Goal: Use online tool/utility: Use online tool/utility

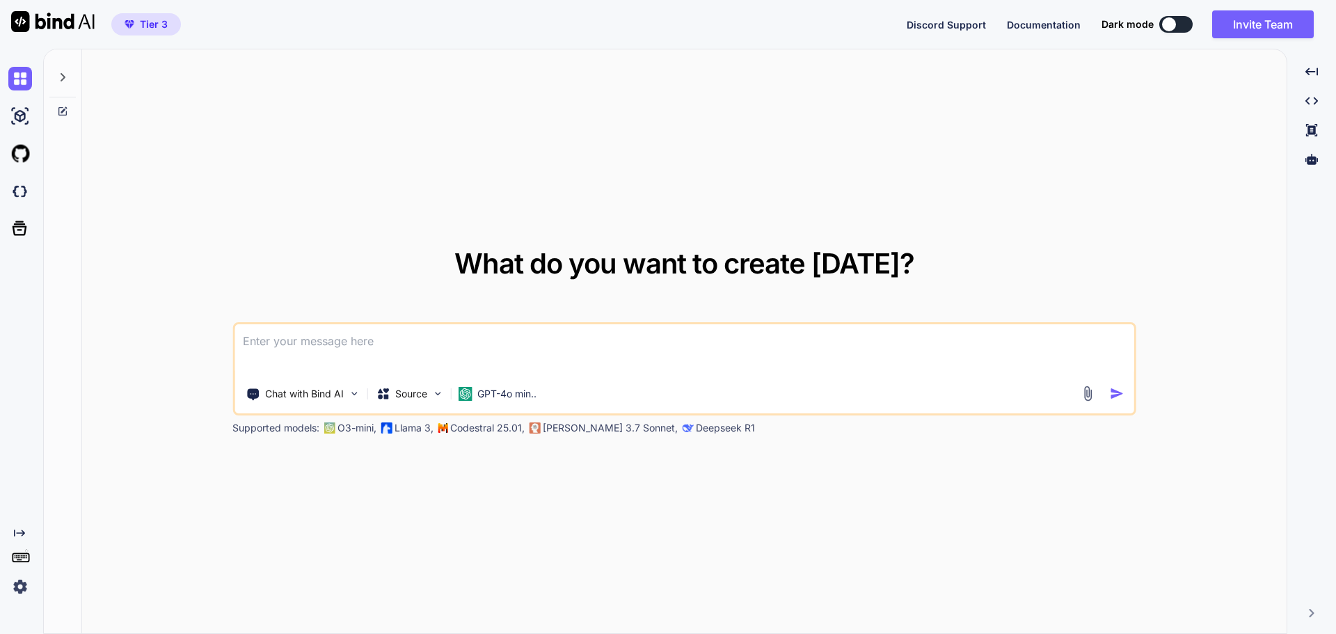
type textarea "x"
click at [19, 196] on img at bounding box center [20, 192] width 24 height 24
click at [20, 582] on img at bounding box center [20, 587] width 24 height 24
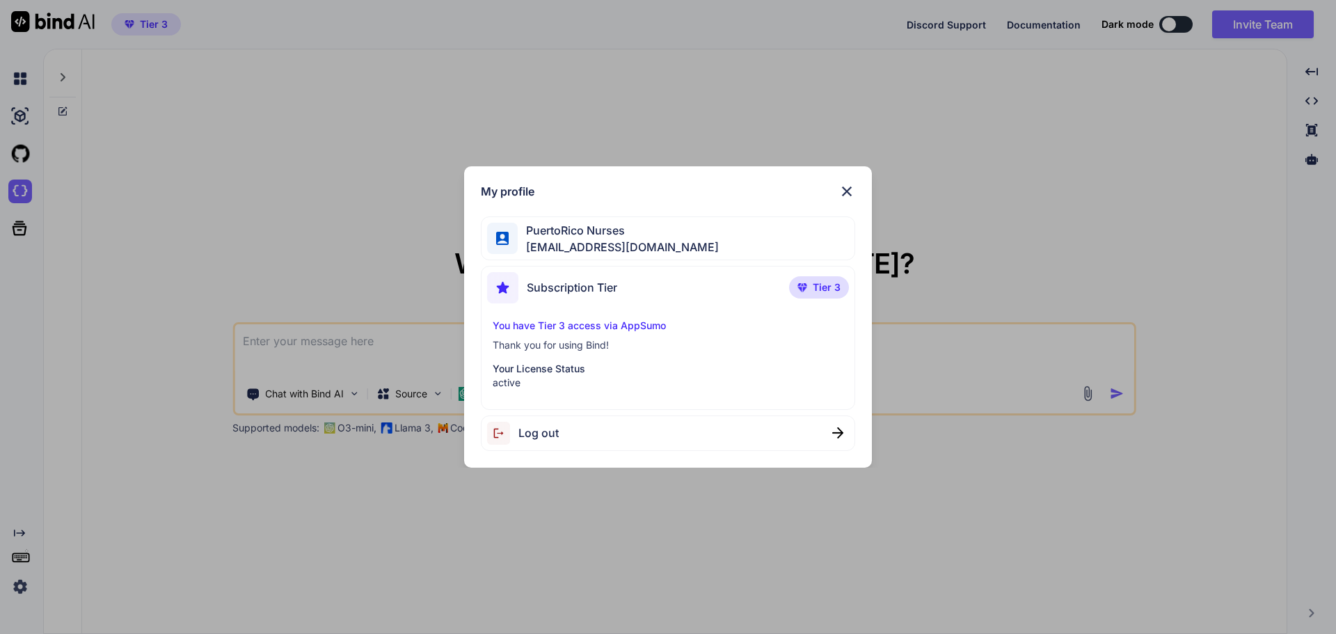
click at [638, 239] on span "puertoriconurses@gmail.com" at bounding box center [618, 247] width 201 height 17
click at [543, 324] on p "You have Tier 3 access via AppSumo" at bounding box center [668, 326] width 351 height 14
click at [656, 326] on p "You have Tier 3 access via AppSumo" at bounding box center [668, 326] width 351 height 14
click at [848, 191] on img at bounding box center [846, 191] width 17 height 17
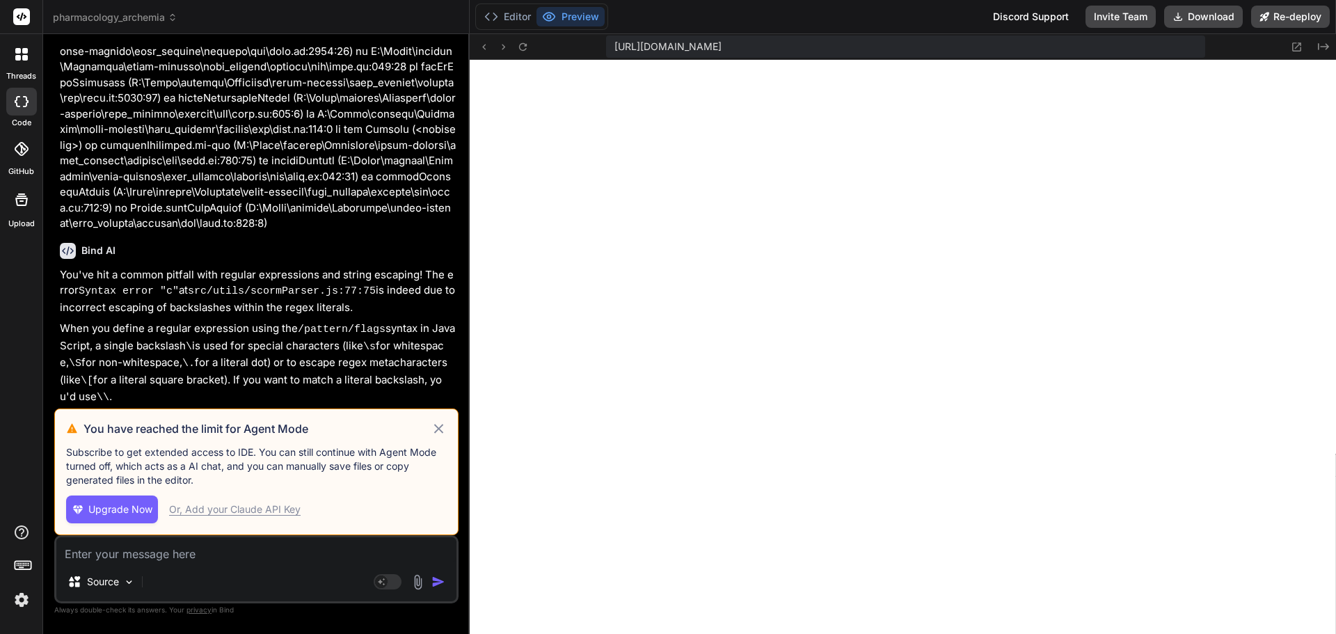
scroll to position [991, 0]
click at [220, 506] on div "Or, Add your Claude API Key" at bounding box center [235, 509] width 132 height 14
type textarea "x"
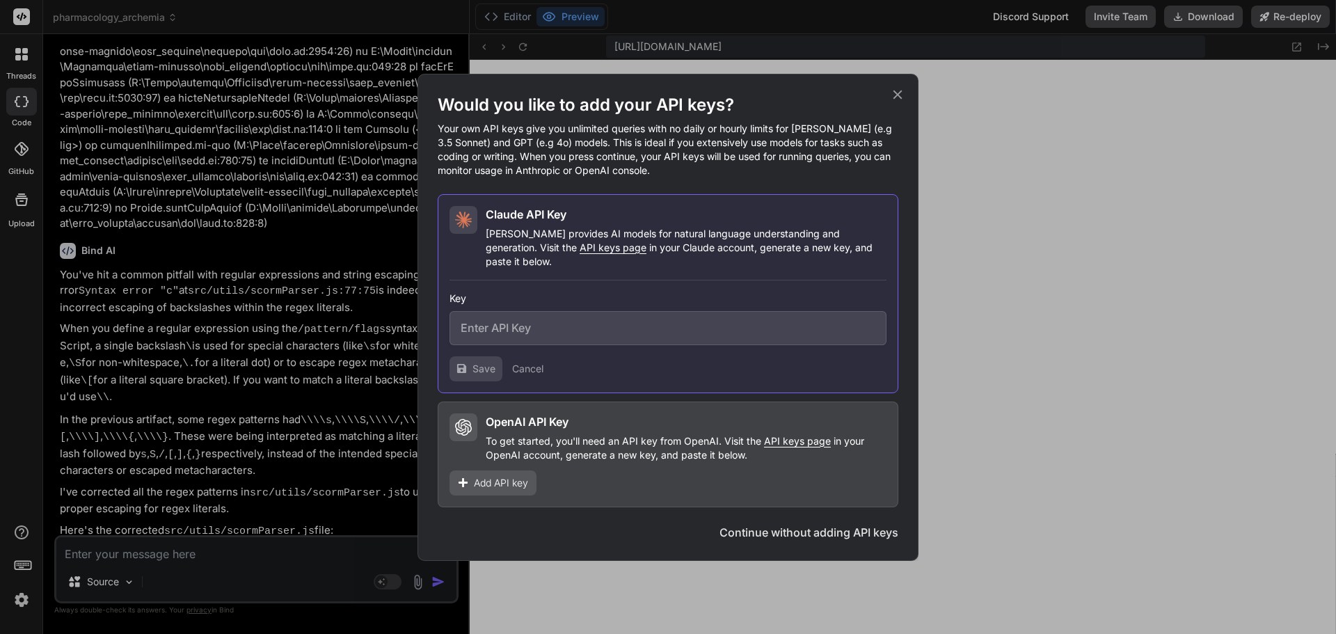
click at [580, 253] on span "API keys page" at bounding box center [613, 247] width 67 height 12
click at [514, 318] on input "text" at bounding box center [667, 328] width 437 height 34
paste input "sk-ant-api03-gWf56iEALjBgJ1dB7OEmBw7qorFZO6dDw3Pdr2Mwlt46VEzrp5W_zUL0dqcopPiRRm…"
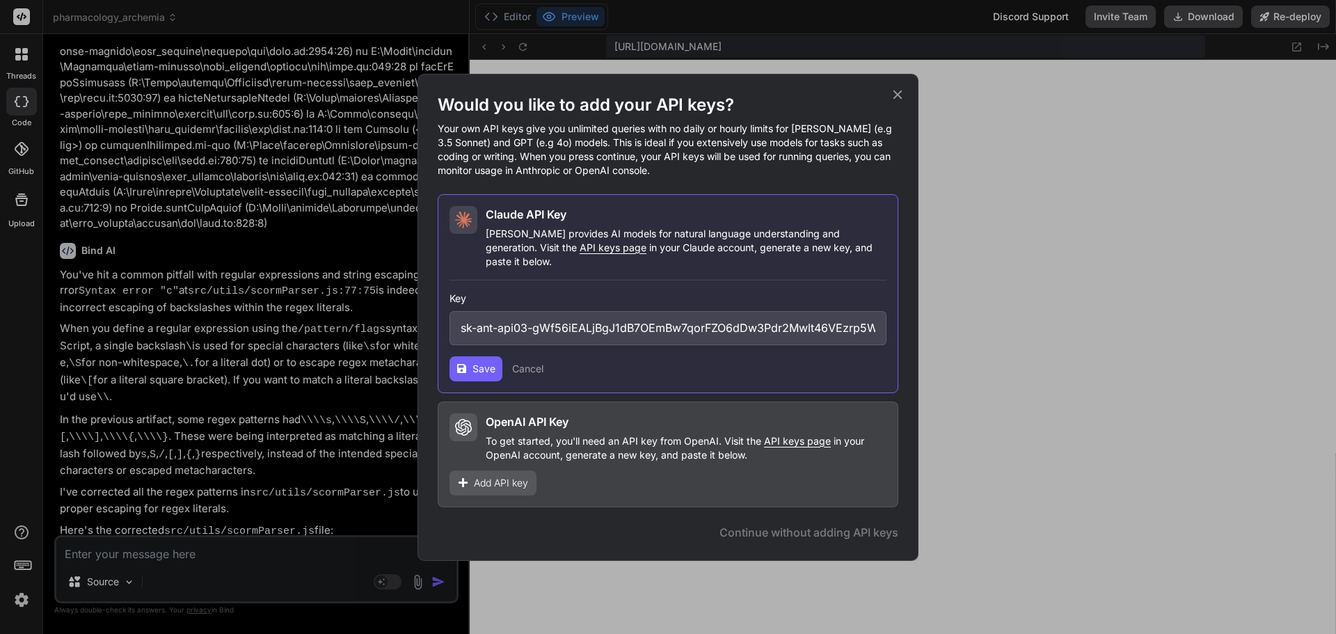
scroll to position [0, 298]
type input "sk-ant-api03-gWf56iEALjBgJ1dB7OEmBw7qorFZO6dDw3Pdr2Mwlt46VEzrp5W_zUL0dqcopPiRRm…"
click at [478, 362] on span "Save" at bounding box center [483, 369] width 23 height 14
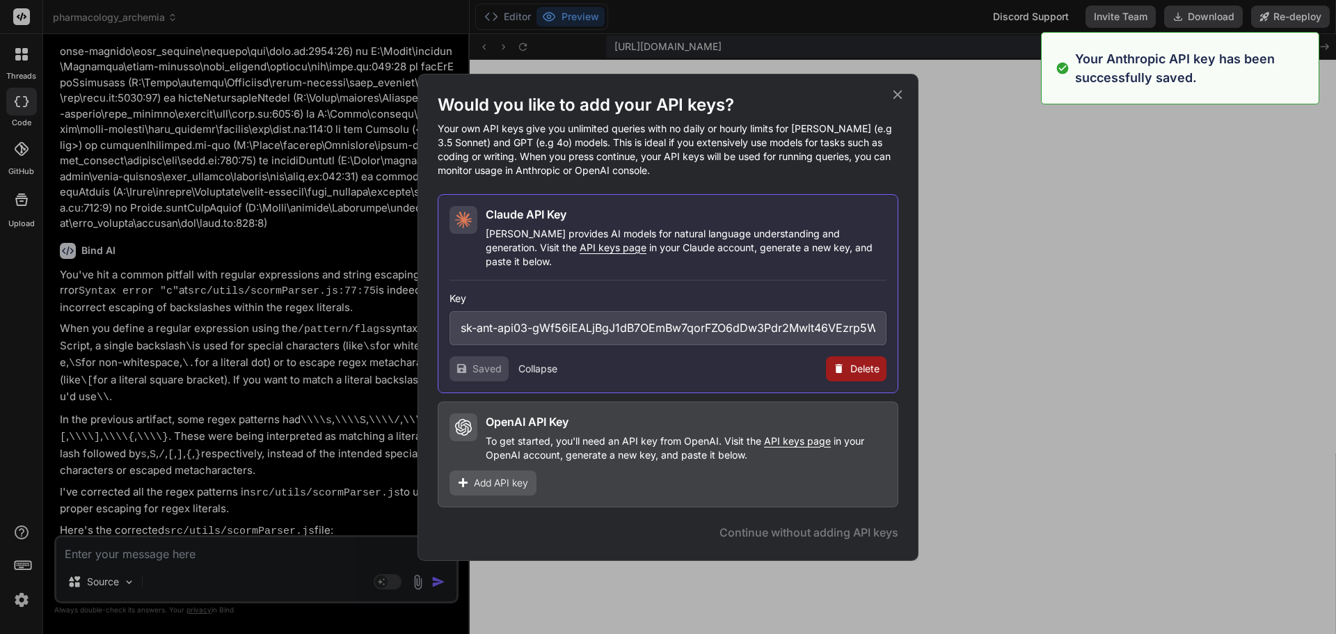
type textarea "x"
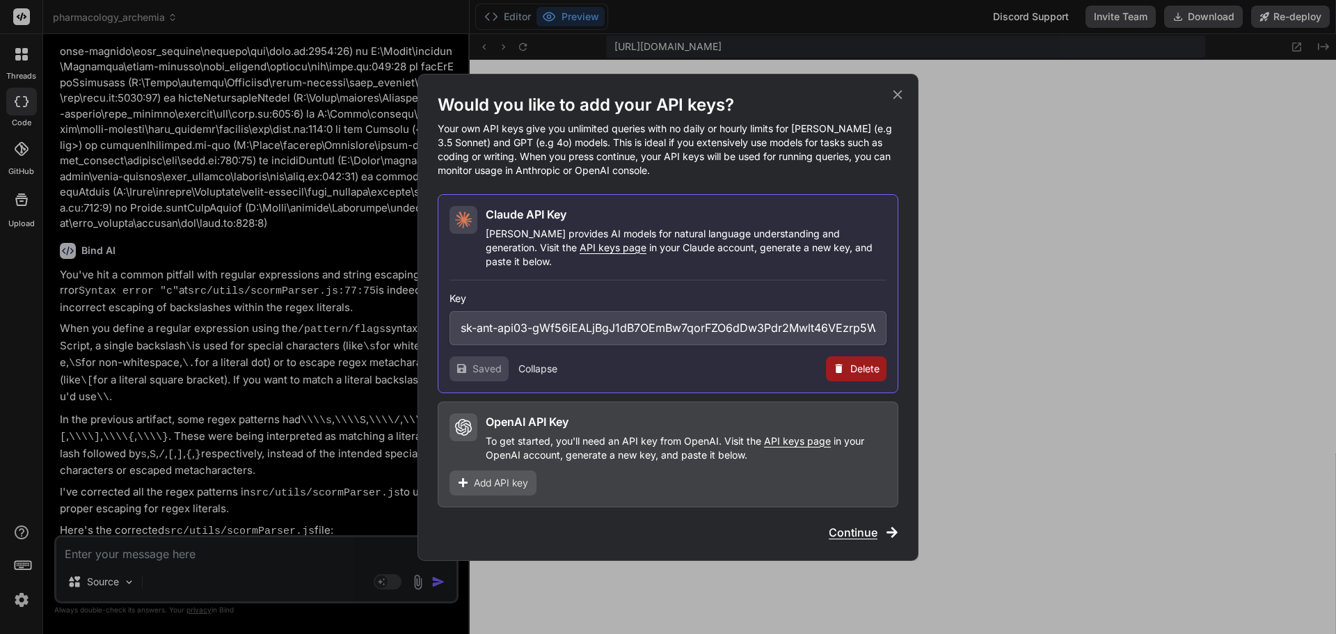
click at [795, 435] on span "API keys page" at bounding box center [797, 441] width 67 height 12
click at [502, 480] on span "Add API key" at bounding box center [501, 483] width 54 height 14
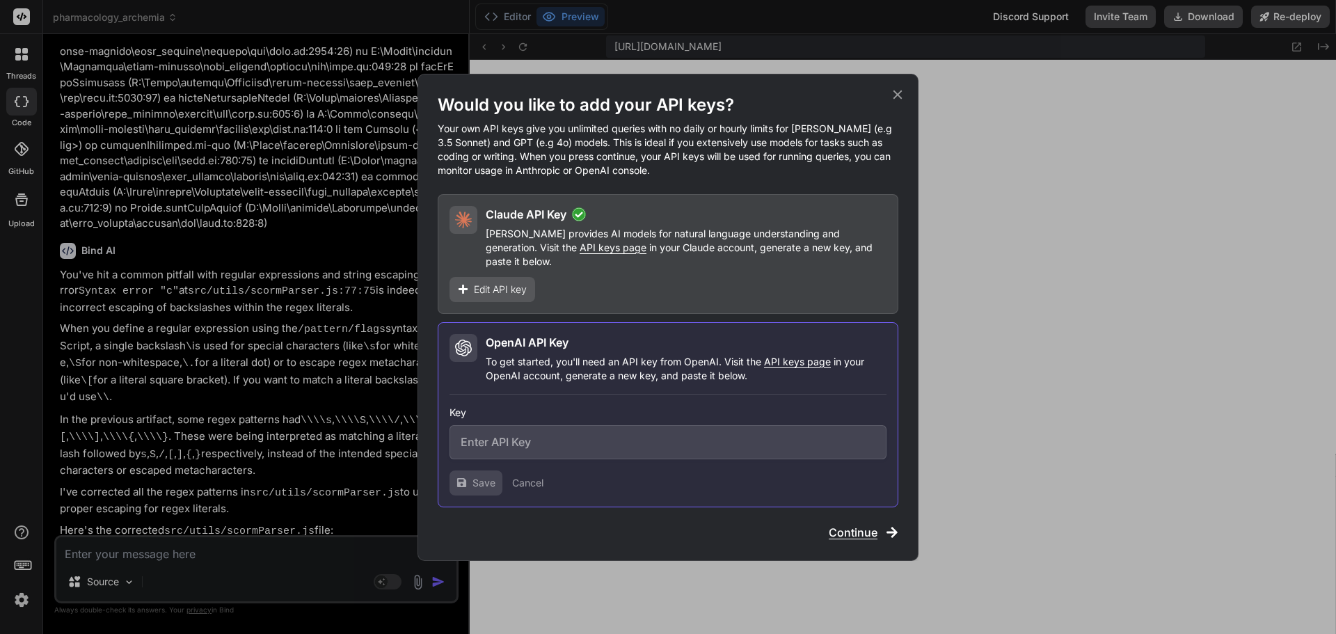
click at [537, 439] on input "text" at bounding box center [667, 442] width 437 height 34
paste input "sk-proj-avUevbBTDzxLy_1P0PjZntGp6rR4mDuwDyXSTIiClGzgut1jWVcMrLTPudIJ6lcmTZnVdnv…"
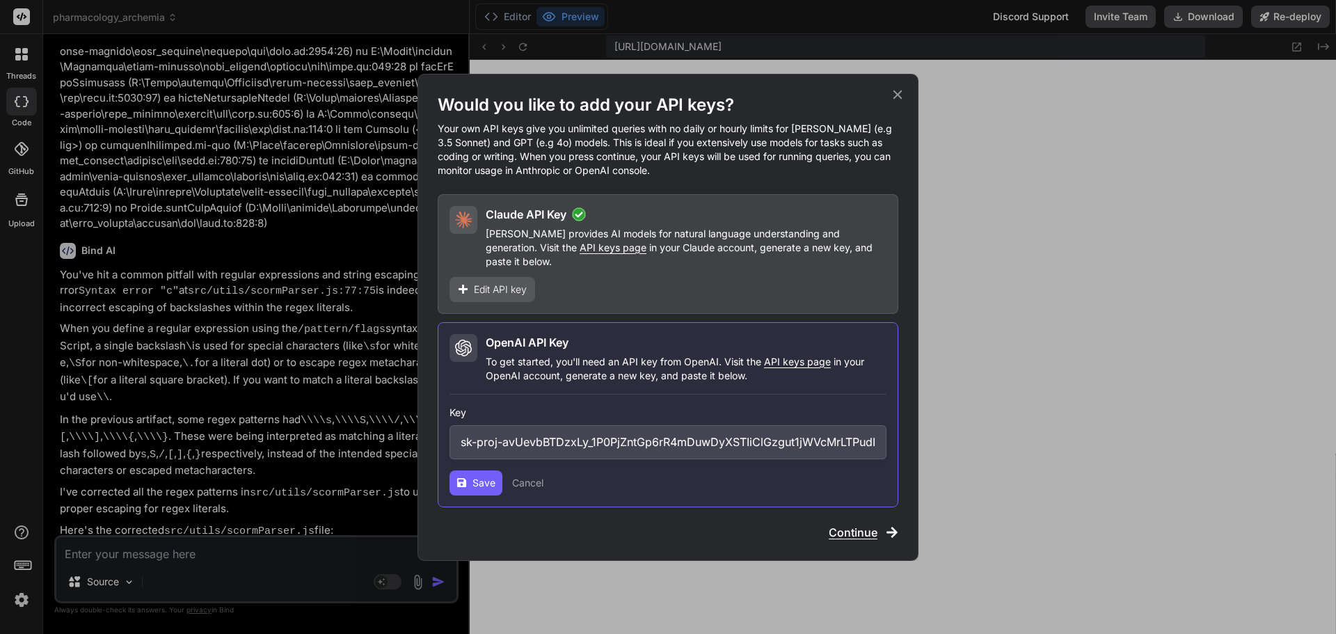
scroll to position [0, 600]
type input "sk-proj-avUevbBTDzxLy_1P0PjZntGp6rR4mDuwDyXSTIiClGzgut1jWVcMrLTPudIJ6lcmTZnVdnv…"
click at [491, 480] on span "Save" at bounding box center [483, 483] width 23 height 14
click at [859, 526] on span "Continue" at bounding box center [853, 532] width 49 height 17
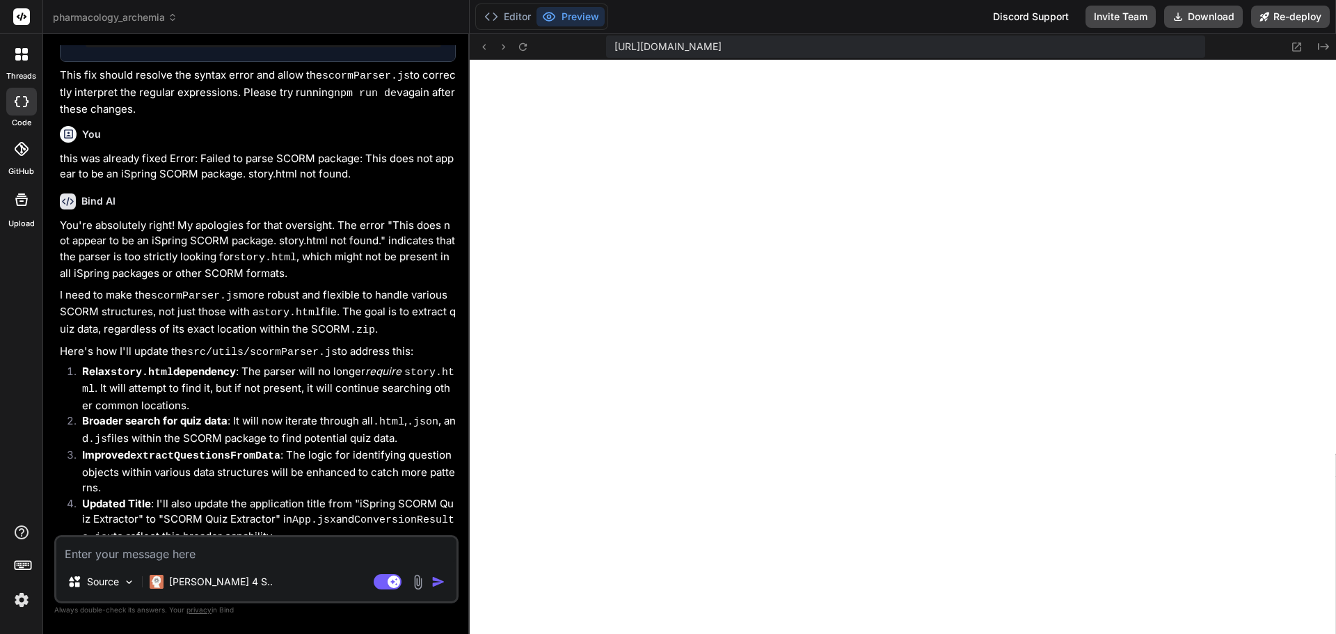
scroll to position [3336, 0]
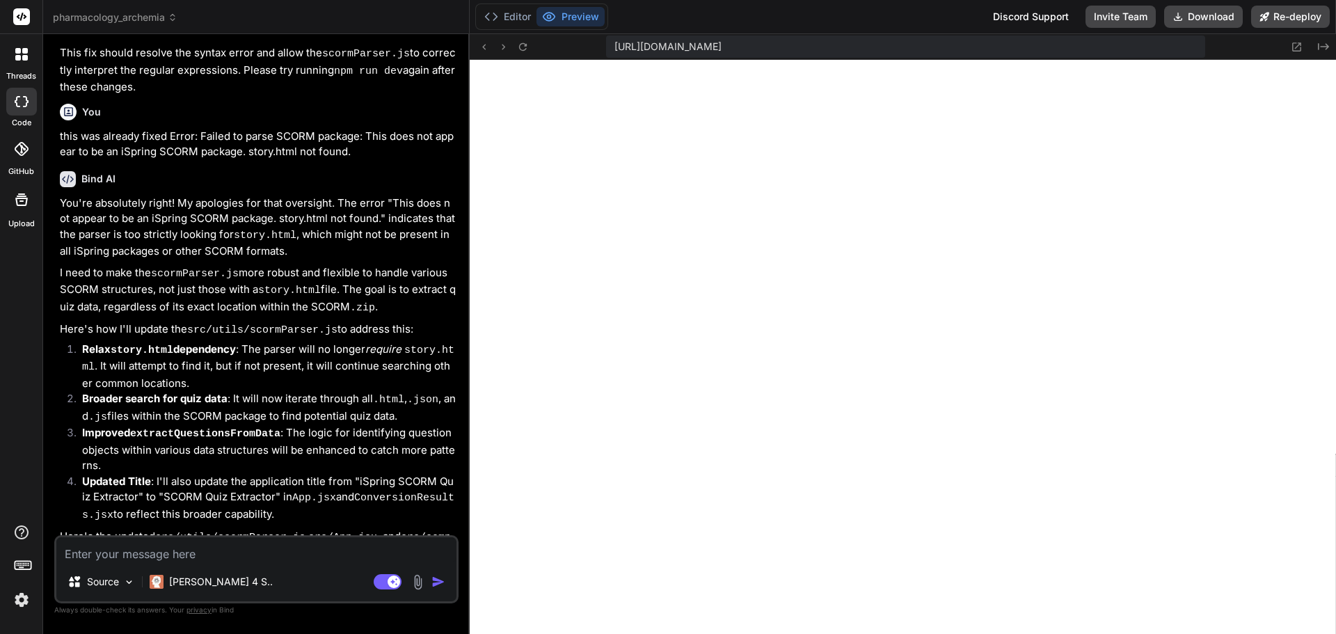
click at [417, 583] on img at bounding box center [418, 582] width 16 height 16
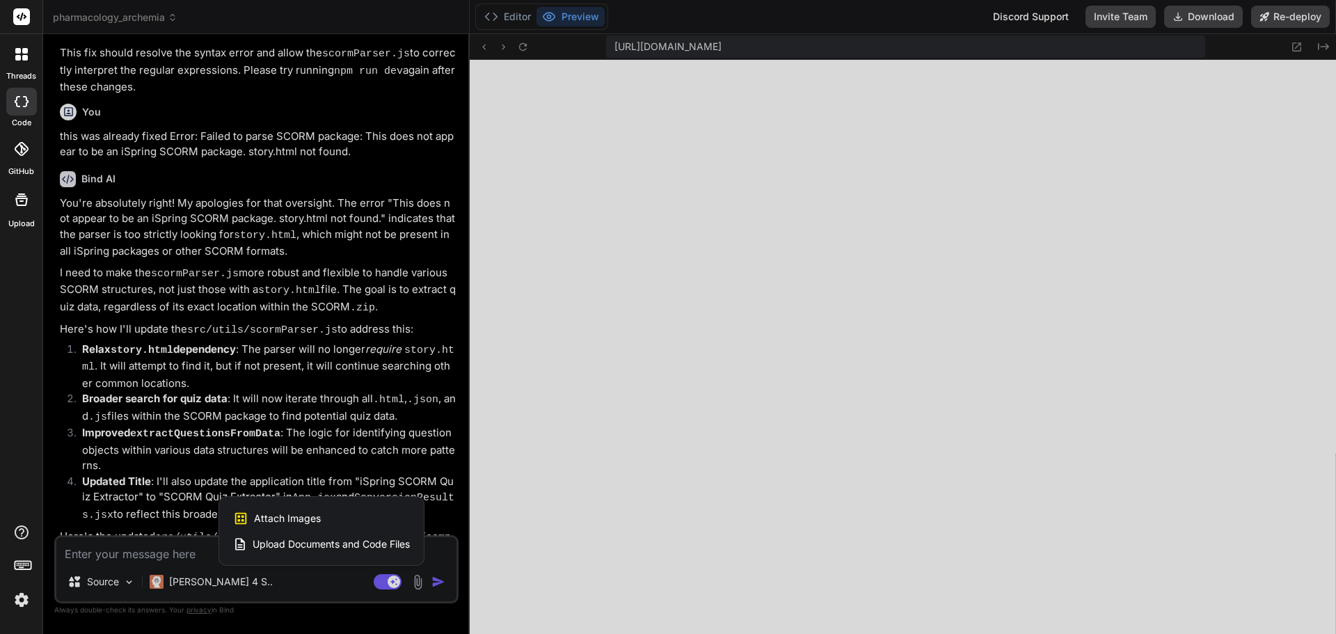
click at [313, 547] on span "Upload Documents and Code Files" at bounding box center [331, 544] width 157 height 14
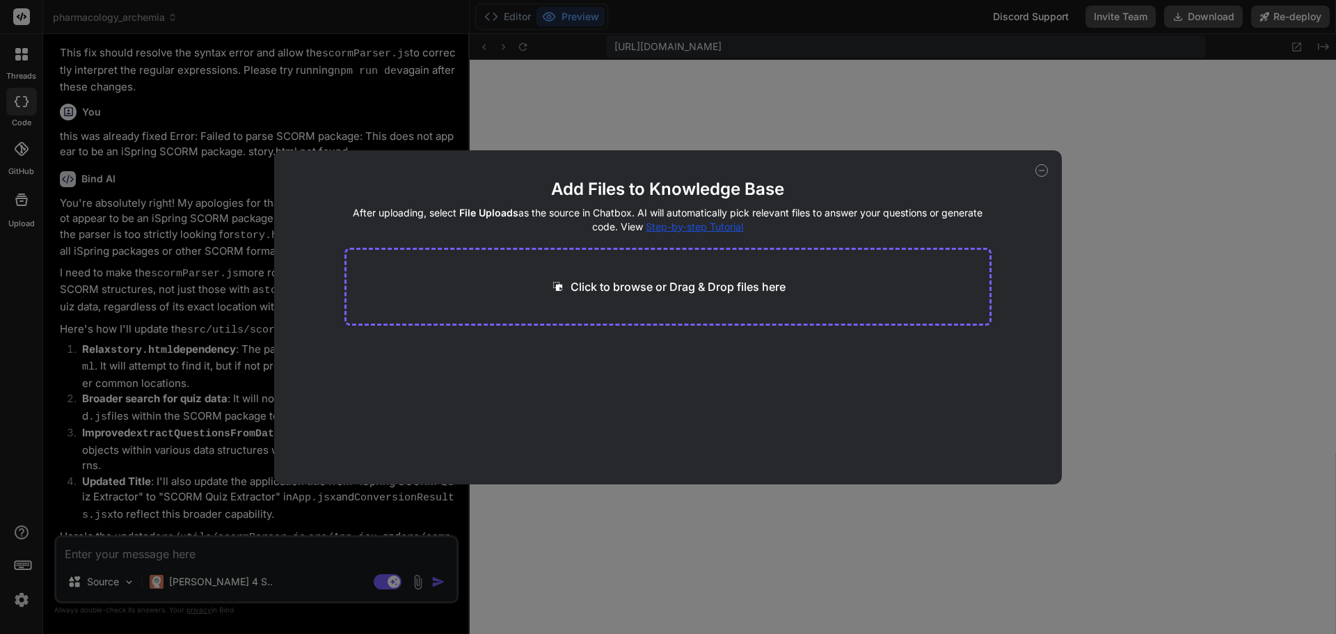
click at [697, 287] on p "Click to browse or Drag & Drop files here" at bounding box center [678, 286] width 215 height 17
click at [1039, 168] on icon at bounding box center [1041, 170] width 13 height 13
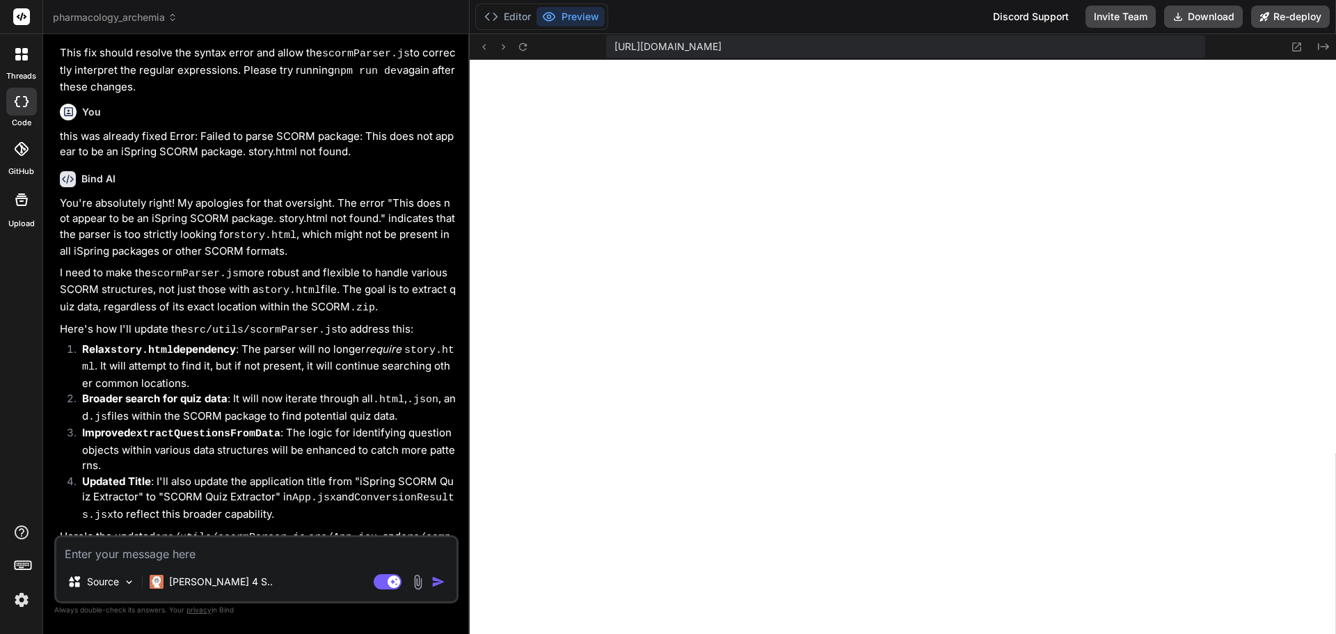
type textarea "x"
click at [208, 553] on textarea at bounding box center [256, 549] width 400 height 25
type textarea "t"
type textarea "x"
type textarea "th"
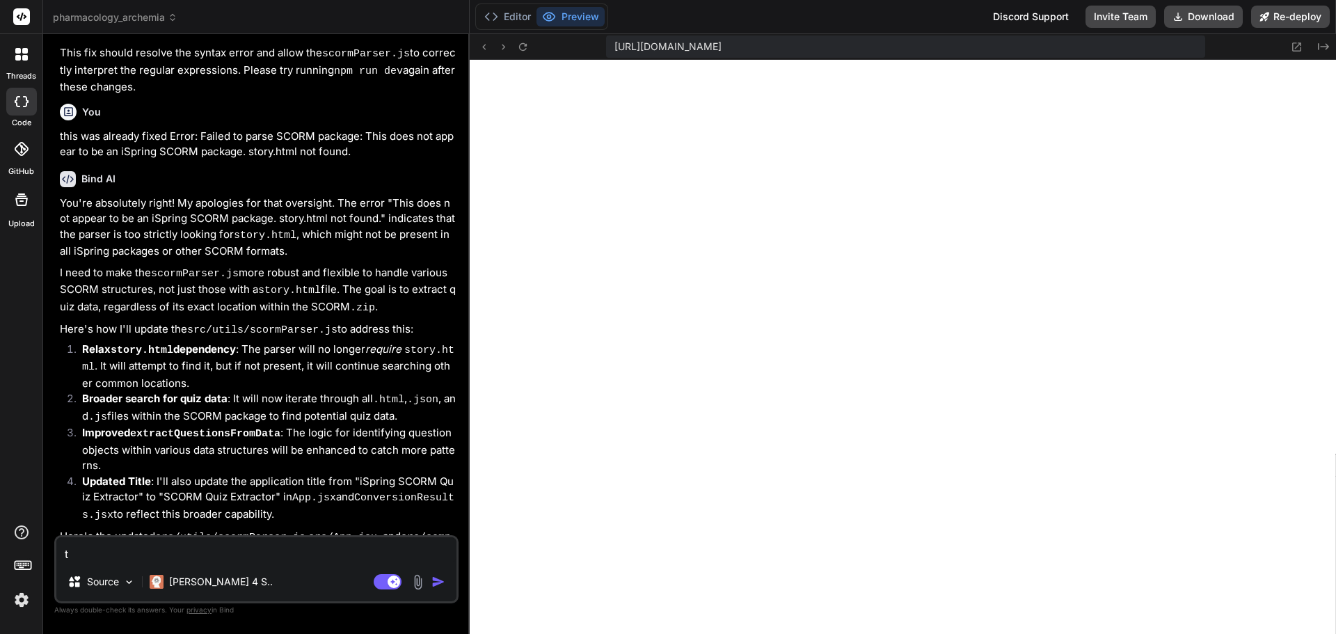
type textarea "x"
type textarea "thi"
type textarea "x"
type textarea "this"
type textarea "x"
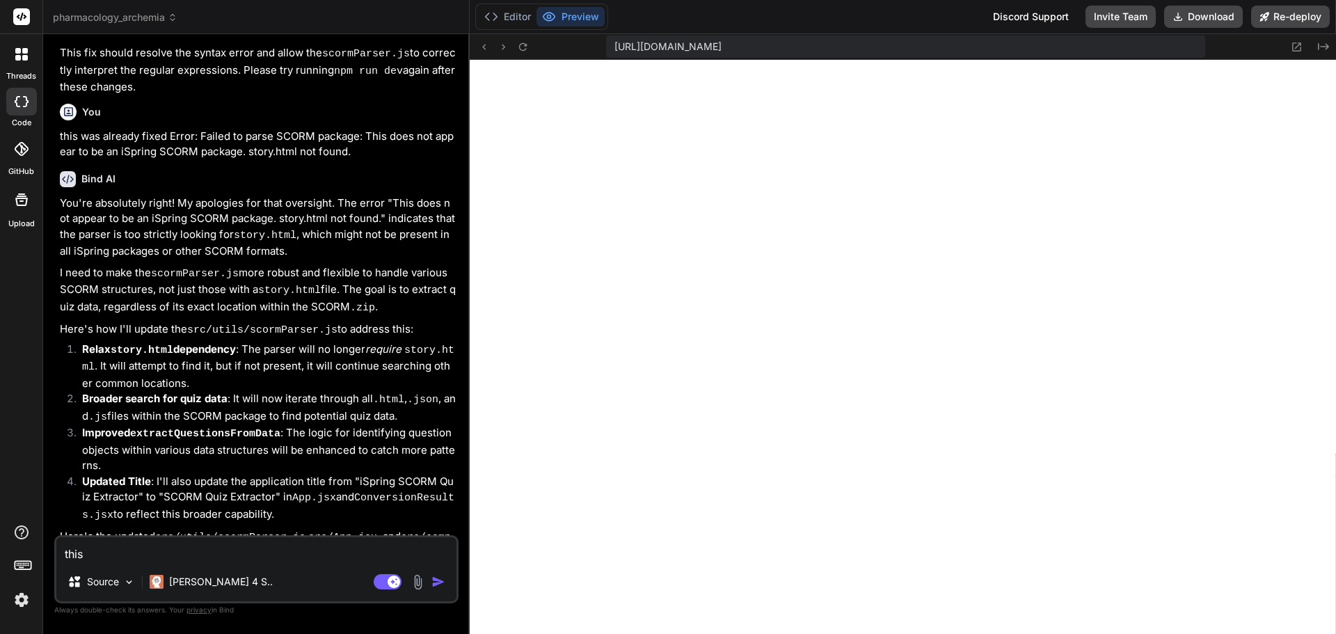
type textarea "this"
type textarea "x"
type textarea "this i"
type textarea "x"
type textarea "this is"
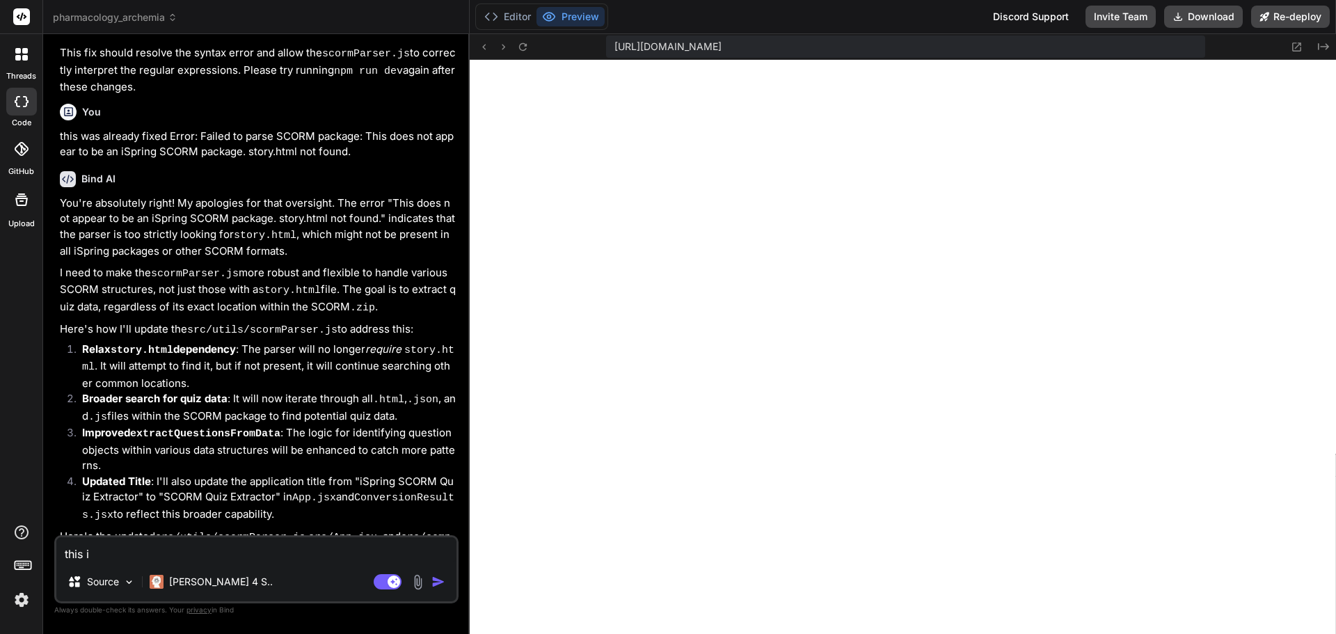
type textarea "x"
type textarea "this is"
type textarea "x"
type textarea "this is t"
type textarea "x"
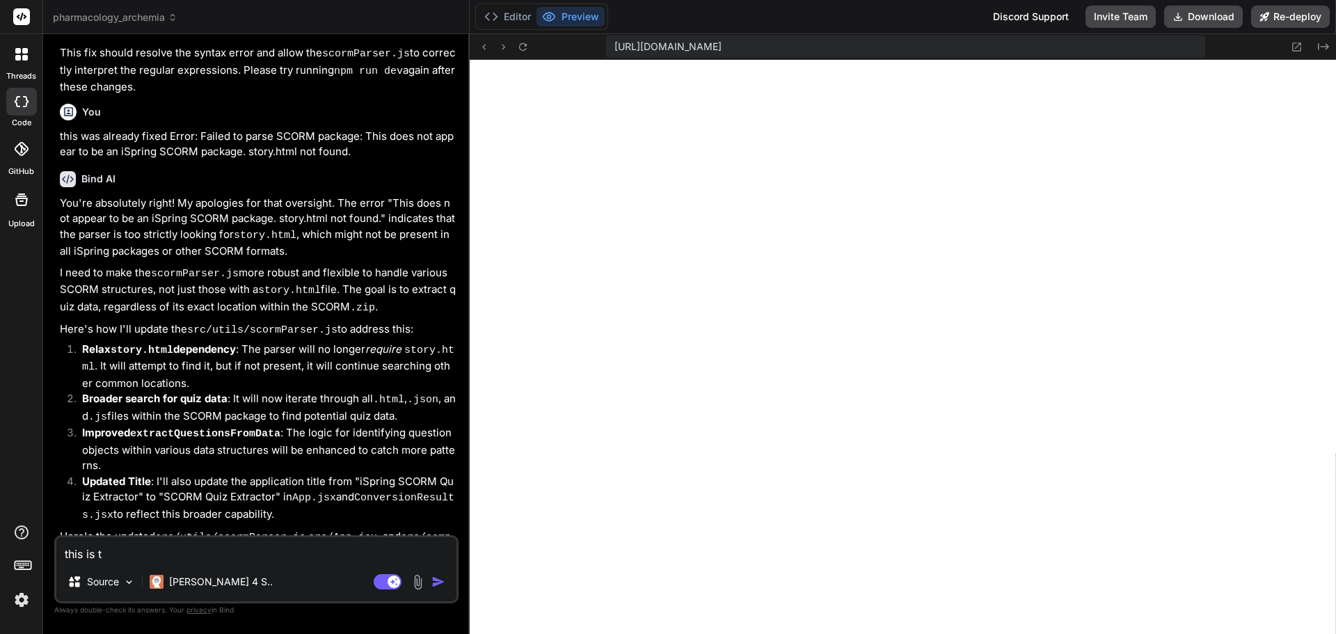
type textarea "this is th"
type textarea "x"
type textarea "this is the"
type textarea "x"
type textarea "this is the"
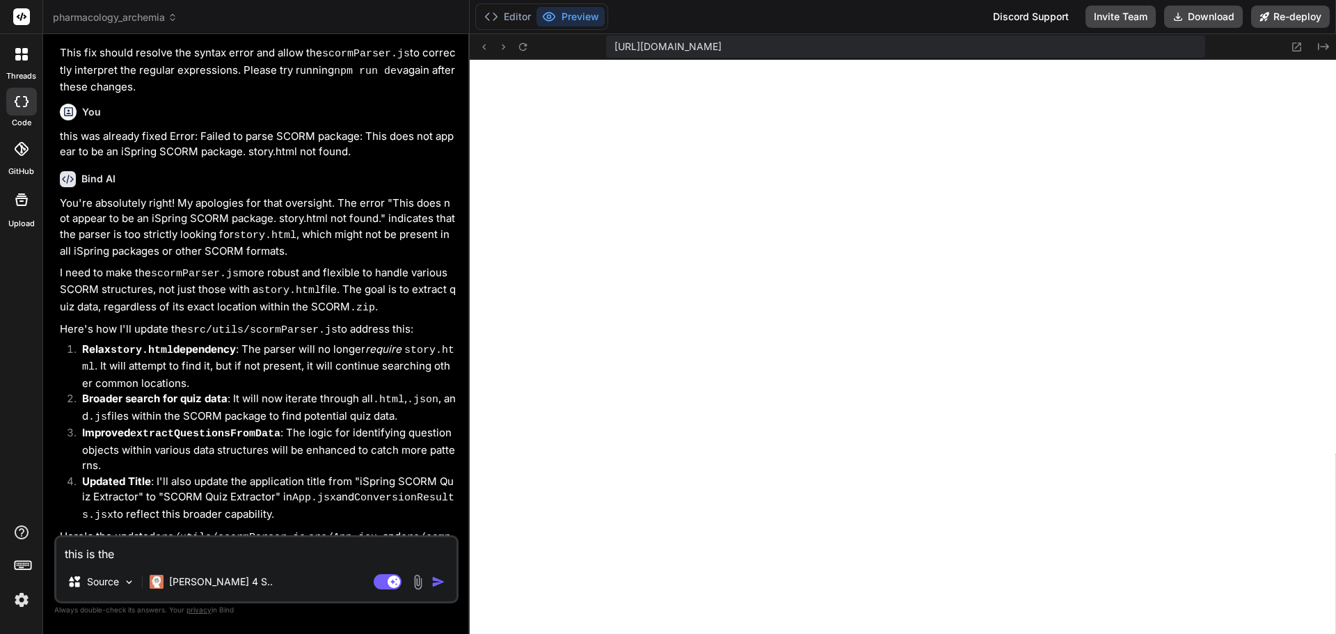
type textarea "x"
type textarea "this is the i"
type textarea "x"
type textarea "this is the im"
type textarea "x"
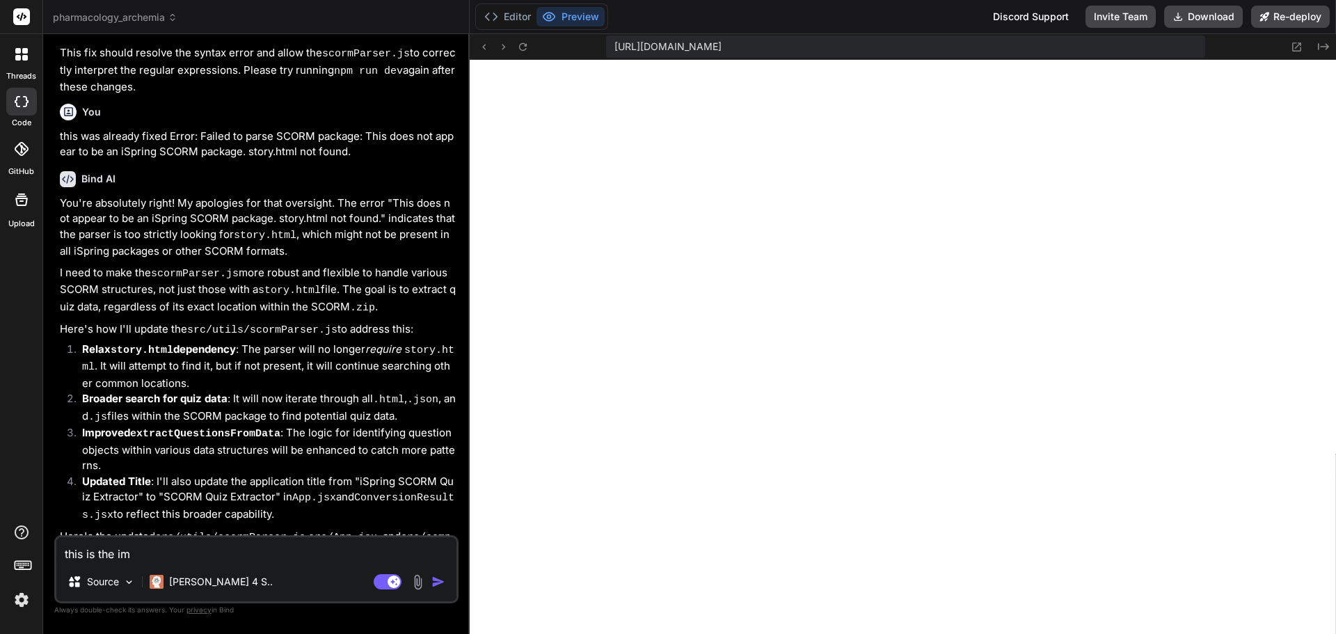
type textarea "this is the ims"
type textarea "x"
type textarea "this is the imsm"
type textarea "x"
type textarea "this is the imsma"
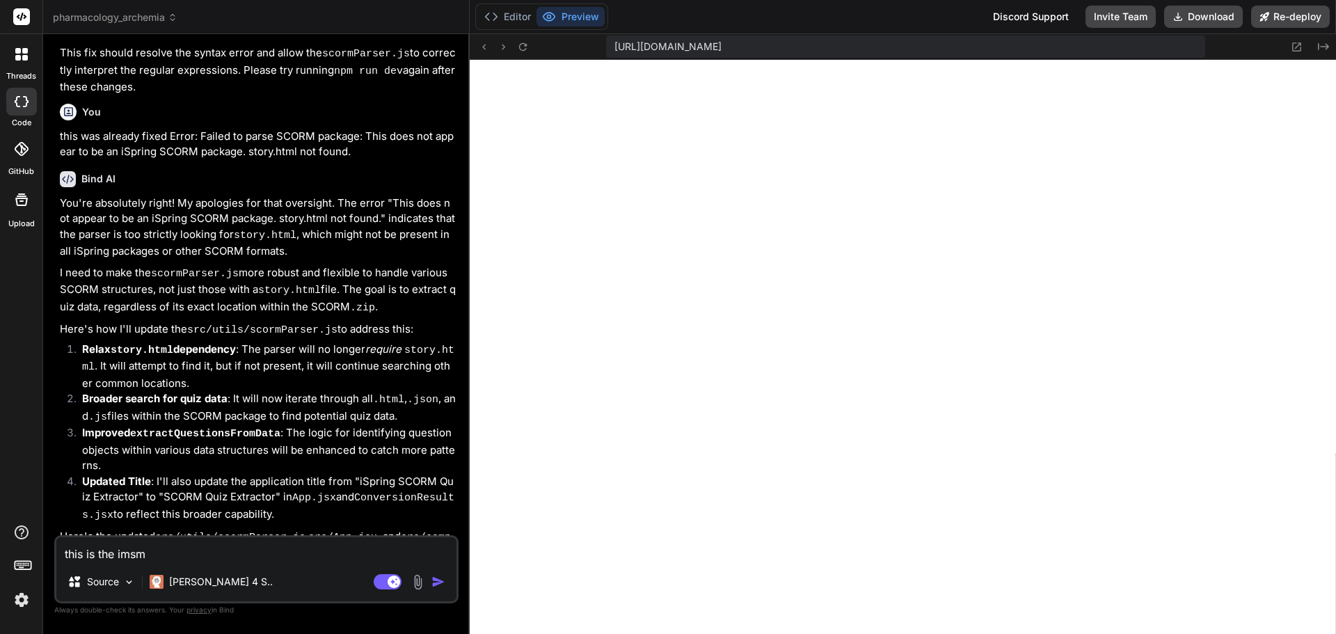
type textarea "x"
type textarea "this is the imsman"
type textarea "x"
type textarea "this is the imsmani"
type textarea "x"
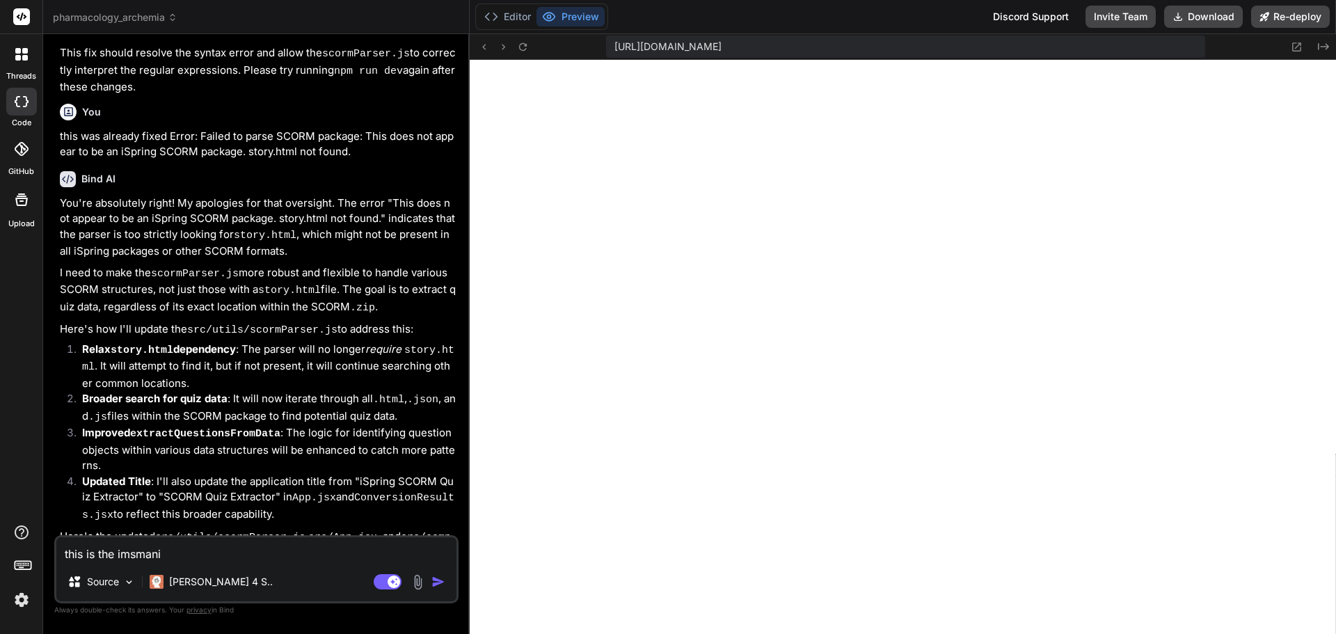
type textarea "this is the imsmanif"
type textarea "x"
type textarea "this is the imsmanife"
type textarea "x"
type textarea "this is the imsmanifes"
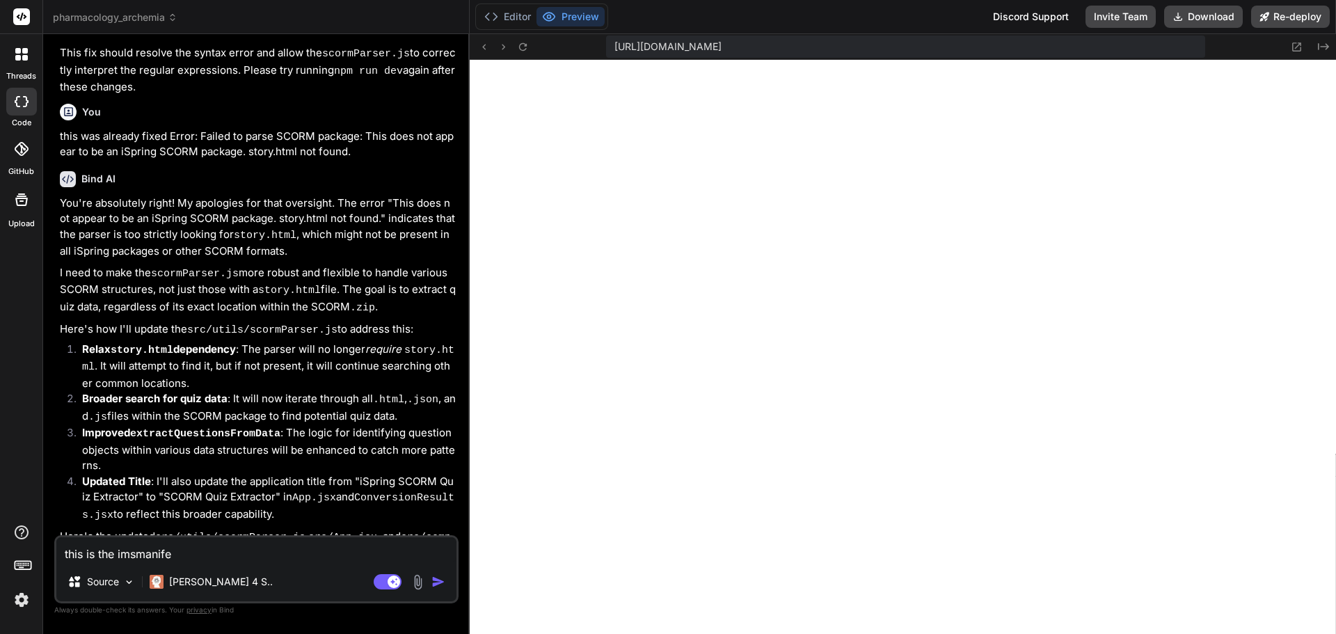
type textarea "x"
type textarea "this is the imsmanifest"
type textarea "x"
type textarea "this is the imsmanifest."
type textarea "x"
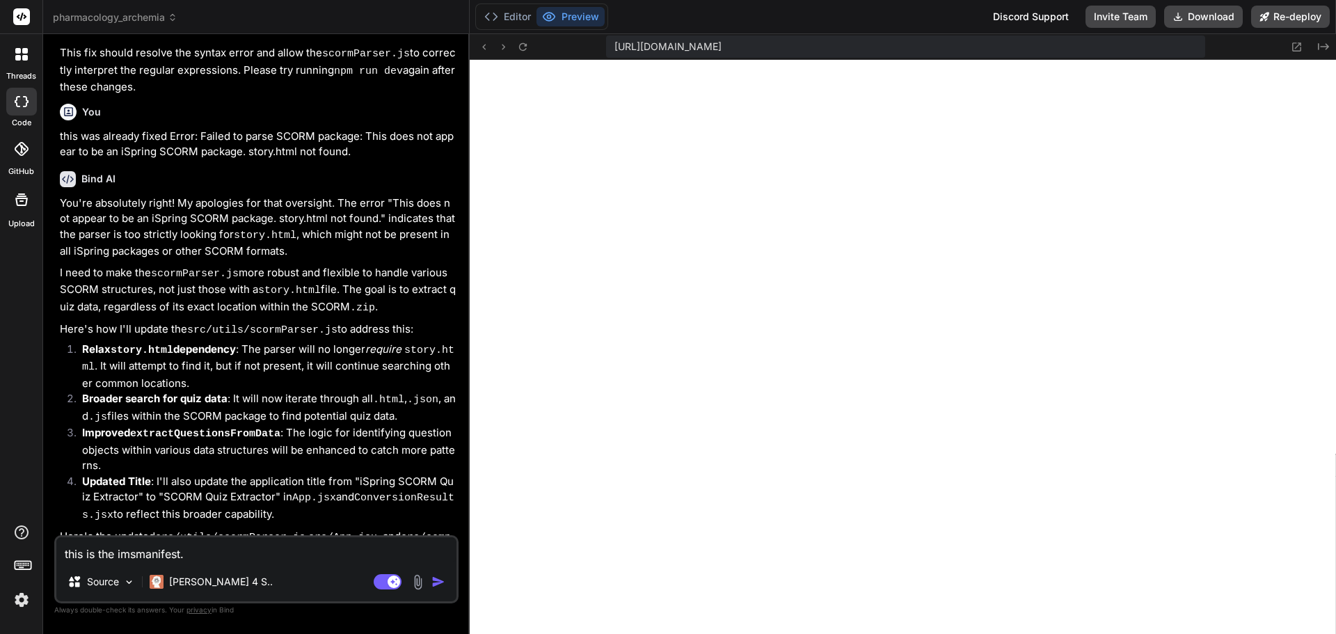
type textarea "this is the imsmanifest.x"
type textarea "x"
type textarea "this is the imsmanifest.xm"
type textarea "x"
type textarea "this is the imsmanifest.xml"
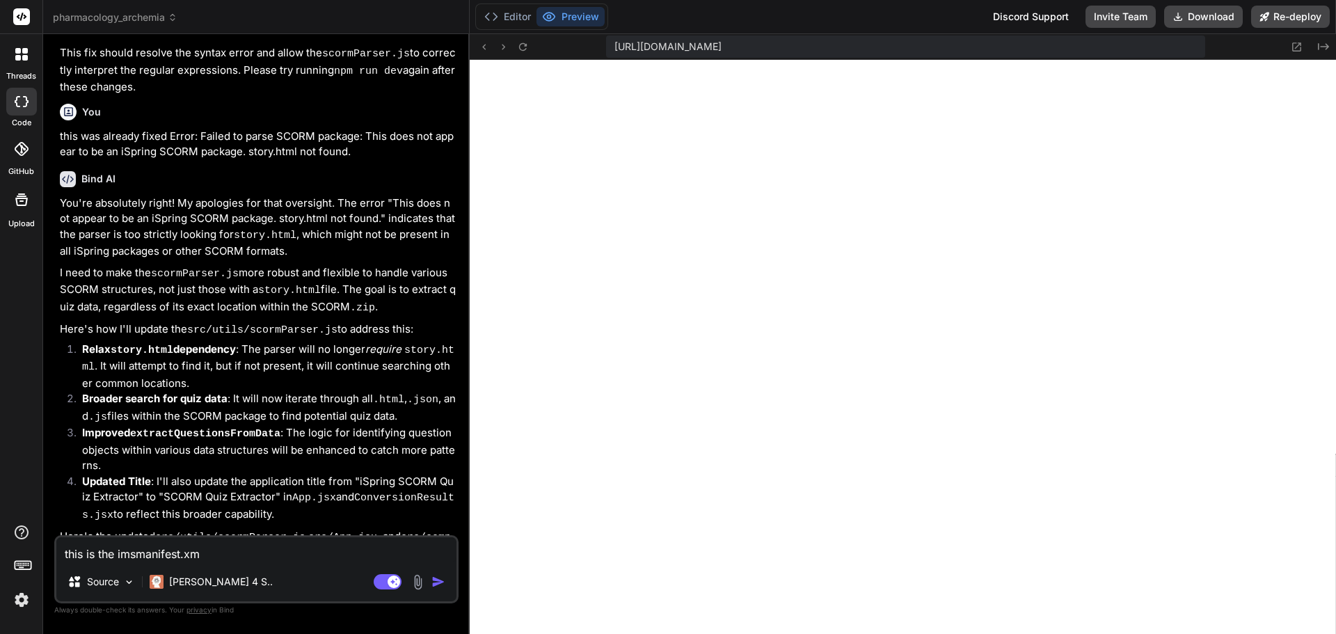
type textarea "x"
type textarea "this is the imsmanifest.xml"
type textarea "x"
type textarea "this is the imsmanifest.xml t"
type textarea "x"
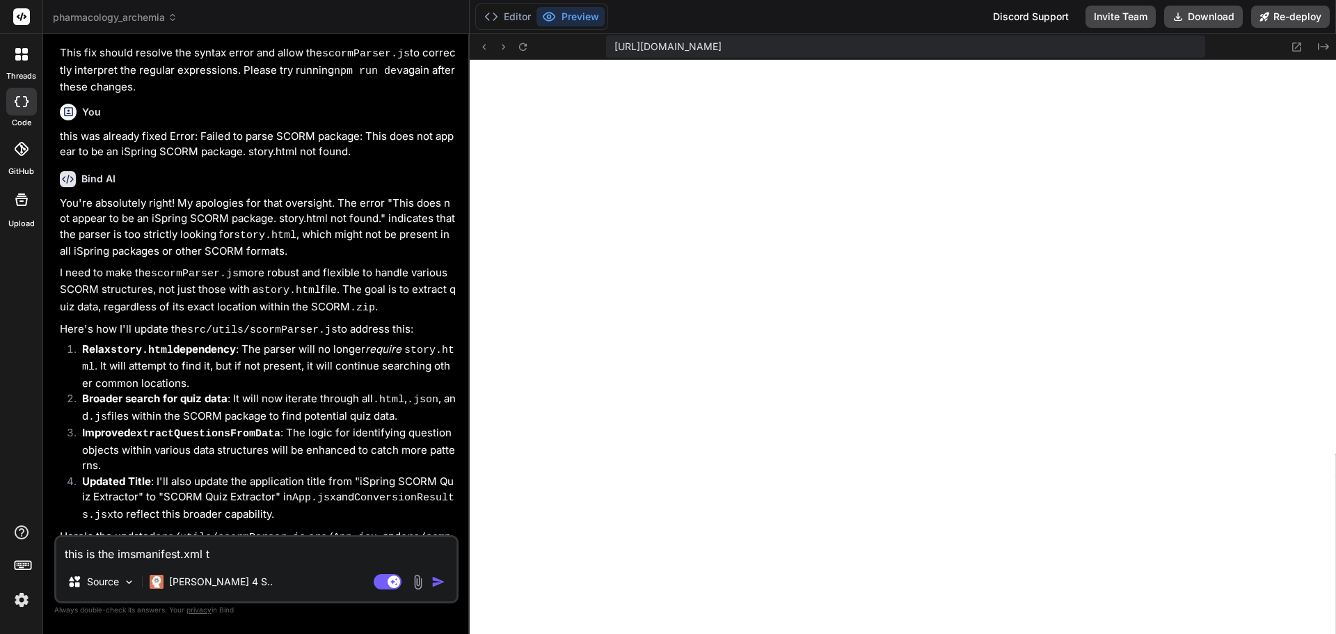
type textarea "this is the imsmanifest.xml th"
type textarea "x"
type textarea "this is the imsmanifest.xml thi"
type textarea "x"
type textarea "this is the imsmanifest.xml this"
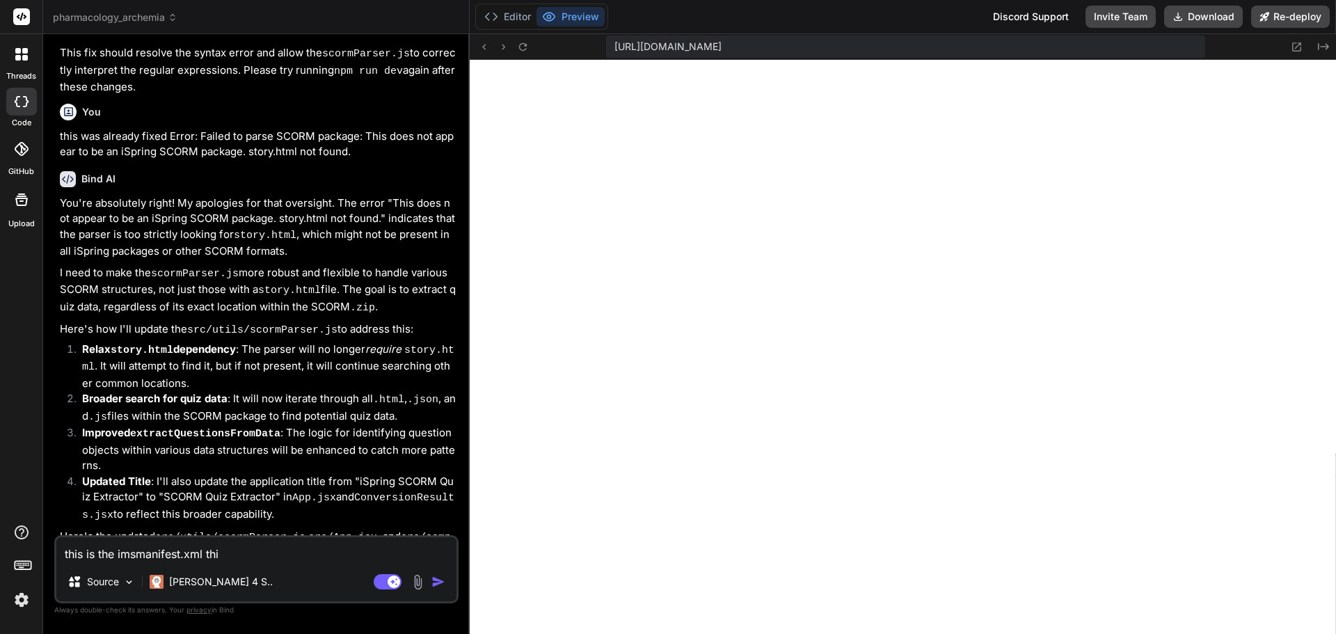
type textarea "x"
type textarea "this is the imsmanifest.xml this"
type textarea "x"
type textarea "this is the imsmanifest.xml this i"
type textarea "x"
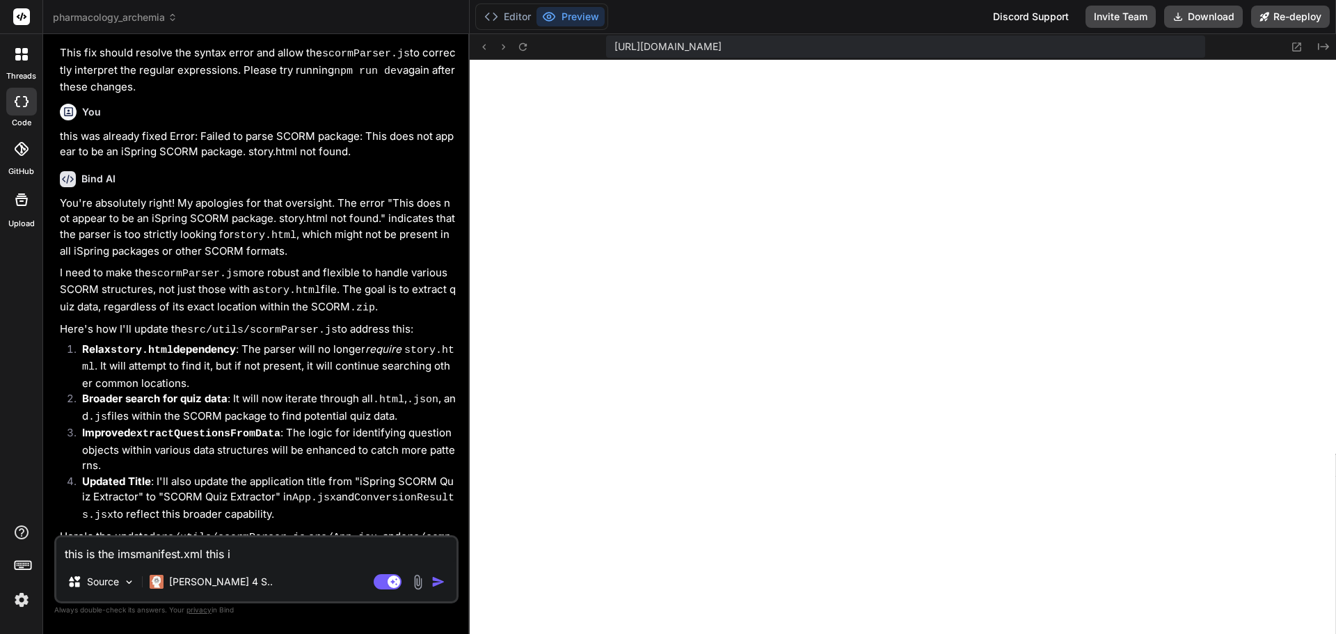
type textarea "this is the imsmanifest.xml this is"
type textarea "x"
type textarea "this is the imsmanifest.xml this is"
type textarea "x"
type textarea "this is the imsmanifest.xml this is w"
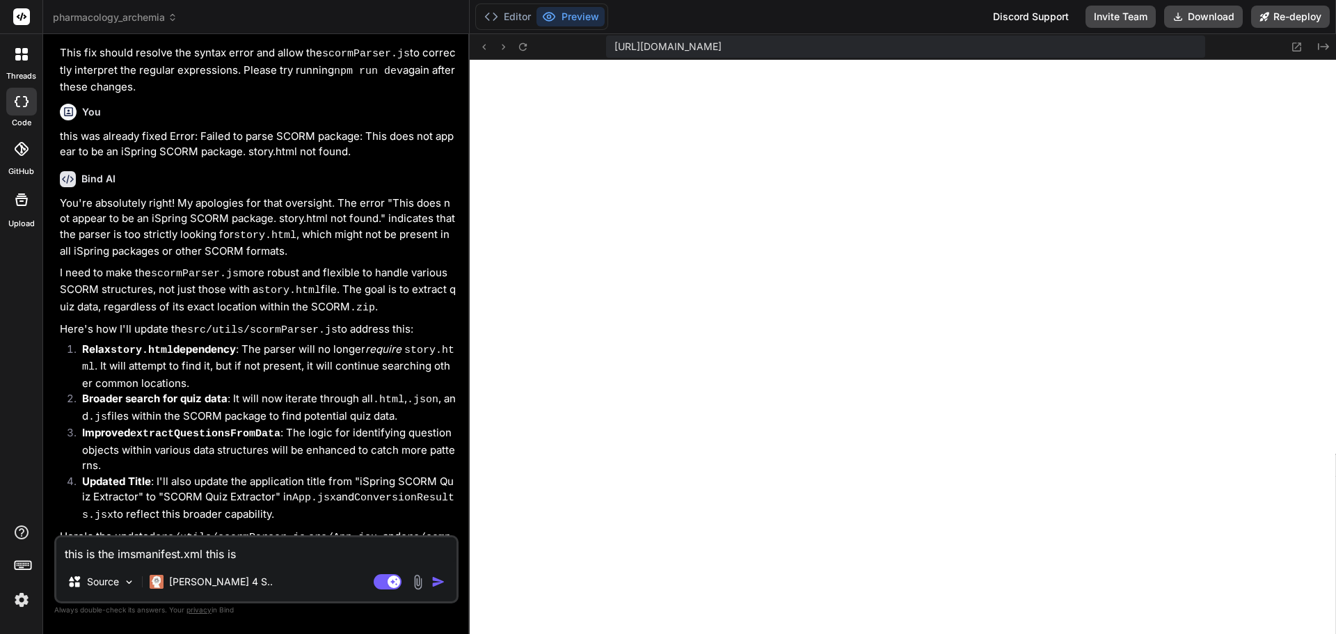
type textarea "x"
type textarea "this is the imsmanifest.xml this is wh"
type textarea "x"
type textarea "this is the imsmanifest.xml this is wha"
type textarea "x"
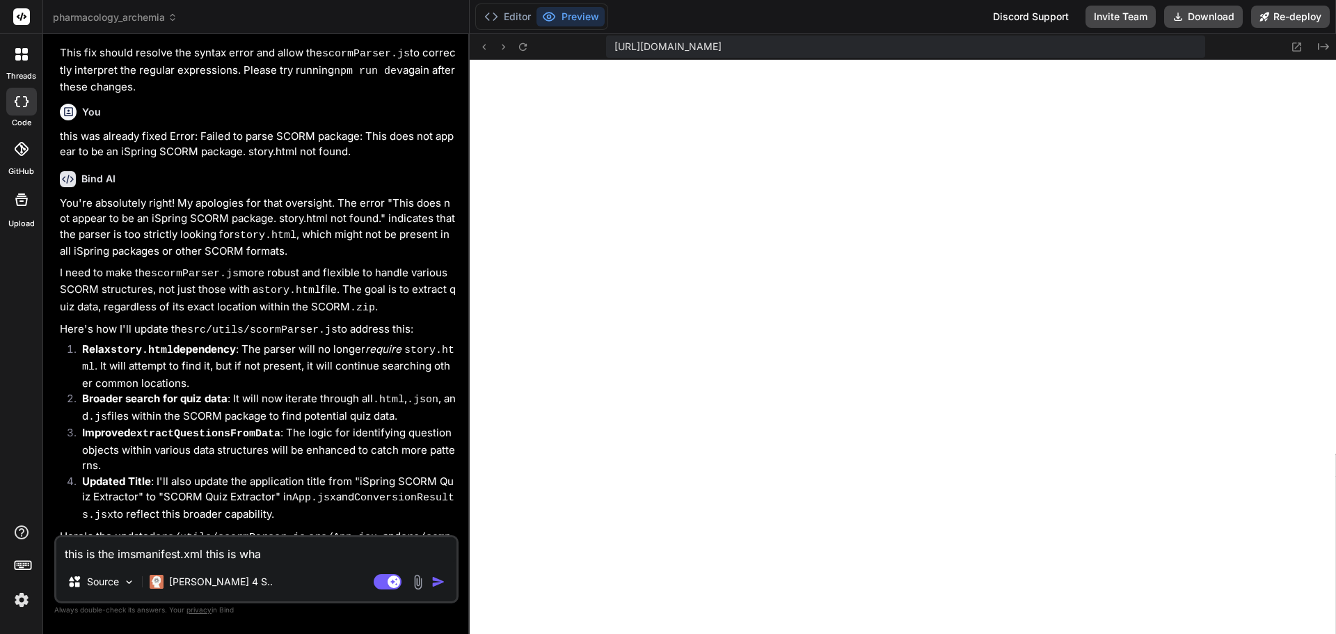
type textarea "this is the imsmanifest.xml this is what"
type textarea "x"
type textarea "this is the imsmanifest.xml this is what"
type textarea "x"
type textarea "this is the imsmanifest.xml this is what i"
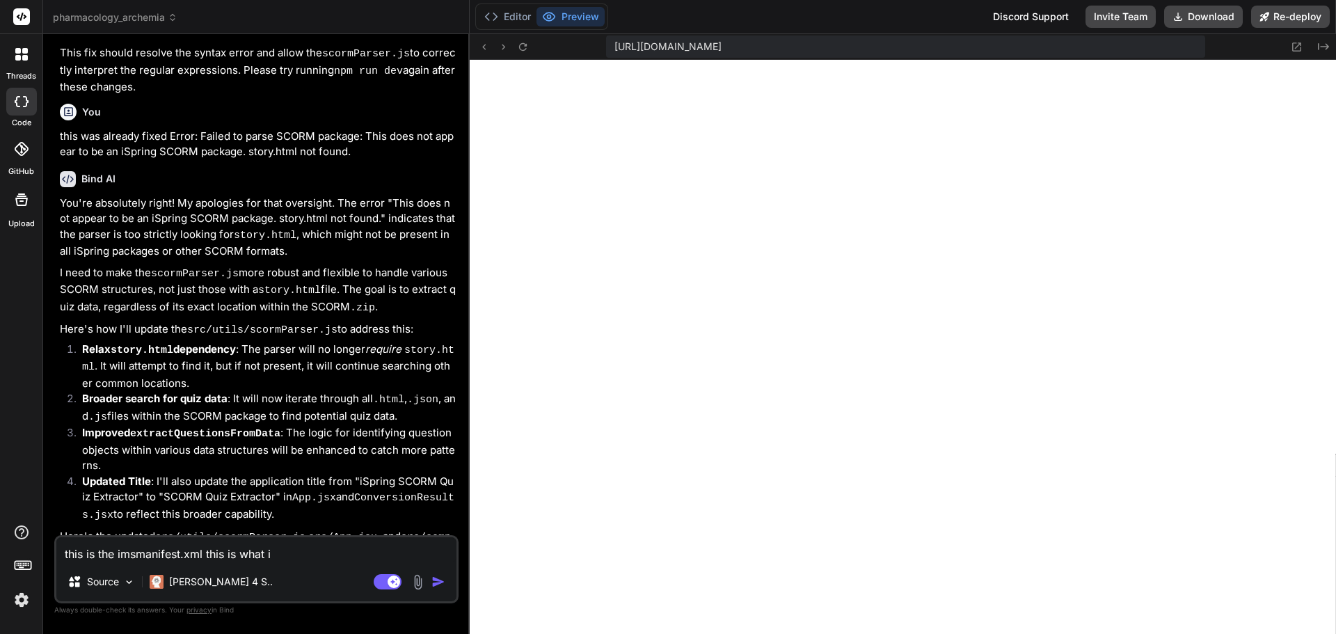
type textarea "x"
type textarea "this is the imsmanifest.xml this is what it"
type textarea "x"
type textarea "this is the imsmanifest.xml this is what its"
type textarea "x"
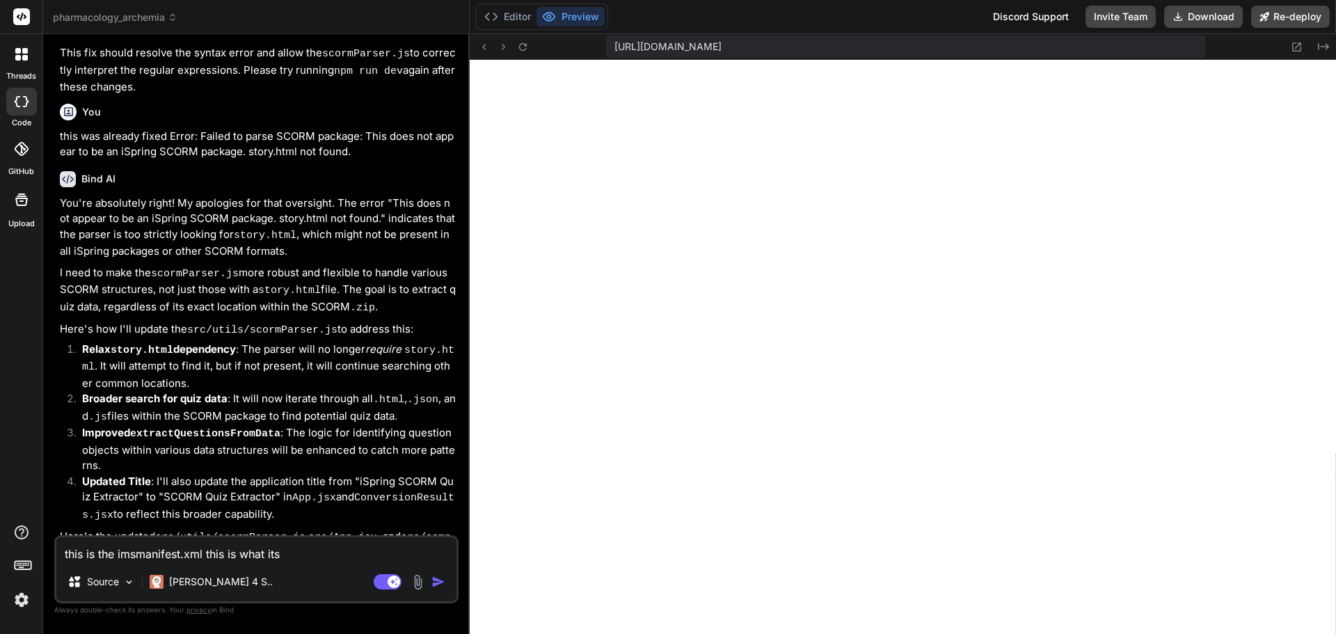
type textarea "this is the imsmanifest.xml this is what its"
type textarea "x"
type textarea "this is the imsmanifest.xml this is what its i"
type textarea "x"
type textarea "this is the imsmanifest.xml this is what its in"
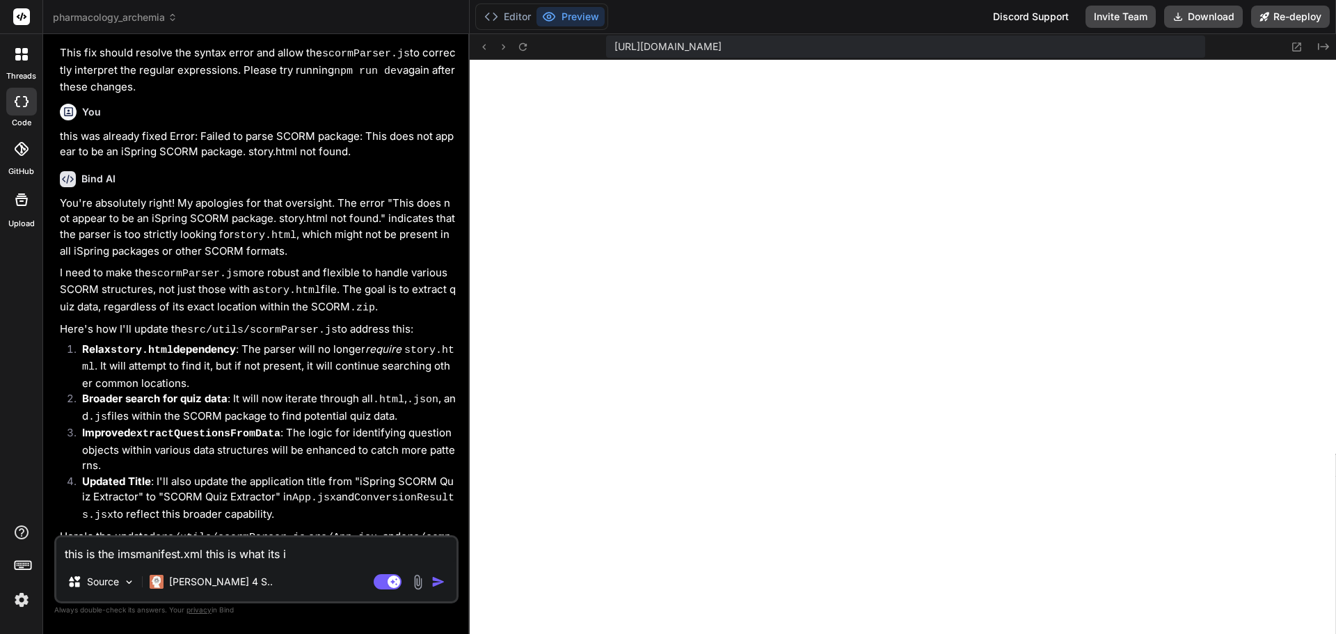
type textarea "x"
type textarea "this is the imsmanifest.xml this is what its ins"
type textarea "x"
type textarea "this is the imsmanifest.xml this is what its inse"
type textarea "x"
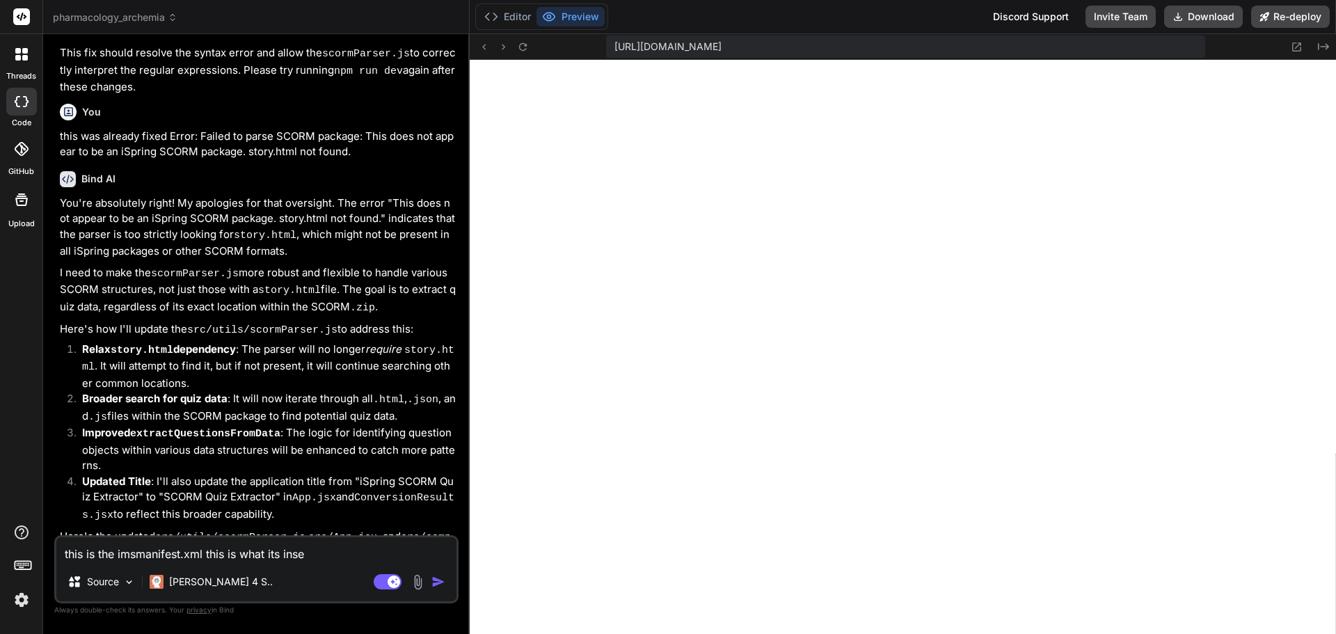
type textarea "this is the imsmanifest.xml this is what its inse="
type textarea "x"
type textarea "this is the imsmanifest.xml this is what its inse=i"
type textarea "x"
type textarea "this is the imsmanifest.xml this is what its inse="
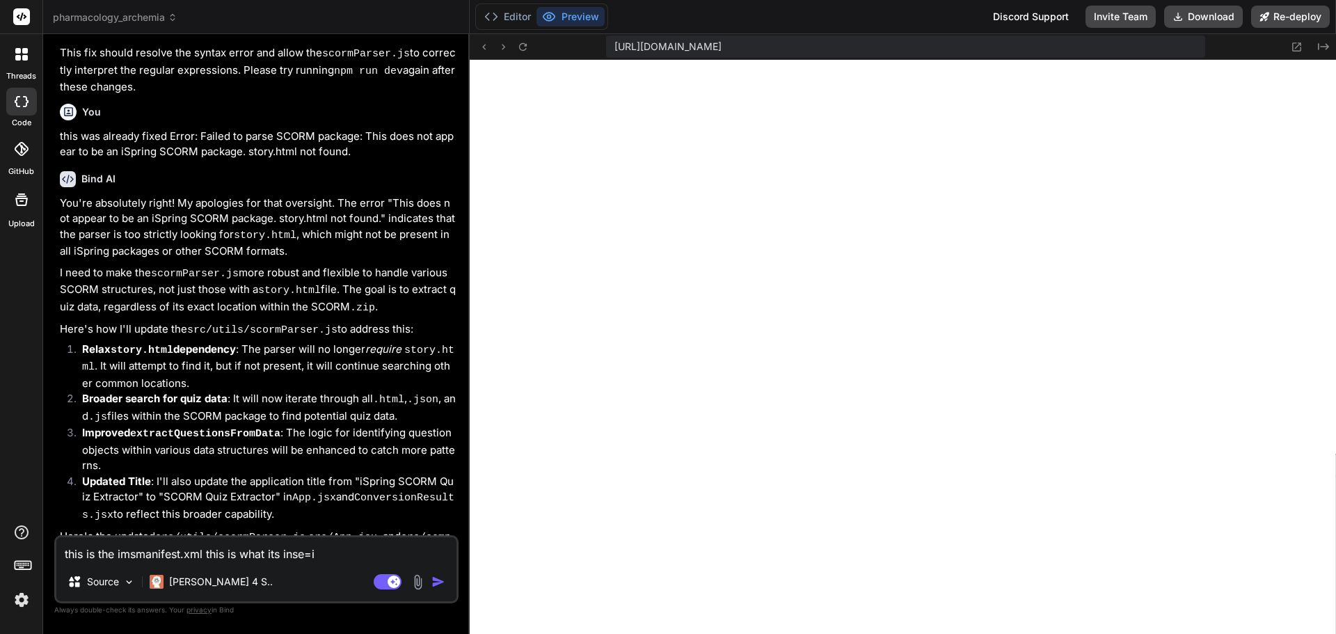
type textarea "x"
type textarea "this is the imsmanifest.xml this is what its inse"
type textarea "x"
type textarea "this is the imsmanifest.xml this is what its ins"
type textarea "x"
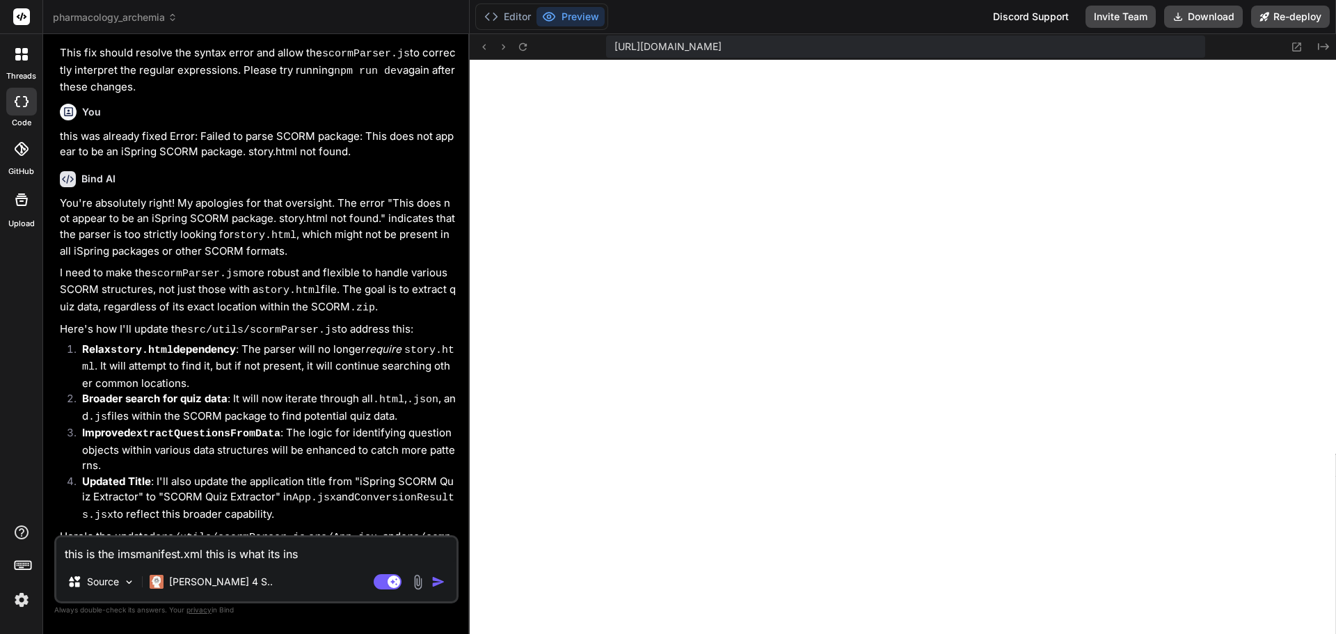
type textarea "this is the imsmanifest.xml this is what its insi"
type textarea "x"
type textarea "this is the imsmanifest.xml this is what its insid"
type textarea "x"
type textarea "this is the imsmanifest.xml this is what its inside"
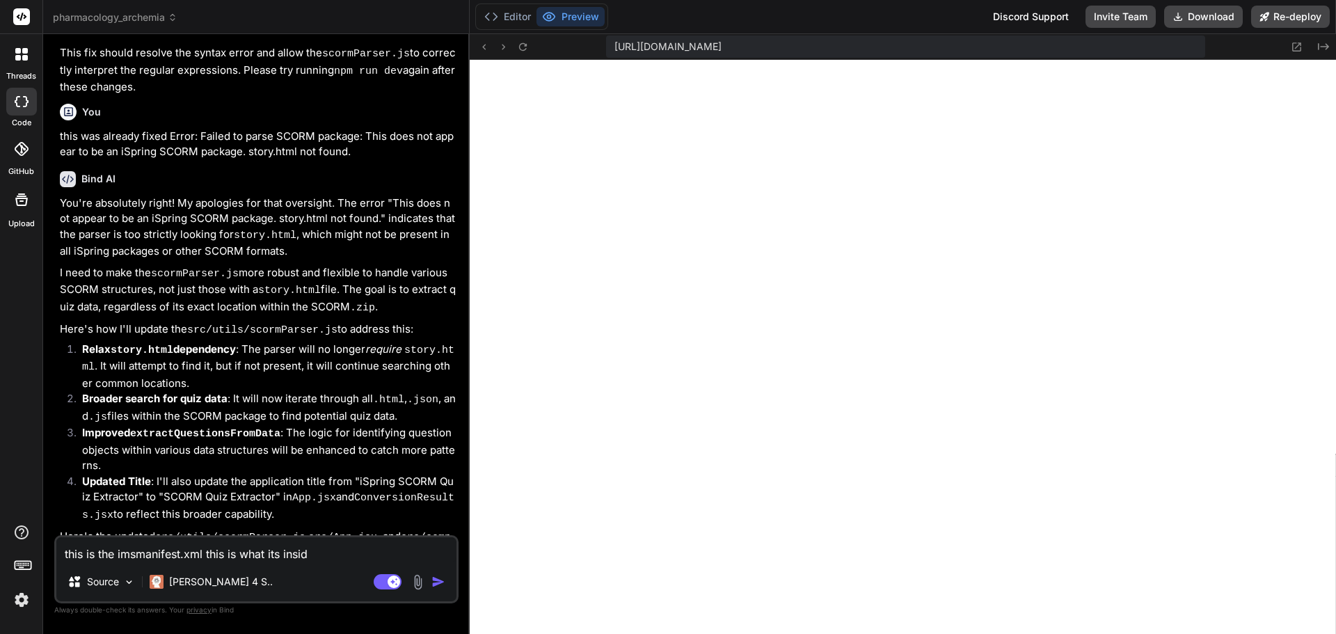
type textarea "x"
type textarea "this is the imsmanifest.xml this is what its inside"
type textarea "x"
type textarea "this is the imsmanifest.xml this is what its inside t"
type textarea "x"
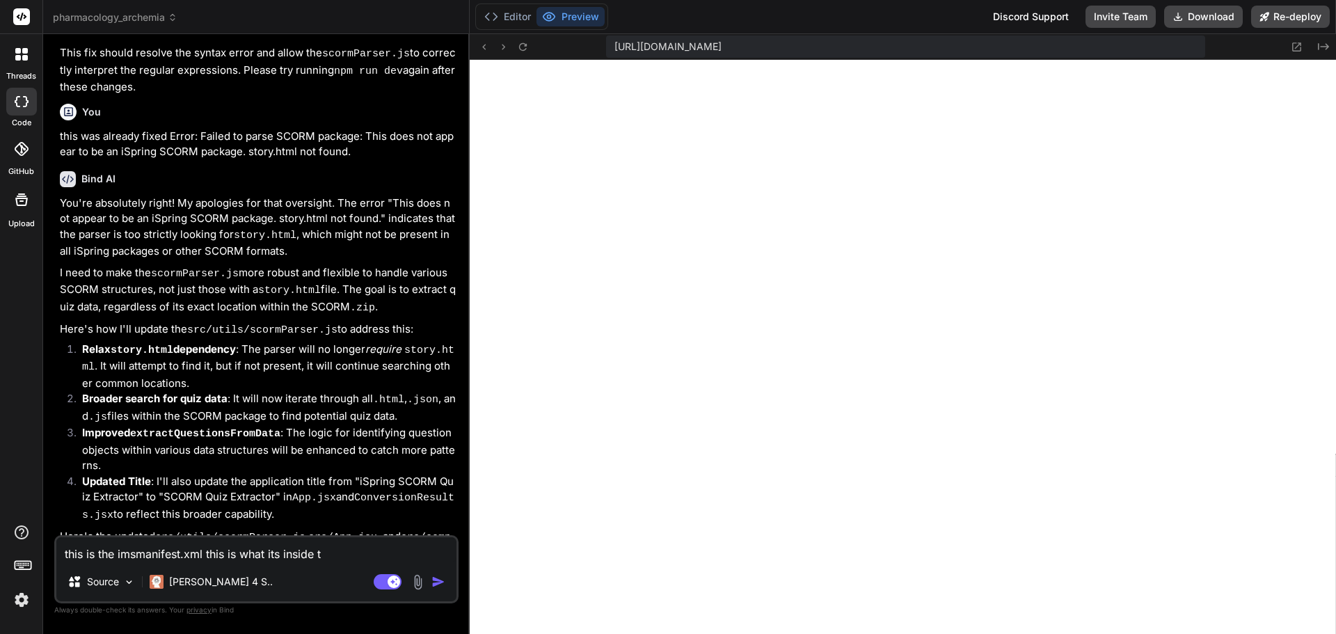
type textarea "this is the imsmanifest.xml this is what its inside th"
type textarea "x"
type textarea "this is the imsmanifest.xml this is what its inside the"
type textarea "x"
type textarea "this is the imsmanifest.xml this is what its inside the"
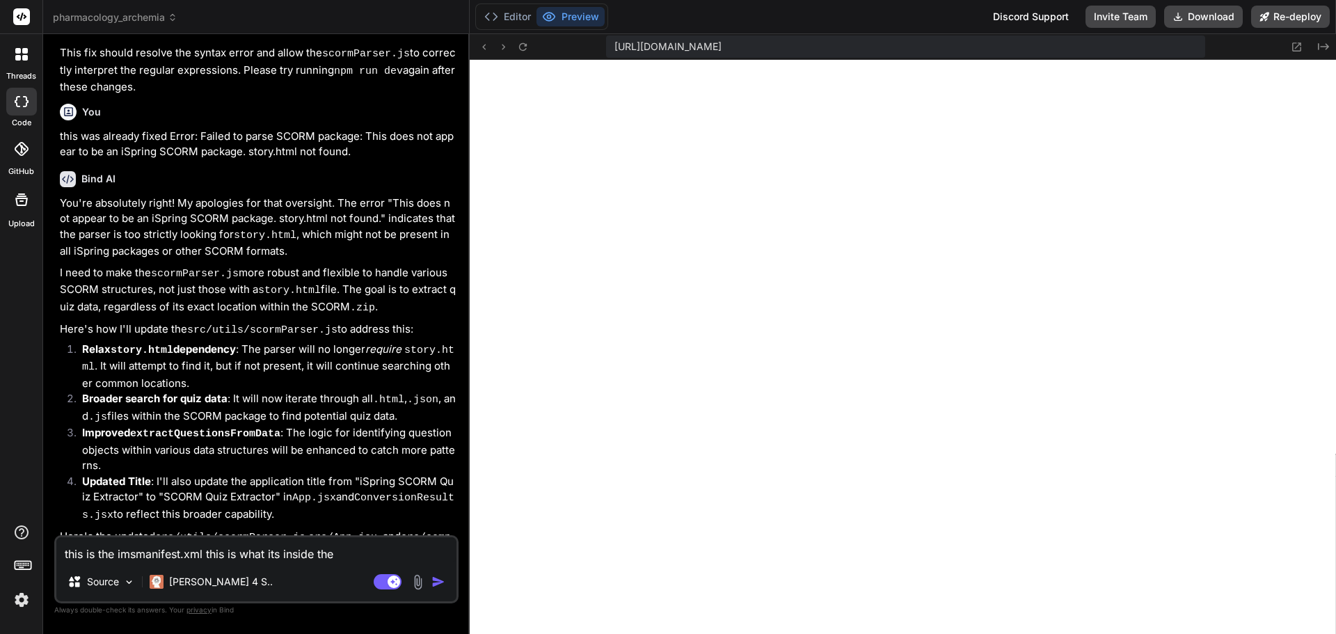
type textarea "x"
type textarea "this is the imsmanifest.xml this is what its inside the S"
type textarea "x"
type textarea "this is the imsmanifest.xml this is what its inside the Sc"
type textarea "x"
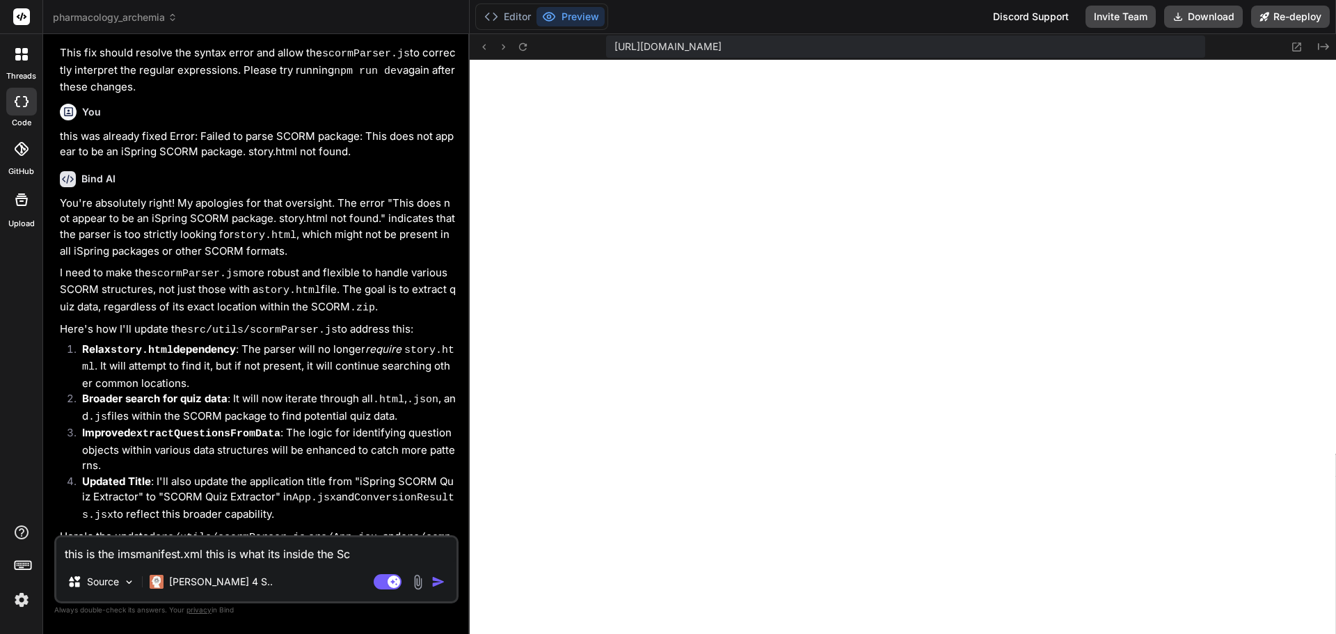
type textarea "this is the imsmanifest.xml this is what its inside the Sco"
type textarea "x"
type textarea "this is the imsmanifest.xml this is what its inside the Scor"
type textarea "x"
type textarea "this is the imsmanifest.xml this is what its inside the Scorm"
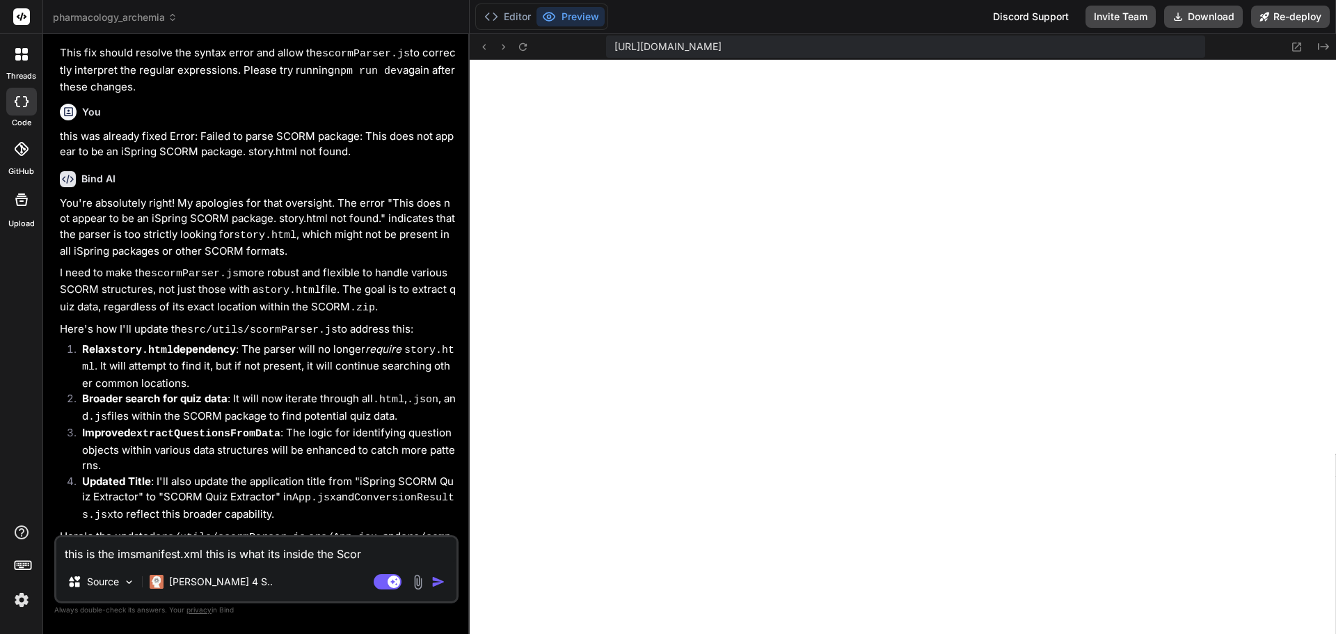
type textarea "x"
type textarea "this is the imsmanifest.xml this is what its inside the Scorms"
type textarea "x"
type textarea "this is the imsmanifest.xml this is what its inside the Scorm"
type textarea "x"
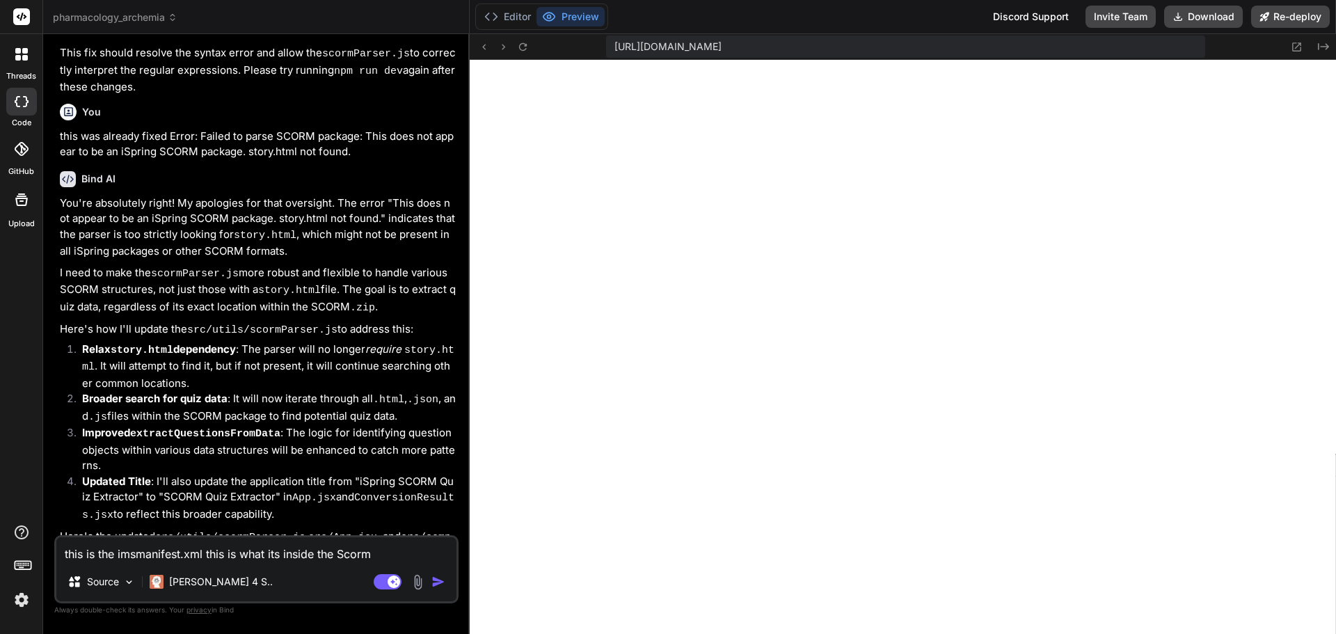
type textarea "this is the imsmanifest.xml this is what its inside the Scorm"
type textarea "x"
type textarea "this is the imsmanifest.xml this is what its inside the Scorm f"
type textarea "x"
type textarea "this is the imsmanifest.xml this is what its inside the Scorm fr"
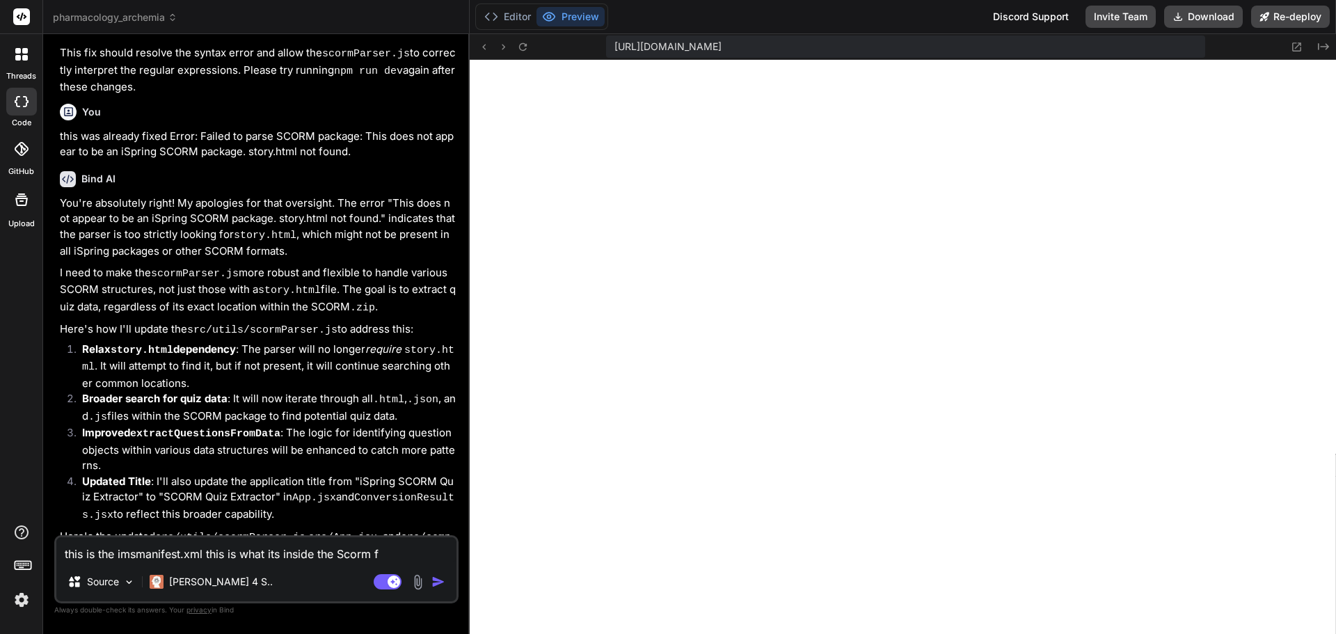
type textarea "x"
type textarea "this is the imsmanifest.xml this is what its inside the Scorm fro"
type textarea "x"
type textarea "this is the imsmanifest.xml this is what its inside the Scorm from"
type textarea "x"
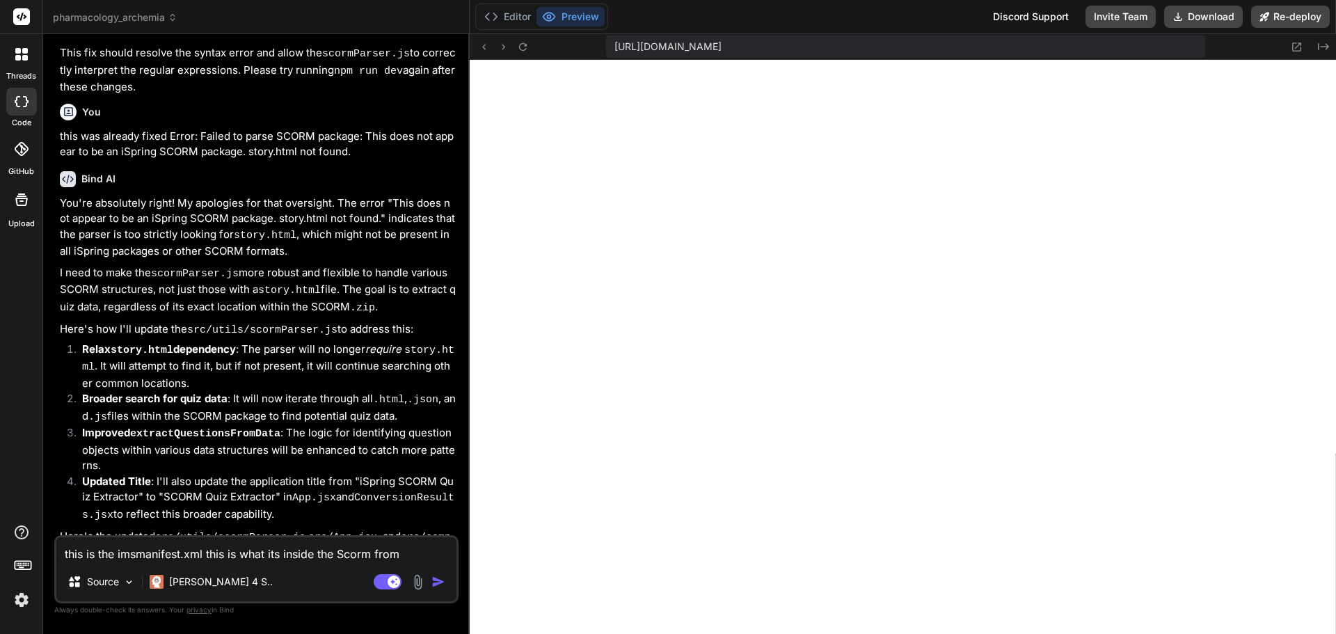
type textarea "this is the imsmanifest.xml this is what its inside the Scorm from"
type textarea "x"
type textarea "this is the imsmanifest.xml this is what its inside the Scorm from I"
type textarea "x"
type textarea "this is the imsmanifest.xml this is what its inside the Scorm from Is"
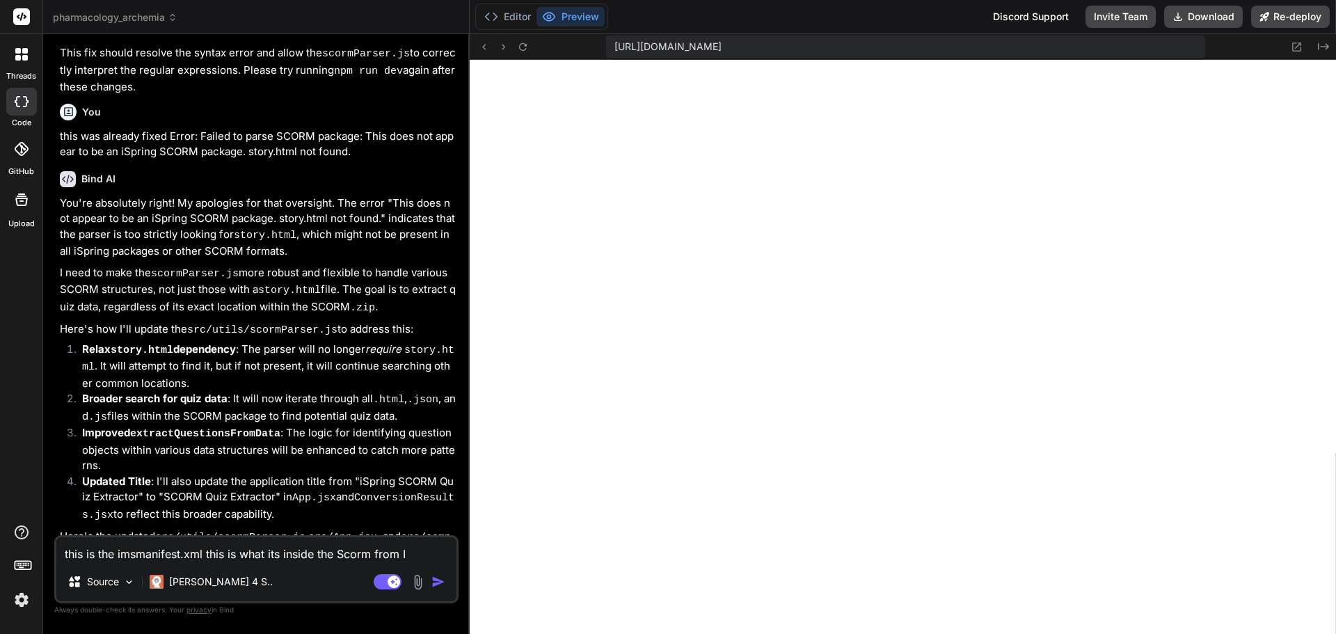
type textarea "x"
type textarea "this is the imsmanifest.xml this is what its inside the Scorm from Isp"
type textarea "x"
type textarea "this is the imsmanifest.xml this is what its inside the Scorm from Ispr"
type textarea "x"
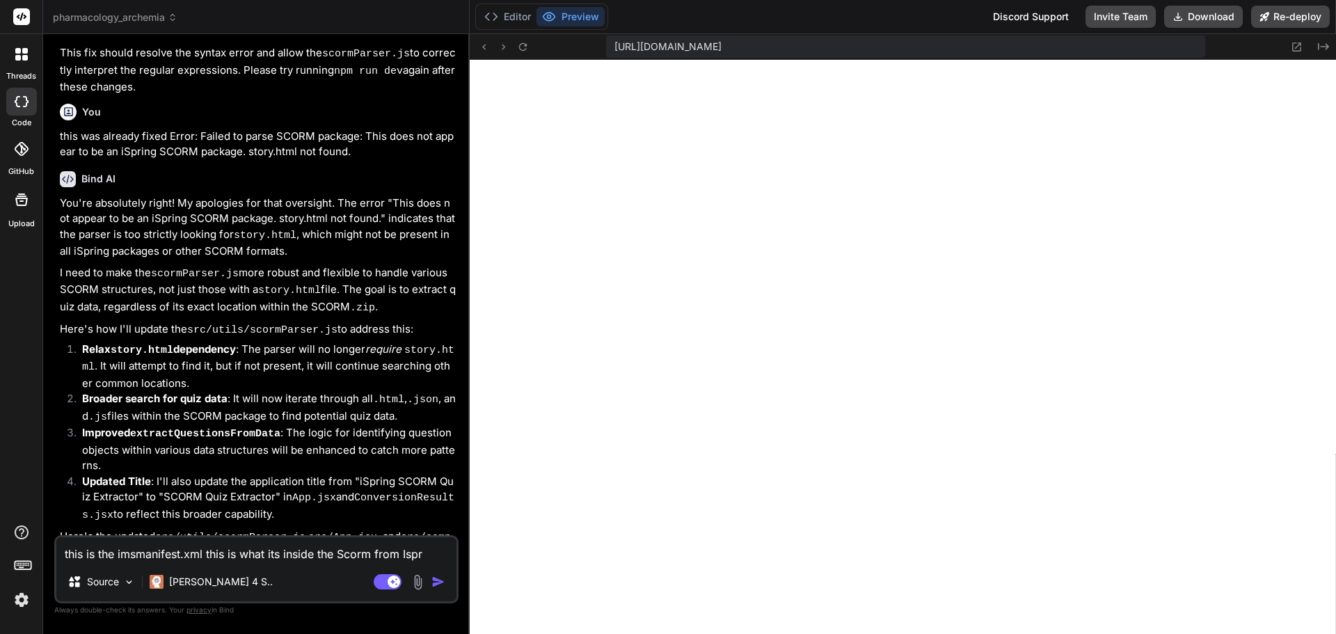
type textarea "this is the imsmanifest.xml this is what its inside the Scorm from Isp"
type textarea "x"
type textarea "this is the imsmanifest.xml this is what its inside the Scorm from Ispr"
type textarea "x"
type textarea "this is the imsmanifest.xml this is what its inside the Scorm from Ispri"
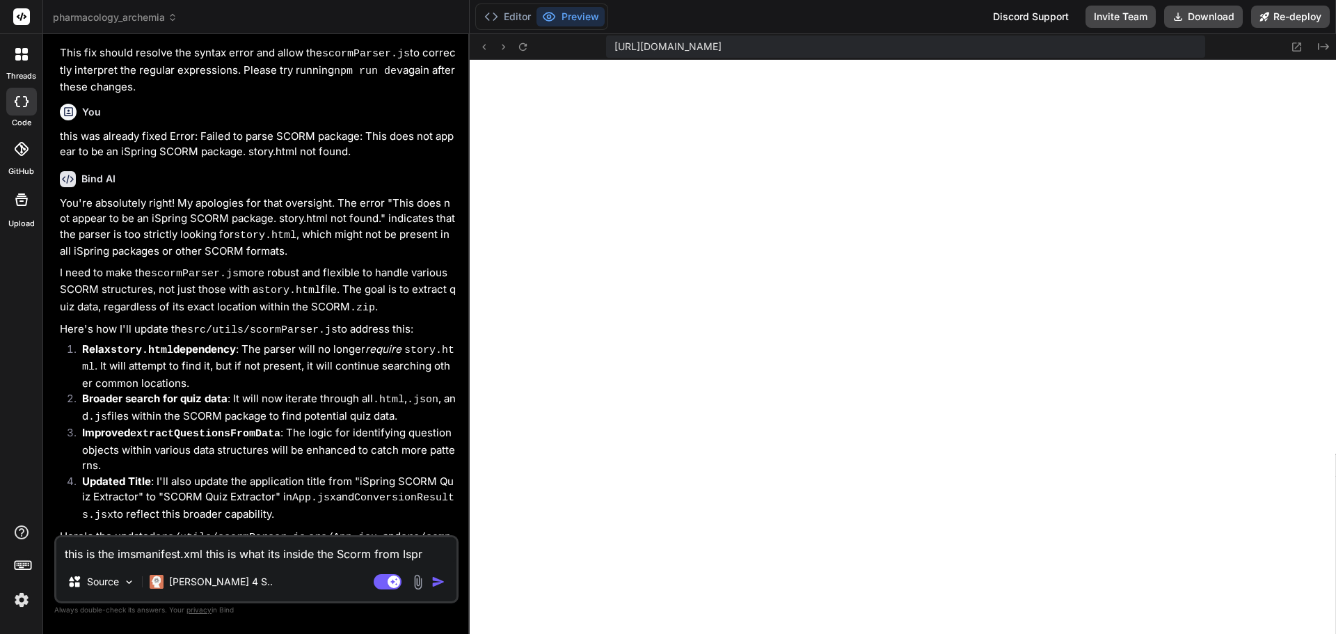
type textarea "x"
type textarea "this is the imsmanifest.xml this is what its inside the Scorm from Isprin"
type textarea "x"
type textarea "this is the imsmanifest.xml this is what its inside the Scorm from Ispring"
type textarea "x"
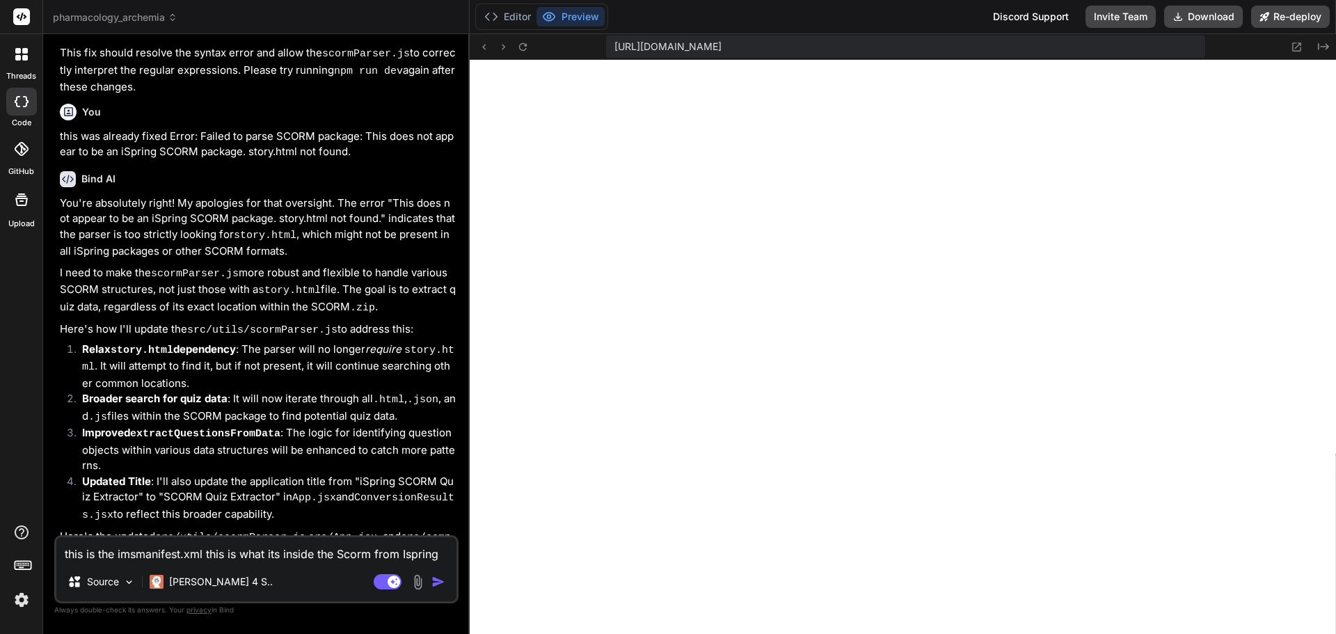
type textarea "this is the imsmanifest.xml this is what its inside the Scorm from Ispring."
type textarea "x"
type textarea "this is the imsmanifest.xml this is what its inside the Scorm from Ispring."
type textarea "x"
type textarea "this is the imsmanifest.xml this is what its inside the Scorm from Ispring. T"
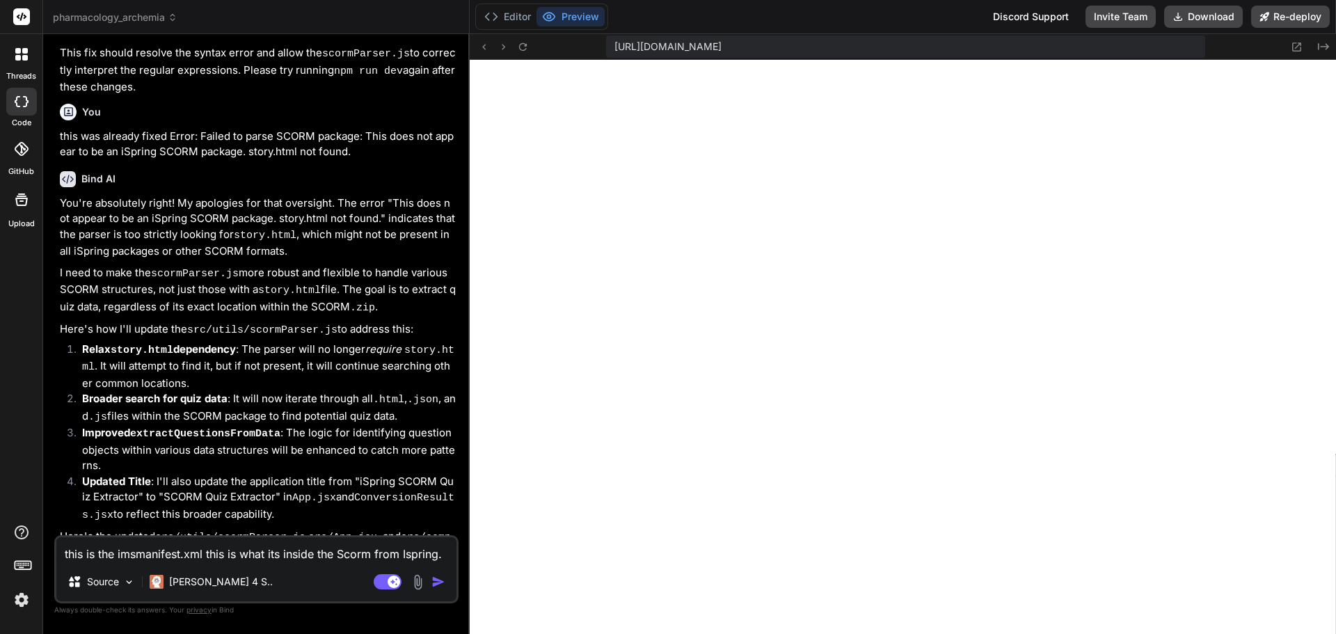
type textarea "x"
type textarea "this is the imsmanifest.xml this is what its inside the Scorm from Ispring. Th"
type textarea "x"
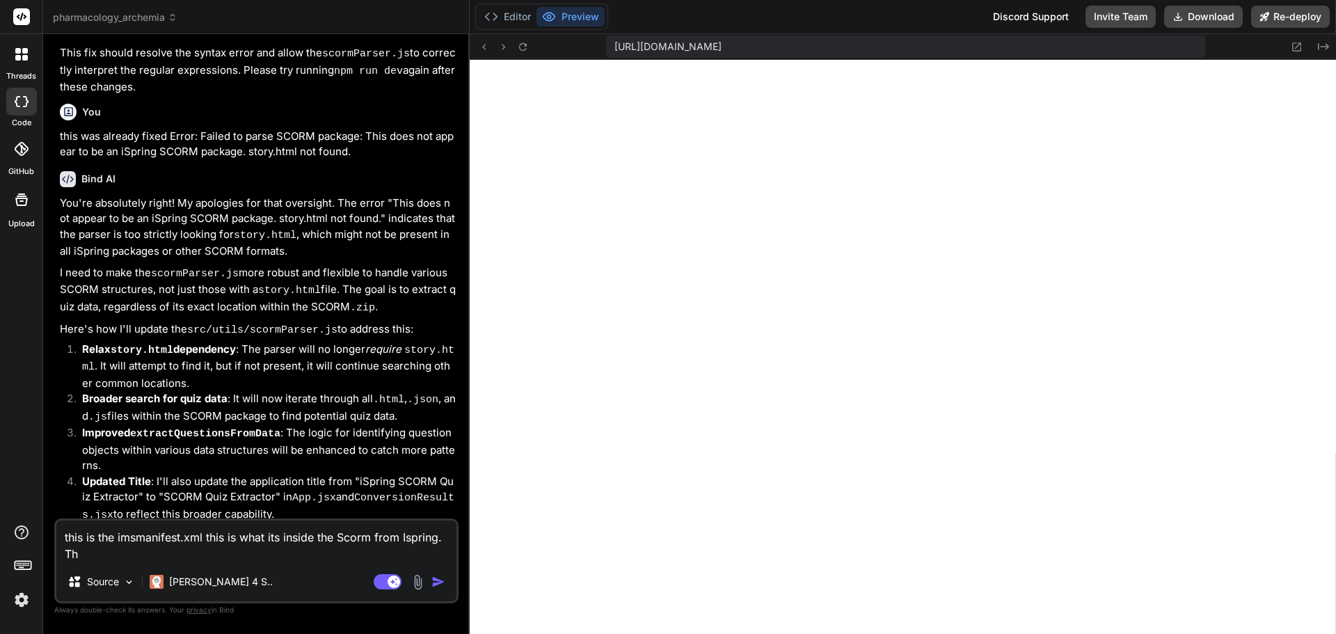
type textarea "this is the imsmanifest.xml this is what its inside the Scorm from Ispring. The"
type textarea "x"
type textarea "this is the imsmanifest.xml this is what its inside the Scorm from Ispring. The"
type textarea "x"
type textarea "this is the imsmanifest.xml this is what its inside the Scorm from Ispring. The…"
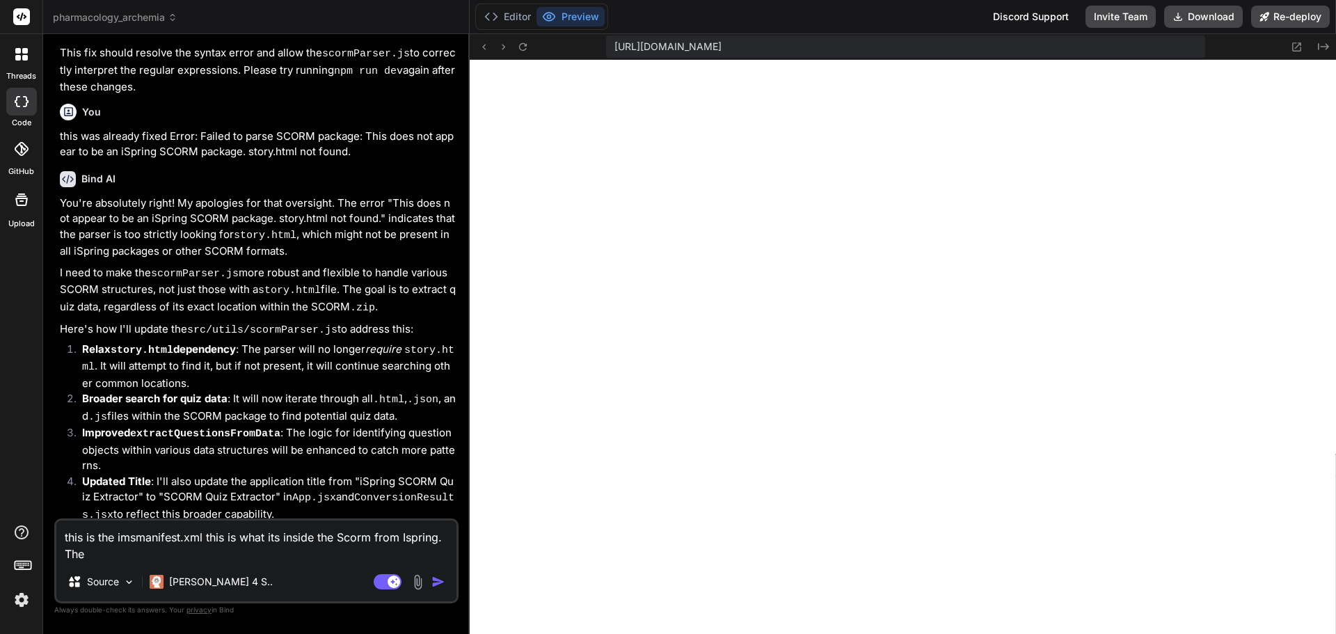
type textarea "x"
type textarea "this is the imsmanifest.xml this is what its inside the Scorm from Ispring. The…"
type textarea "x"
type textarea "this is the imsmanifest.xml this is what its inside the Scorm from Ispring. The…"
type textarea "x"
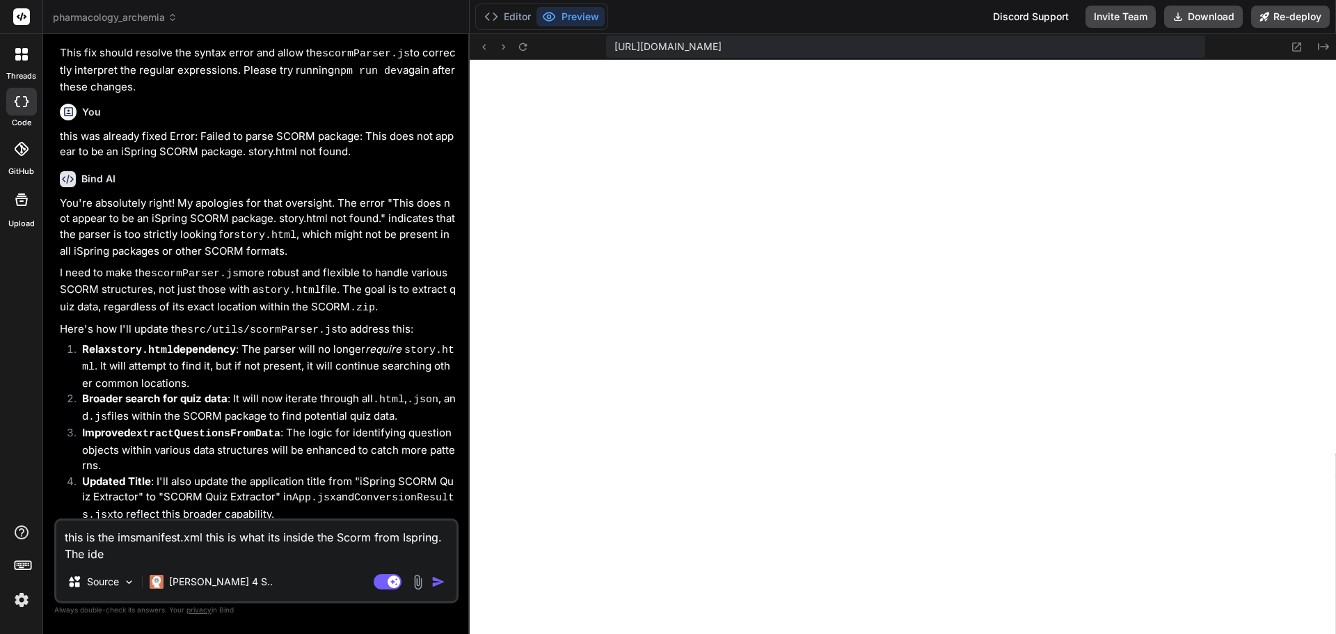
type textarea "this is the imsmanifest.xml this is what its inside the Scorm from Ispring. The…"
type textarea "x"
type textarea "this is the imsmanifest.xml this is what its inside the Scorm from Ispring. The…"
type textarea "x"
type textarea "this is the imsmanifest.xml this is what its inside the Scorm from Ispring. The…"
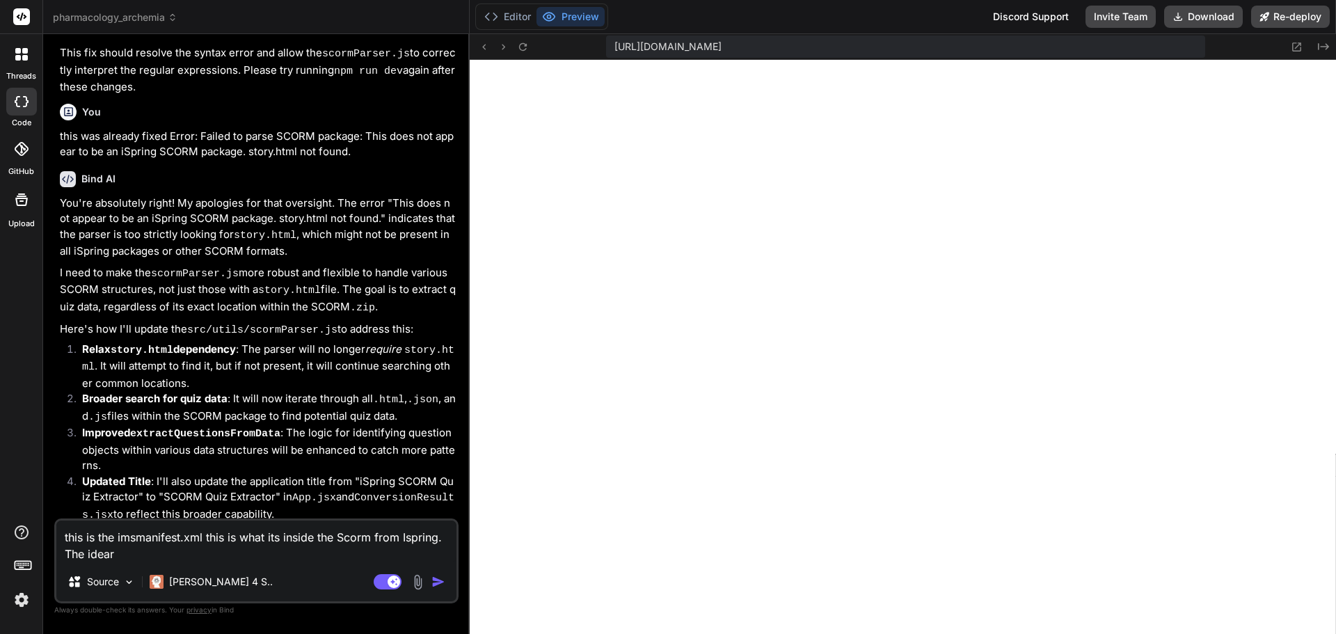
type textarea "x"
type textarea "this is the imsmanifest.xml this is what its inside the Scorm from Ispring. The…"
type textarea "x"
type textarea "this is the imsmanifest.xml this is what its inside the Scorm from Ispring. The…"
paste textarea "<manifest xmlns="http://www.imsproject.org/xsd/imscp_rootv1p1p2" xmlns:adlcp="h…"
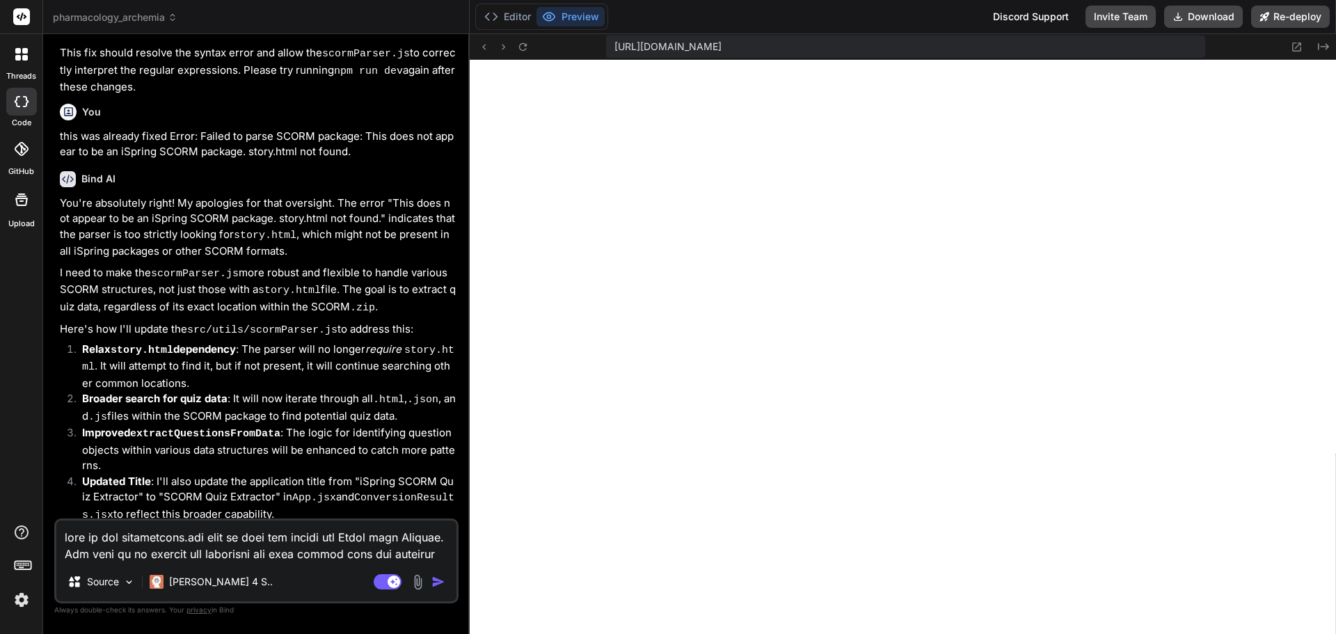
scroll to position [786, 0]
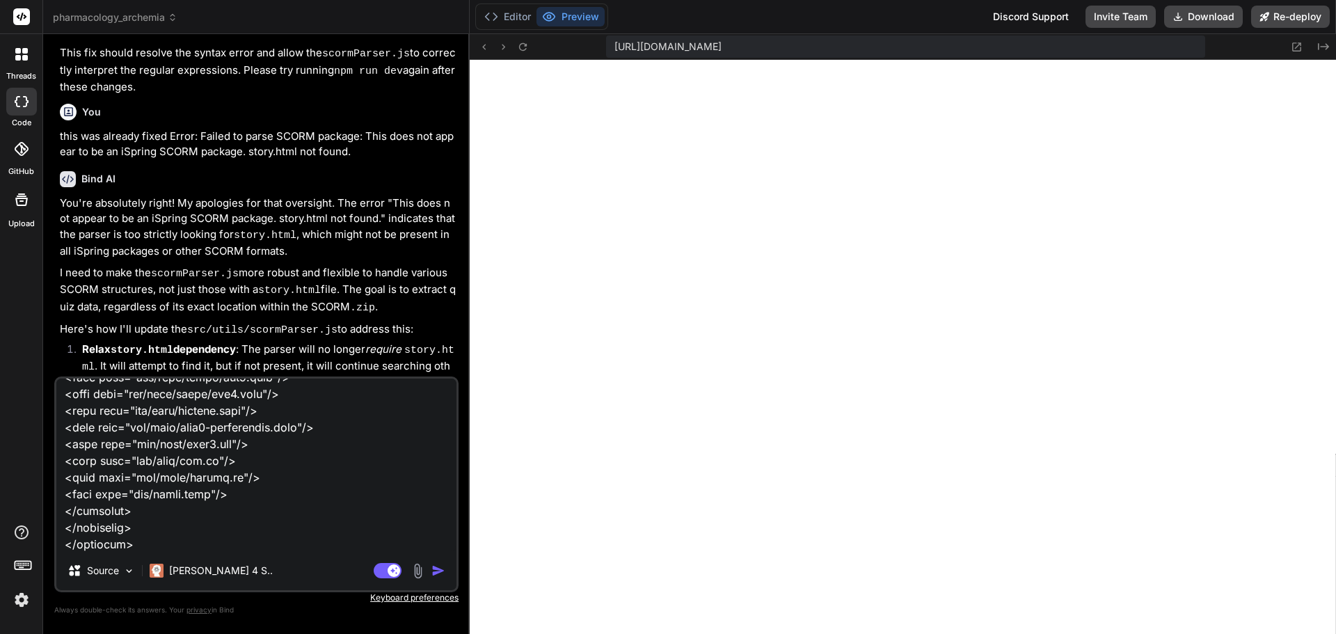
click at [436, 571] on img "button" at bounding box center [438, 571] width 14 height 14
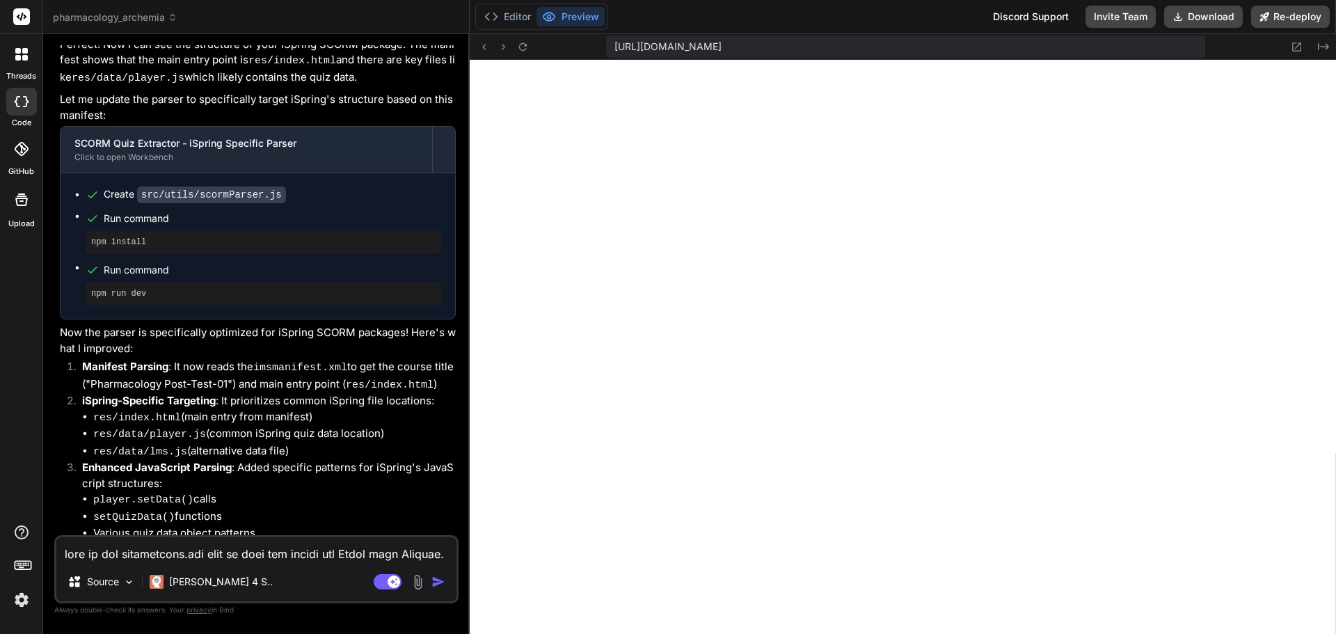
scroll to position [4717, 0]
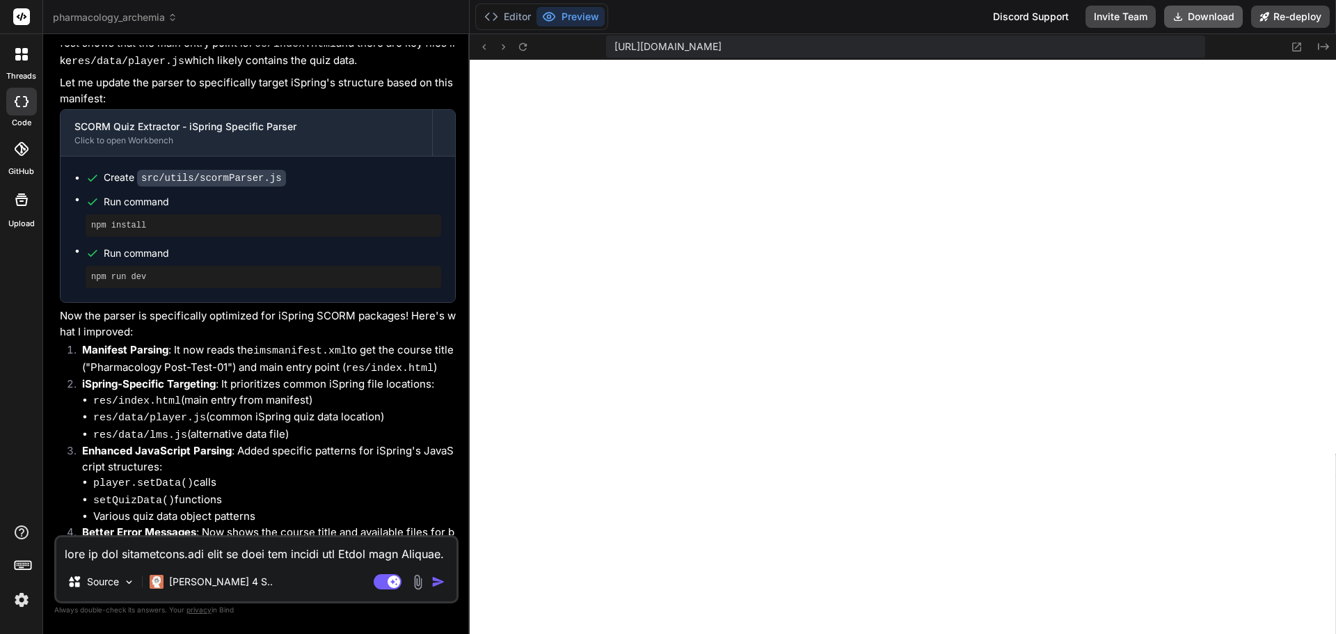
click at [1215, 17] on button "Download" at bounding box center [1203, 17] width 79 height 22
click at [188, 557] on textarea at bounding box center [256, 549] width 400 height 25
click at [1322, 45] on icon "Created with Pixso." at bounding box center [1323, 46] width 11 height 11
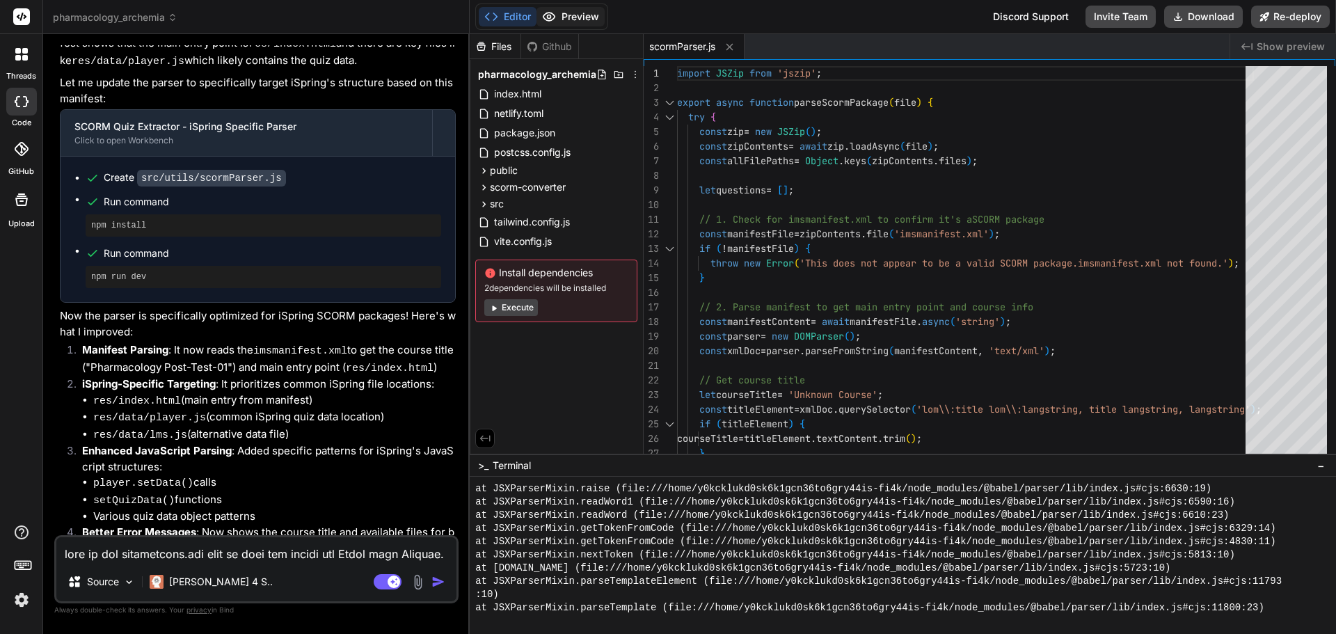
click at [575, 13] on button "Preview" at bounding box center [570, 16] width 68 height 19
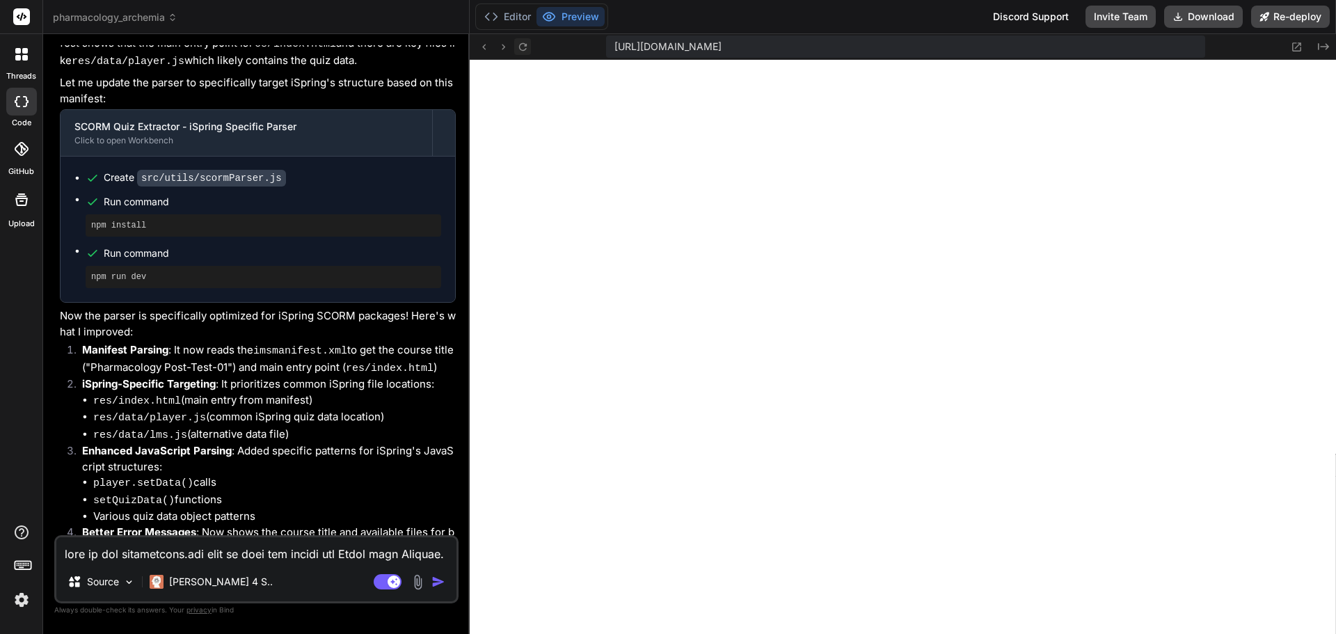
click at [523, 50] on icon at bounding box center [522, 46] width 8 height 8
click at [524, 46] on icon at bounding box center [522, 46] width 8 height 8
click at [194, 557] on textarea at bounding box center [256, 549] width 400 height 25
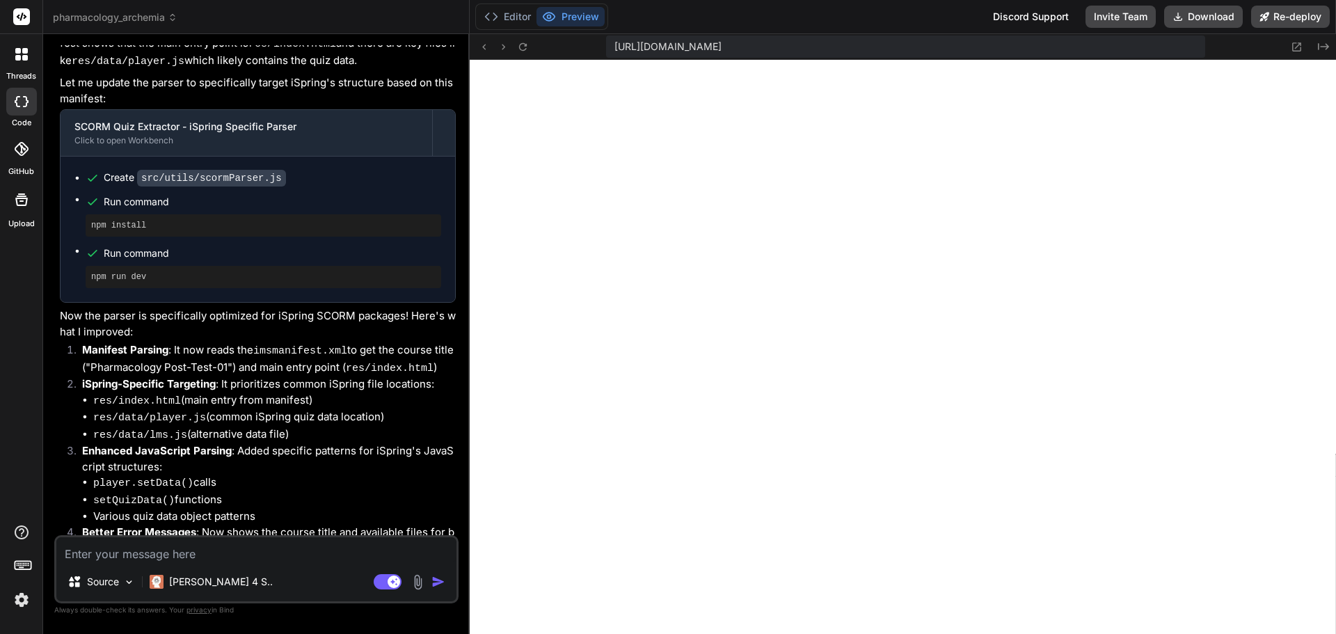
paste textarea "Error: Failed to parse SCORM package: This does not appear to be an iSpring SCO…"
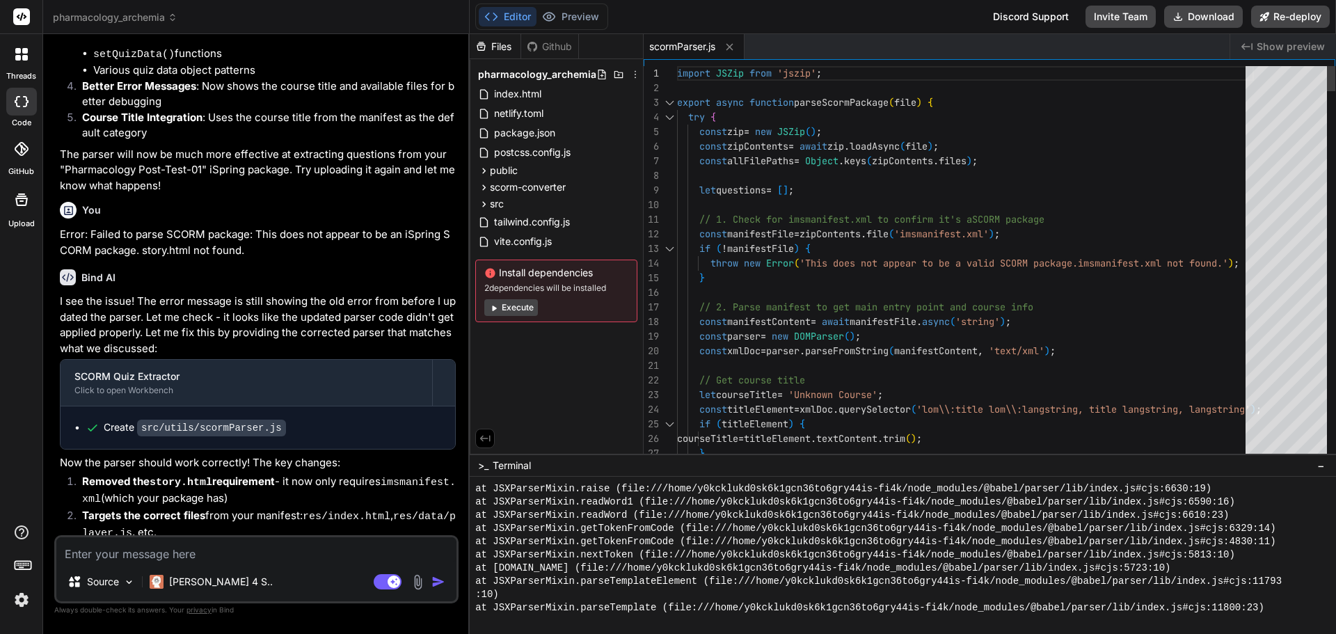
scroll to position [0, 0]
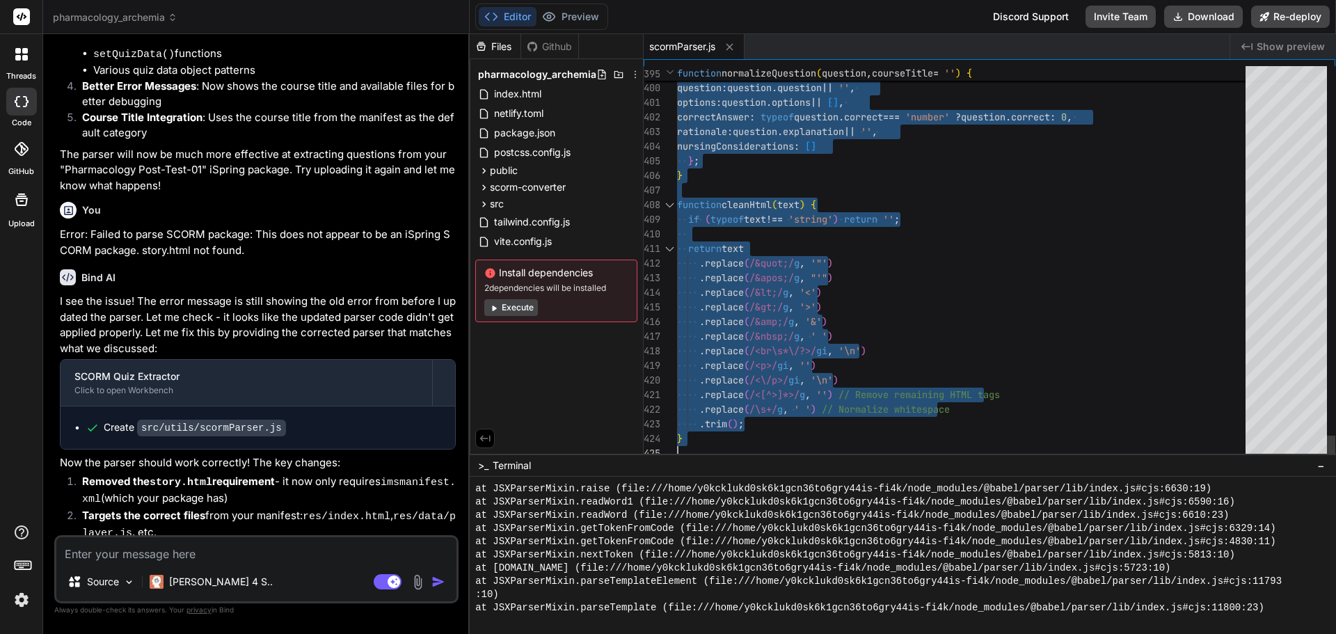
drag, startPoint x: 683, startPoint y: 86, endPoint x: 1011, endPoint y: 479, distance: 511.8
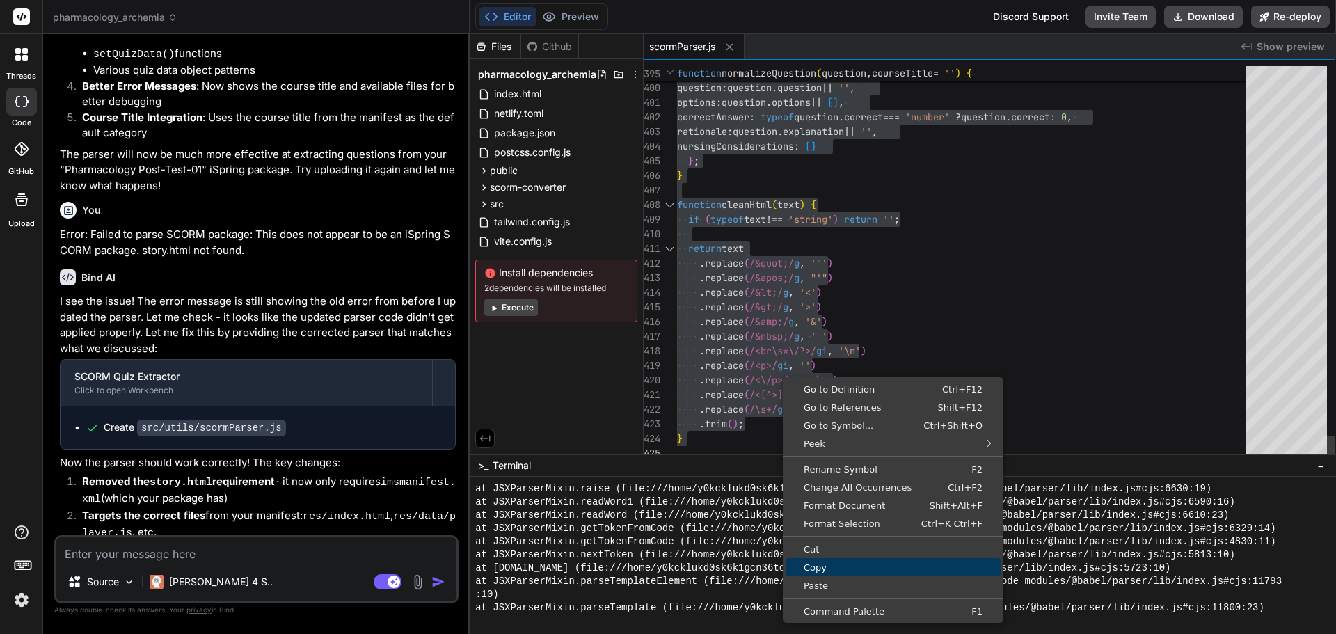
click at [822, 569] on span "Copy" at bounding box center [893, 567] width 215 height 9
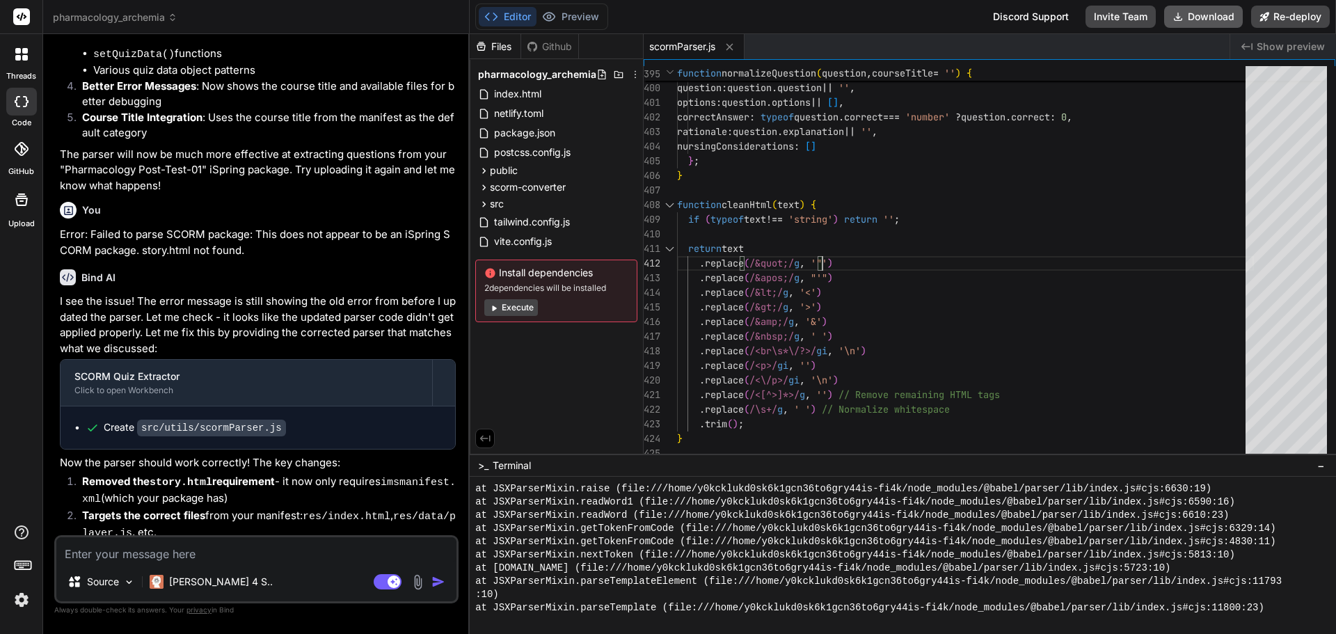
click at [1202, 17] on button "Download" at bounding box center [1203, 17] width 79 height 22
click at [170, 557] on textarea at bounding box center [256, 549] width 400 height 25
paste textarea "Error: Failed to parse SCORM package: This does not appear to be an iSpring SCO…"
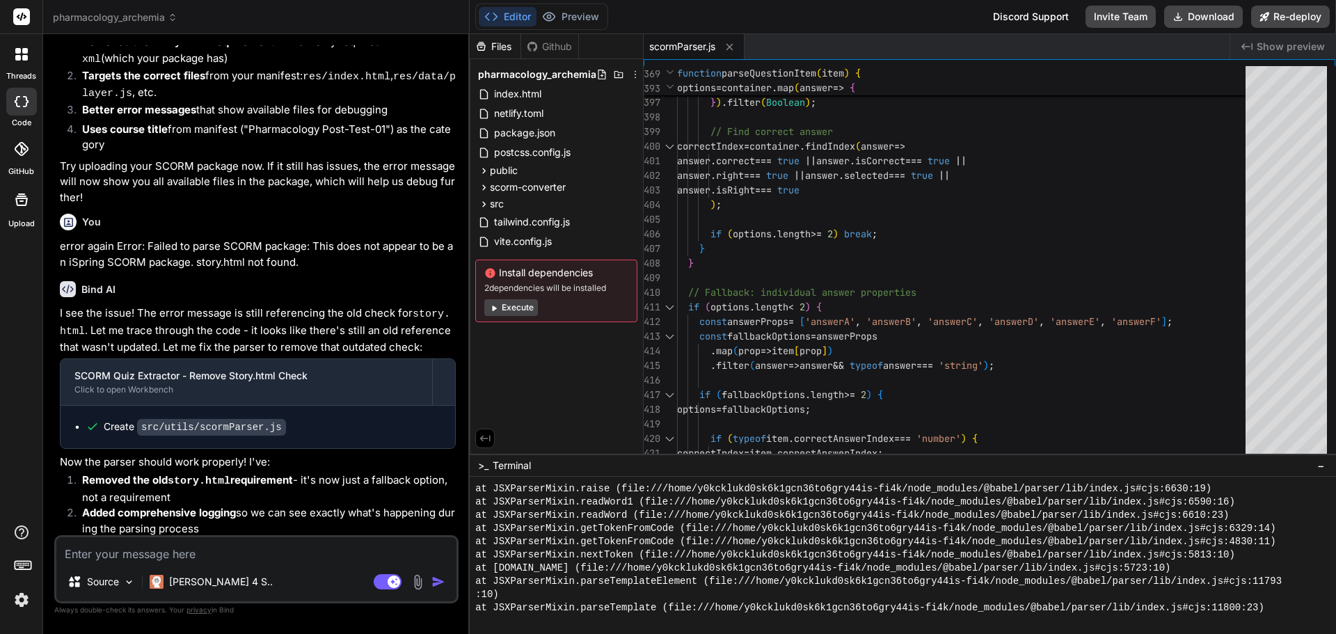
scroll to position [5613, 0]
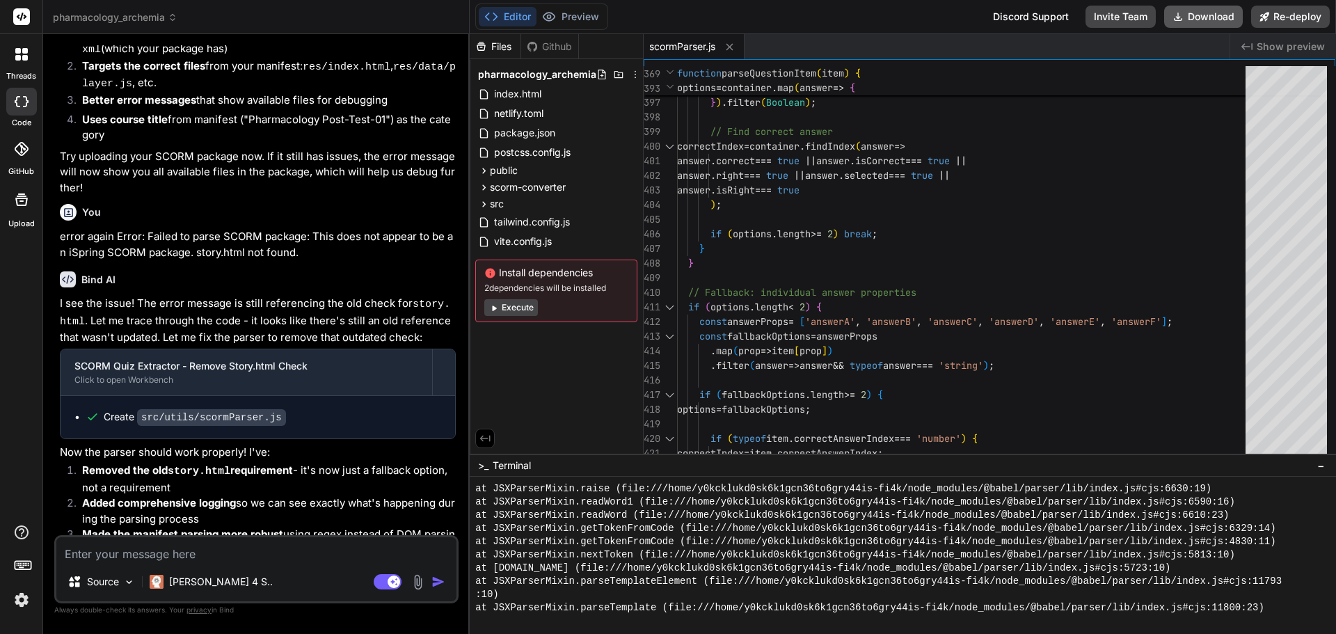
click at [1201, 13] on button "Download" at bounding box center [1203, 17] width 79 height 22
click at [219, 550] on textarea at bounding box center [256, 549] width 400 height 25
paste textarea "http://localhost:5173/"
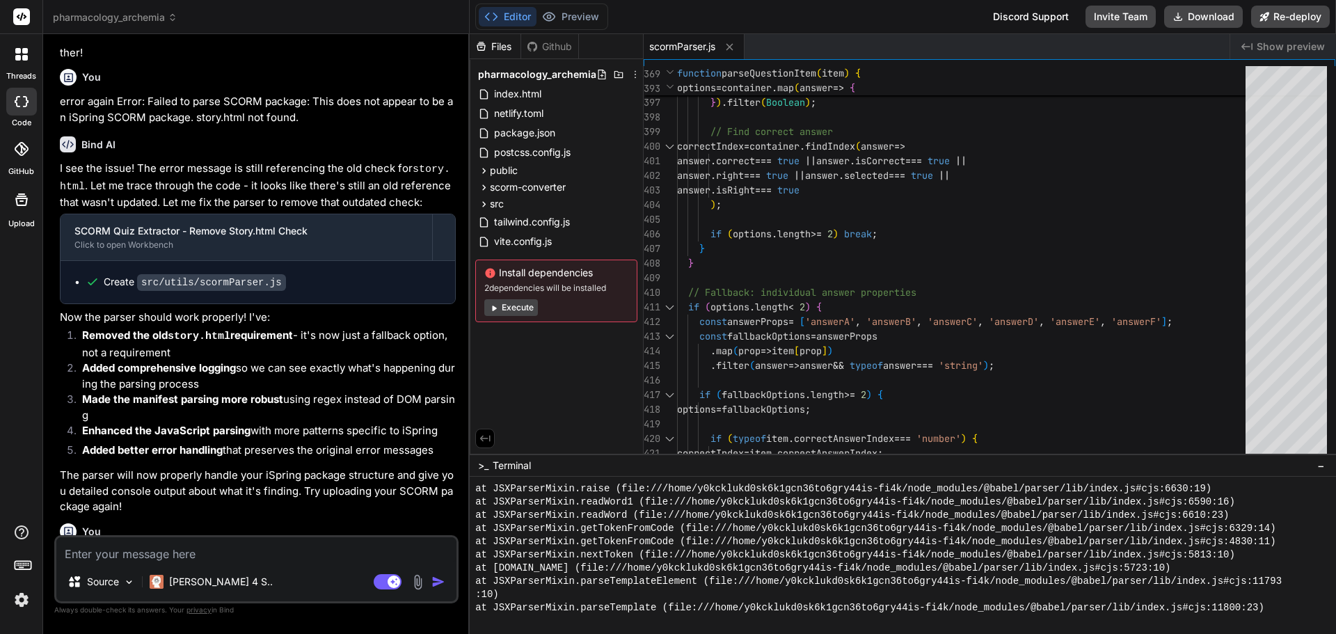
scroll to position [5758, 0]
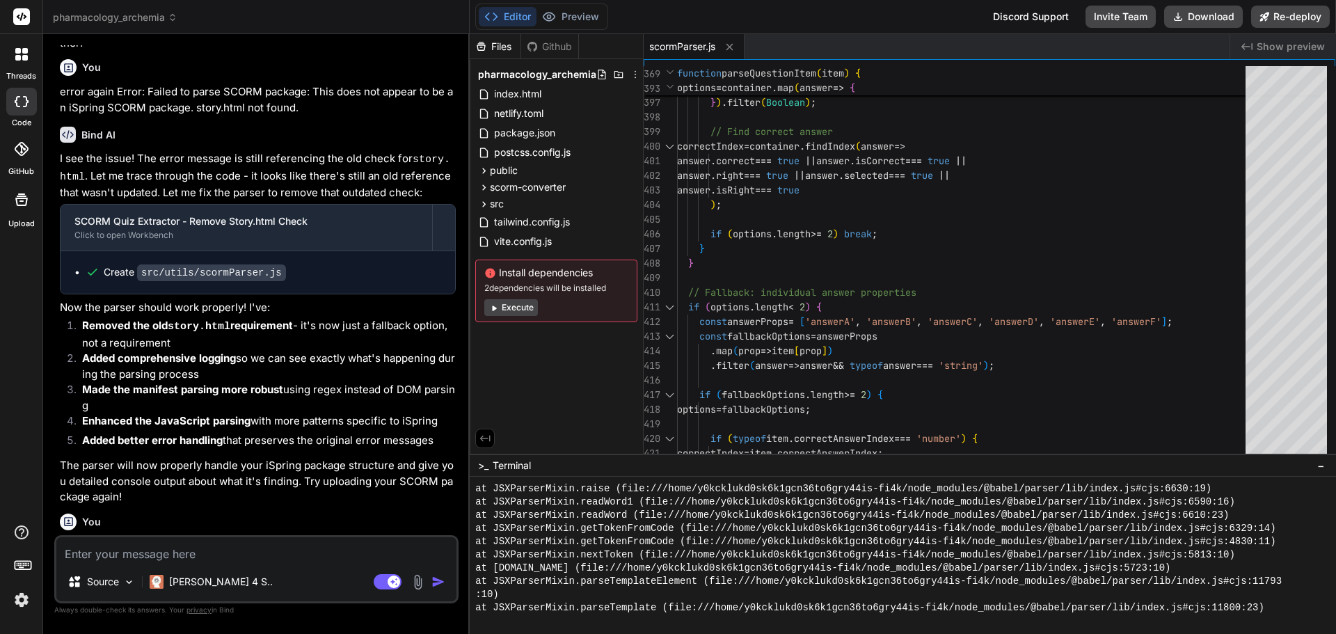
click at [148, 551] on textarea at bounding box center [256, 549] width 400 height 25
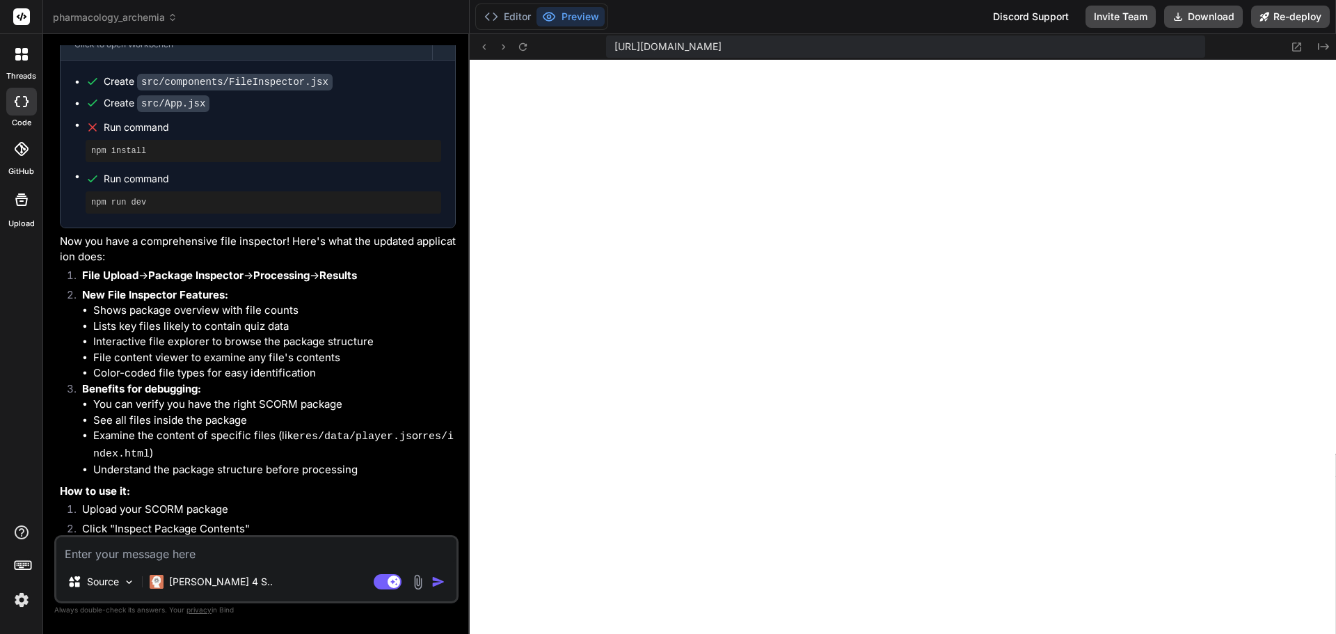
scroll to position [6407, 0]
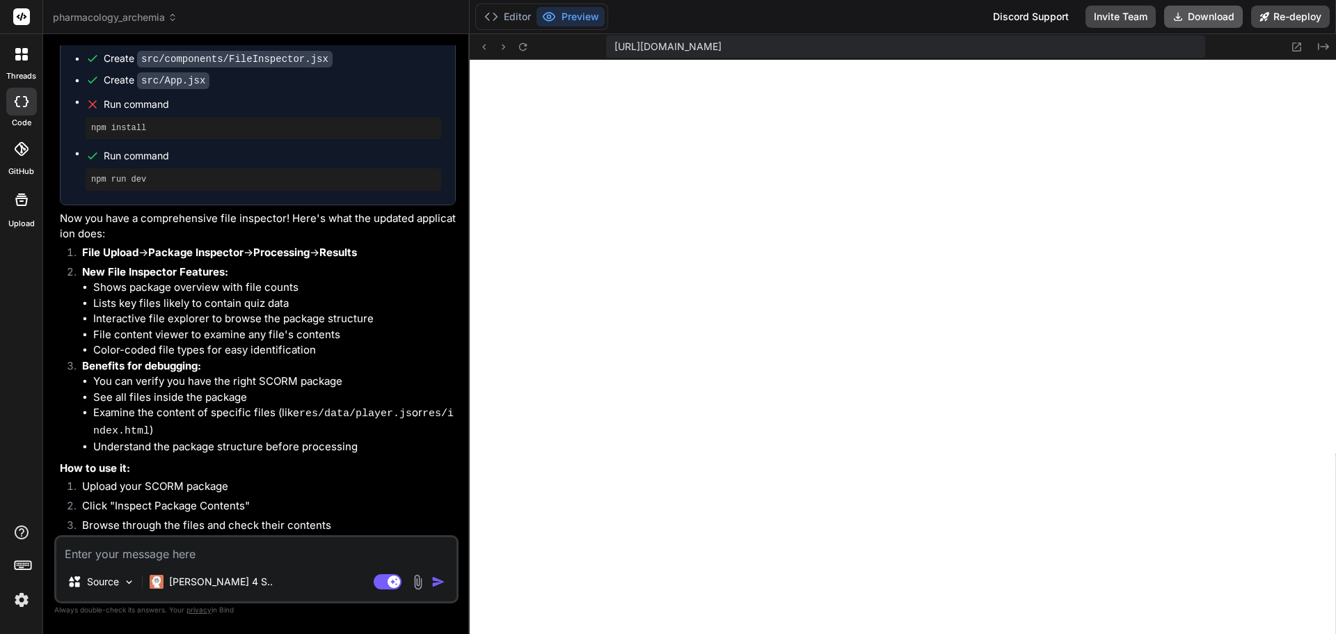
click at [1194, 13] on button "Download" at bounding box center [1203, 17] width 79 height 22
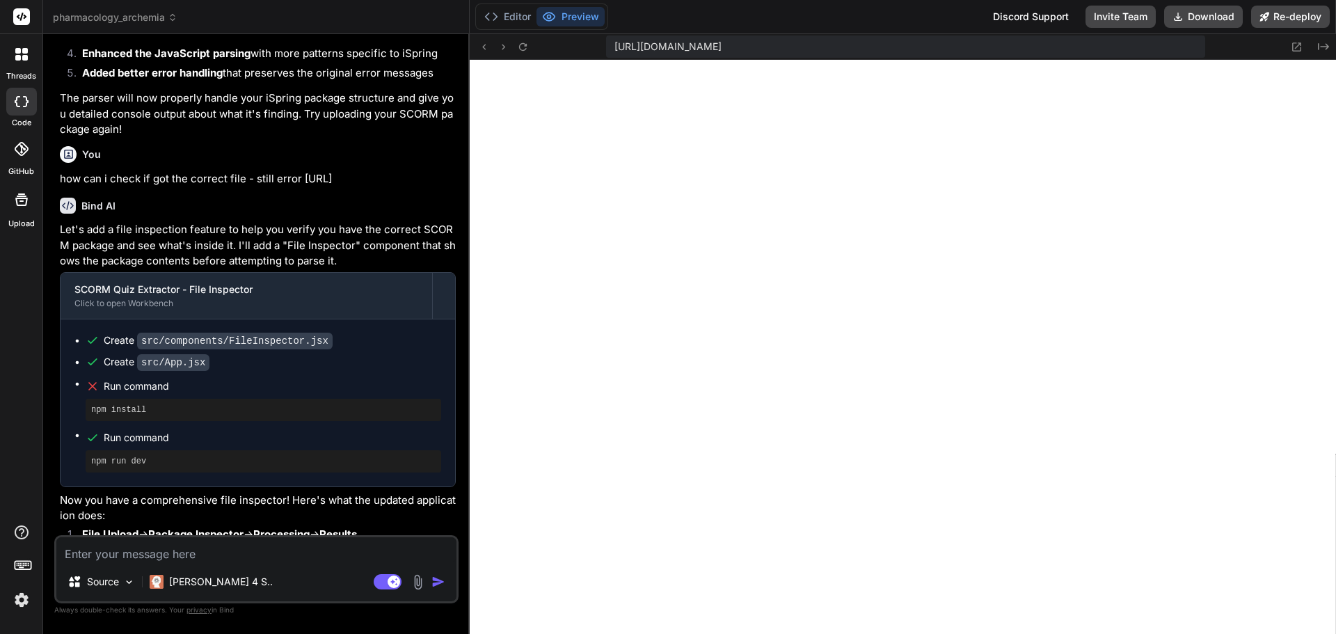
scroll to position [6128, 0]
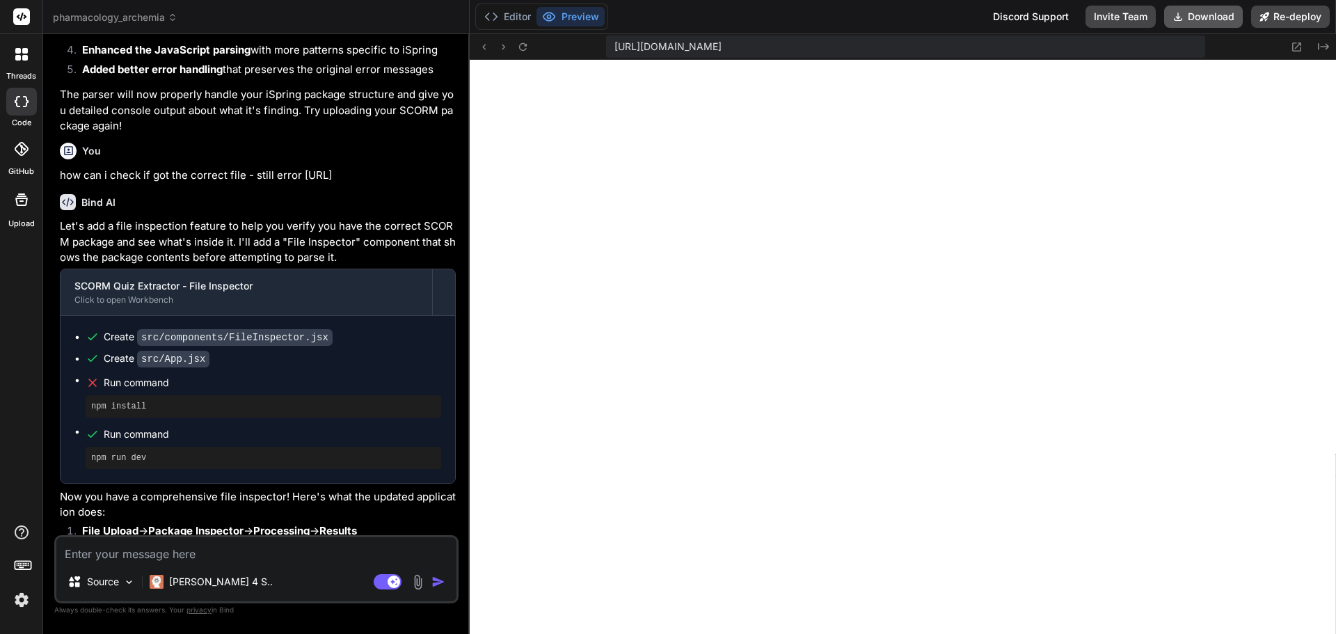
click at [1215, 15] on button "Download" at bounding box center [1203, 17] width 79 height 22
click at [141, 558] on textarea at bounding box center [256, 549] width 400 height 25
paste textarea "// iSpring SCORM to React Question Format Parser import * as fs from 'fs/promis…"
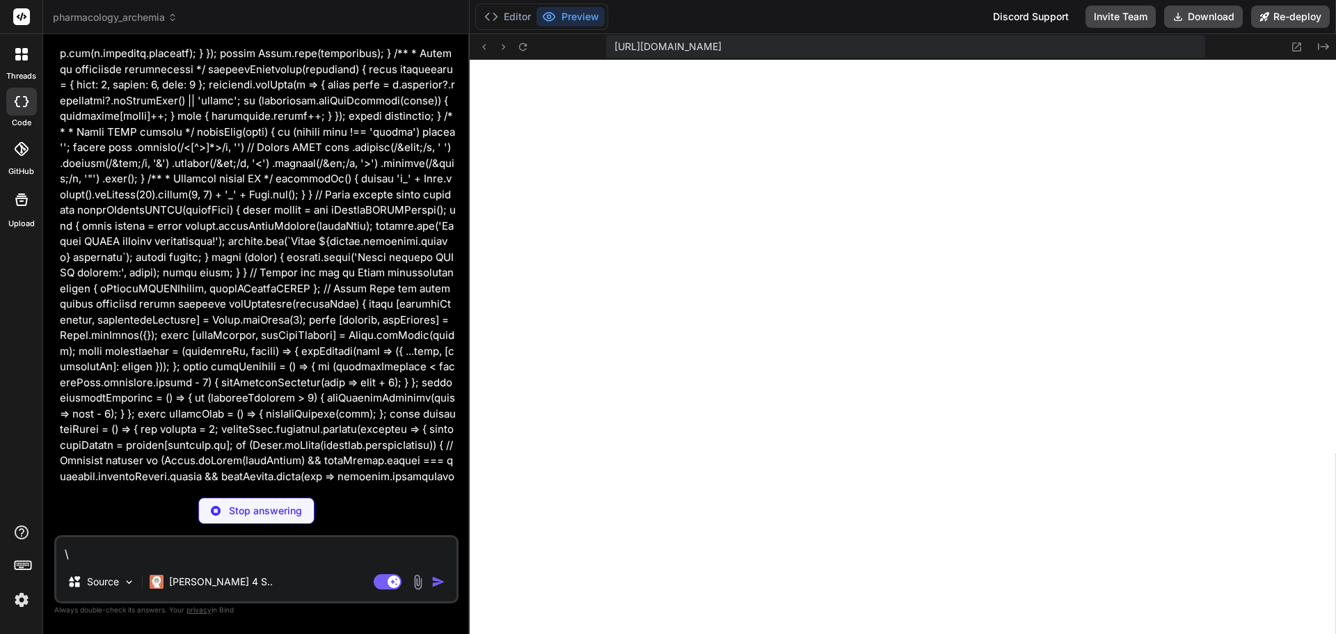
scroll to position [9136, 0]
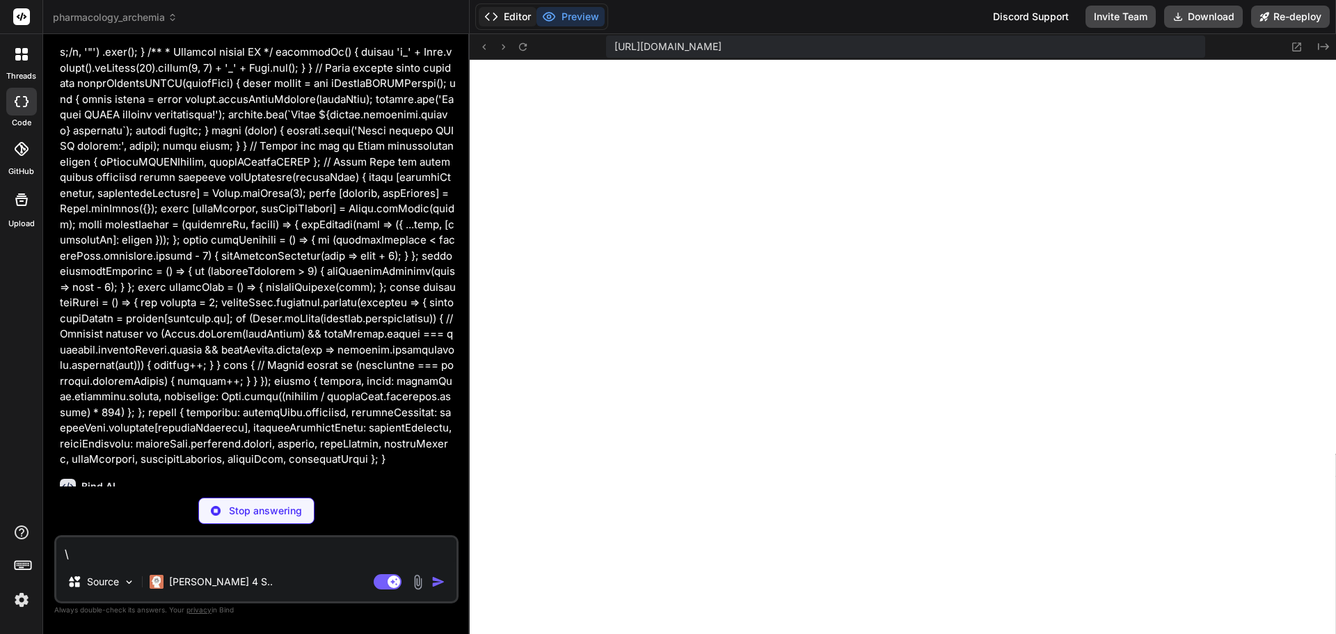
click at [509, 22] on button "Editor" at bounding box center [508, 16] width 58 height 19
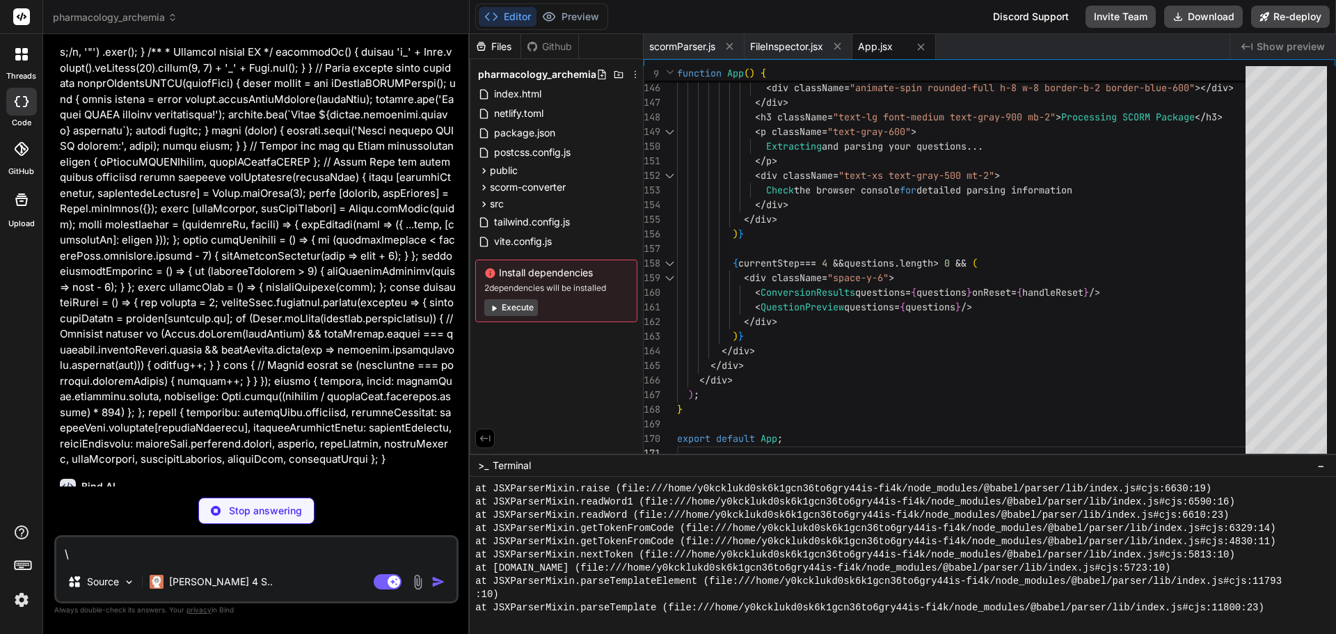
click at [933, 15] on div "Editor Preview Discord Support Invite Team Download Re-deploy" at bounding box center [903, 17] width 866 height 34
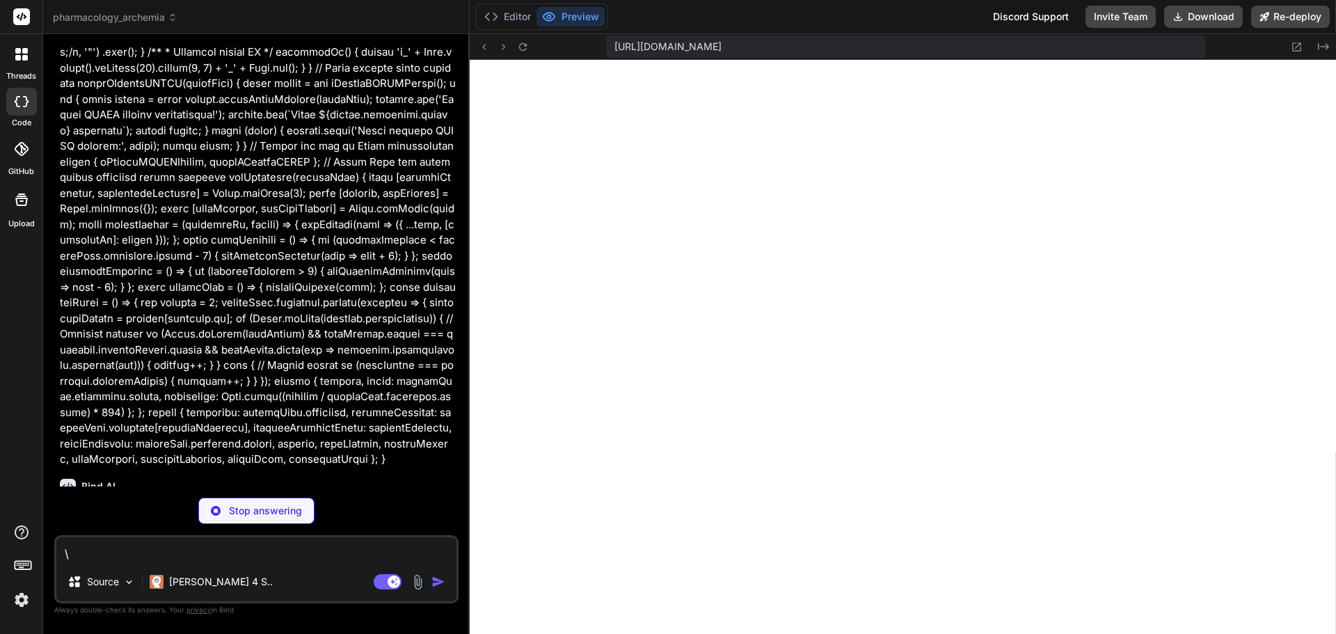
scroll to position [6227, 0]
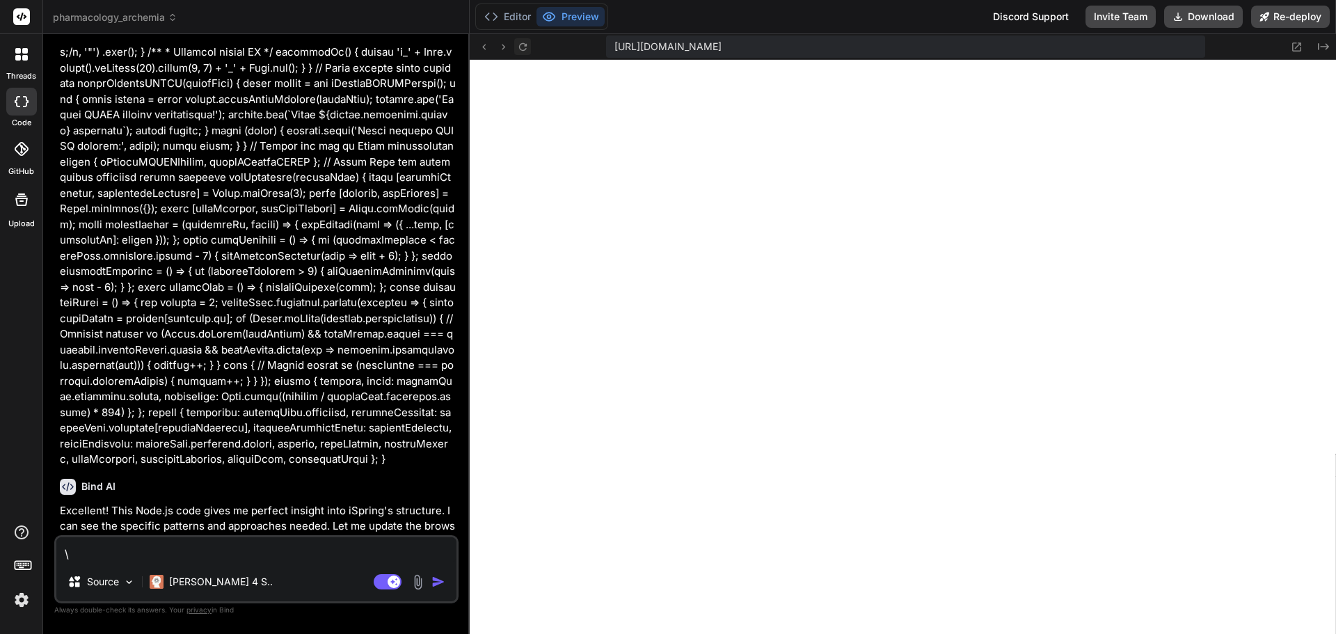
click at [529, 51] on button at bounding box center [522, 46] width 17 height 17
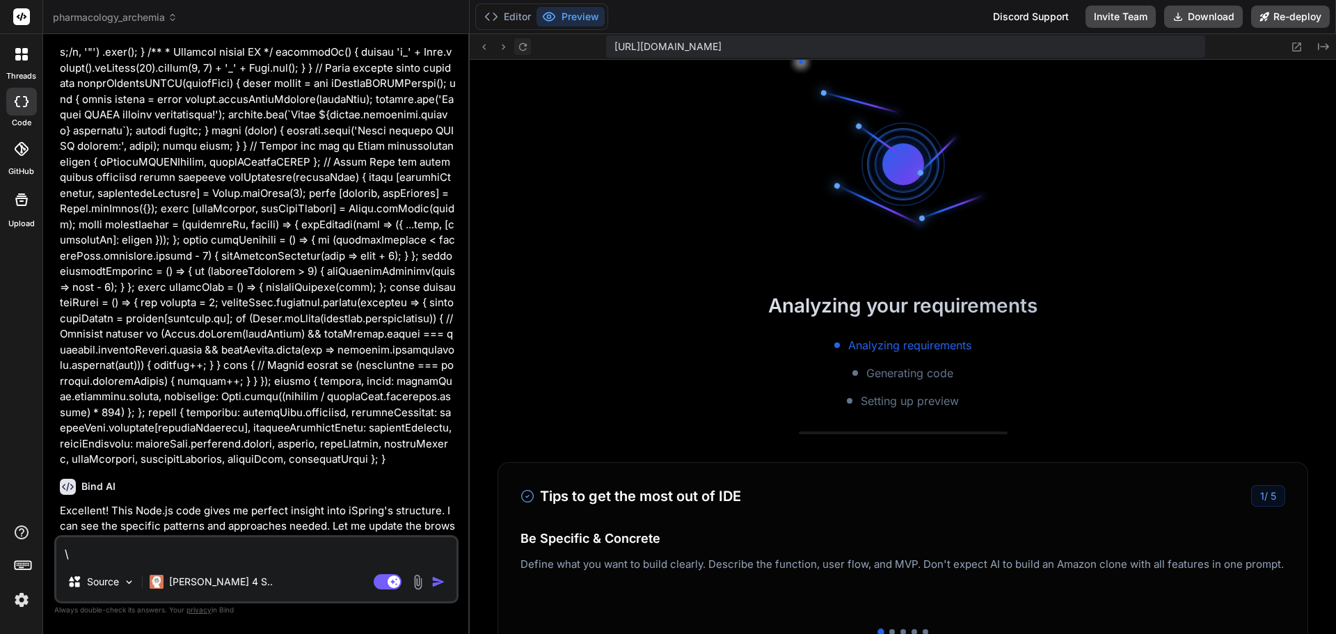
scroll to position [6623, 0]
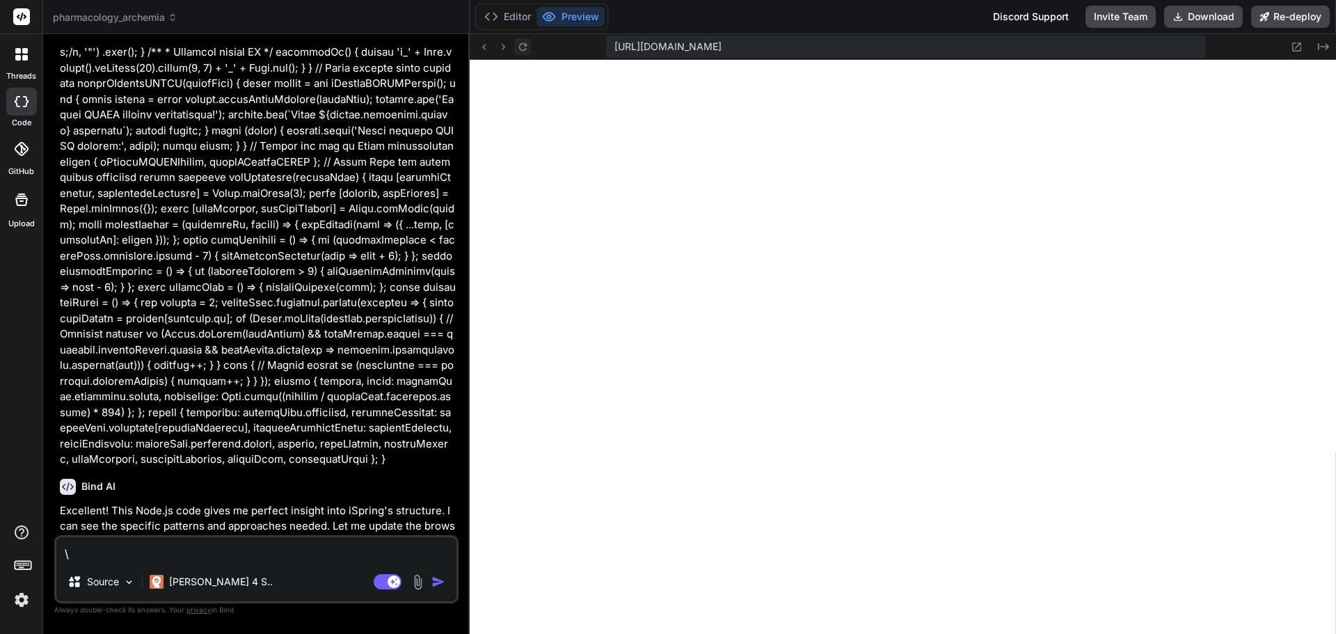
click at [527, 49] on icon at bounding box center [523, 47] width 12 height 12
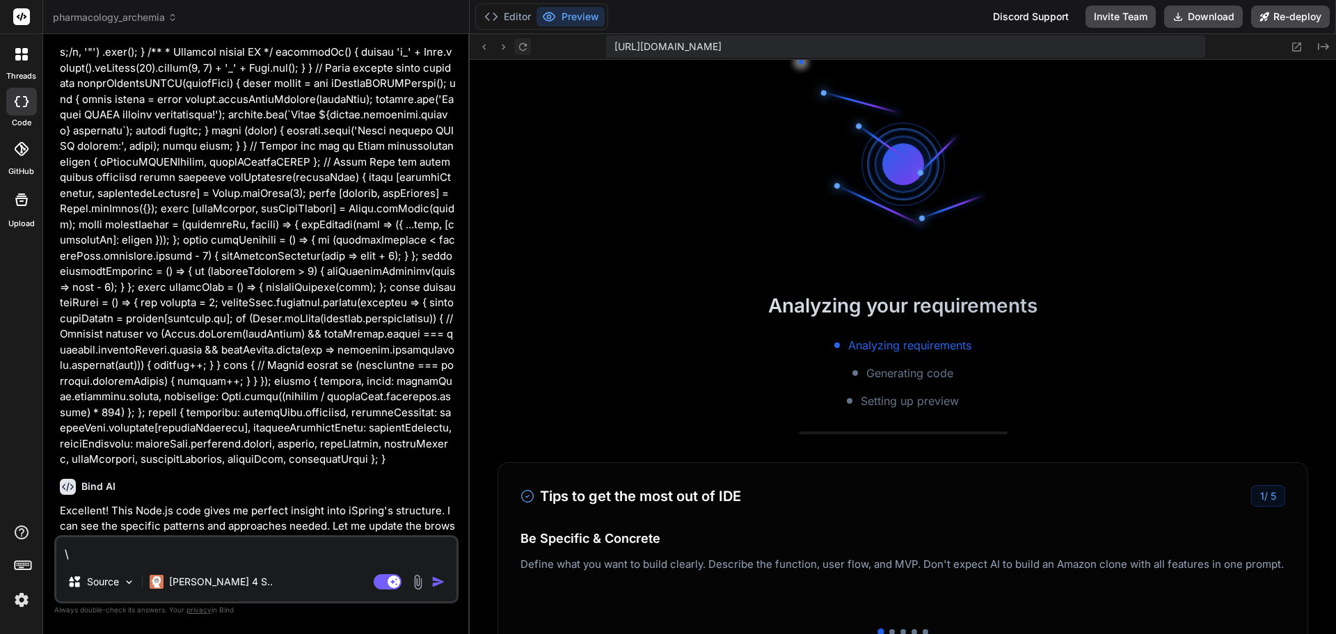
scroll to position [7020, 0]
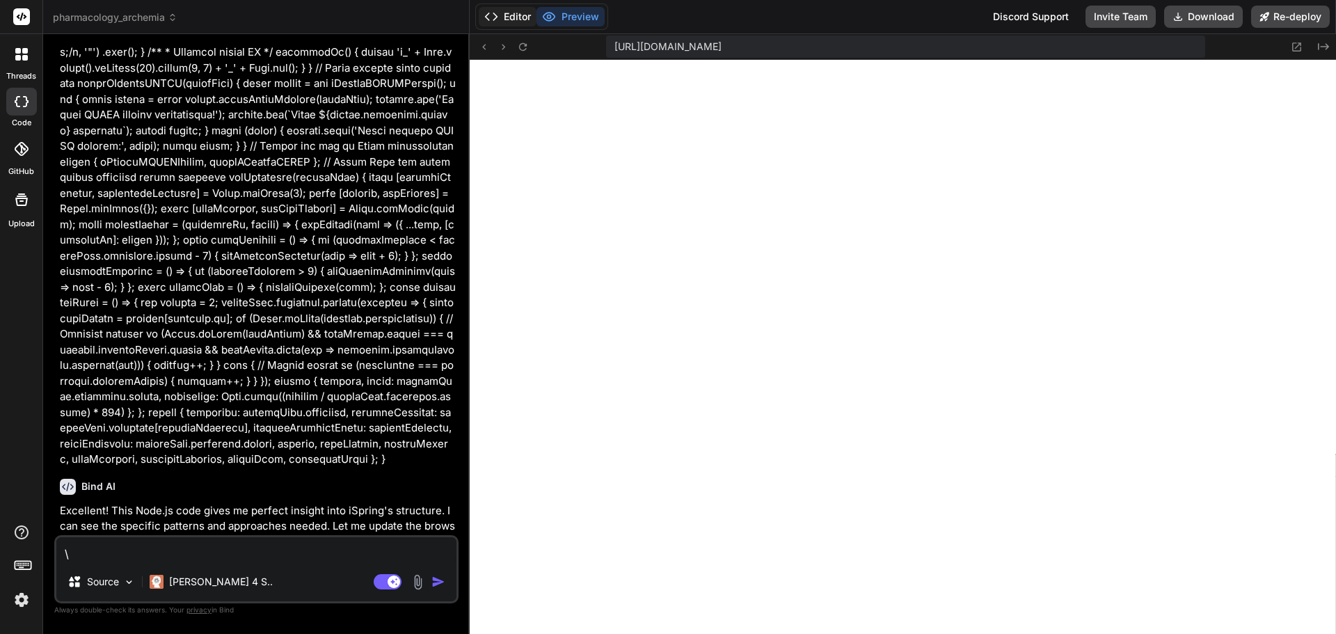
click at [489, 18] on icon at bounding box center [491, 17] width 14 height 14
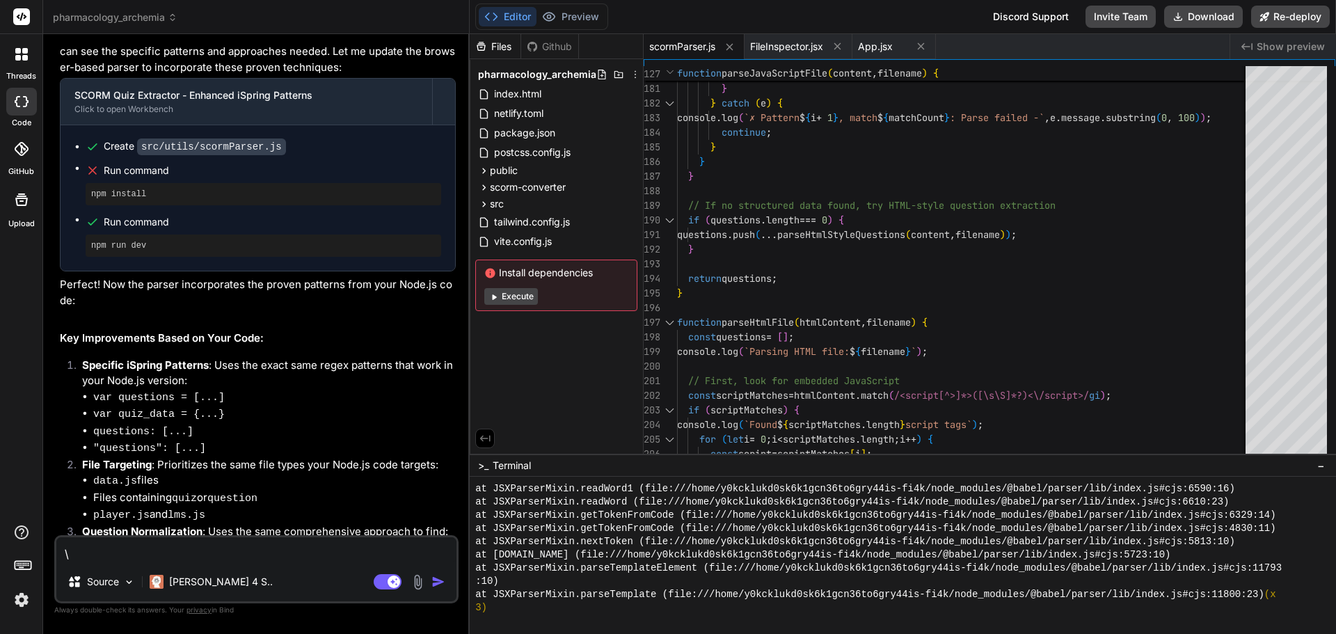
scroll to position [9621, 0]
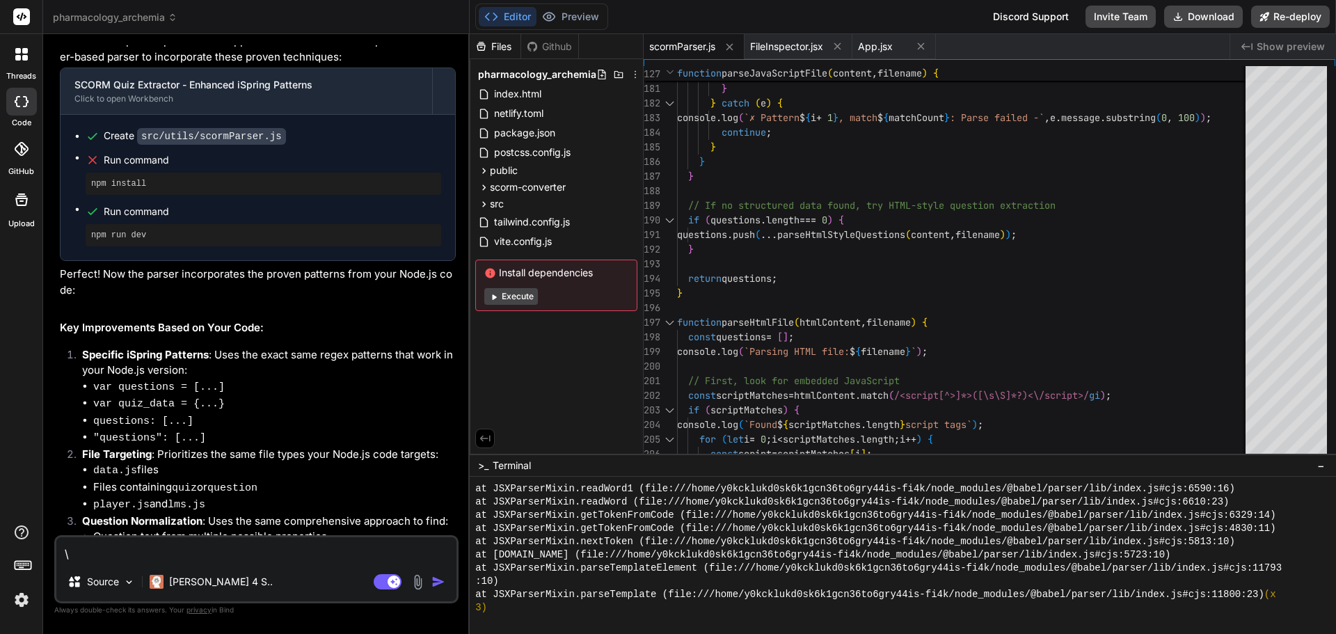
click at [116, 553] on textarea "\" at bounding box center [256, 549] width 400 height 25
click at [1214, 16] on button "Download" at bounding box center [1203, 17] width 79 height 22
click at [216, 547] on textarea at bounding box center [256, 549] width 400 height 25
paste textarea "Error: Failed to parse SCORM package: This does not appear to be an iSpring SCO…"
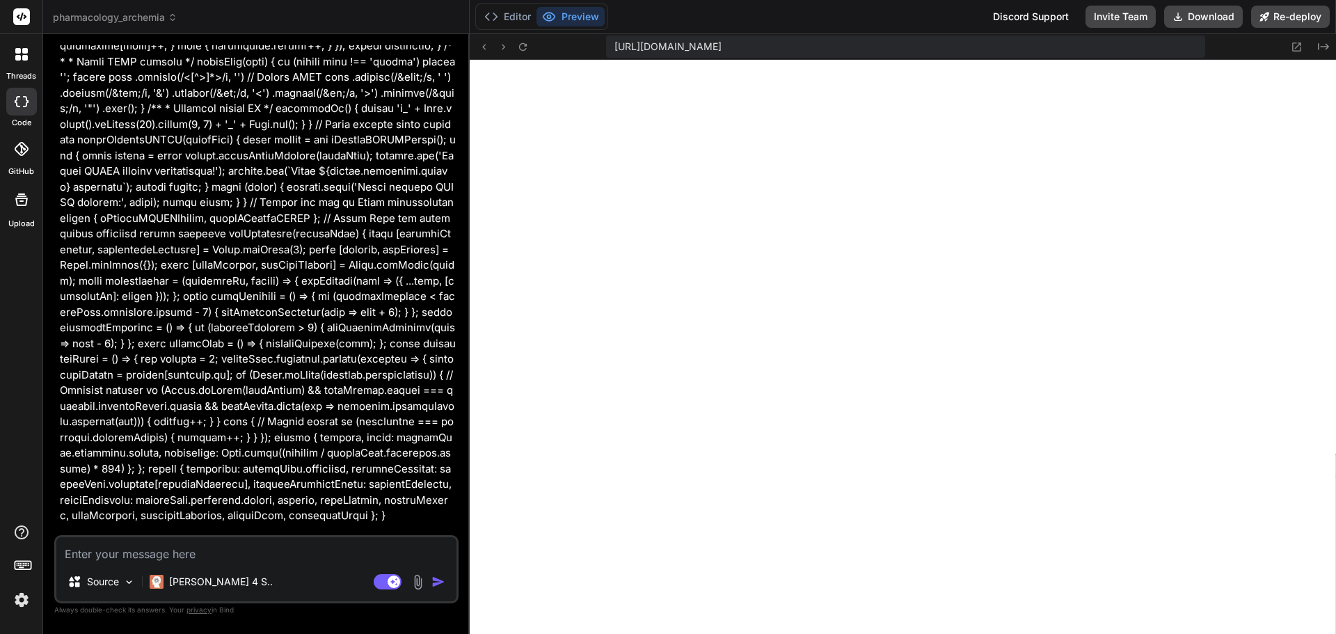
scroll to position [9218, 0]
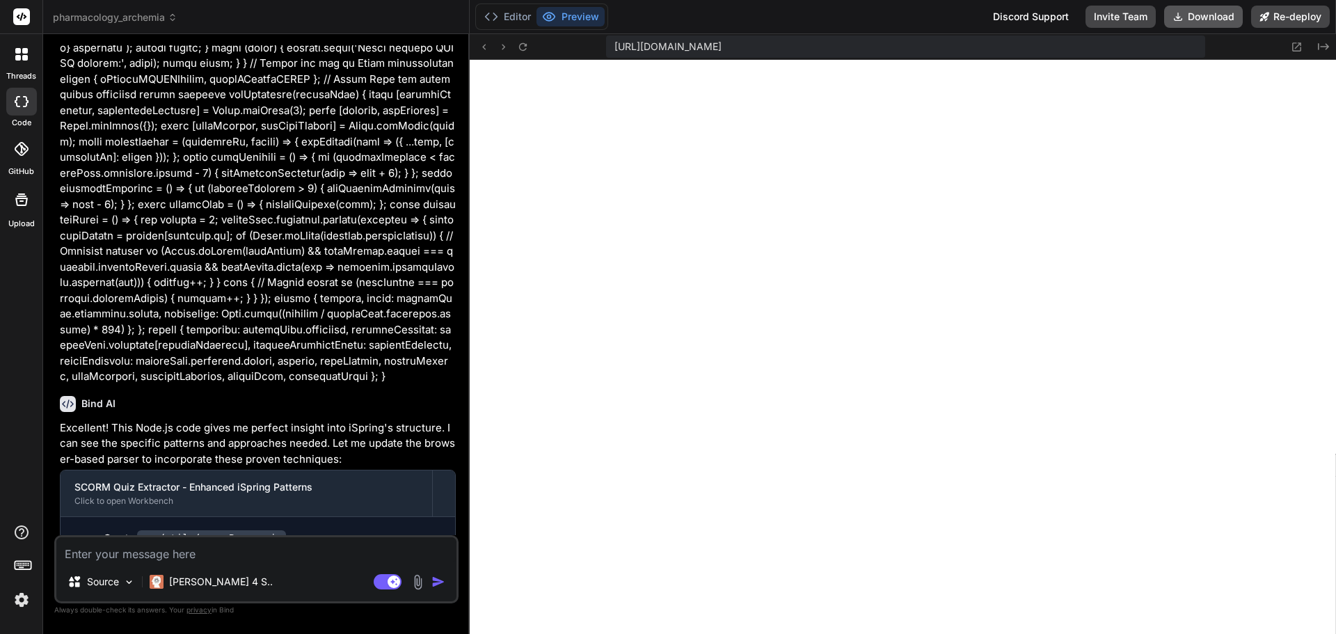
click at [1220, 17] on button "Download" at bounding box center [1203, 17] width 79 height 22
click at [241, 553] on textarea at bounding box center [256, 549] width 400 height 25
paste textarea "Error: Failed to parse SCORM package: This does not appear to be an iSpring SCO…"
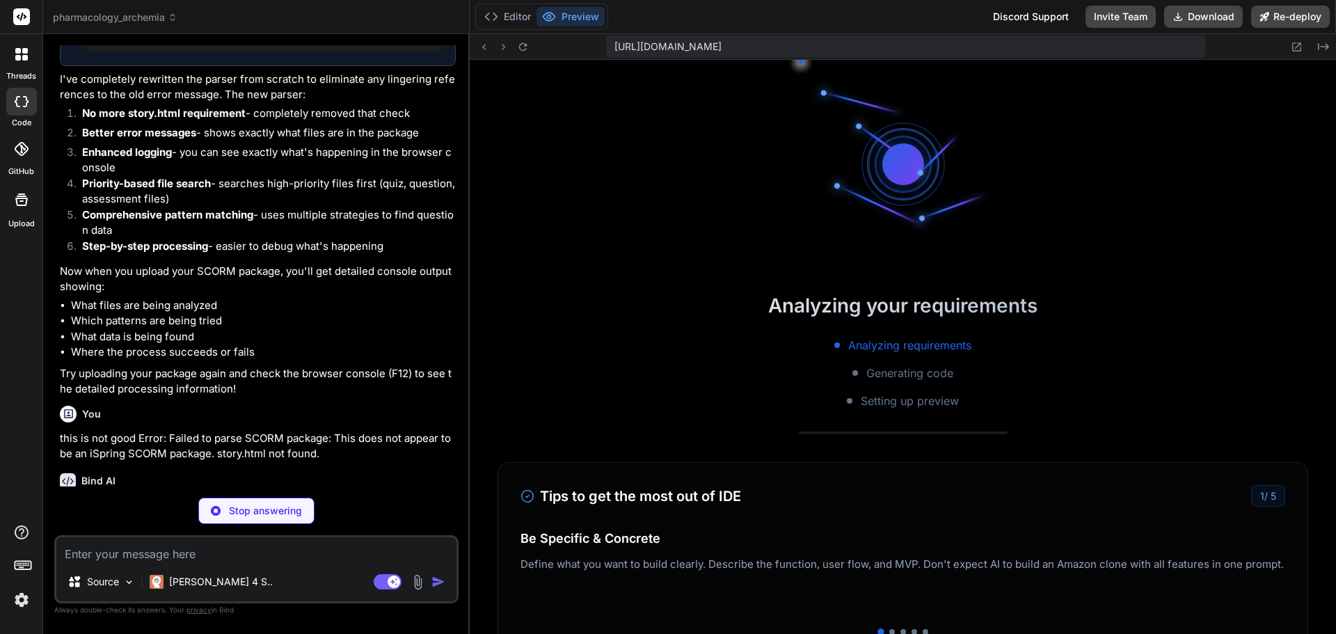
scroll to position [9611, 0]
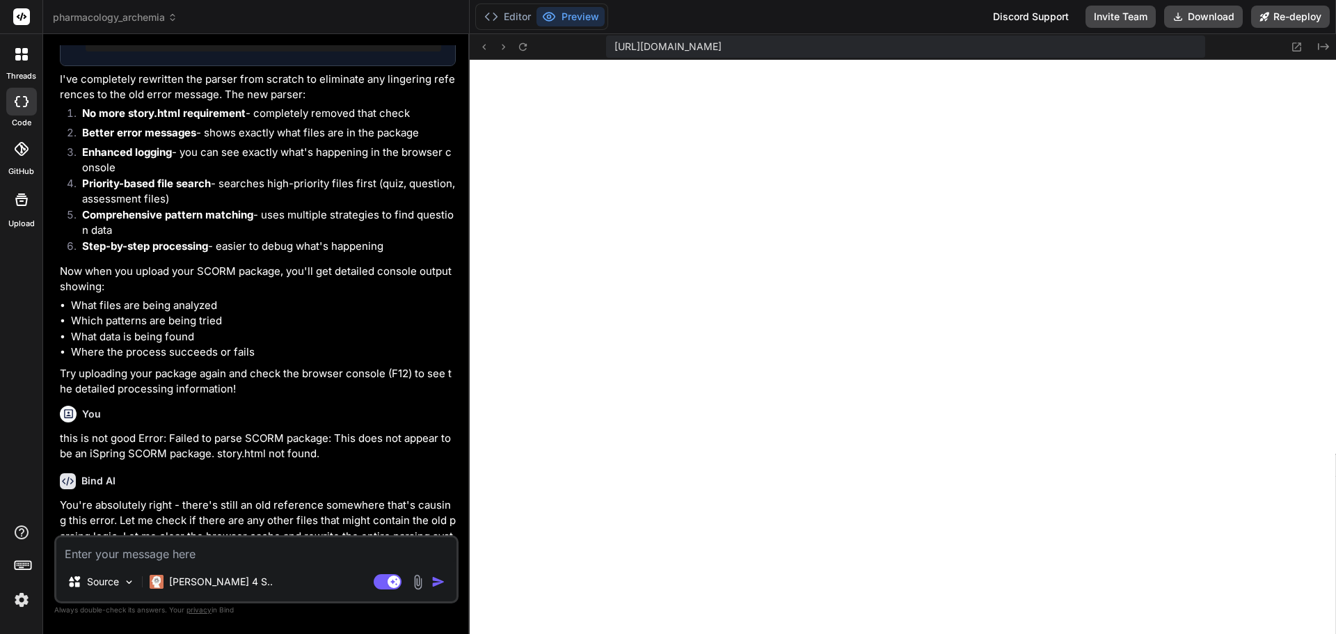
click at [590, 15] on button "Preview" at bounding box center [570, 16] width 68 height 19
click at [583, 20] on button "Preview" at bounding box center [570, 16] width 68 height 19
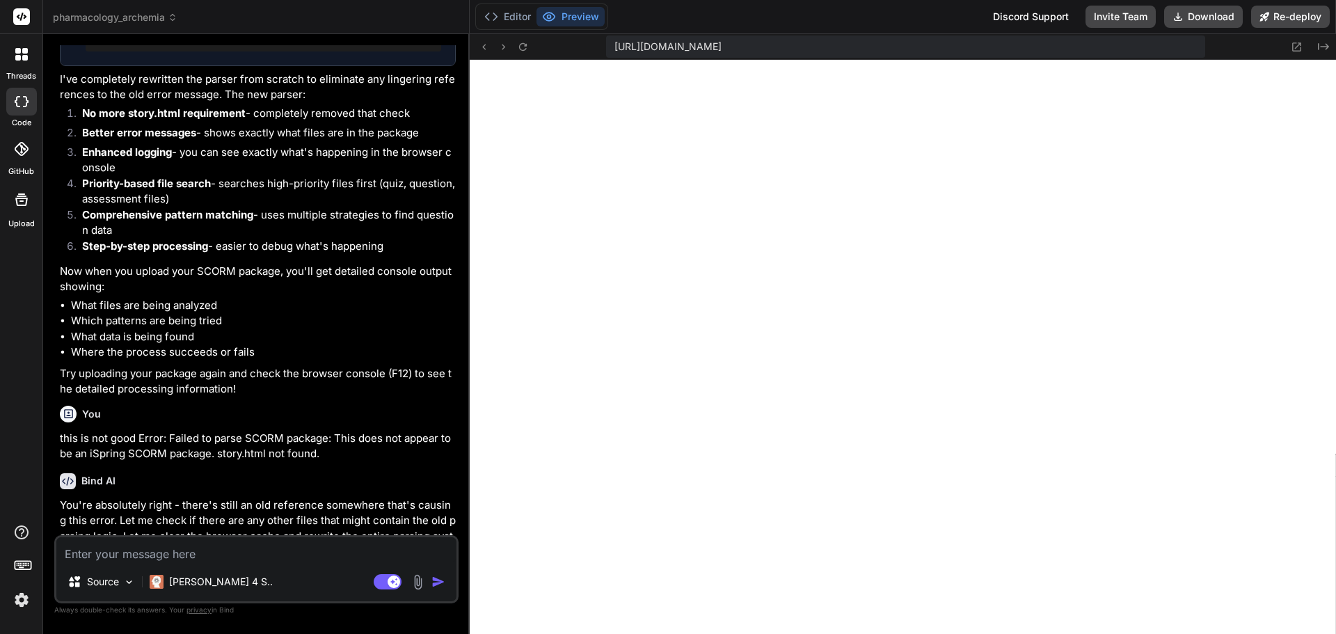
click at [583, 20] on button "Preview" at bounding box center [570, 16] width 68 height 19
click at [502, 22] on button "Editor" at bounding box center [508, 16] width 58 height 19
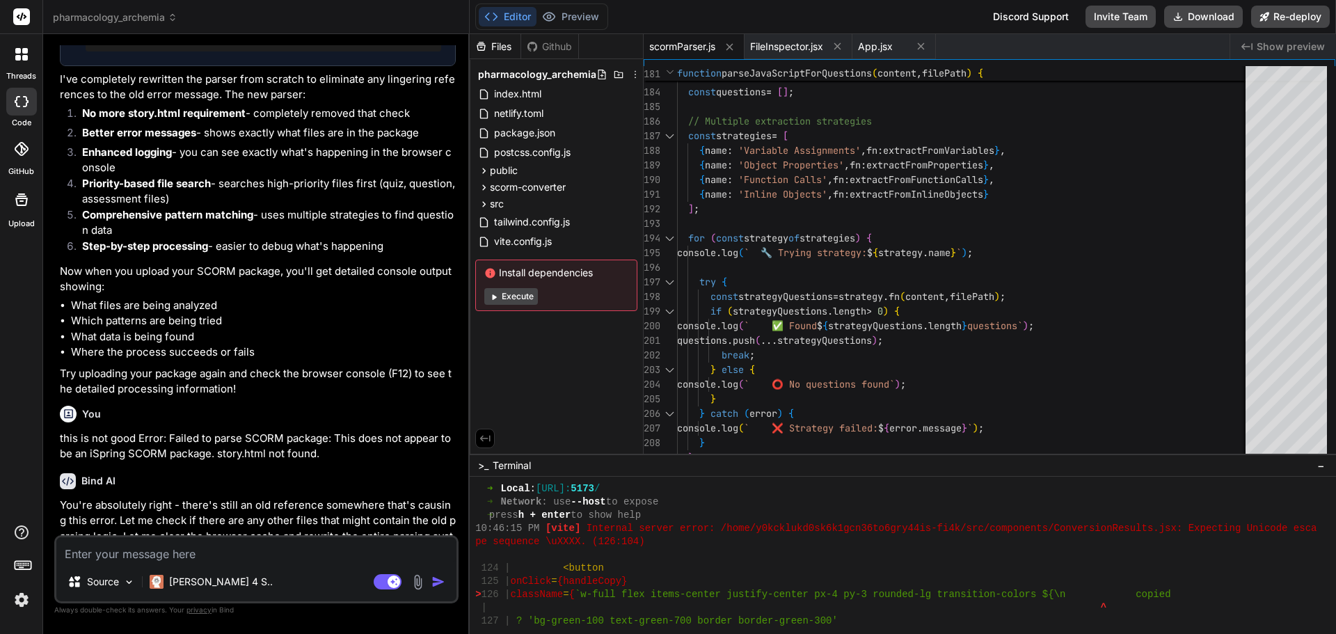
scroll to position [9124, 0]
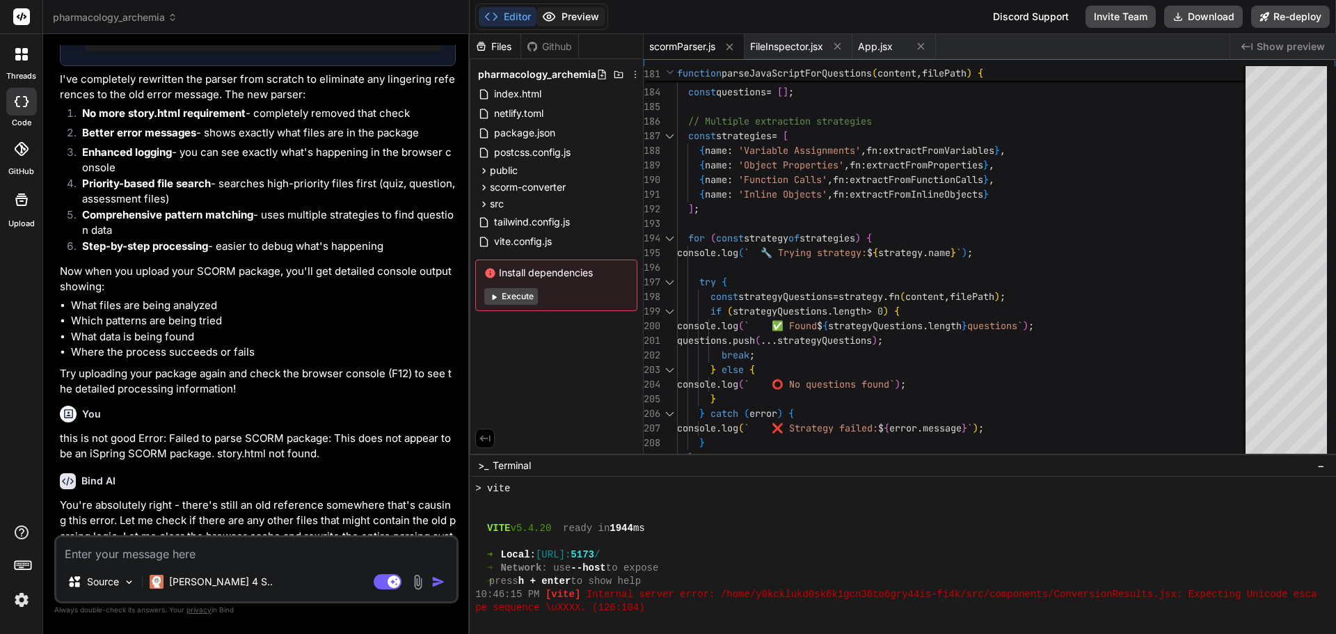
click at [561, 16] on button "Preview" at bounding box center [570, 16] width 68 height 19
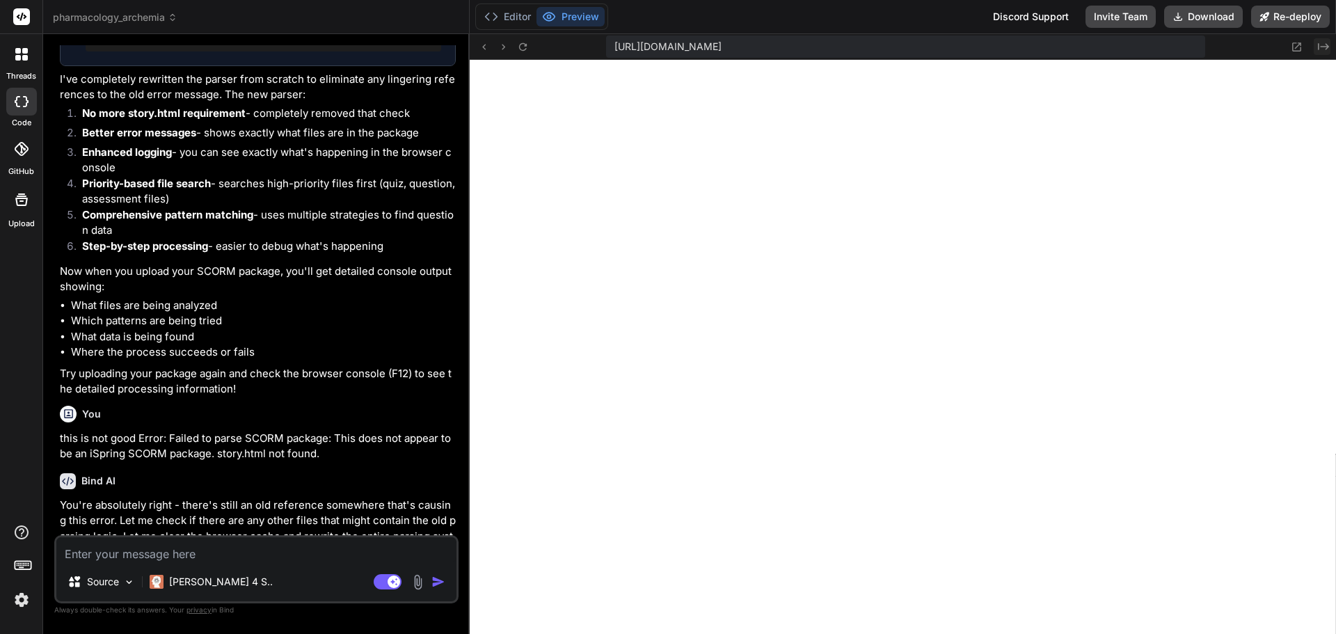
click at [1325, 49] on icon at bounding box center [1323, 46] width 11 height 7
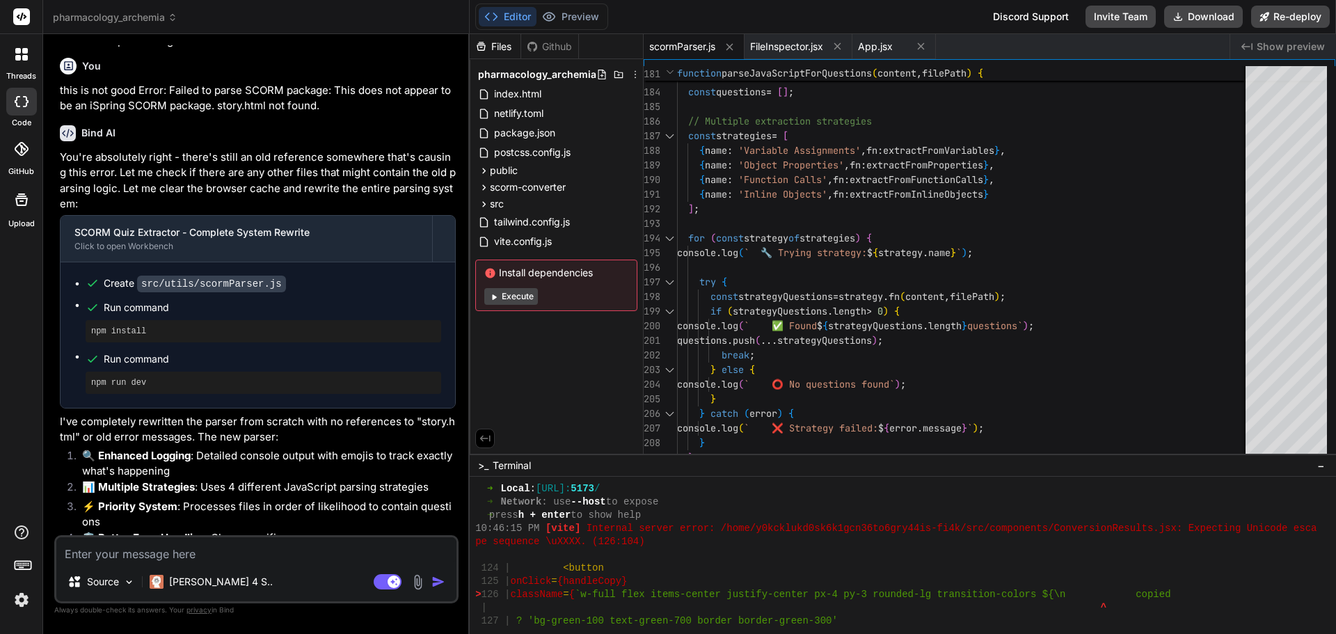
scroll to position [11029, 0]
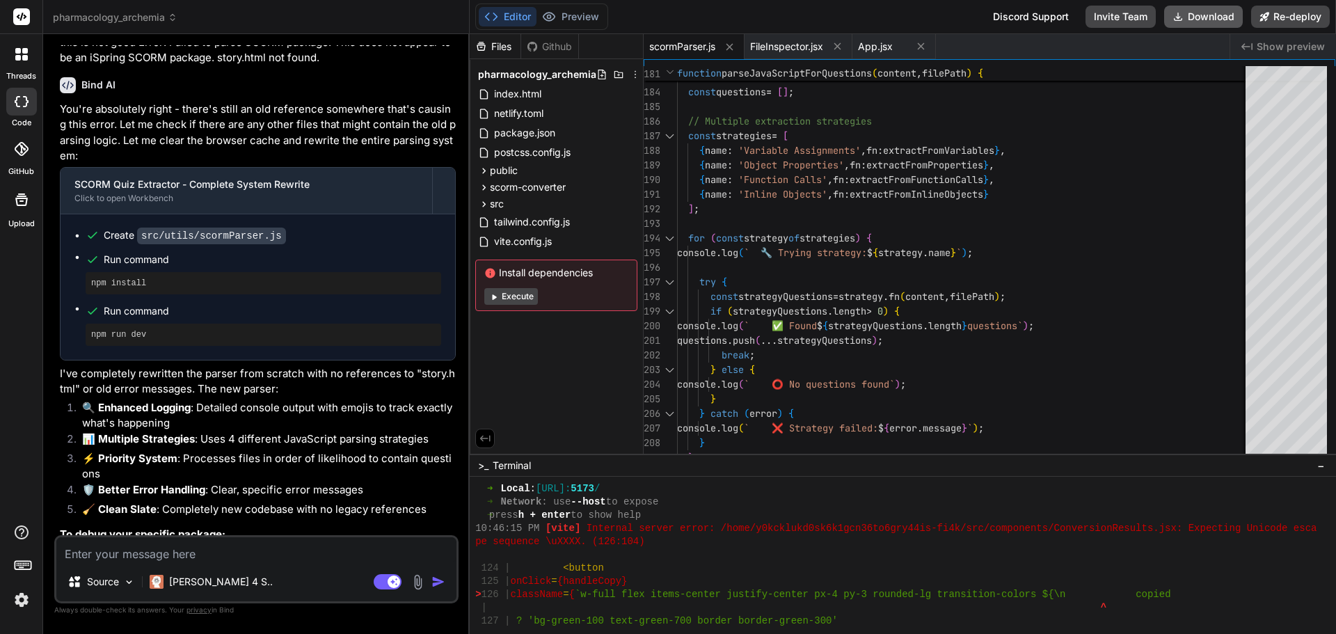
click at [1218, 16] on button "Download" at bounding box center [1203, 17] width 79 height 22
click at [118, 552] on textarea at bounding box center [256, 549] width 400 height 25
paste textarea "import __vite__cjsImport0_jszip from "/node_modules/.vite/deps/jszip.js?v=81791…"
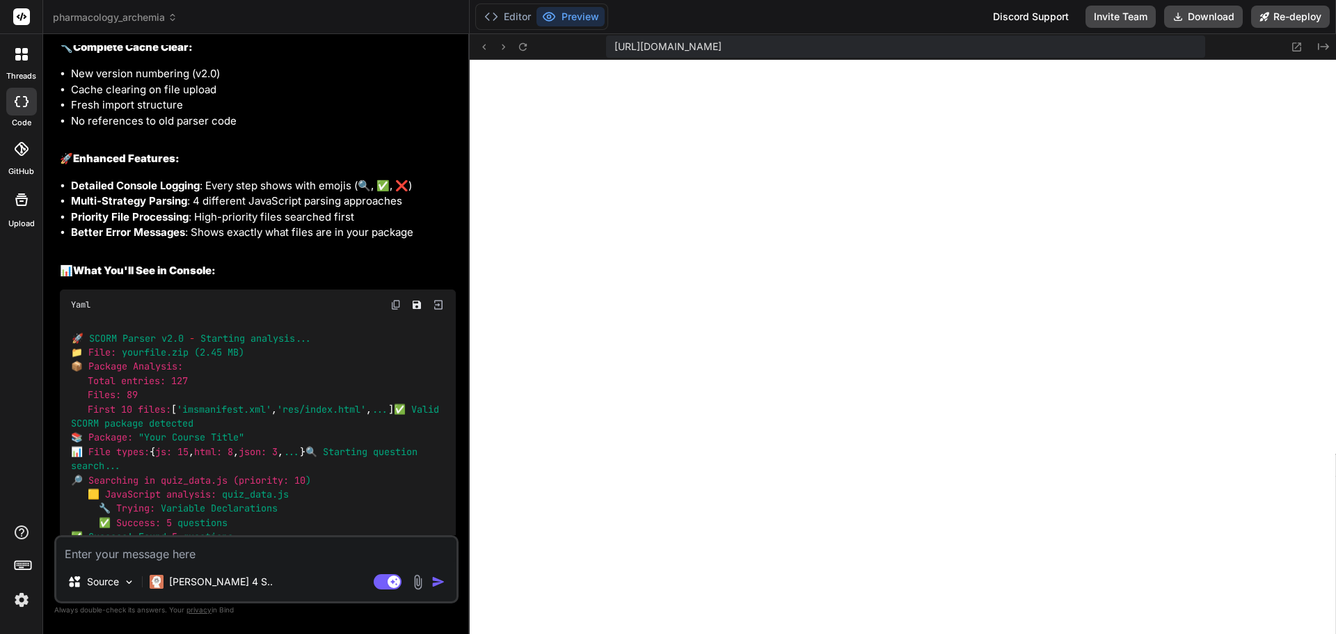
scroll to position [13537, 0]
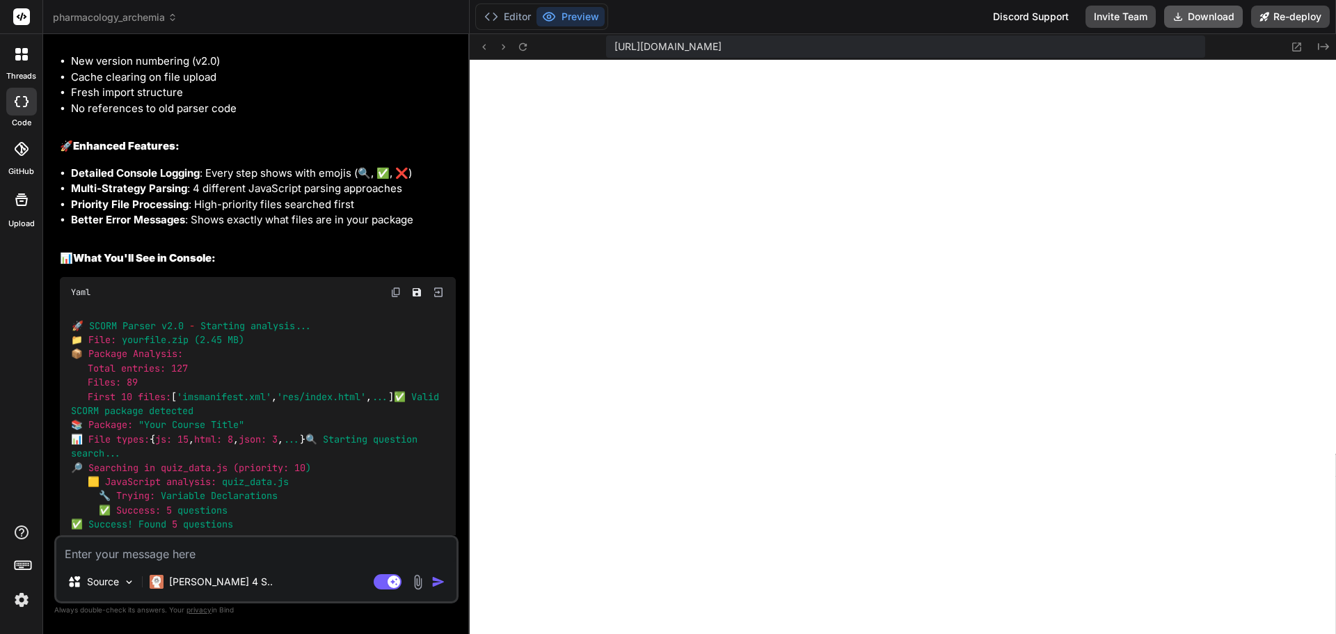
click at [1212, 21] on button "Download" at bounding box center [1203, 17] width 79 height 22
click at [145, 553] on textarea at bounding box center [256, 549] width 400 height 25
paste textarea "scormParser.js:47 SCORM parsing error: Error: This does not appear to be an iSp…"
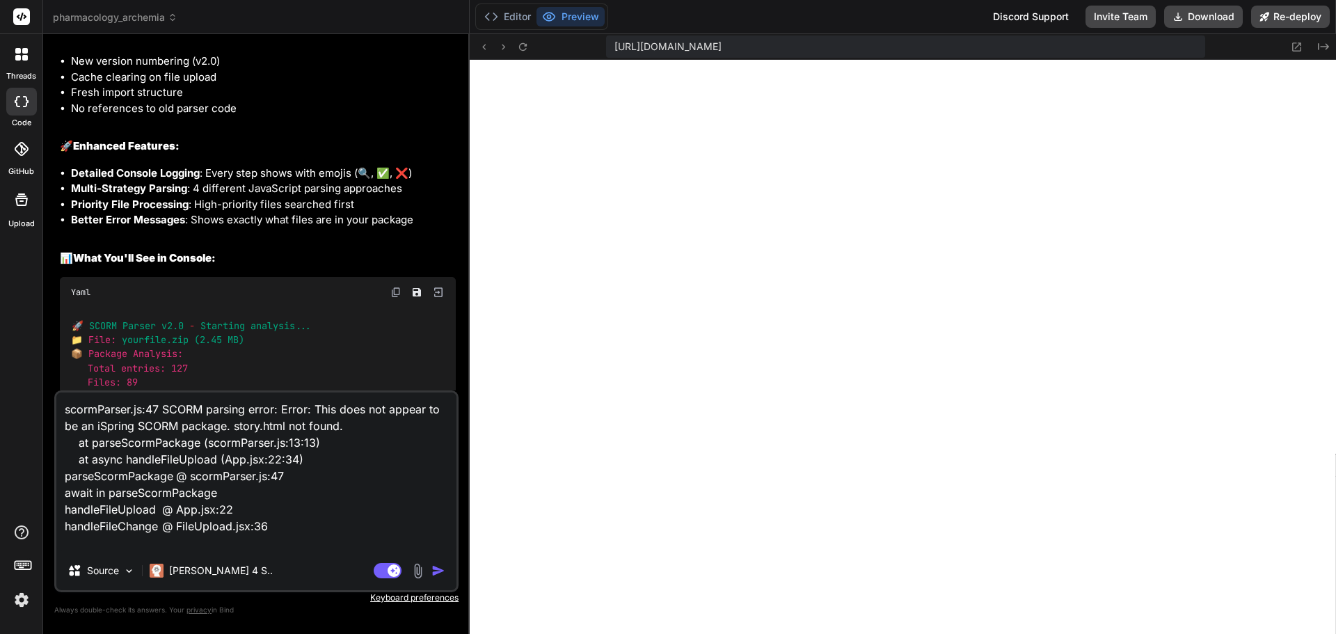
click at [441, 575] on img "button" at bounding box center [438, 571] width 14 height 14
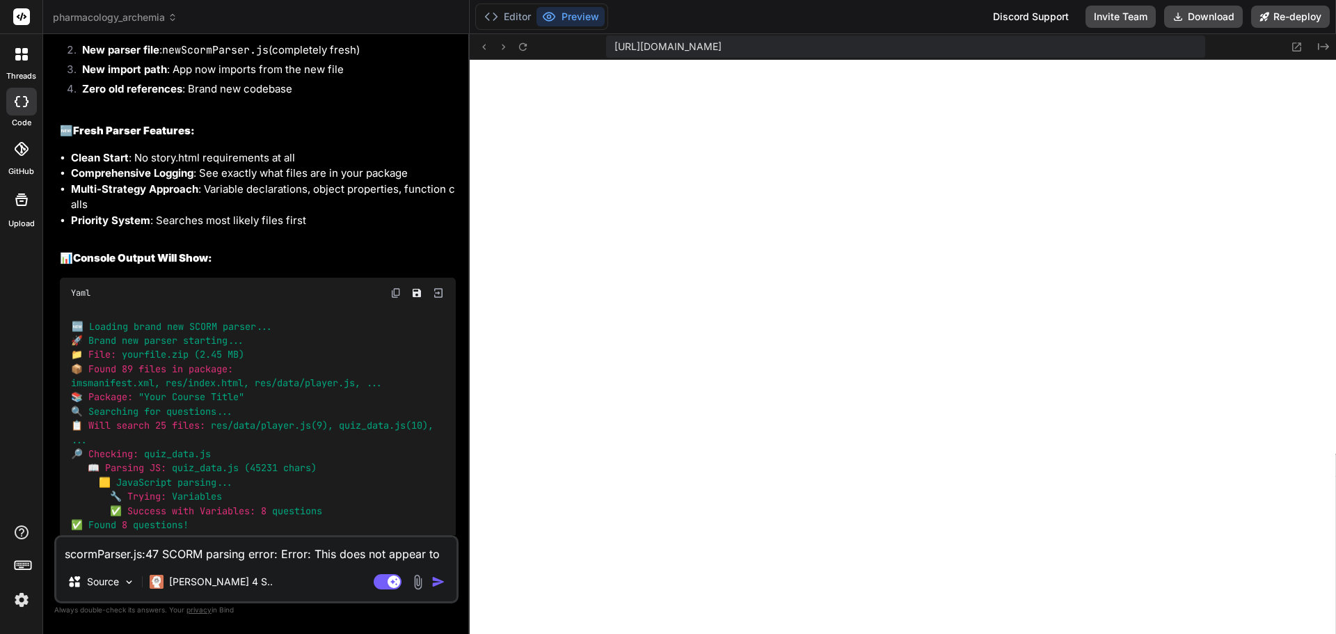
scroll to position [14642, 0]
click at [1218, 16] on button "Download" at bounding box center [1203, 17] width 79 height 22
click at [205, 558] on textarea "scormParser.js:47 SCORM parsing error: Error: This does not appear to be an iSp…" at bounding box center [256, 549] width 400 height 25
click at [143, 544] on textarea "scormParser.js:47 SCORM parsing error: Error: This does not appear to be an iSp…" at bounding box center [256, 549] width 400 height 25
click at [417, 585] on img at bounding box center [418, 582] width 16 height 16
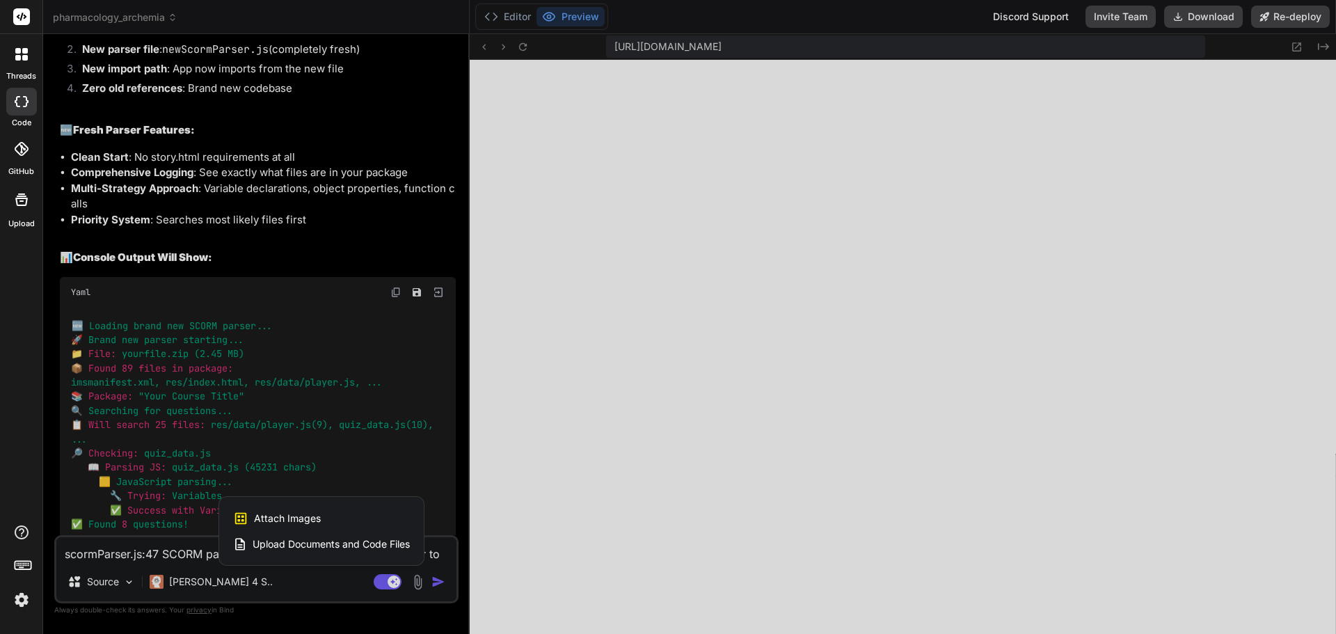
click at [308, 547] on span "Upload Documents and Code Files" at bounding box center [331, 544] width 157 height 14
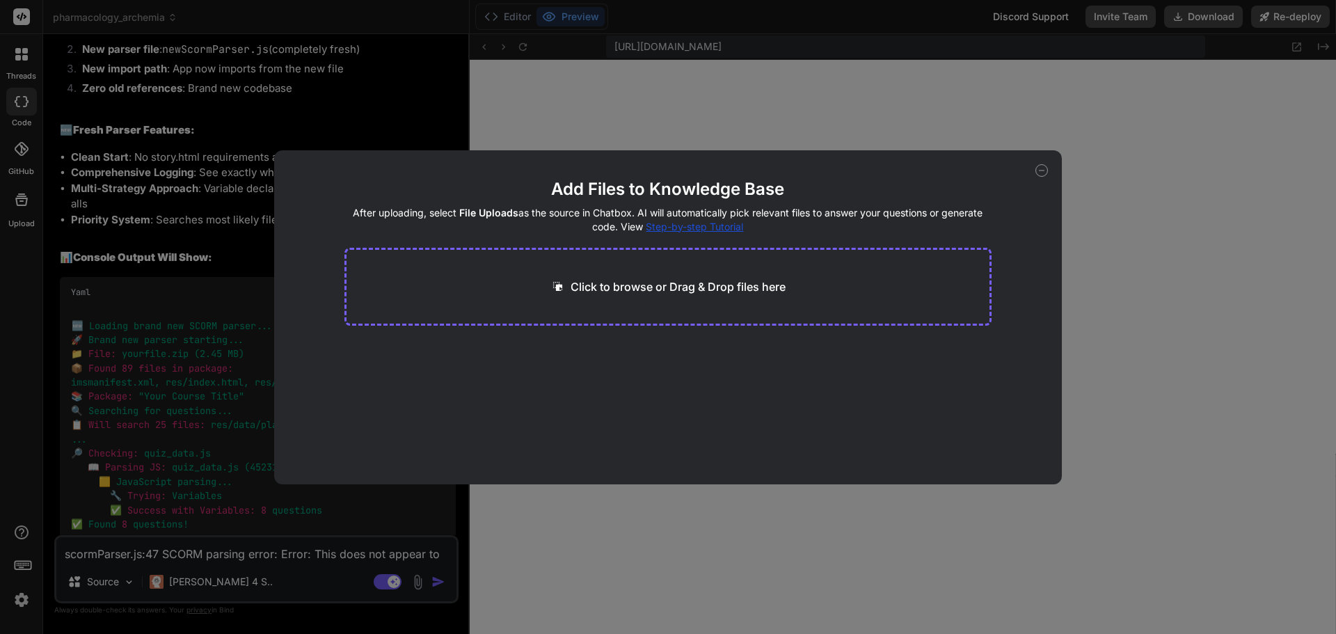
click at [648, 287] on p "Click to browse or Drag & Drop files here" at bounding box center [678, 286] width 215 height 17
click at [1041, 173] on icon at bounding box center [1041, 170] width 13 height 13
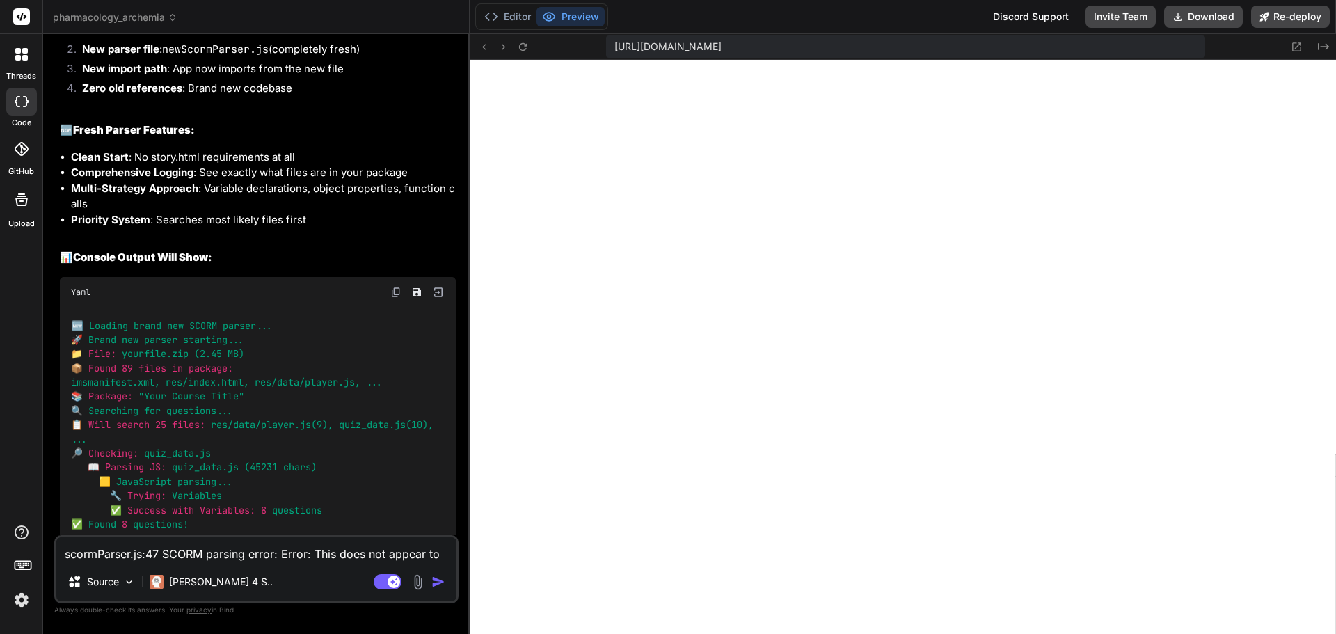
click at [115, 555] on textarea "scormParser.js:47 SCORM parsing error: Error: This does not appear to be an iSp…" at bounding box center [256, 549] width 400 height 25
paste textarea "<!DOCTYPE html> <html lang="en"> <head> <meta charset="UTF-8"> <meta name="view…"
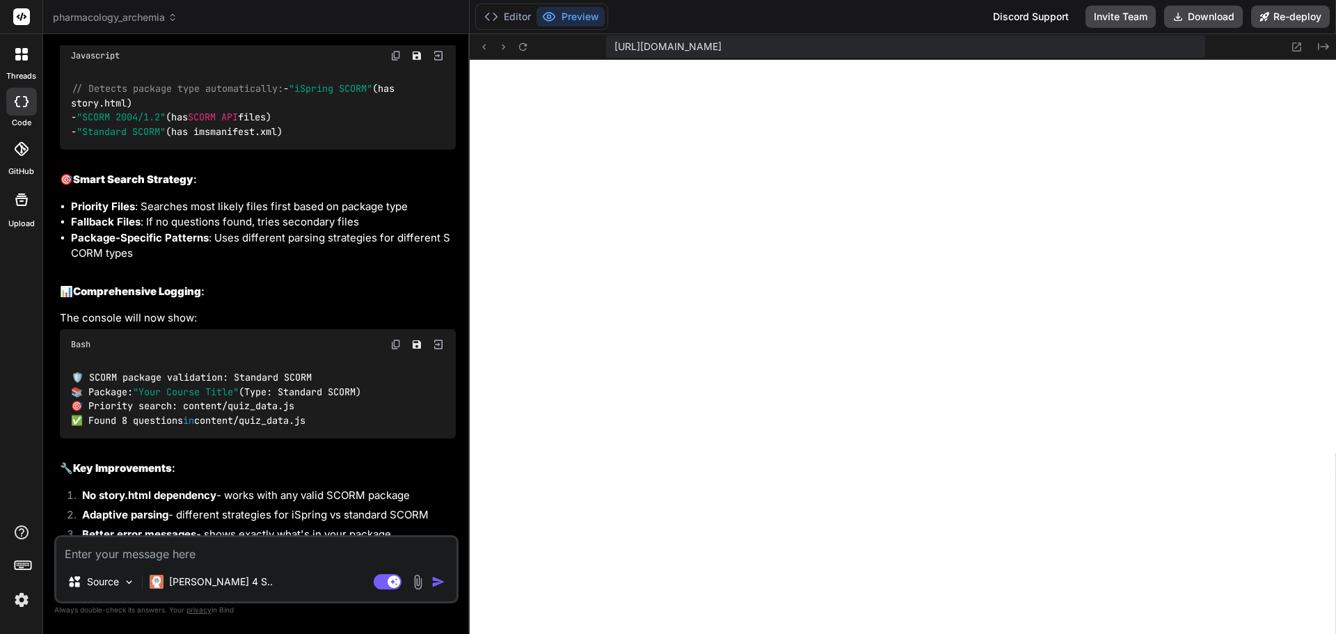
scroll to position [17953, 0]
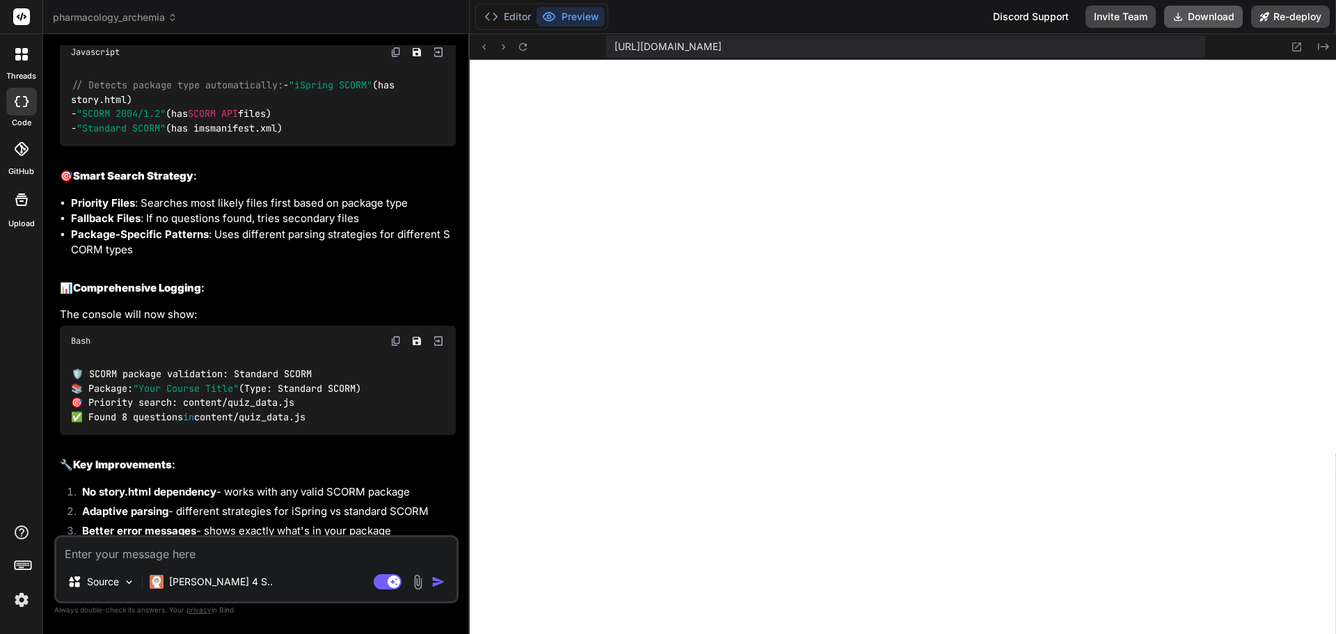
click at [1211, 16] on button "Download" at bounding box center [1203, 17] width 79 height 22
click at [102, 545] on textarea at bounding box center [256, 549] width 400 height 25
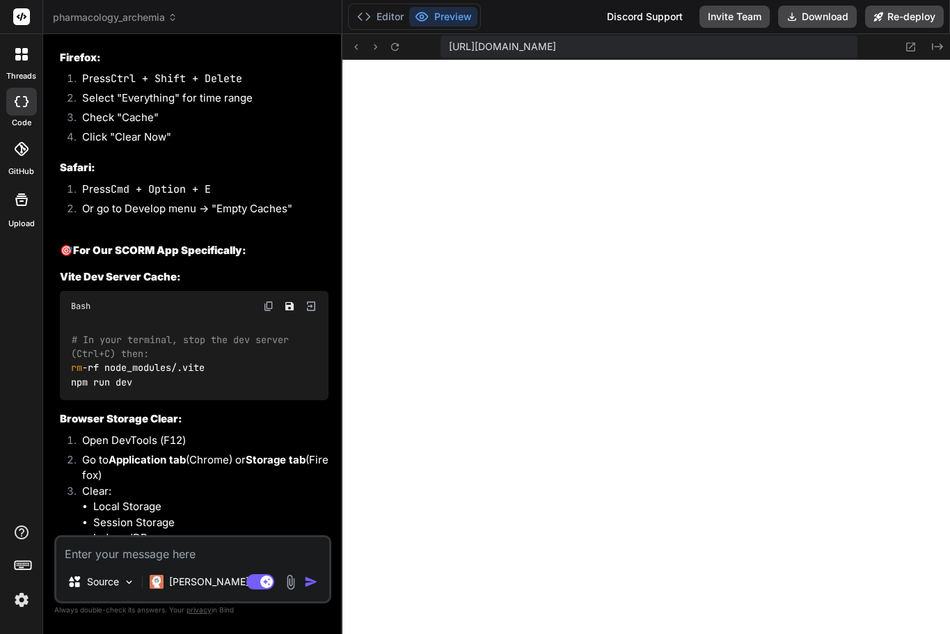
scroll to position [25090, 0]
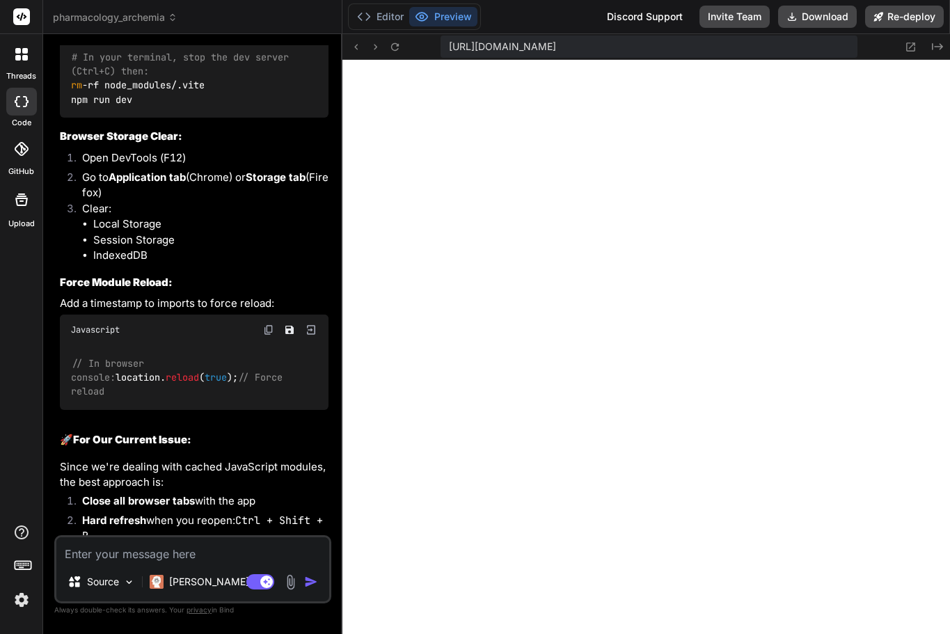
drag, startPoint x: 60, startPoint y: 365, endPoint x: 223, endPoint y: 528, distance: 231.2
copy div "Since we're dealing with cached JavaScript modules, the best approach is: Close…"
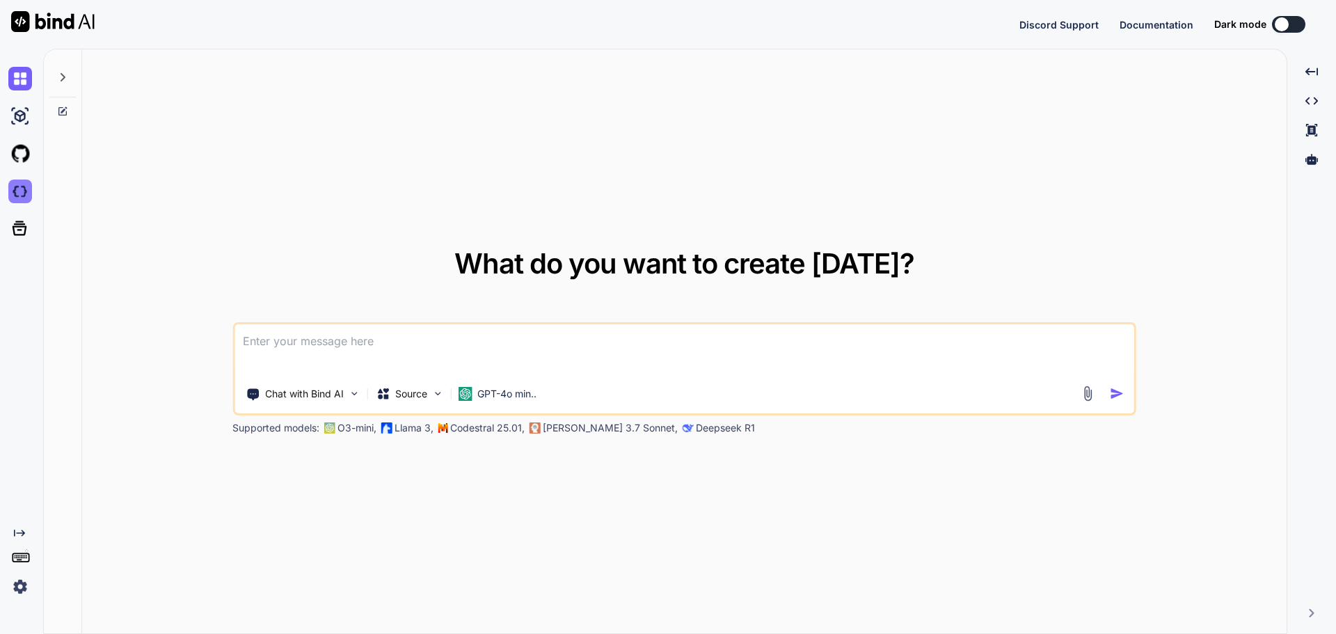
click at [21, 192] on img at bounding box center [20, 192] width 24 height 24
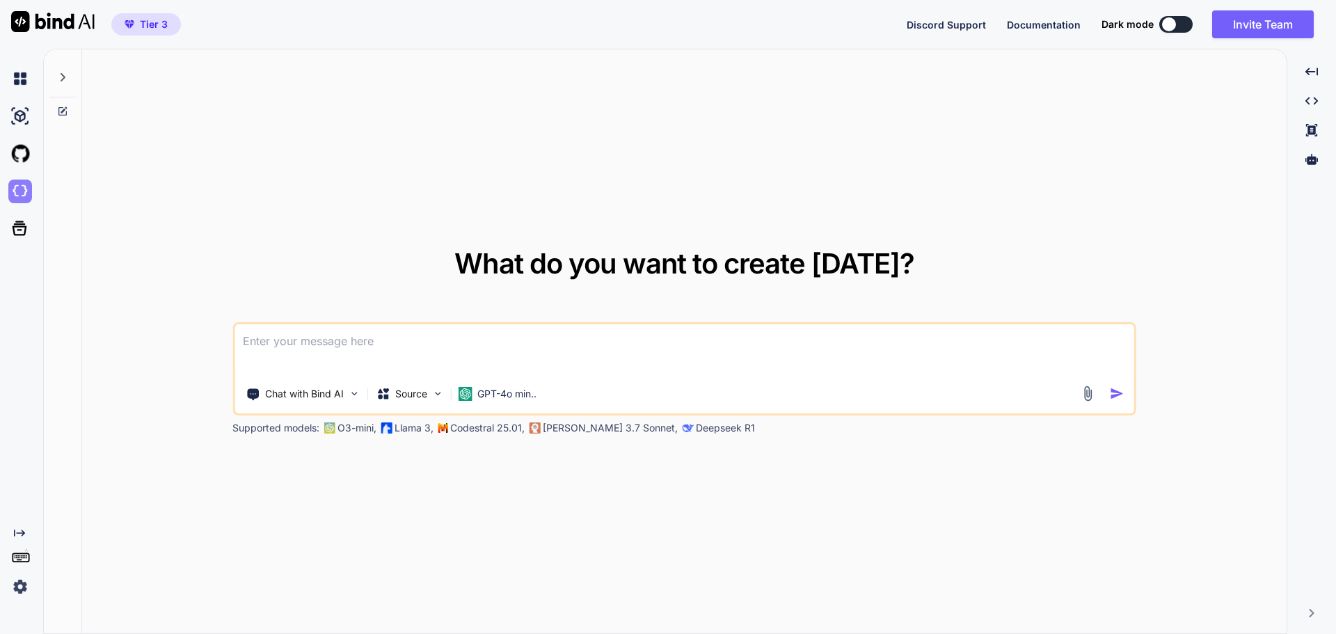
type textarea "x"
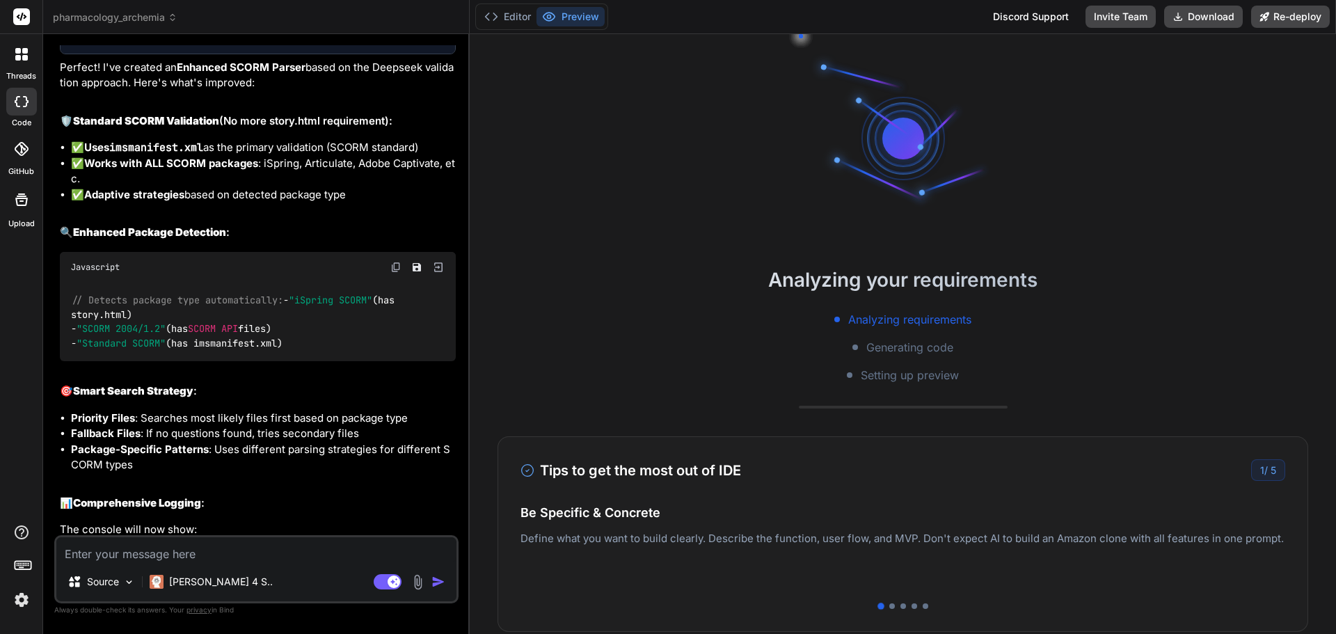
scroll to position [6896, 0]
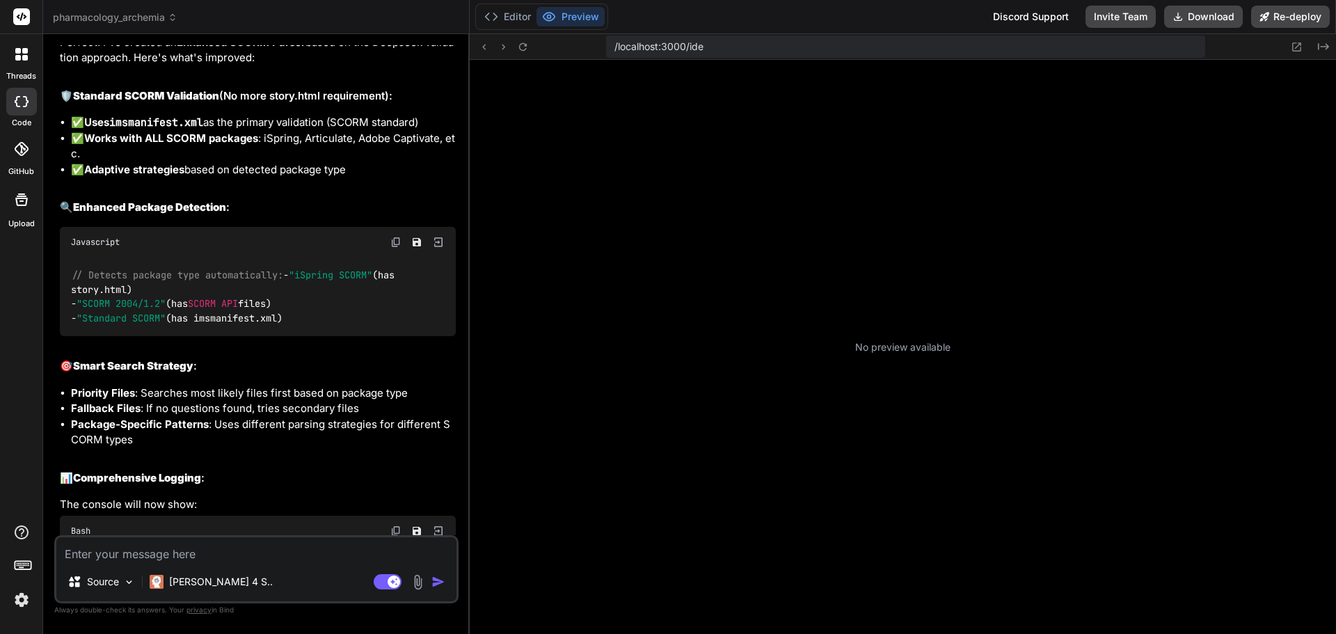
type textarea "x"
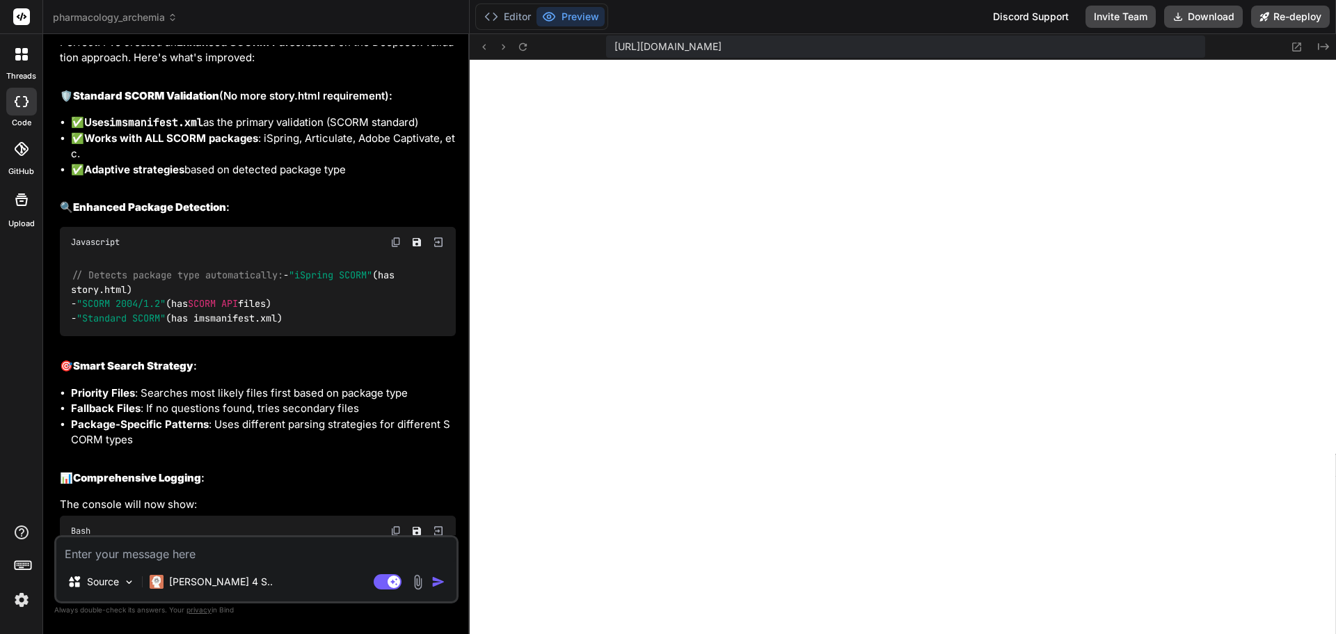
scroll to position [991, 0]
click at [154, 552] on textarea at bounding box center [256, 549] width 400 height 25
paste textarea "Error: Failed to parse SCORM package: This does not appear to be an iSpring SCO…"
type textarea "Error: Failed to parse SCORM package: This does not appear to be an iSpring SCO…"
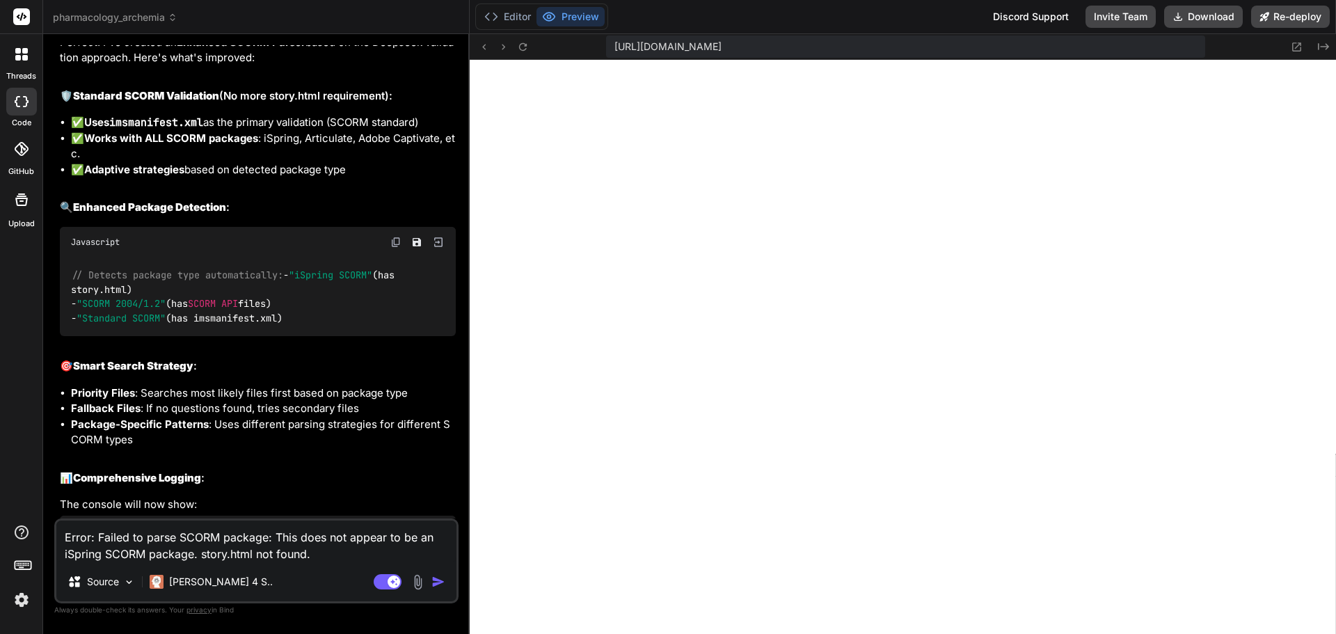
type textarea "x"
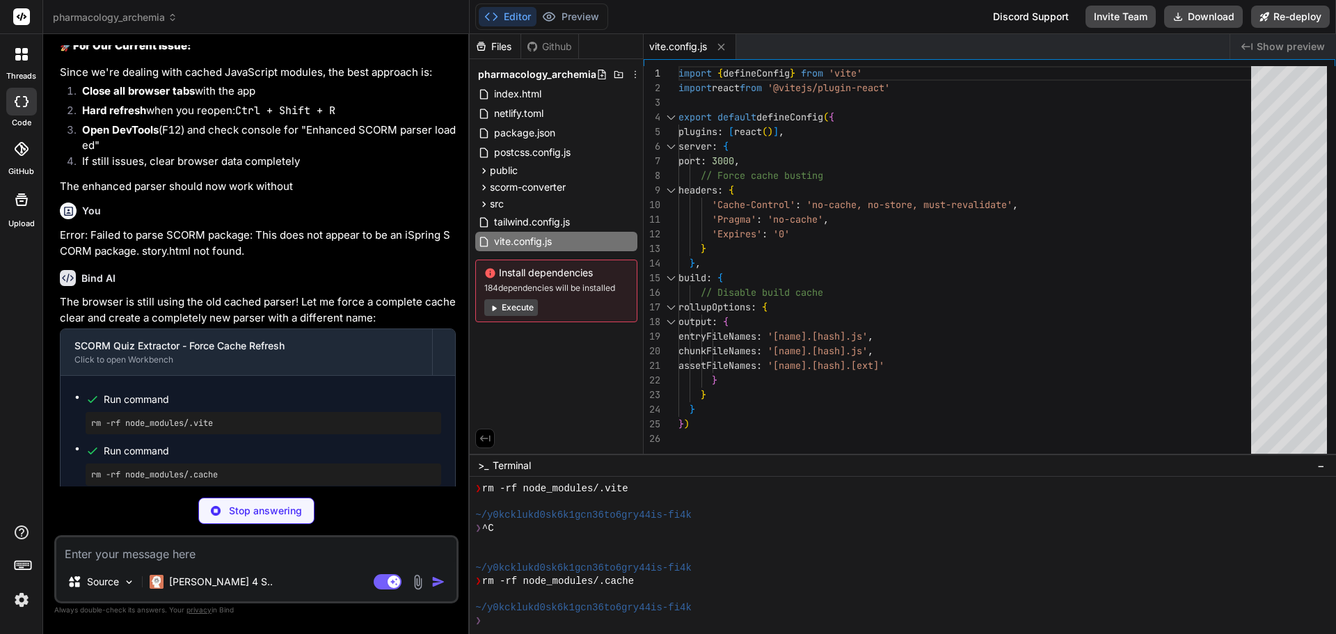
scroll to position [8870, 0]
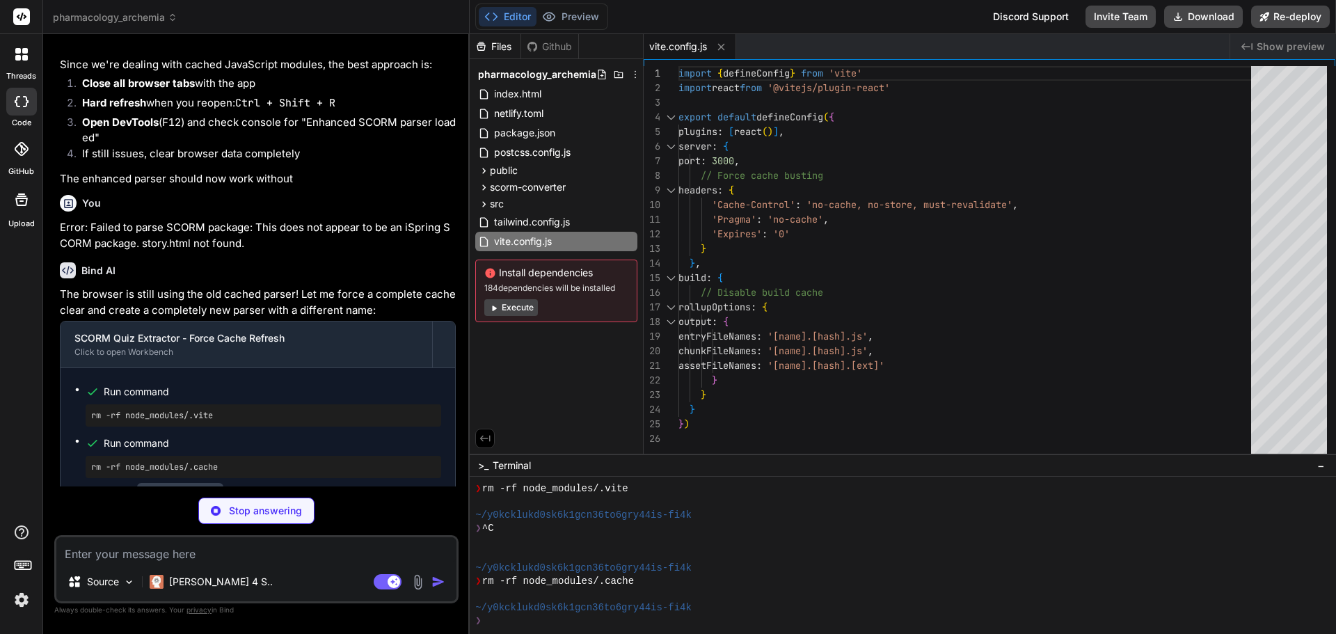
type textarea "x"
type textarea "} console.log('✅ Universal SCORM Parser v3.0 ready - Works with ALL SCORM packa…"
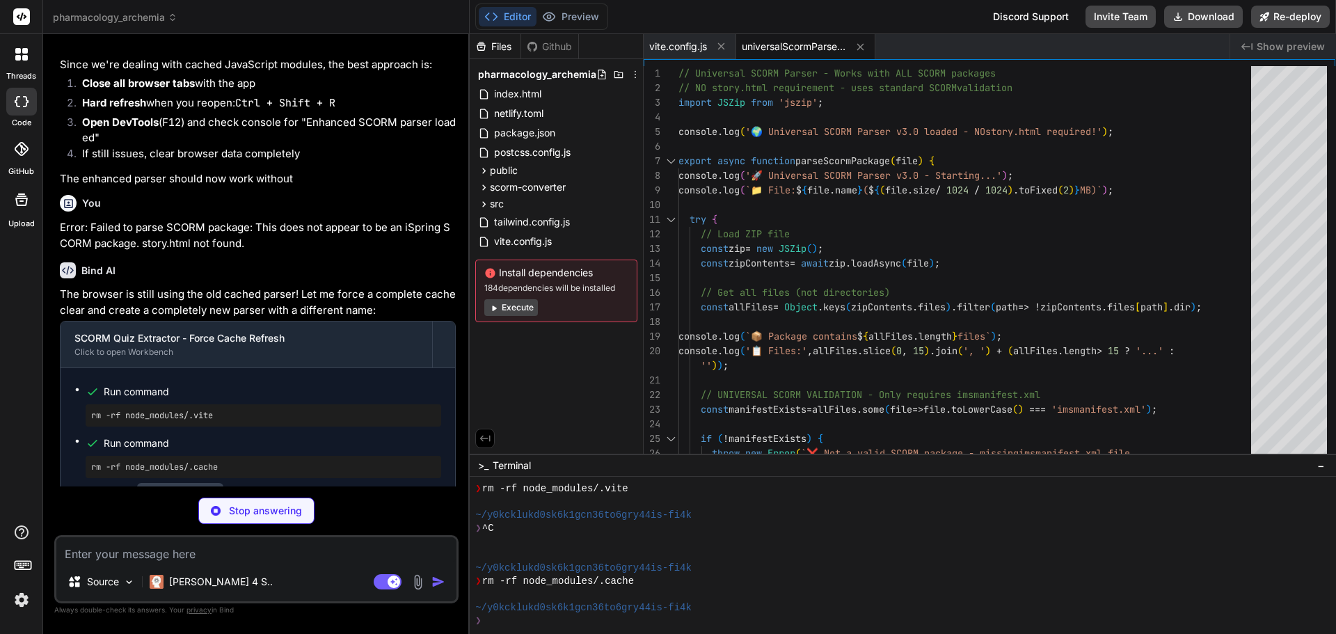
scroll to position [8891, 0]
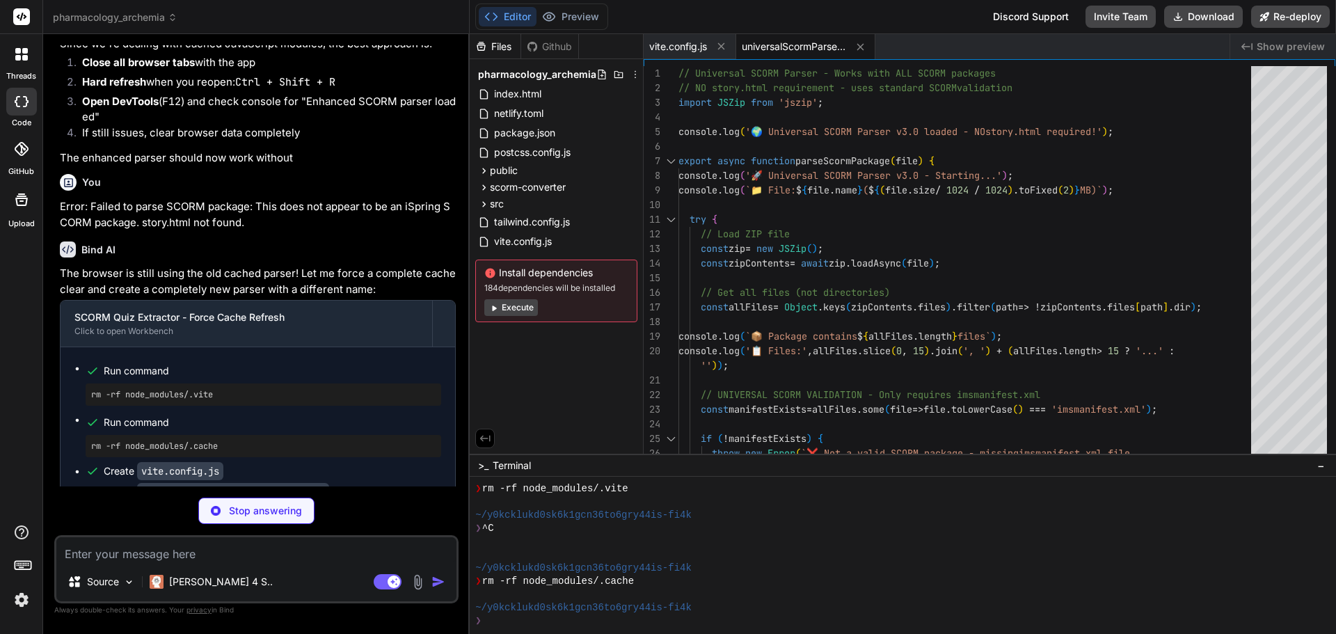
type textarea "x"
type textarea "export default App;"
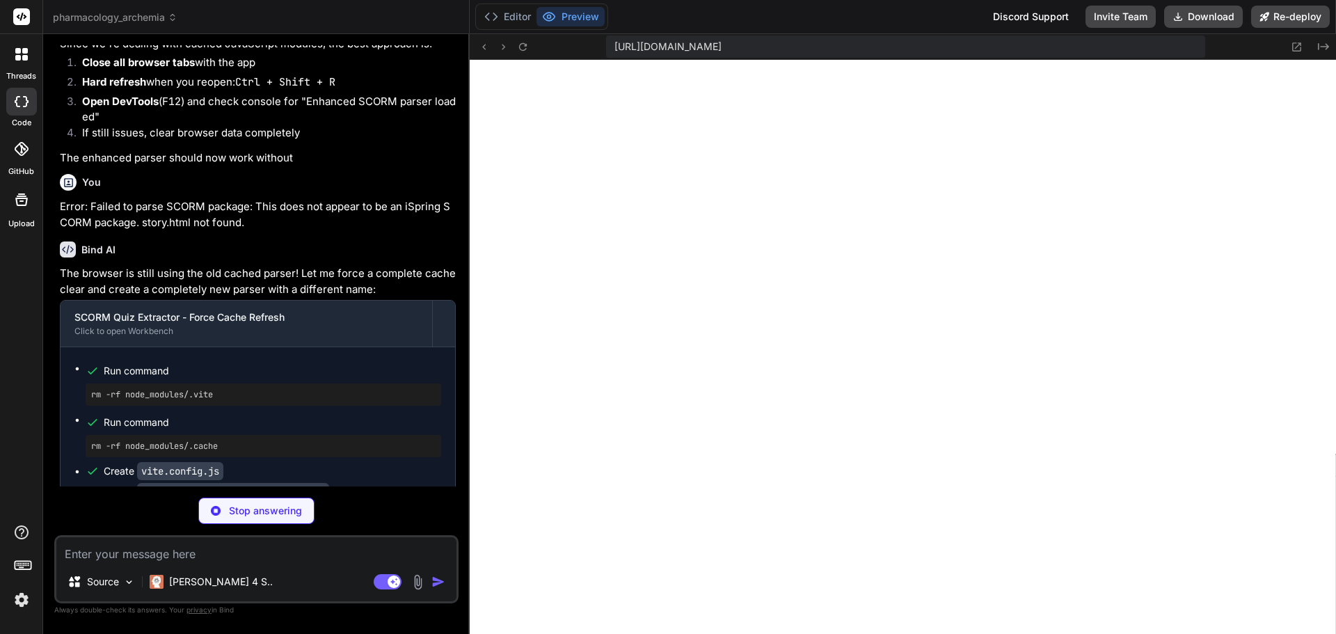
scroll to position [2393, 0]
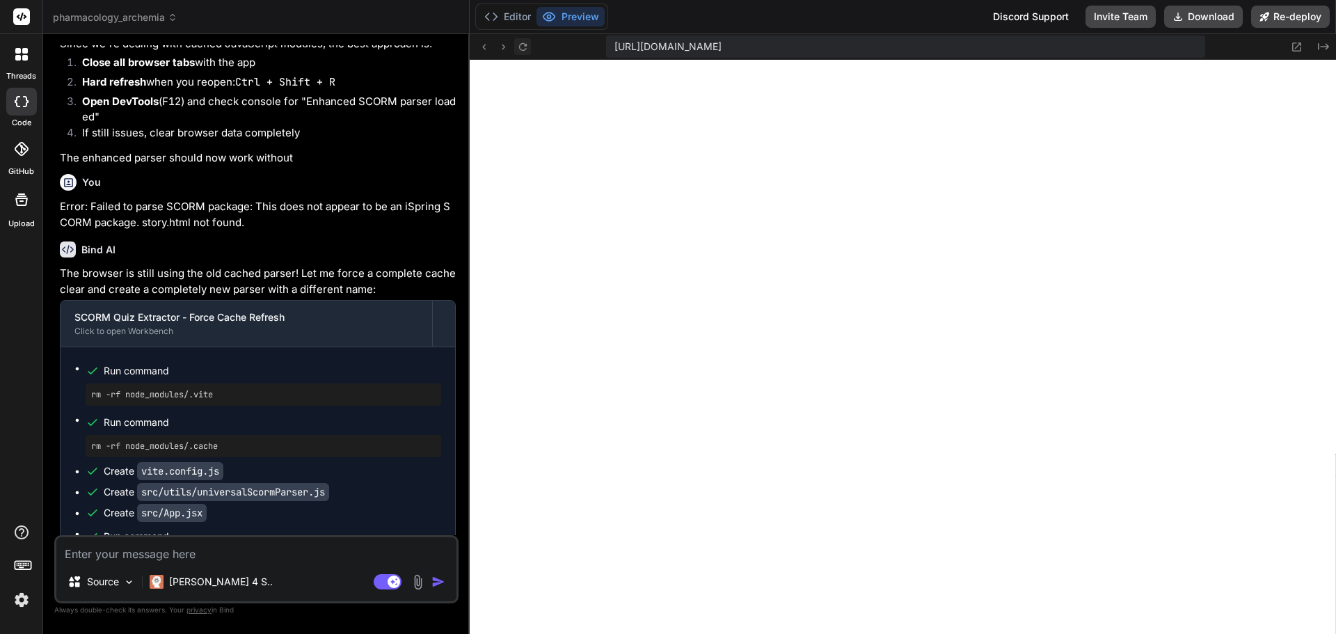
click at [519, 48] on icon at bounding box center [522, 46] width 8 height 8
drag, startPoint x: 614, startPoint y: 45, endPoint x: 1193, endPoint y: 56, distance: 579.0
click at [1193, 56] on div "https://y0kcklukd0sk6k1gcn36to6gry44is-fi4k--3000--96435430.local-corp.webconta…" at bounding box center [905, 46] width 598 height 22
click at [1224, 43] on div "https://y0kcklukd0sk6k1gcn36to6gry44is-fi4k--3000--96435430.local-corp.webconta…" at bounding box center [903, 47] width 866 height 26
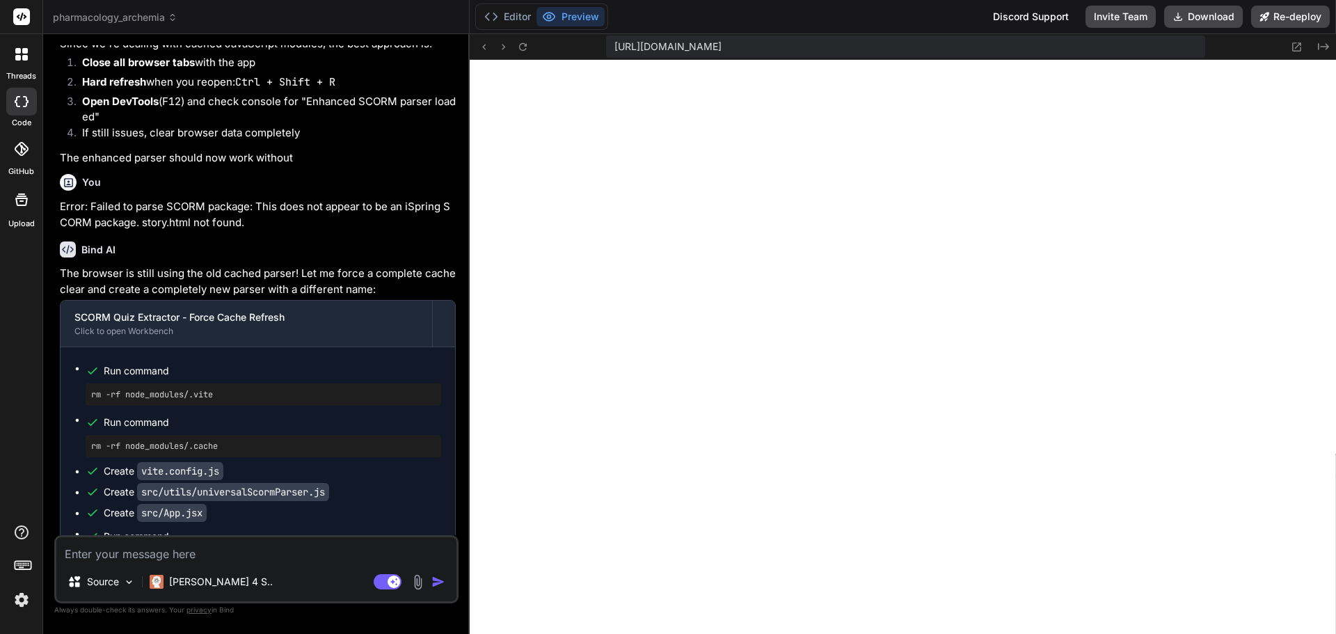
click at [1208, 47] on div "https://y0kcklukd0sk6k1gcn36to6gry44is-fi4k--3000--96435430.local-corp.webconta…" at bounding box center [903, 47] width 866 height 26
click at [722, 47] on span "https://y0kcklukd0sk6k1gcn36to6gry44is-fi4k--3000--96435430.local-corp.webconta…" at bounding box center [667, 47] width 107 height 14
drag, startPoint x: 1184, startPoint y: 46, endPoint x: 598, endPoint y: 54, distance: 585.9
click at [598, 54] on div "https://y0kcklukd0sk6k1gcn36to6gry44is-fi4k--3000--96435430.local-corp.webconta…" at bounding box center [903, 47] width 866 height 26
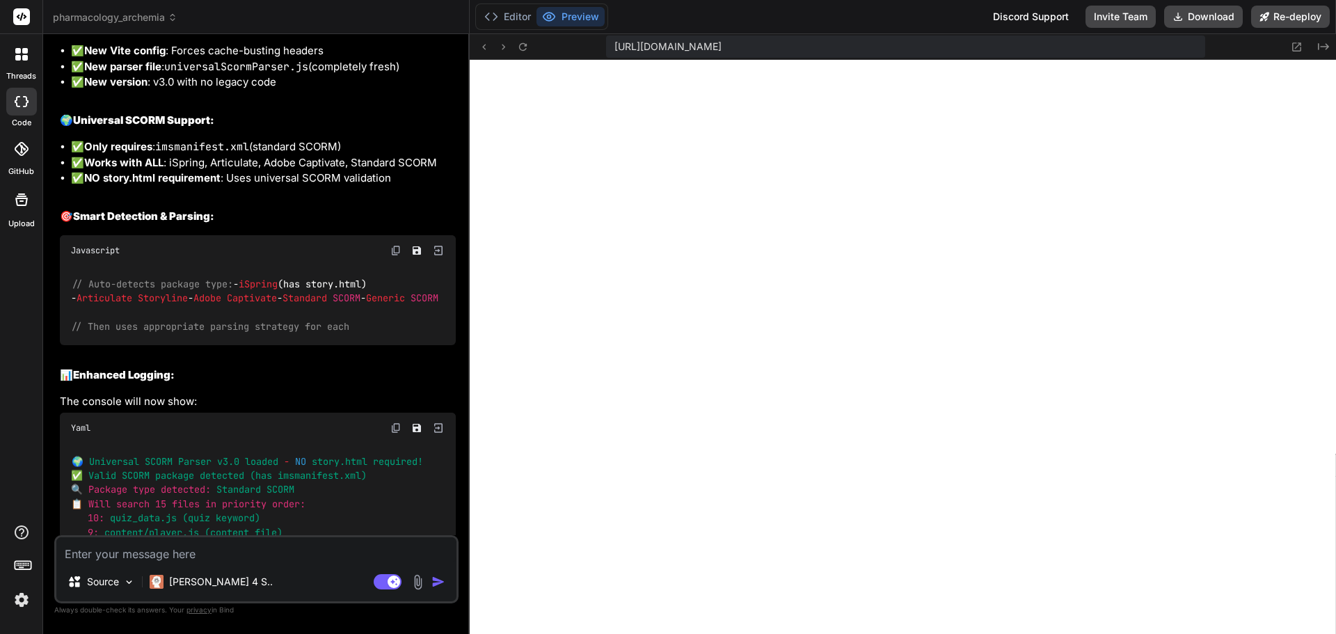
scroll to position [9783, 0]
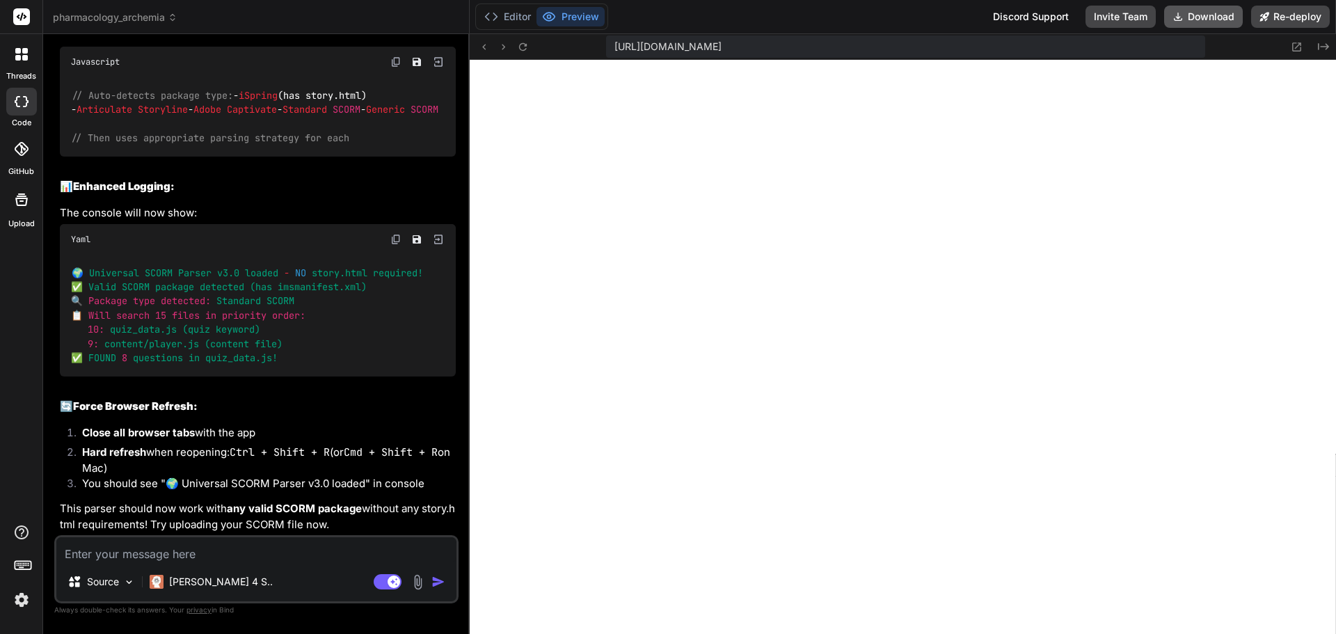
click at [1223, 13] on button "Download" at bounding box center [1203, 17] width 79 height 22
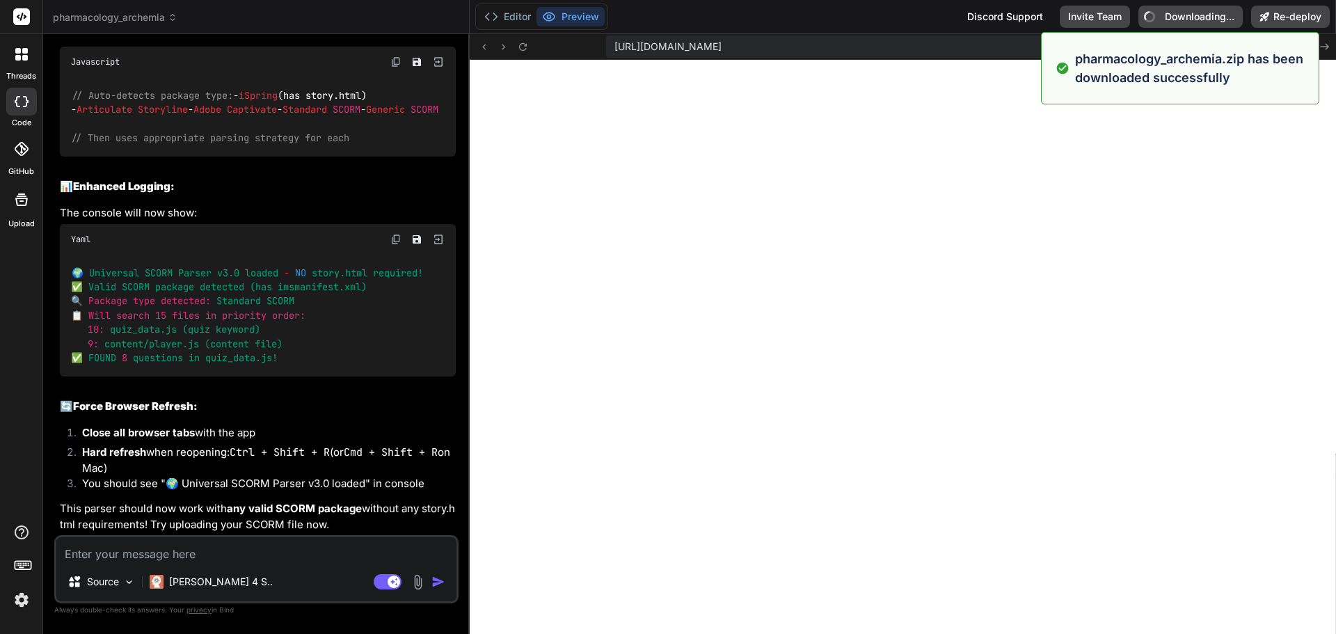
type textarea "x"
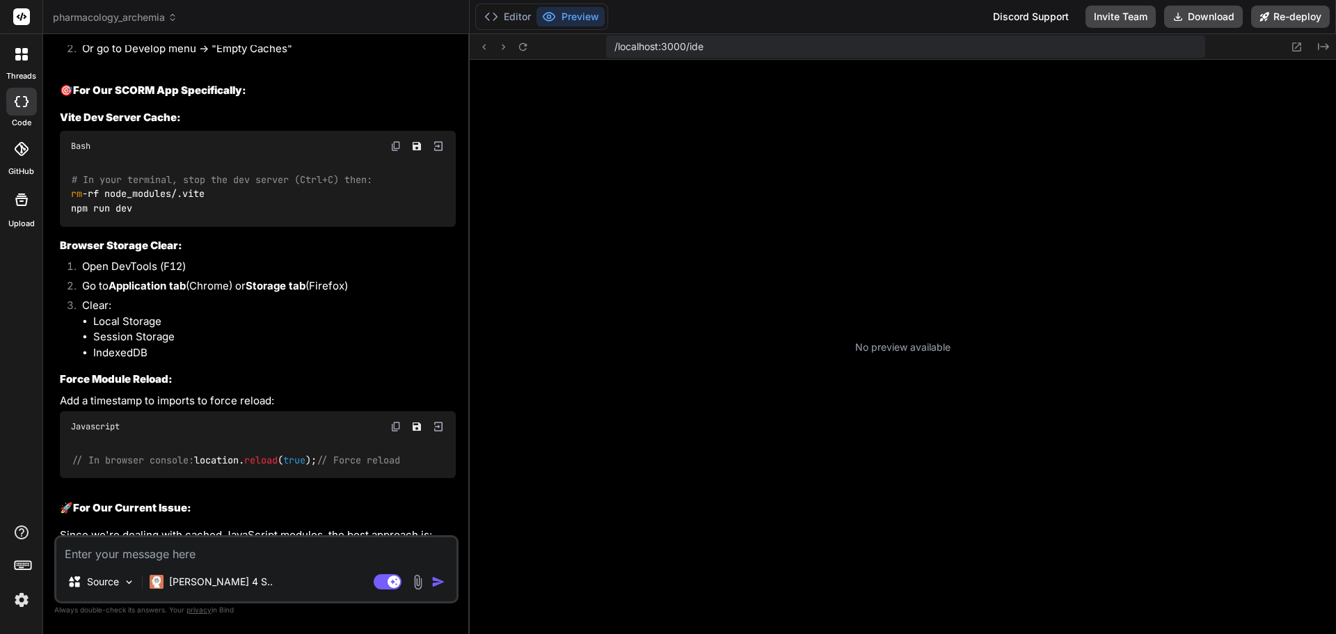
type textarea "x"
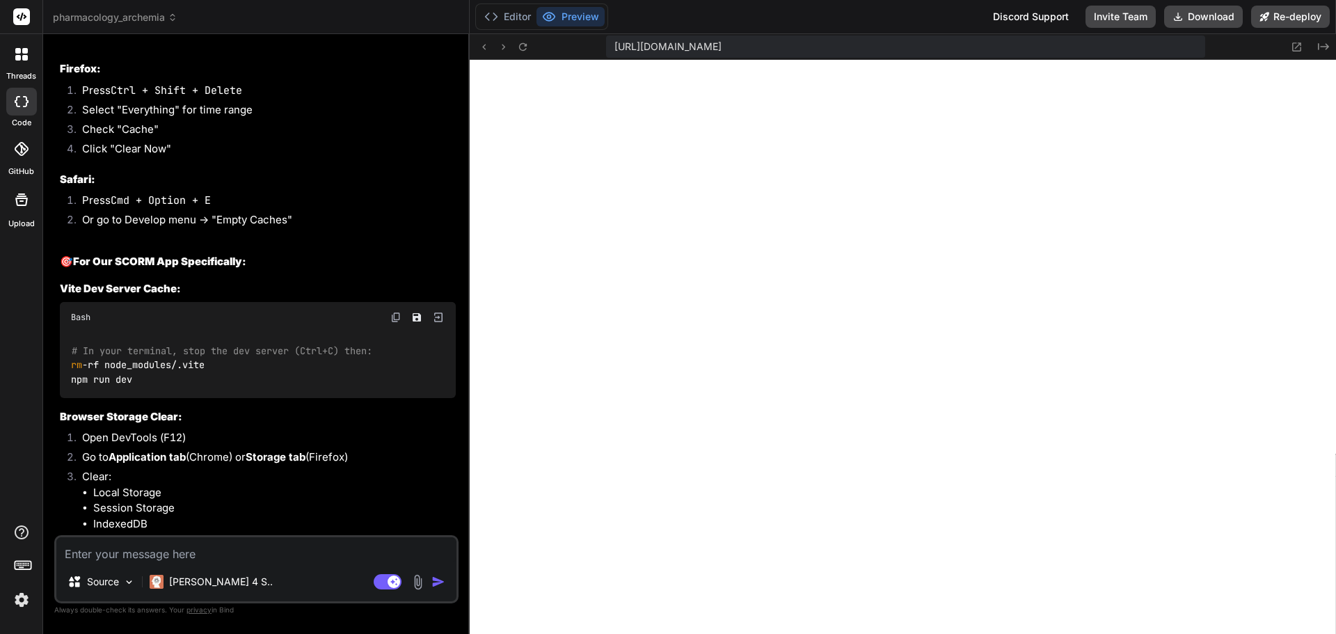
scroll to position [7579, 0]
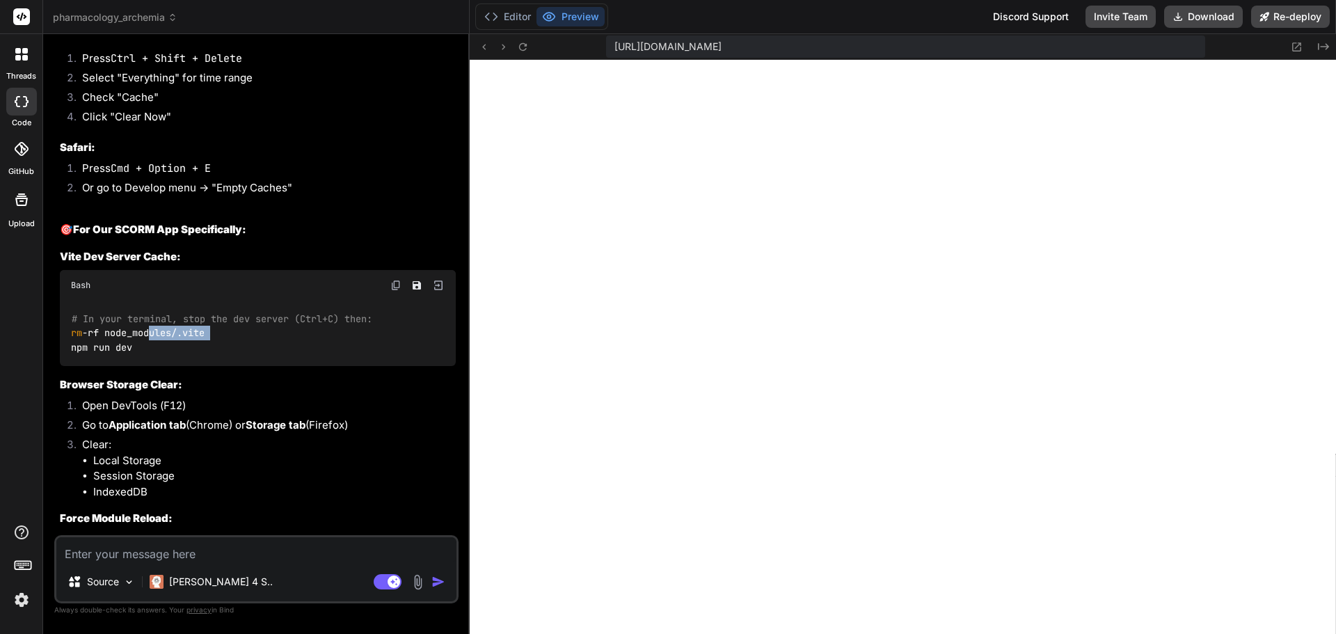
drag, startPoint x: 221, startPoint y: 257, endPoint x: 150, endPoint y: 258, distance: 70.3
click at [150, 301] on div "# In your terminal, stop the dev server (Ctrl+C) then: rm -rf node_modules/.vit…" at bounding box center [258, 333] width 396 height 65
click at [136, 312] on code "# In your terminal, stop the dev server (Ctrl+C) then: rm -rf node_modules/.vit…" at bounding box center [221, 333] width 301 height 43
drag, startPoint x: 71, startPoint y: 255, endPoint x: 212, endPoint y: 253, distance: 141.3
click at [212, 312] on code "# In your terminal, stop the dev server (Ctrl+C) then: rm -rf node_modules/.vit…" at bounding box center [221, 333] width 301 height 43
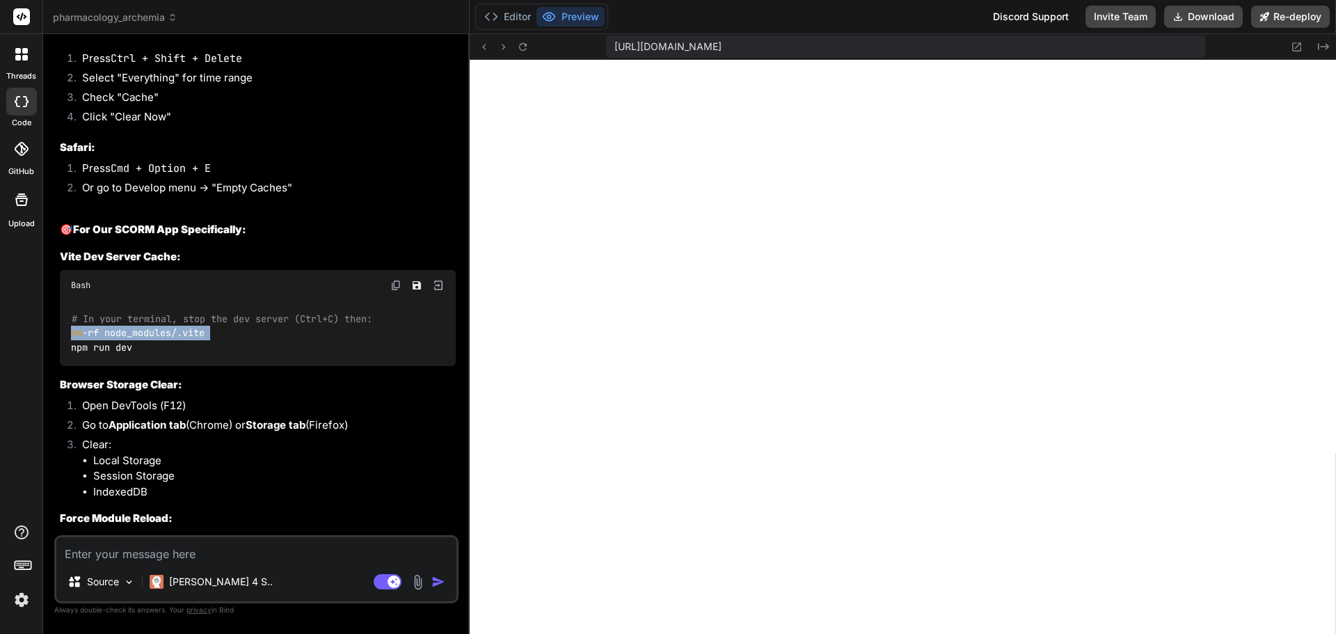
copy code "rm -rf node_modules/.vite"
click at [136, 559] on textarea at bounding box center [256, 549] width 400 height 25
type textarea "w"
type textarea "x"
type textarea "wh"
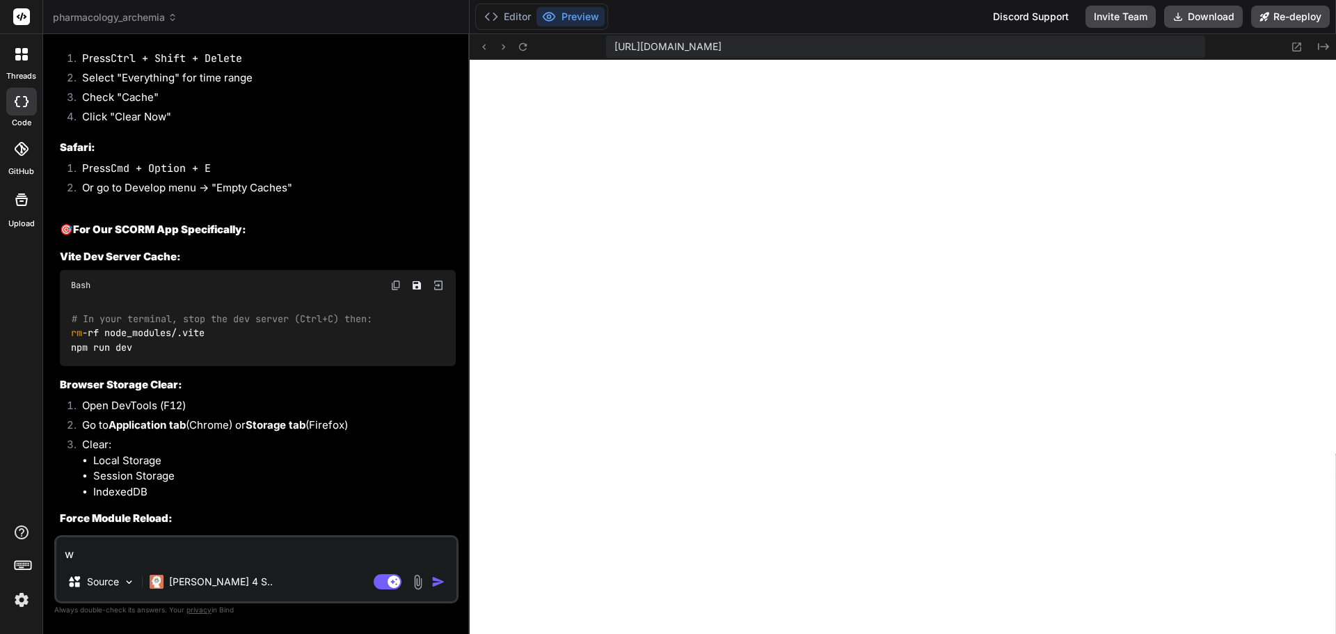
type textarea "x"
type textarea "why"
type textarea "x"
type textarea "why"
type textarea "x"
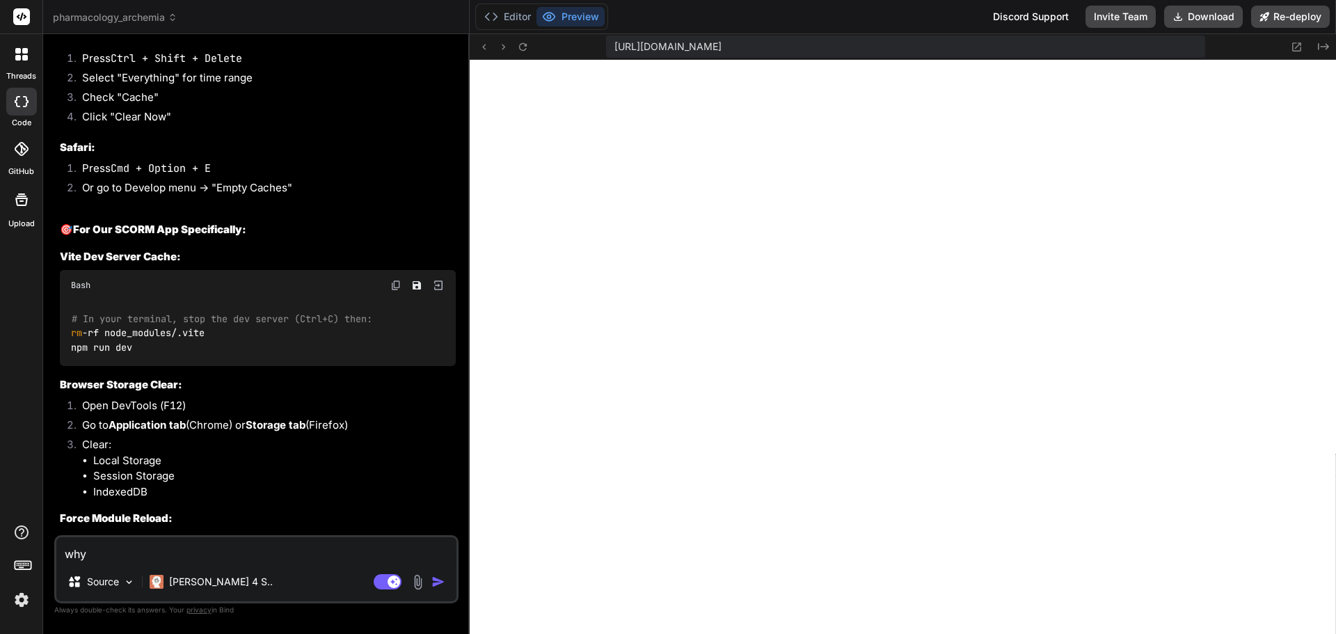
type textarea "why i"
type textarea "x"
type textarea "why is"
type textarea "x"
type textarea "why i"
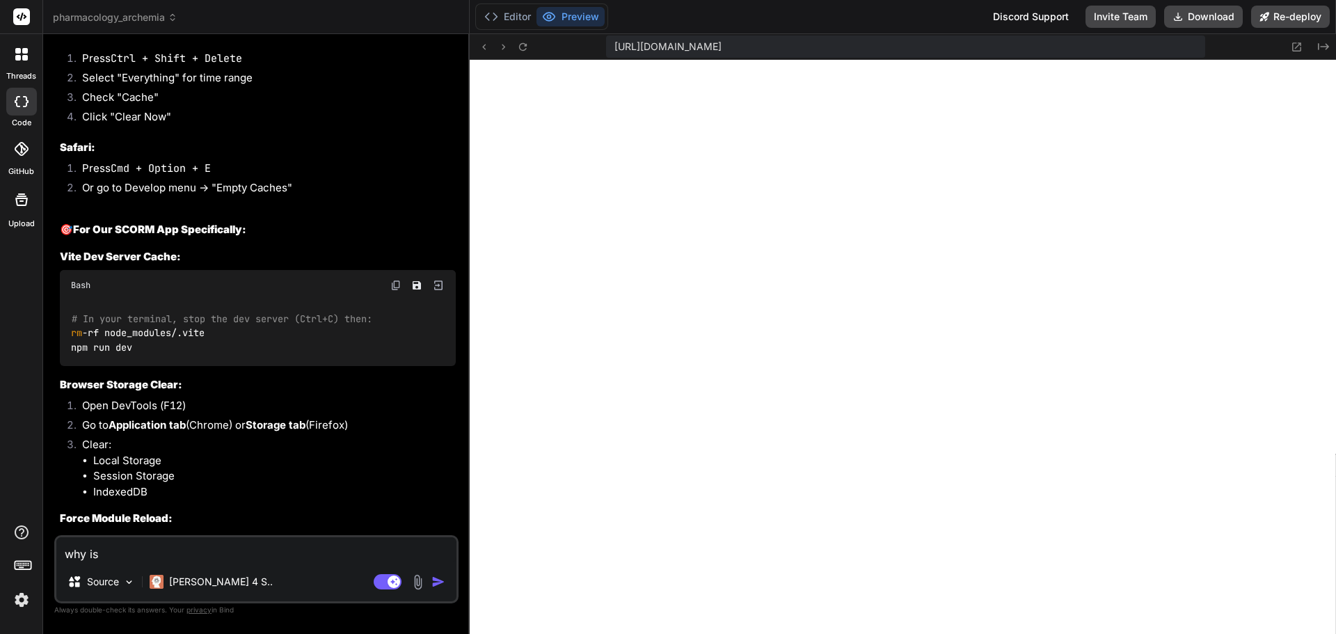
type textarea "x"
type textarea "why"
type textarea "x"
type textarea "why s"
type textarea "x"
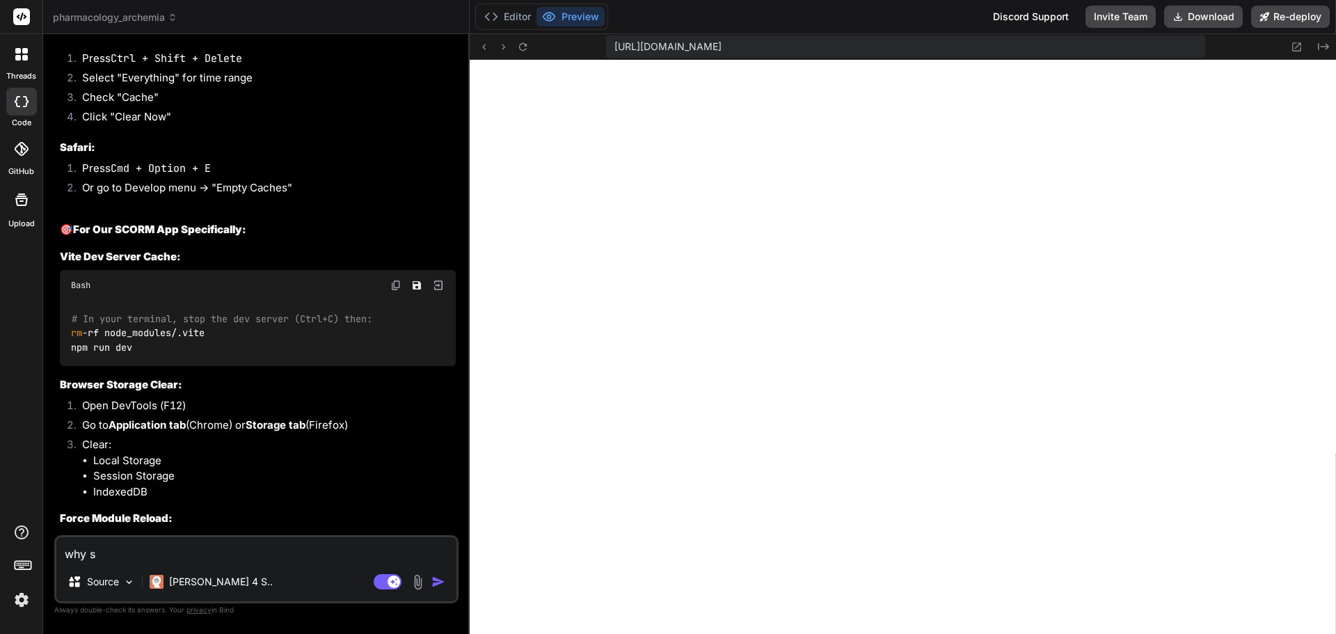
type textarea "why st"
type textarea "x"
type textarea "why sti"
type textarea "x"
type textarea "why stil"
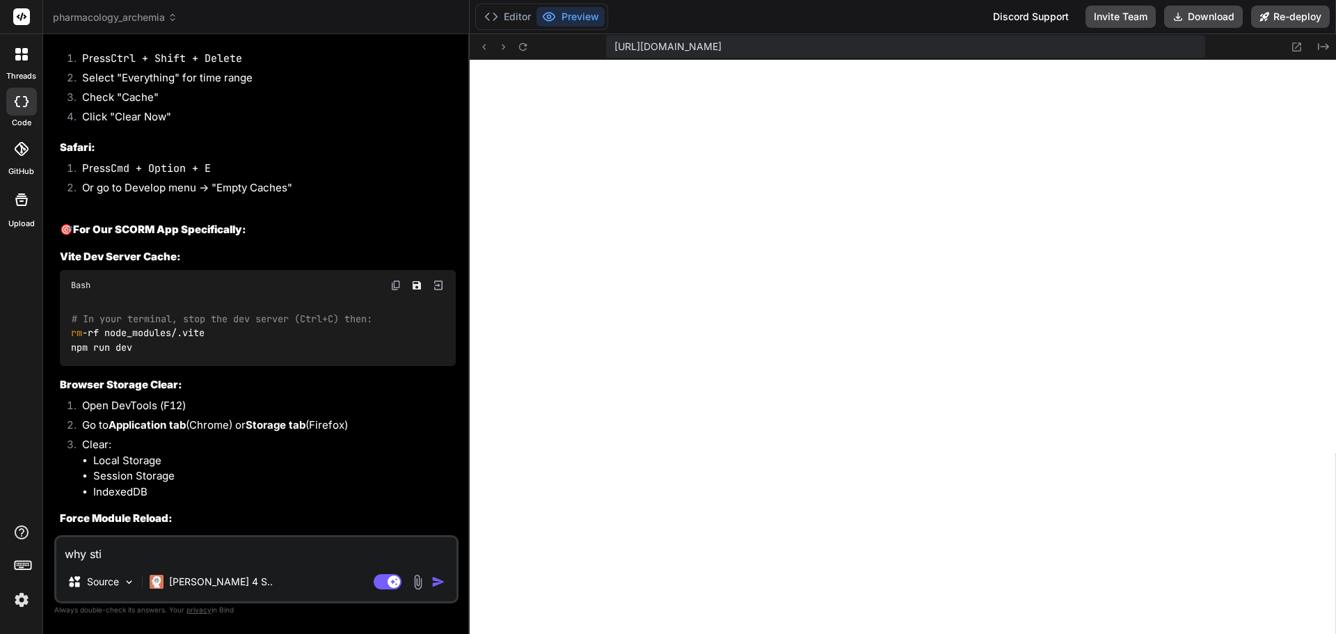
type textarea "x"
type textarea "why still"
type textarea "x"
type textarea "why still"
type textarea "x"
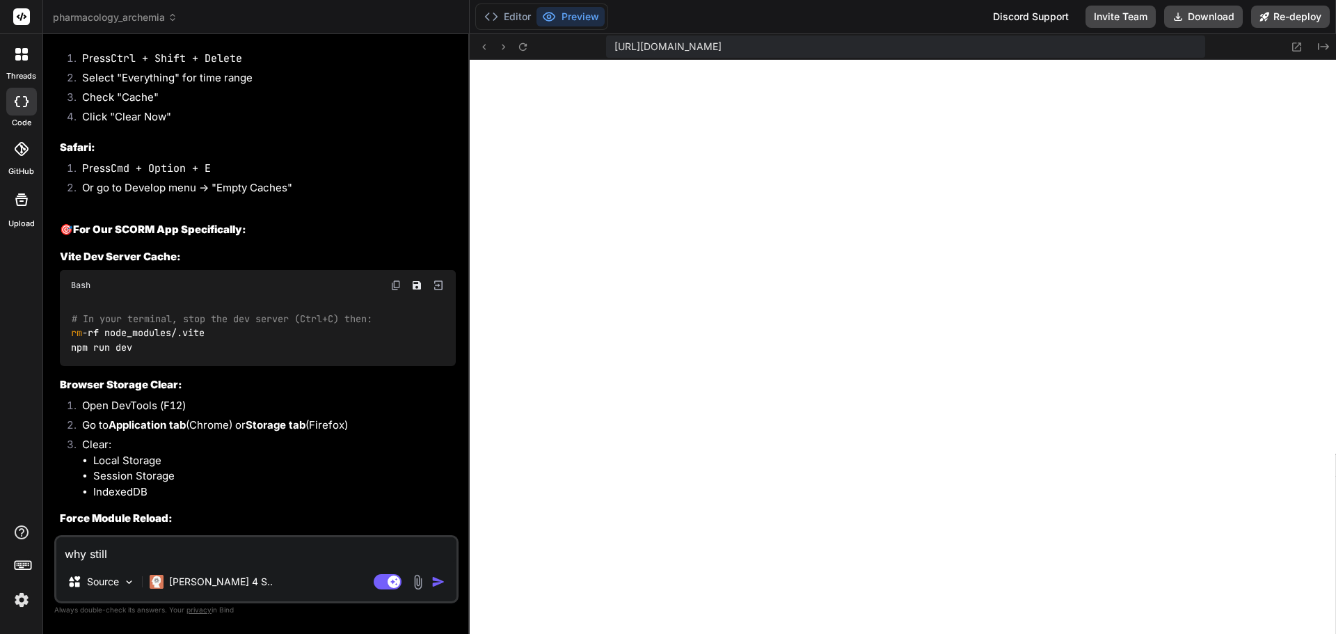
type textarea "why still w"
type textarea "x"
type textarea "why still wi"
type textarea "x"
type textarea "why still wit"
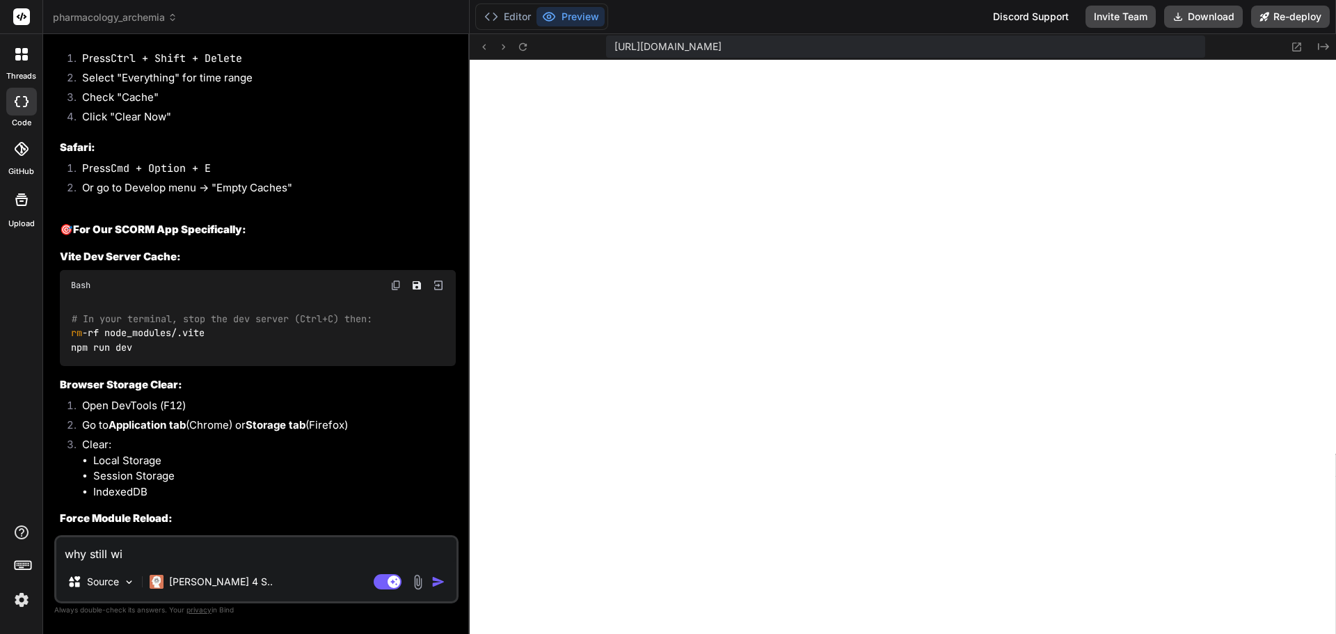
type textarea "x"
type textarea "why still with"
type textarea "x"
type textarea "why still with"
type textarea "x"
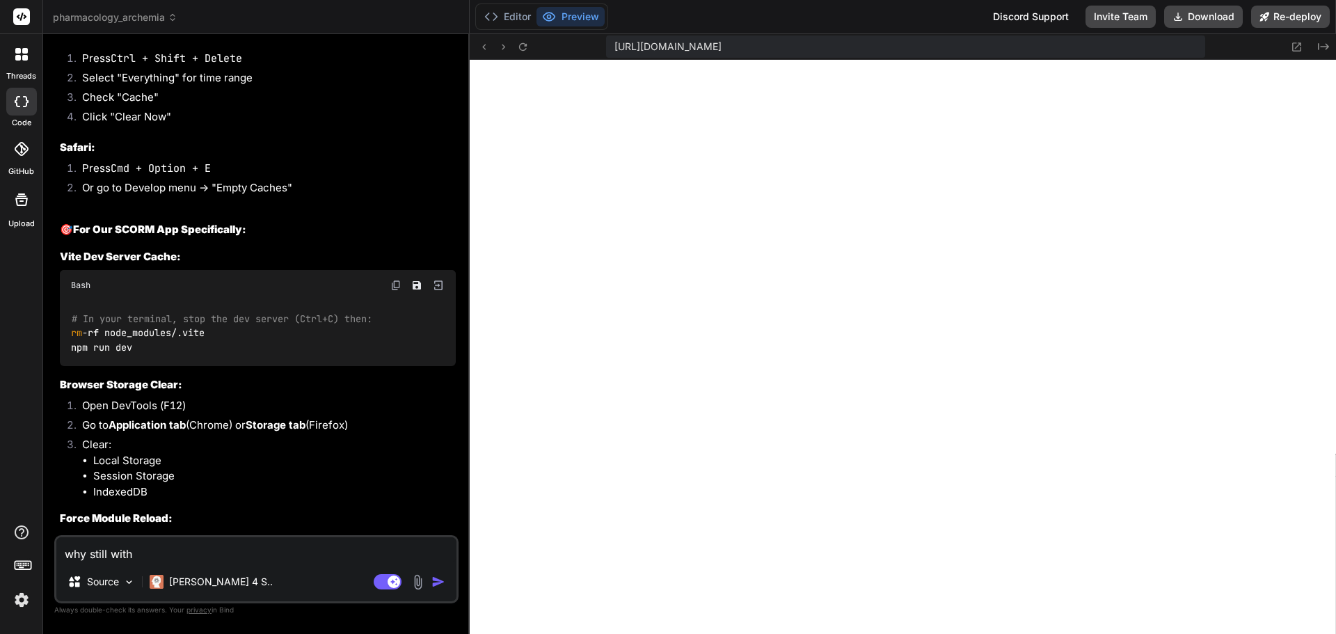
type textarea "why still with e"
type textarea "x"
type textarea "why still with er"
type textarea "x"
type textarea "why still with err"
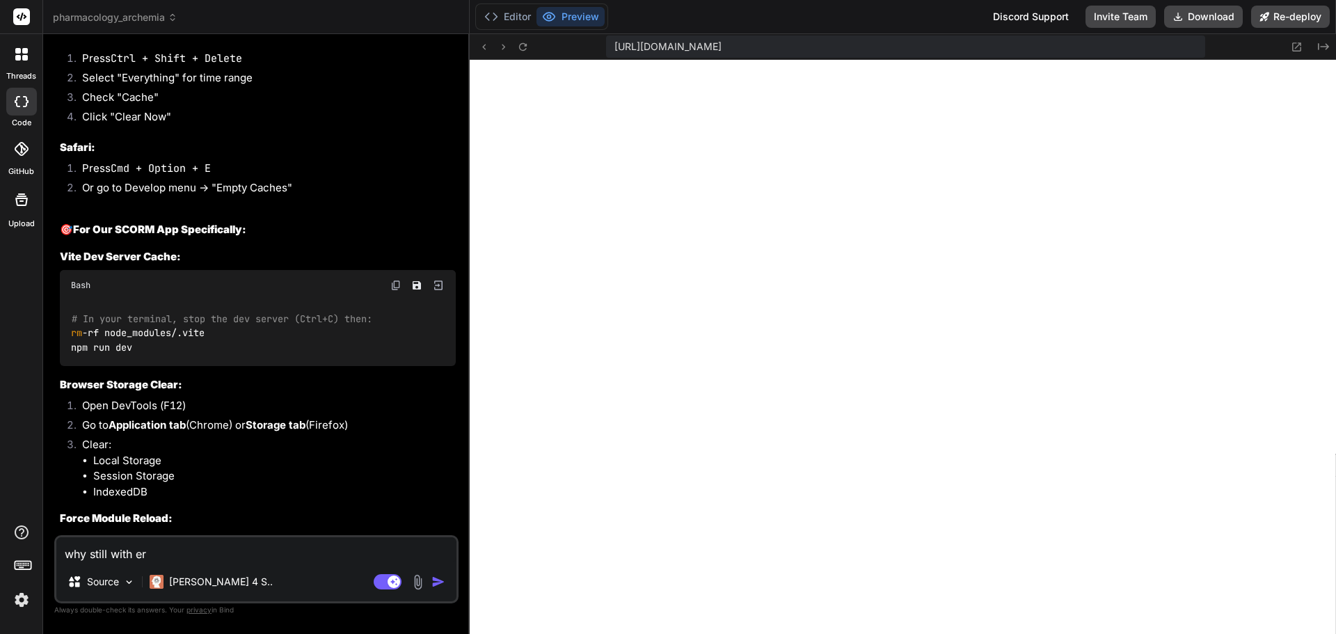
type textarea "x"
type textarea "why still with [PERSON_NAME]"
type textarea "x"
type textarea "why still with error"
type textarea "x"
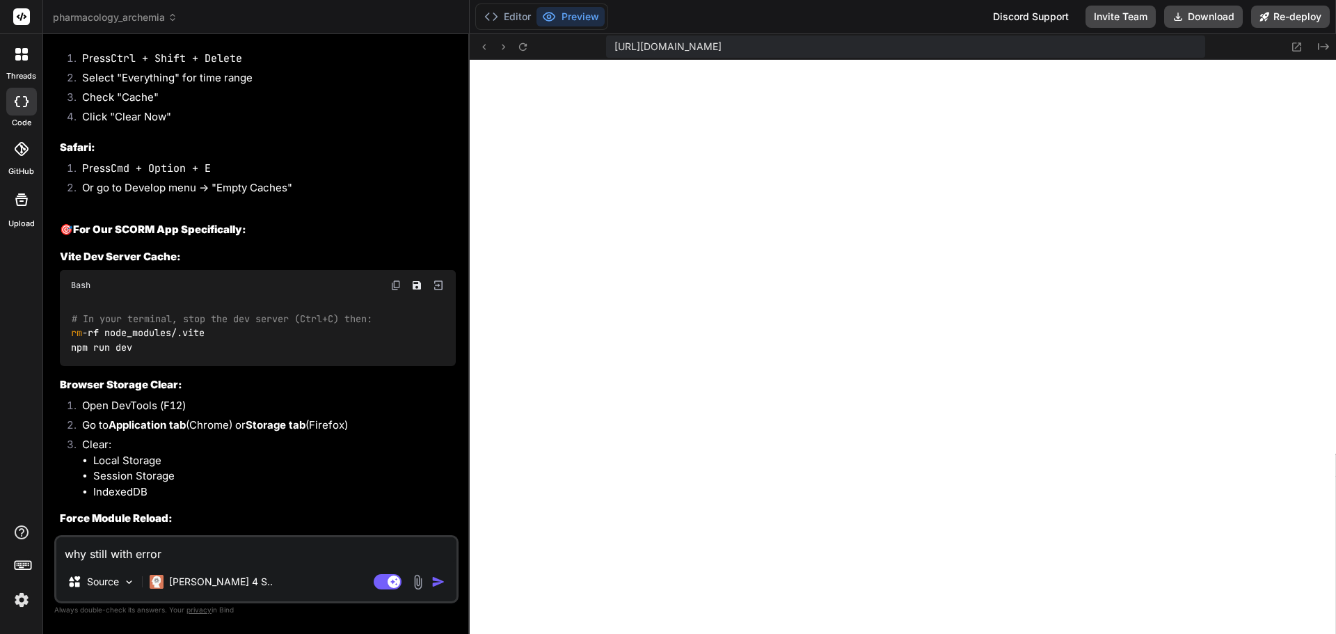
type textarea "why still with errors"
type textarea "x"
type textarea "why still with errors"
type textarea "x"
paste textarea "import __vite__cjsImport0_jszip from "/node_modules/.vite/deps/jszip.js?v=49dca…"
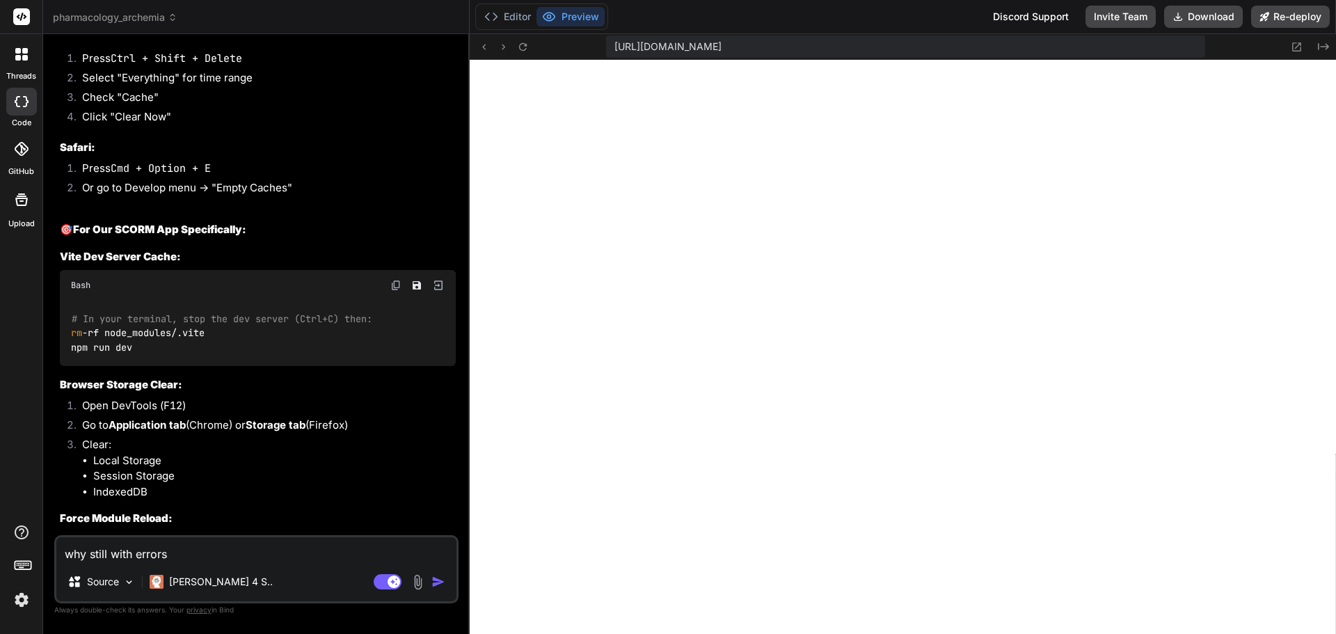
type textarea "why still with errors import __vite__cjsImport0_jszip from "/node_modules/.vite…"
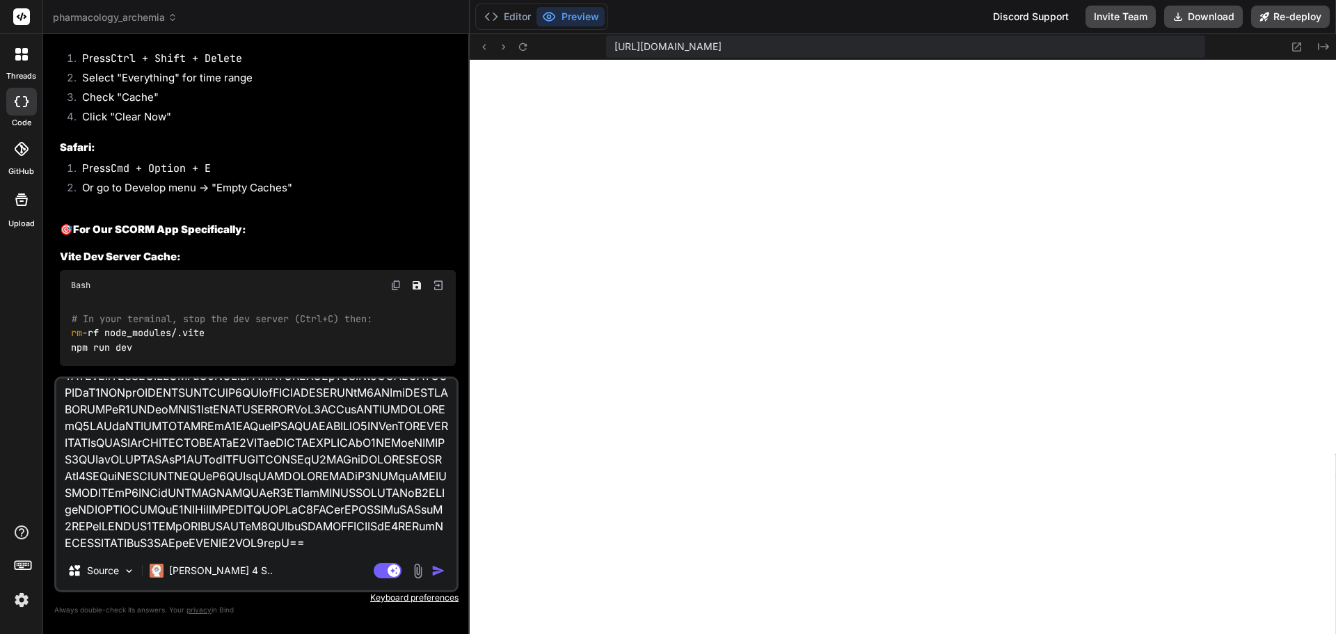
type textarea "x"
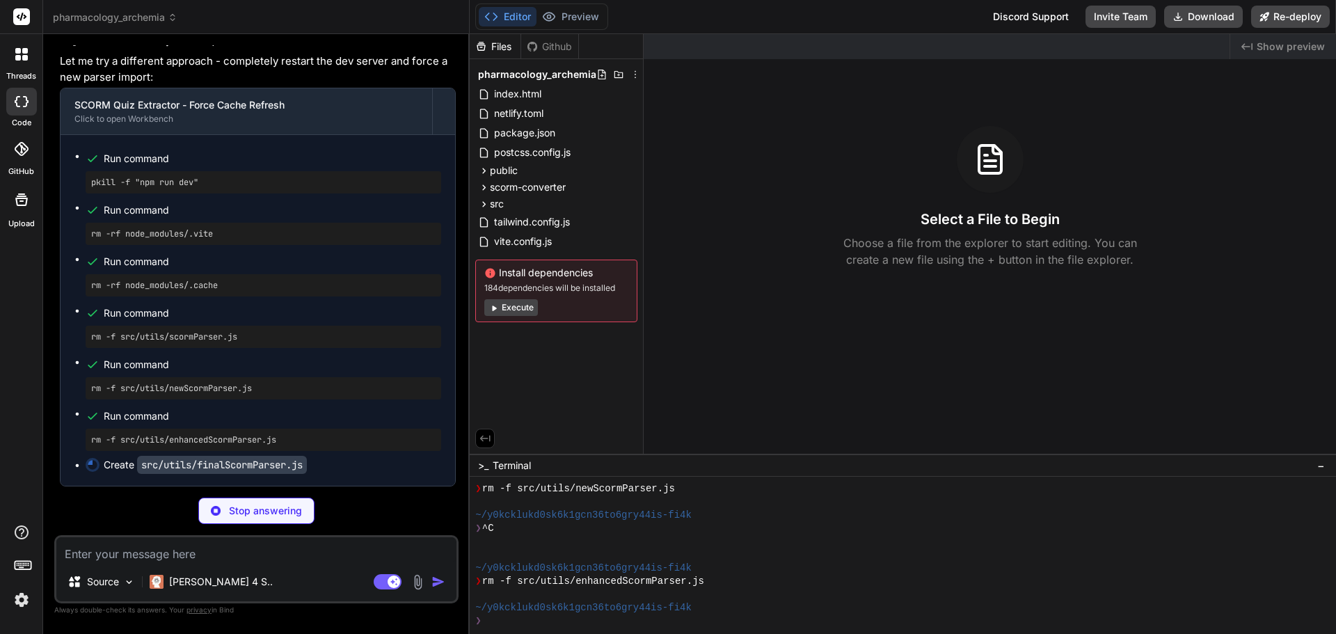
scroll to position [23228, 0]
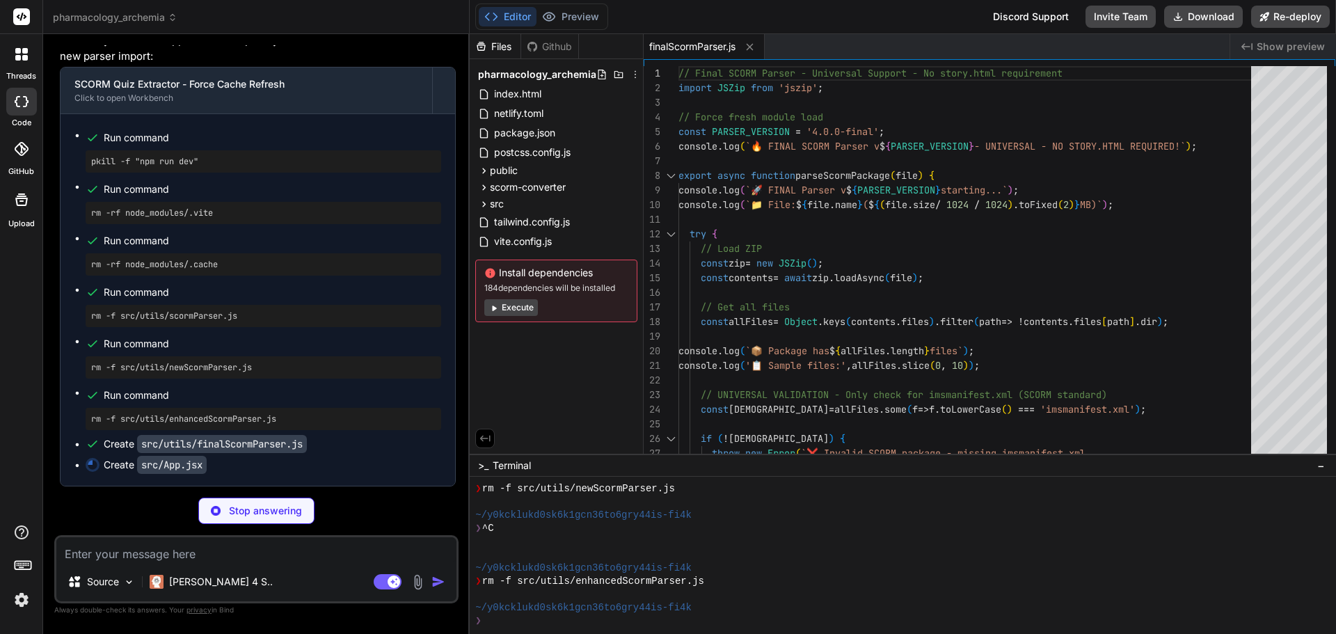
type textarea "x"
type textarea "export default App;"
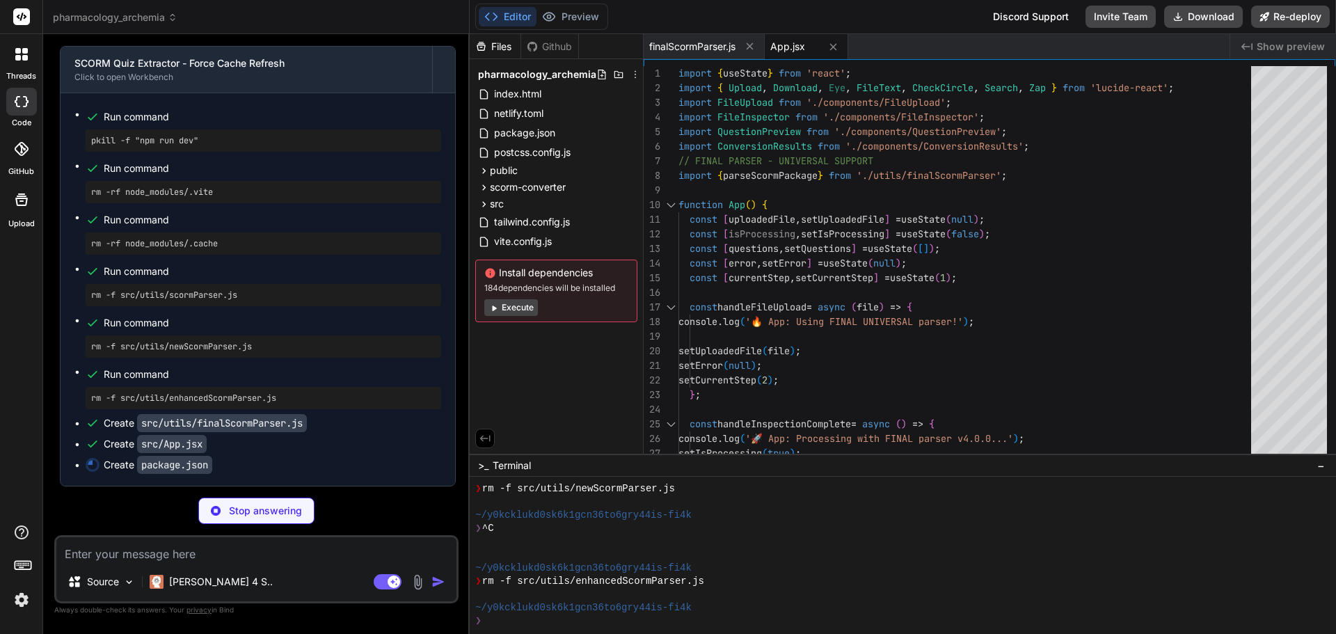
type textarea "x"
type textarea ""autoprefixer": "^[DATE]", "postcss": "^[DATE]", "tailwindcss": "^3.3.0", "vite…"
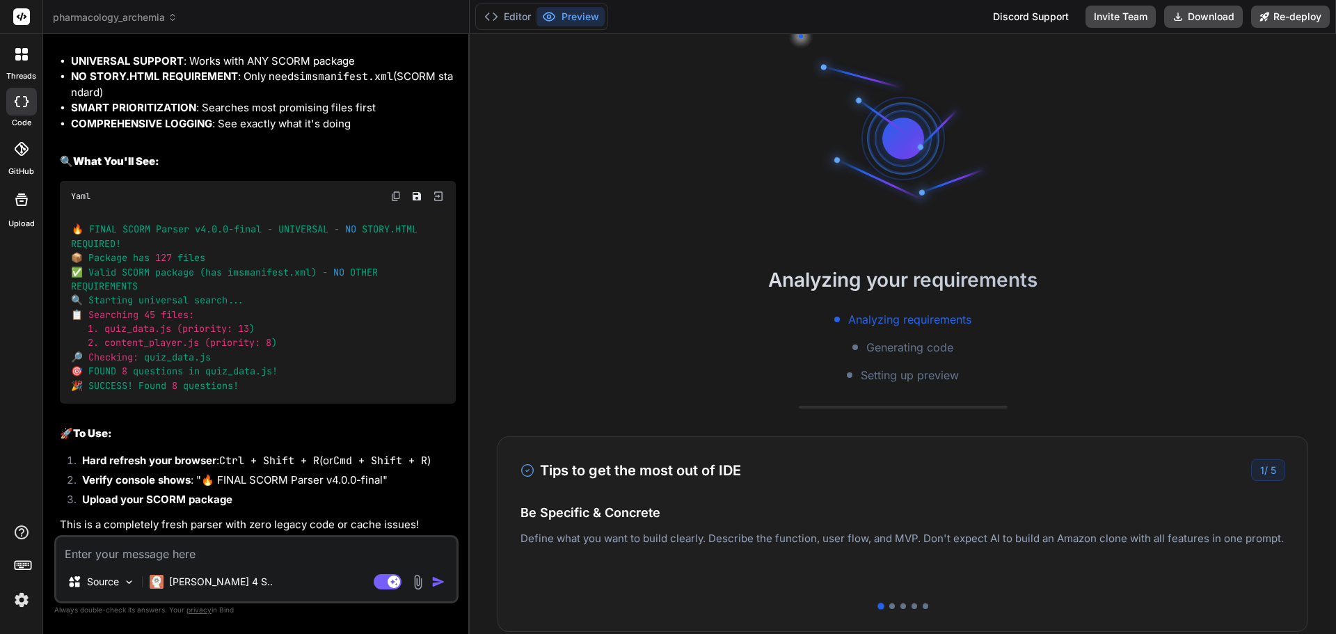
scroll to position [23988, 0]
click at [568, 22] on button "Preview" at bounding box center [570, 16] width 68 height 19
click at [1206, 18] on button "Download" at bounding box center [1203, 17] width 79 height 22
type textarea "x"
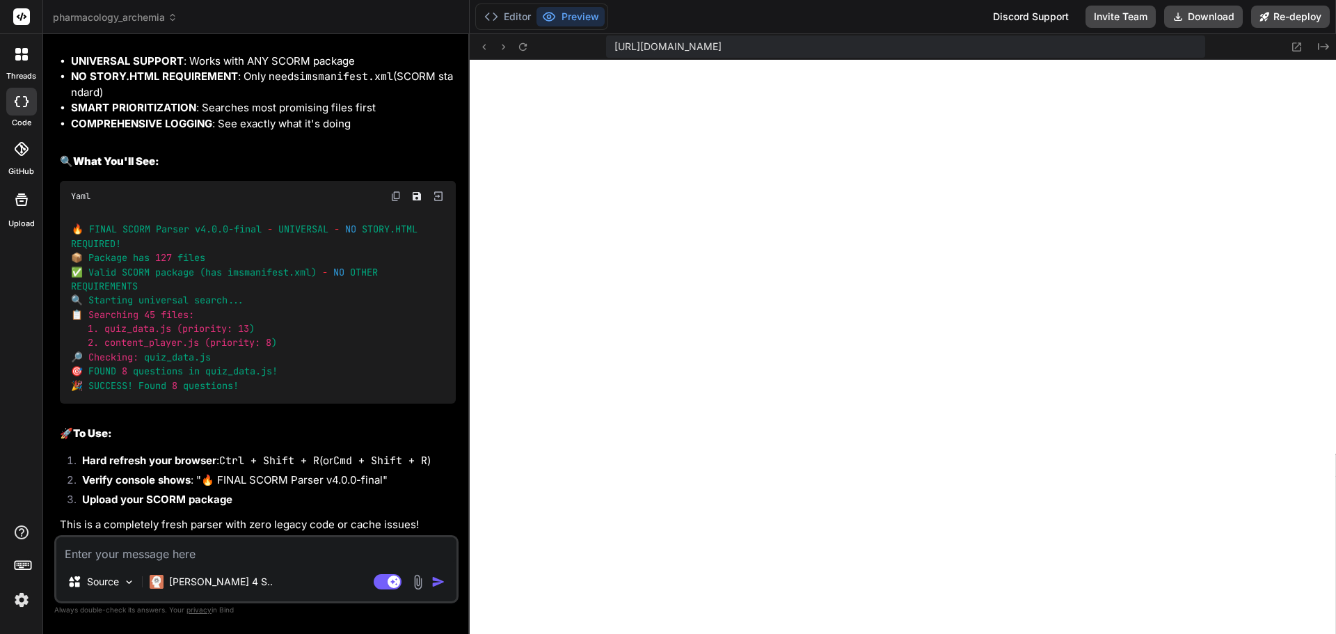
scroll to position [2697, 0]
click at [173, 550] on textarea at bounding box center [256, 549] width 400 height 25
type textarea "D"
type textarea "x"
type textarea "Do"
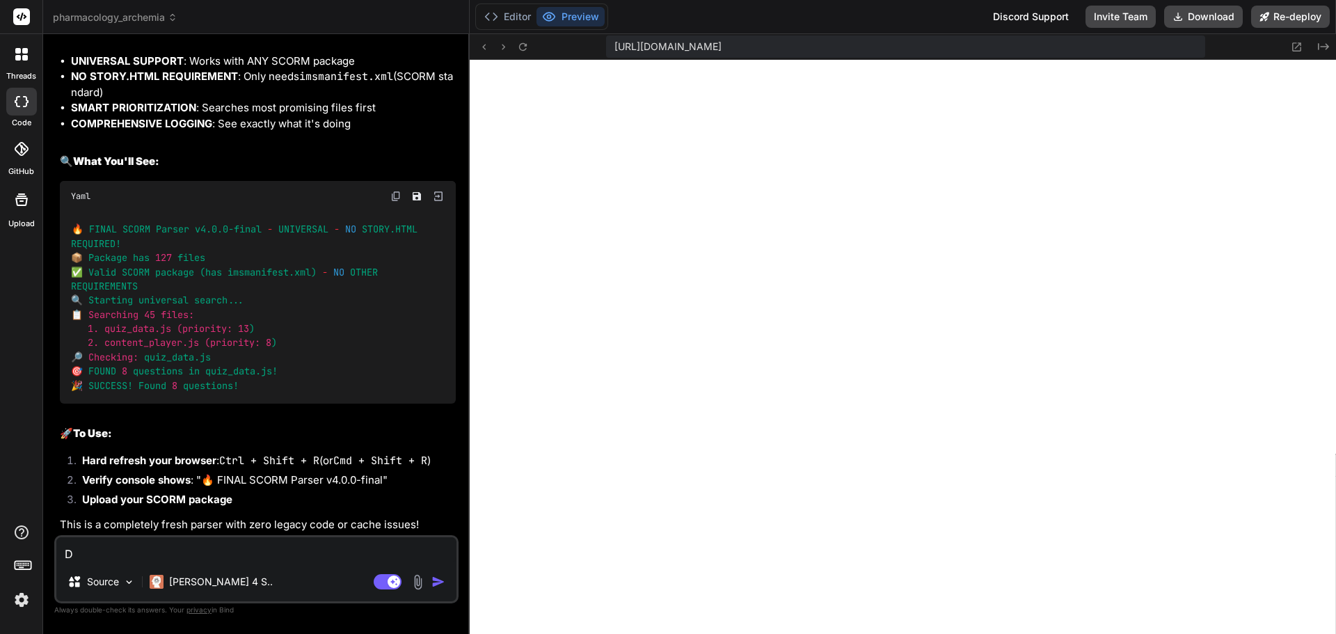
type textarea "x"
type textarea "Don"
type textarea "x"
type textarea "Dont"
type textarea "x"
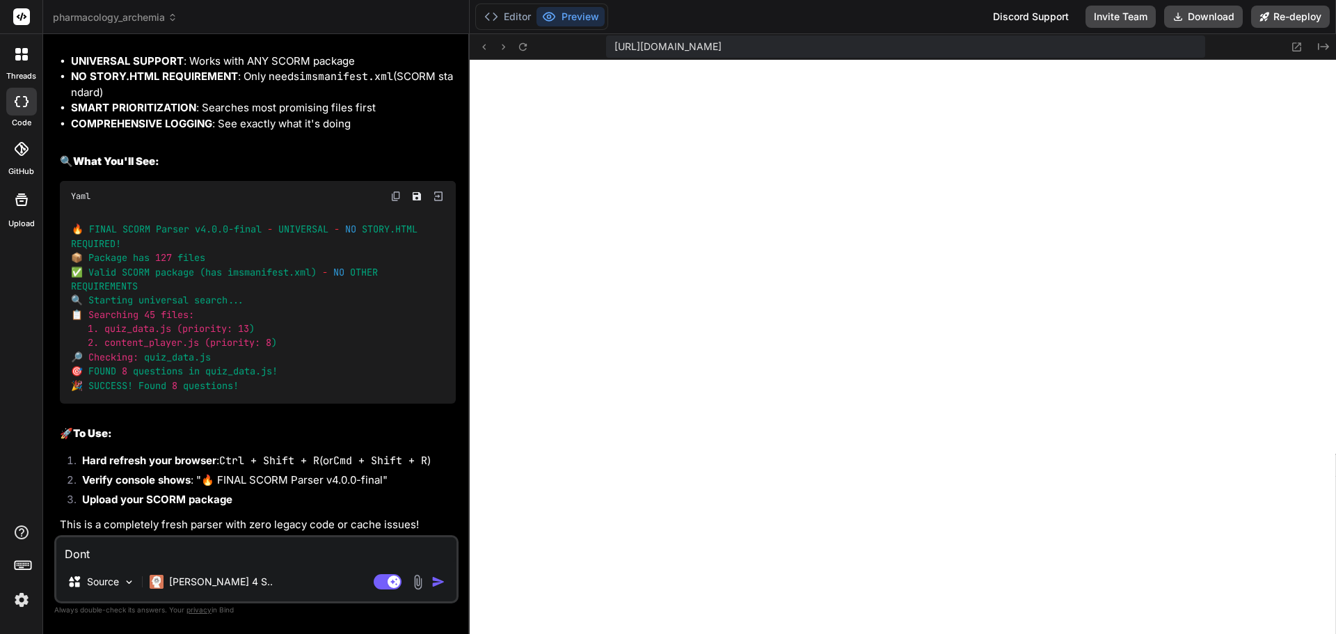
type textarea "Dont"
type textarea "x"
type textarea "Dont k"
type textarea "x"
type textarea "Dont kn"
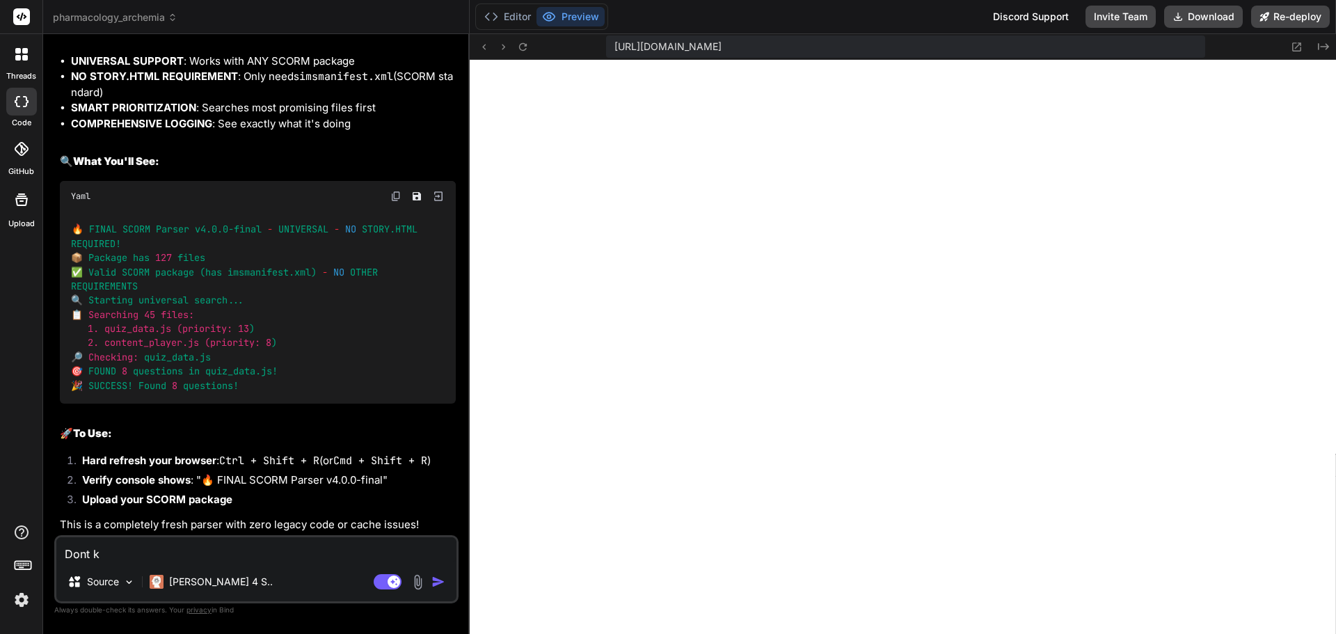
type textarea "x"
type textarea "Dont kno"
type textarea "x"
type textarea "Dont know"
type textarea "x"
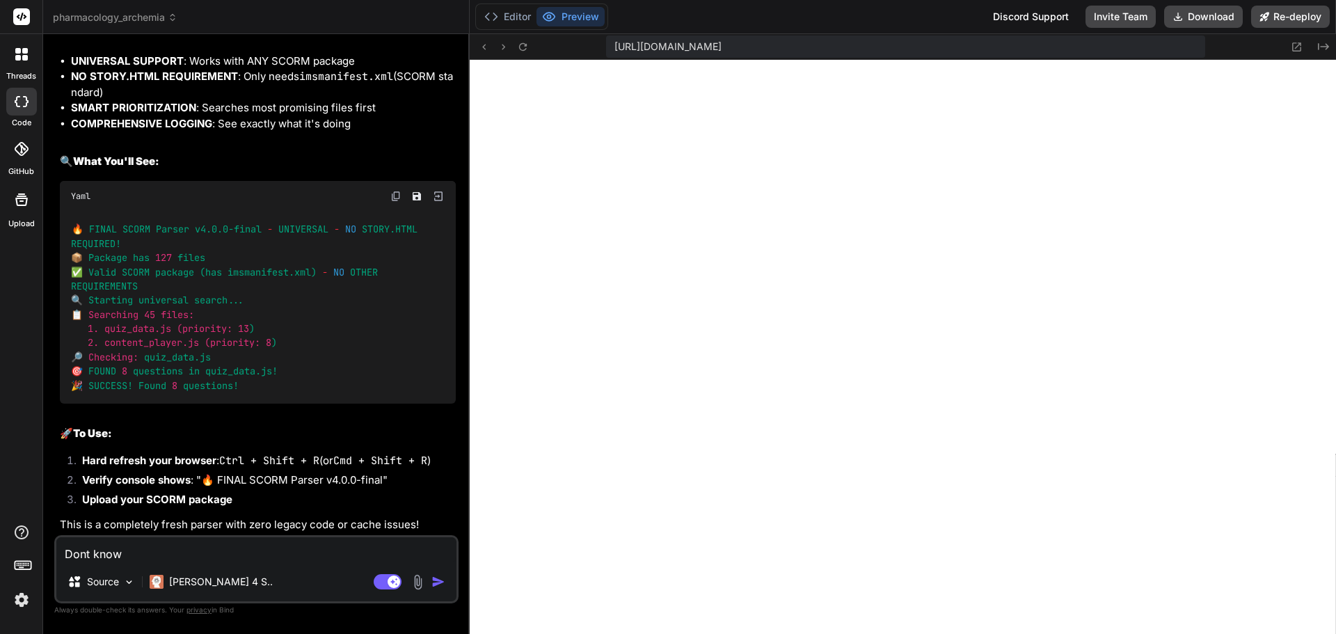
type textarea "Dont know"
type textarea "x"
type textarea "Dont know w"
type textarea "x"
type textarea "Dont know wh"
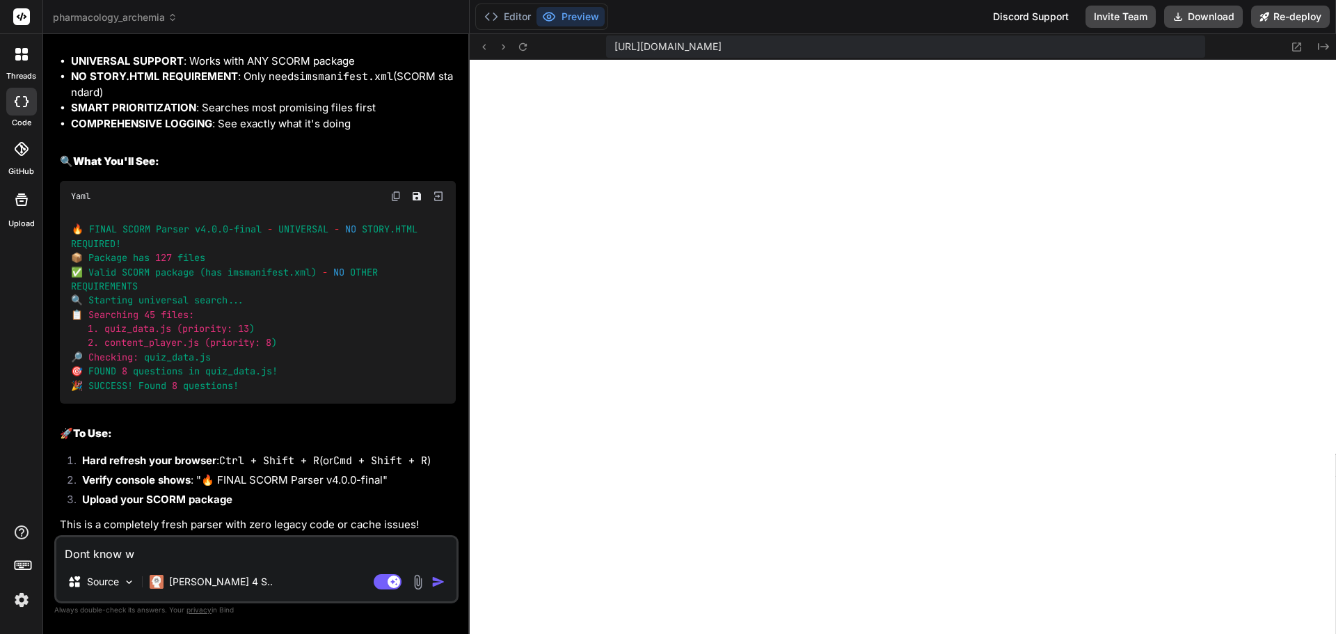
type textarea "x"
type textarea "Dont know wha"
type textarea "x"
type textarea "Dont know what"
type textarea "x"
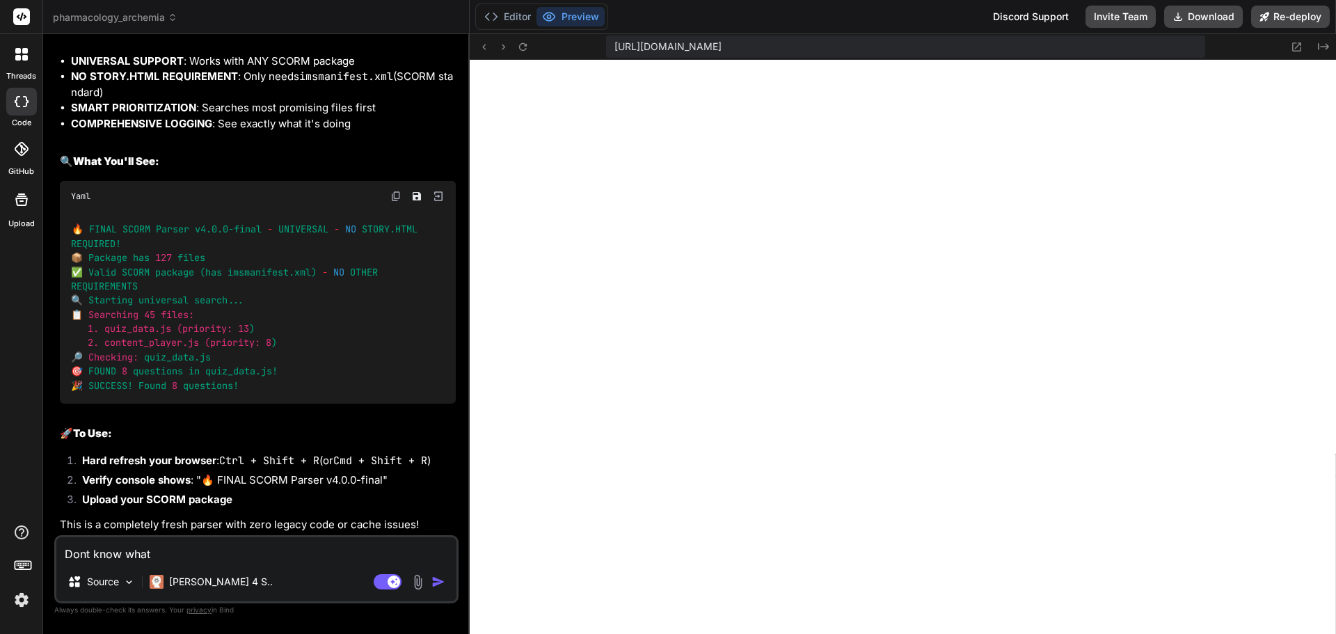
type textarea "Dont know what"
type textarea "x"
type textarea "Dont know what e"
type textarea "x"
type textarea "Dont know what el"
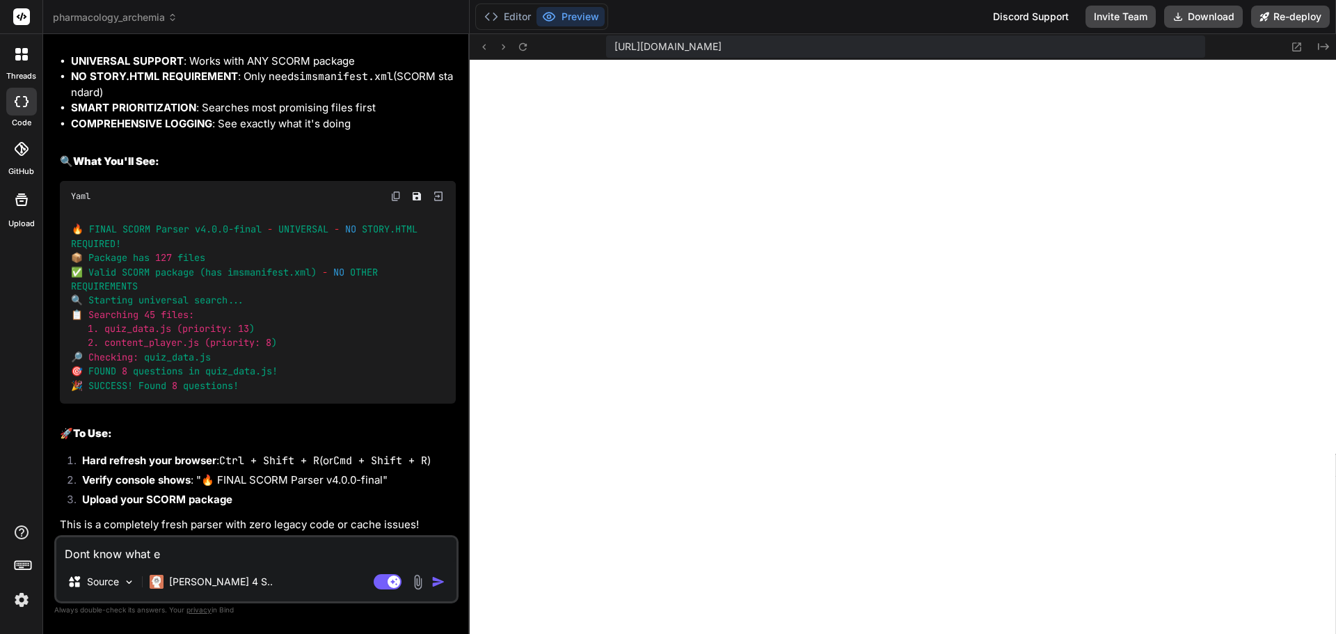
type textarea "x"
type textarea "Dont know what els"
type textarea "x"
type textarea "Dont know what else"
type textarea "x"
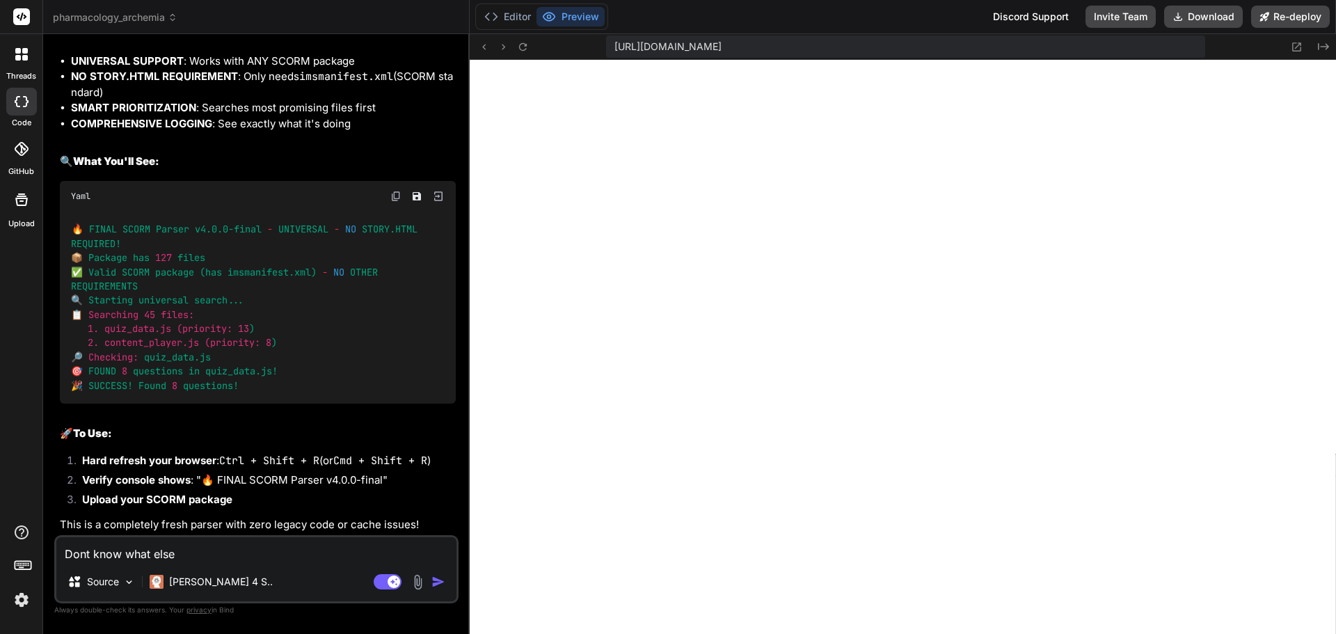
type textarea "Dont know what else"
type textarea "x"
type textarea "Dont know what else t"
type textarea "x"
type textarea "Dont know what else to"
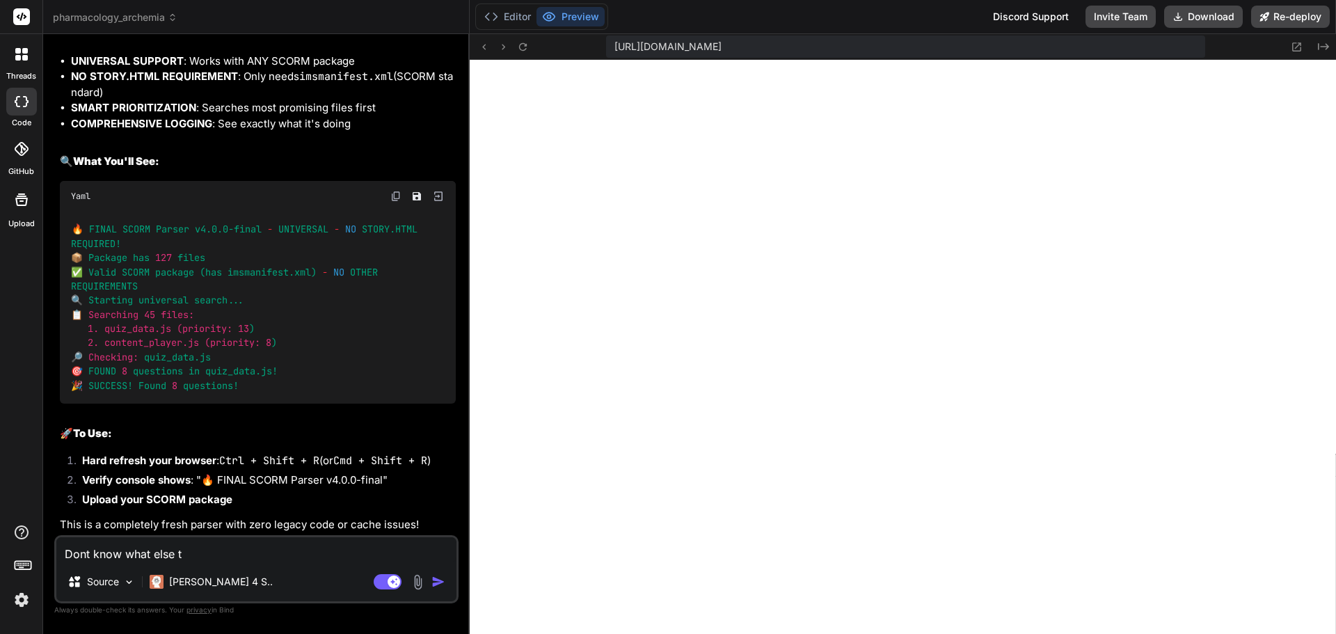
type textarea "x"
type textarea "Dont know what else to"
type textarea "x"
type textarea "Dont know what else to d"
type textarea "x"
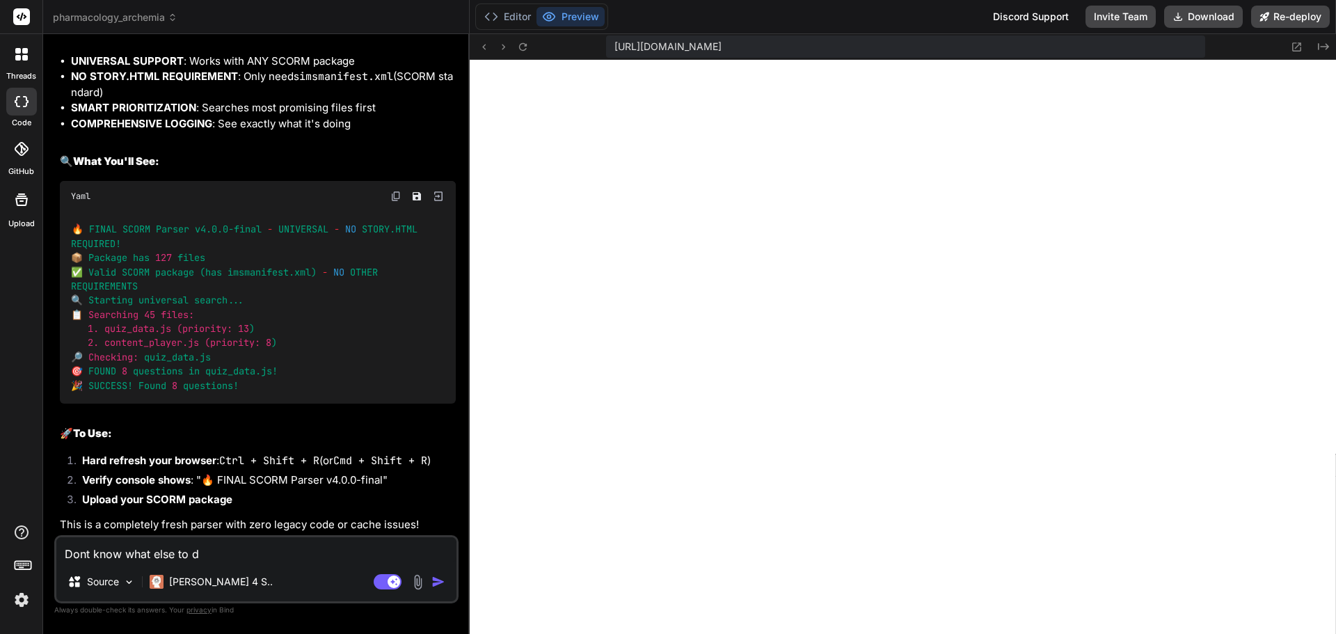
type textarea "Dont know what else to do"
type textarea "x"
type textarea "Dont know what else to do"
type textarea "x"
paste textarea "scormParser.js:47 SCORM parsing error: Error: This does not appear to be an iSp…"
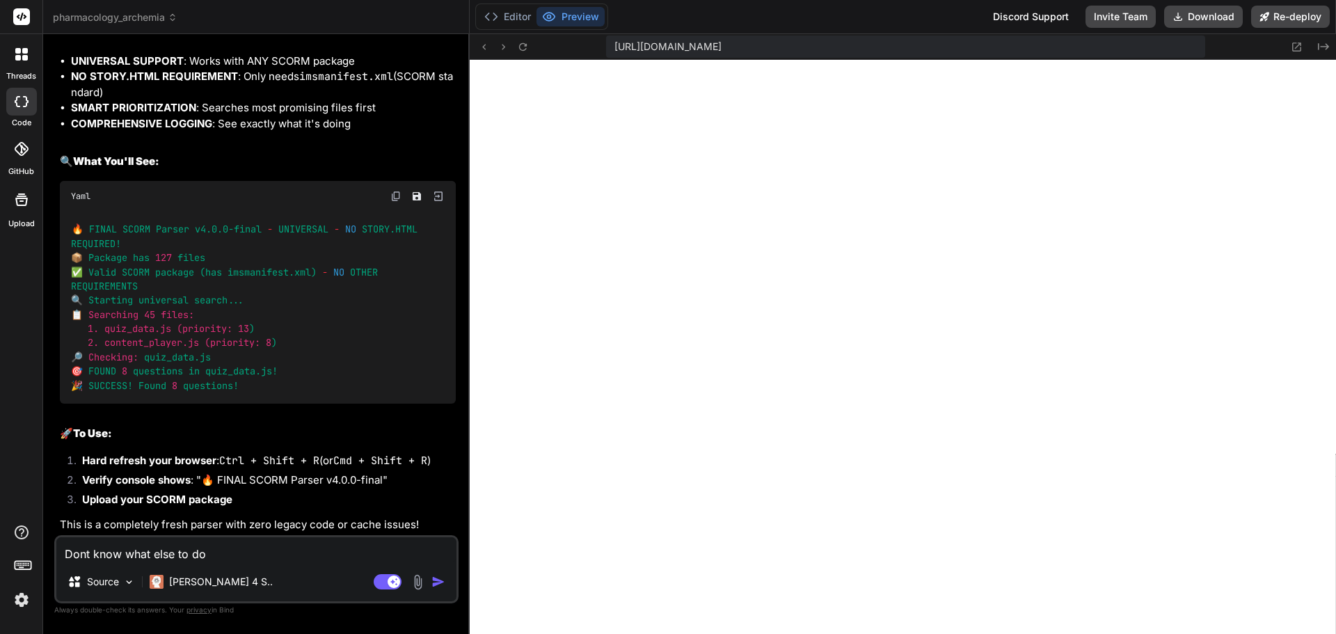
type textarea "Dont know what else to do scormParser.js:47 SCORM parsing error: Error: This do…"
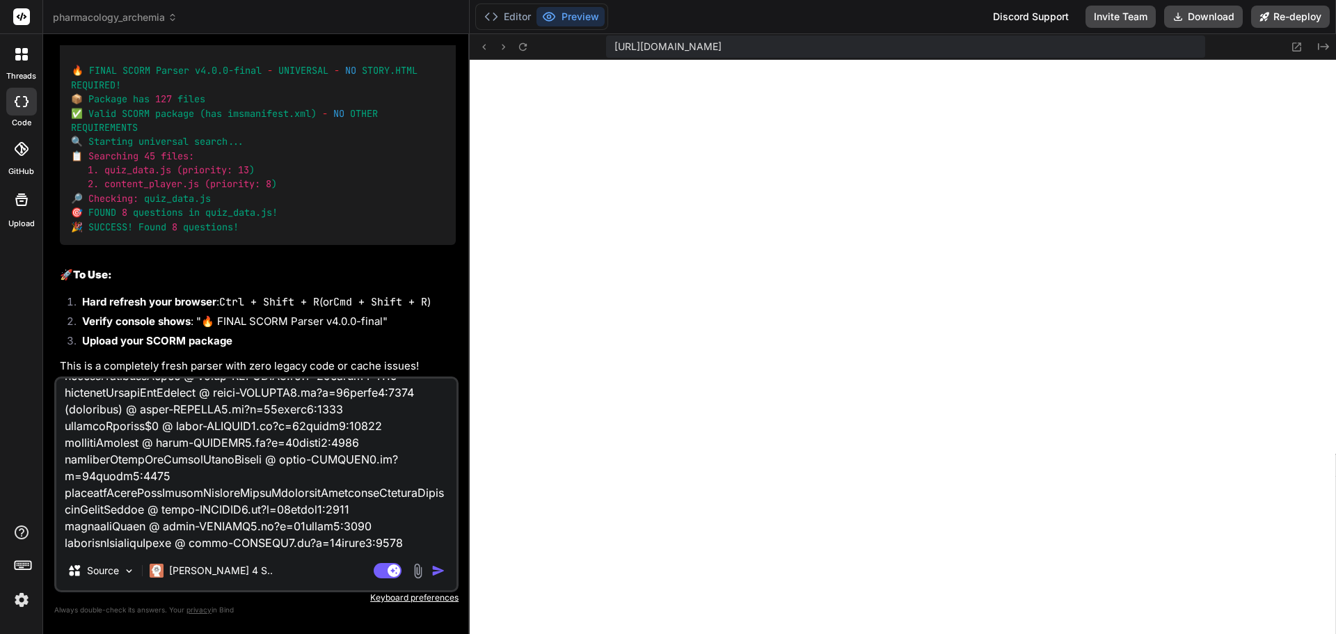
type textarea "x"
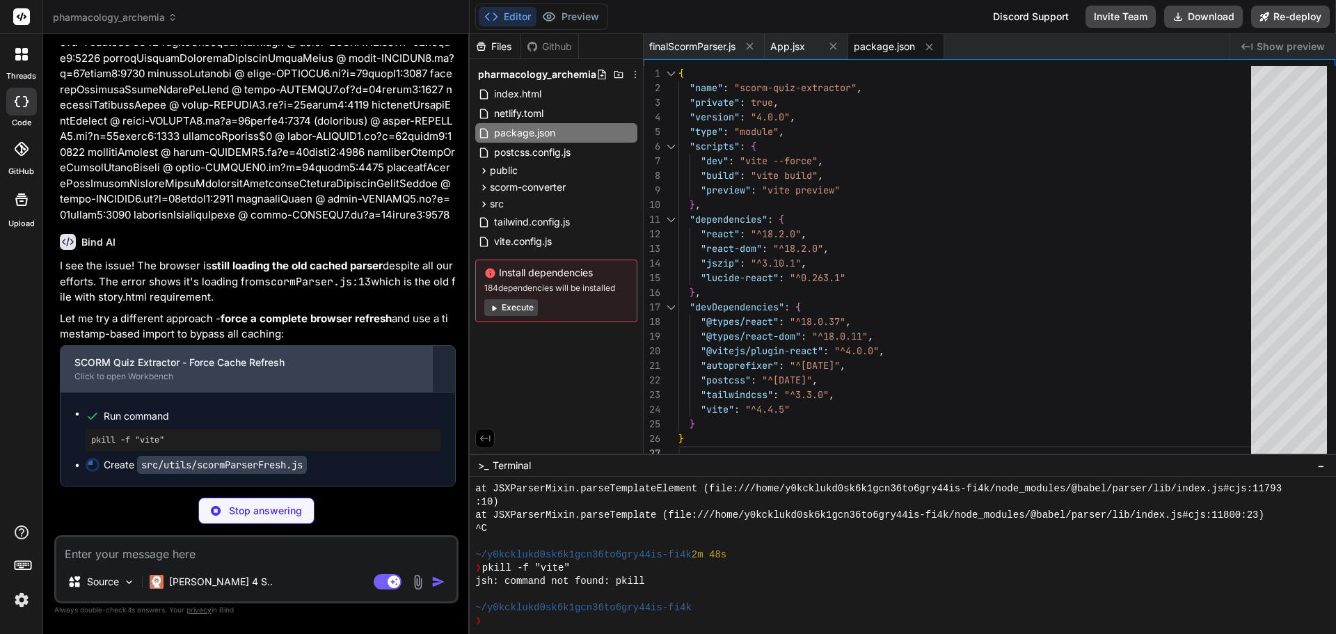
scroll to position [24623, 0]
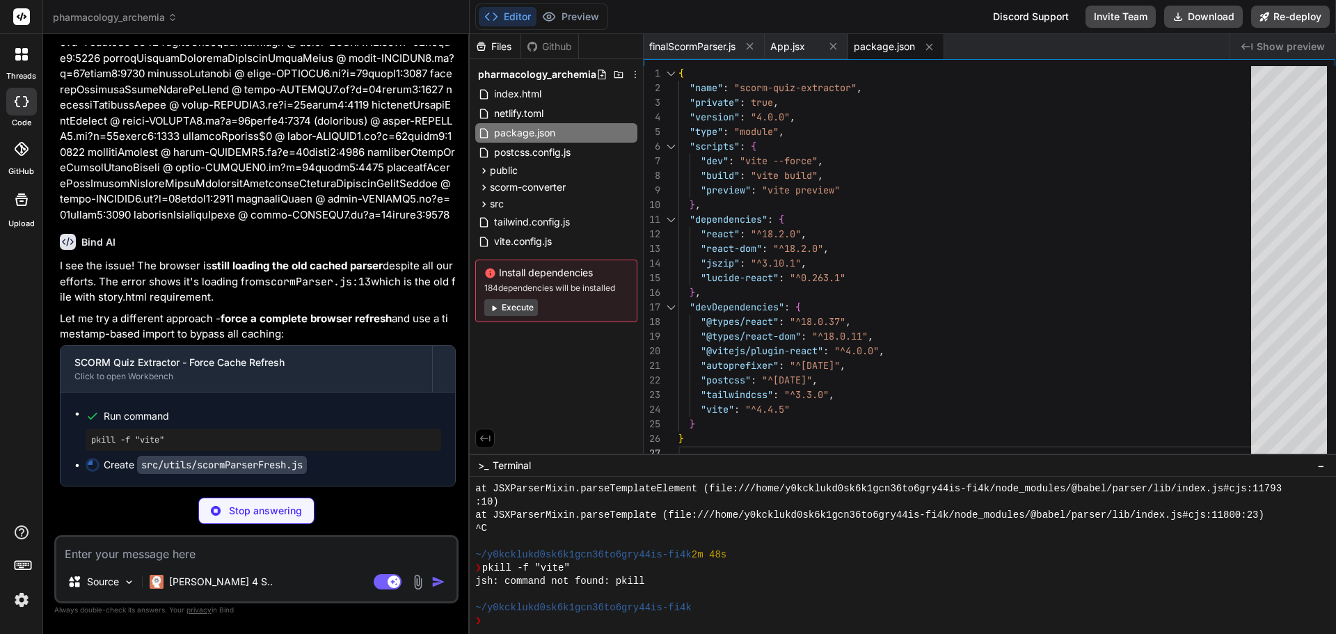
type textarea "x"
type textarea "console.log(`✅ FRESH SCORM Parser [${TIMESTAMP}] loaded successfully!`);"
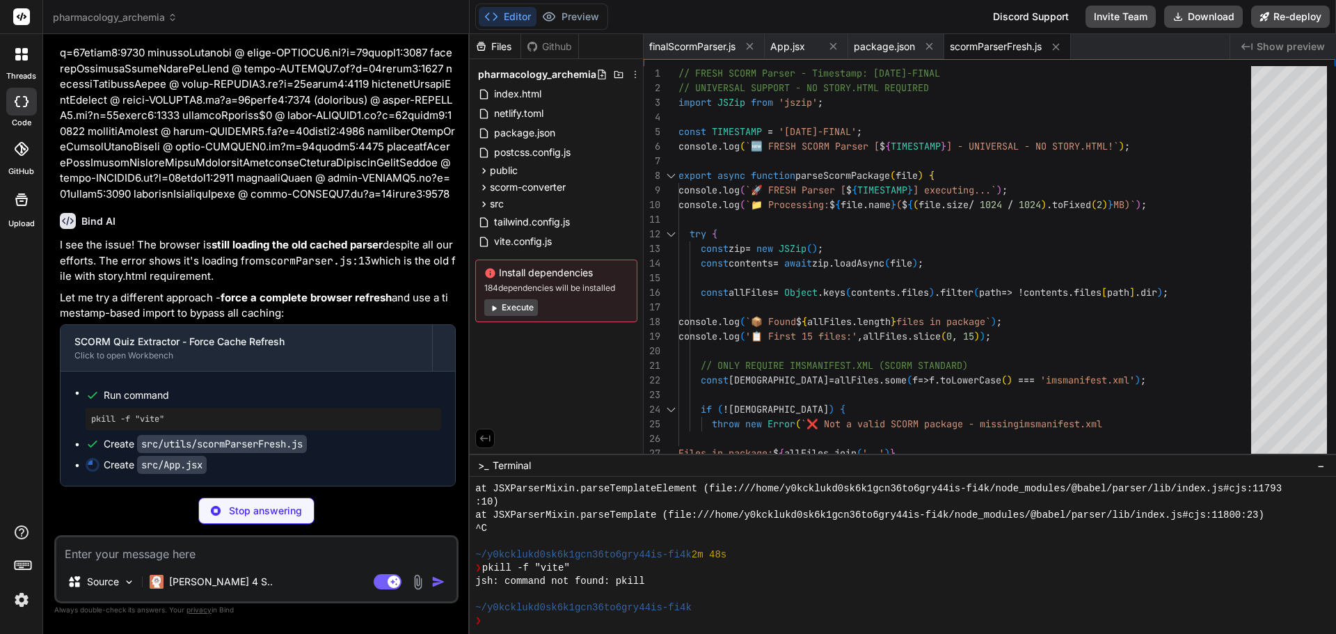
scroll to position [24649, 0]
type textarea "x"
type textarea "); } export default App;"
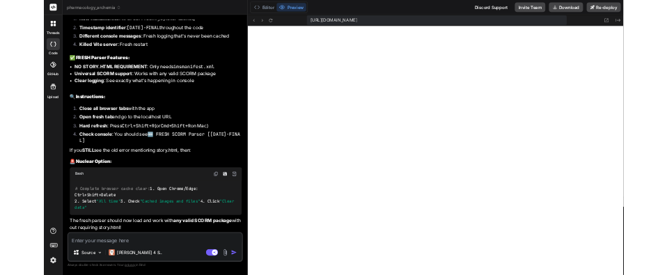
scroll to position [25262, 0]
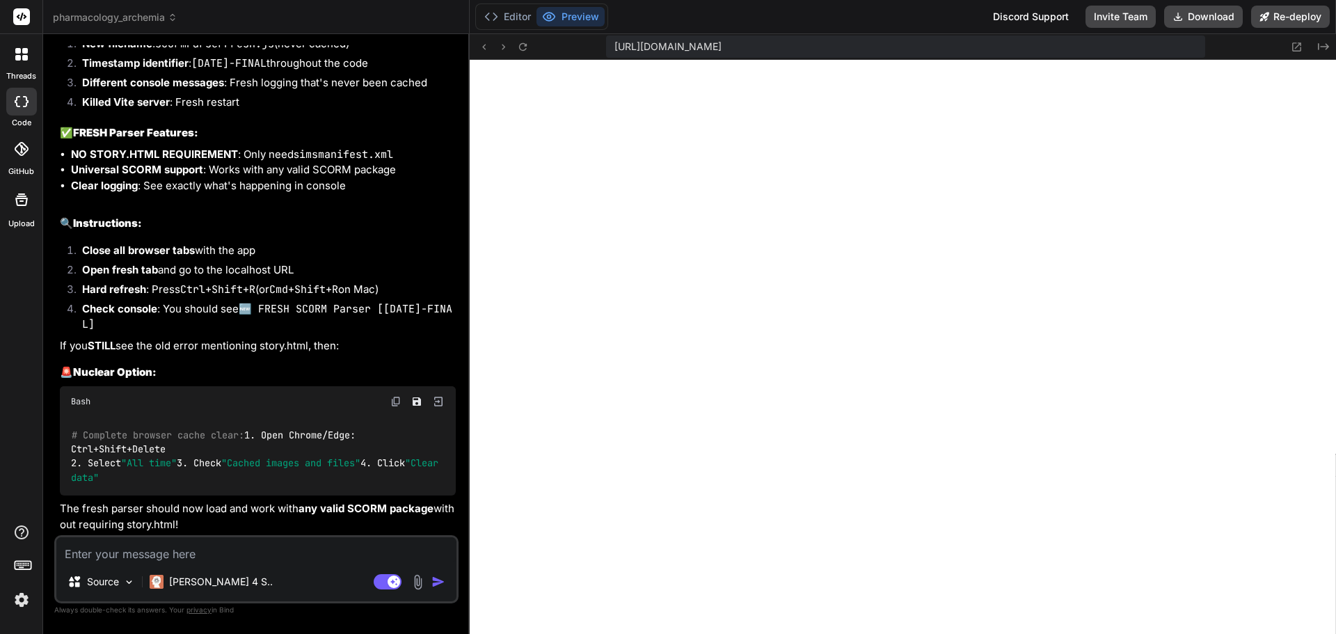
type textarea "x"
type textarea "</div> </div> ); } export default App;"
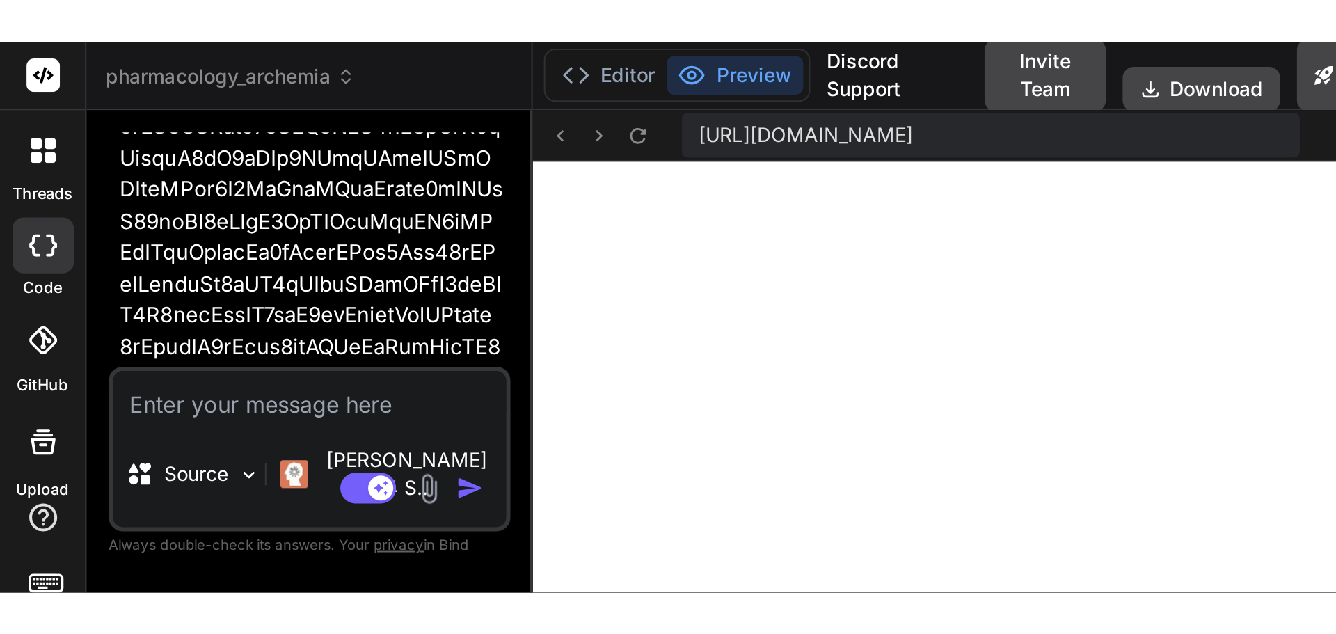
scroll to position [46340, 0]
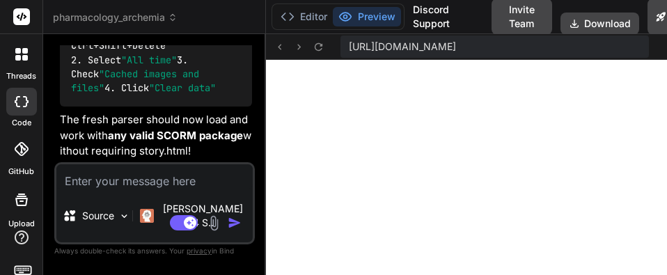
type textarea "x"
type textarea "); } export default App;"
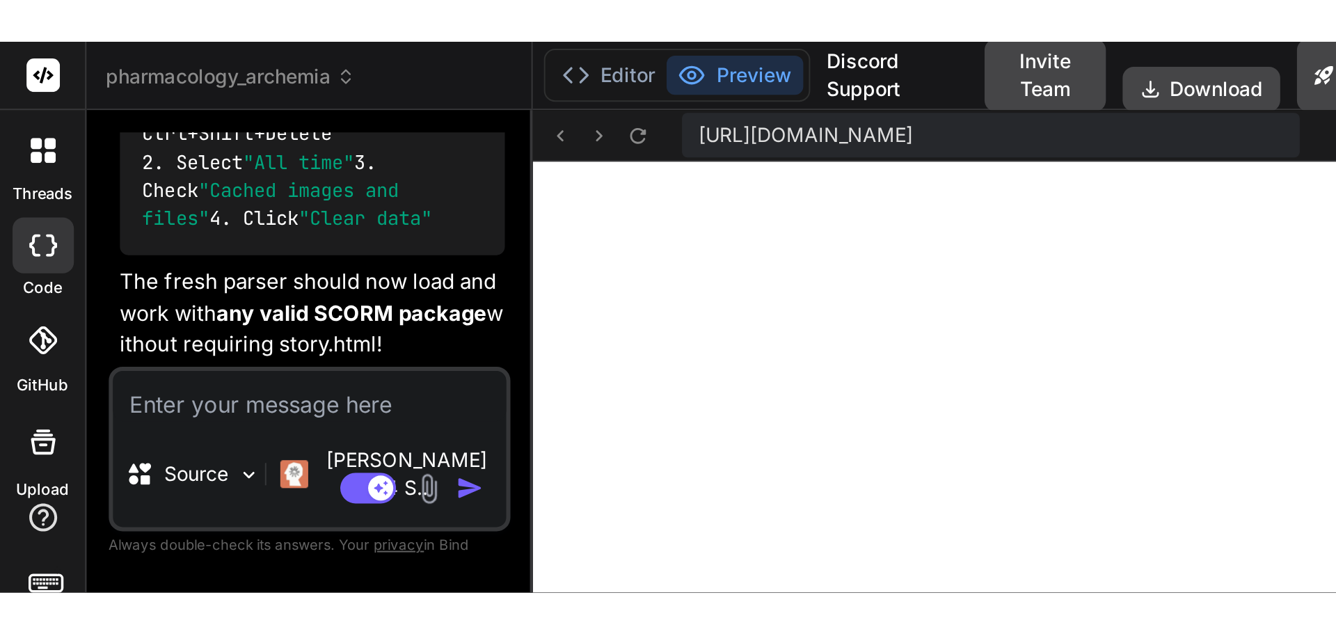
scroll to position [25262, 0]
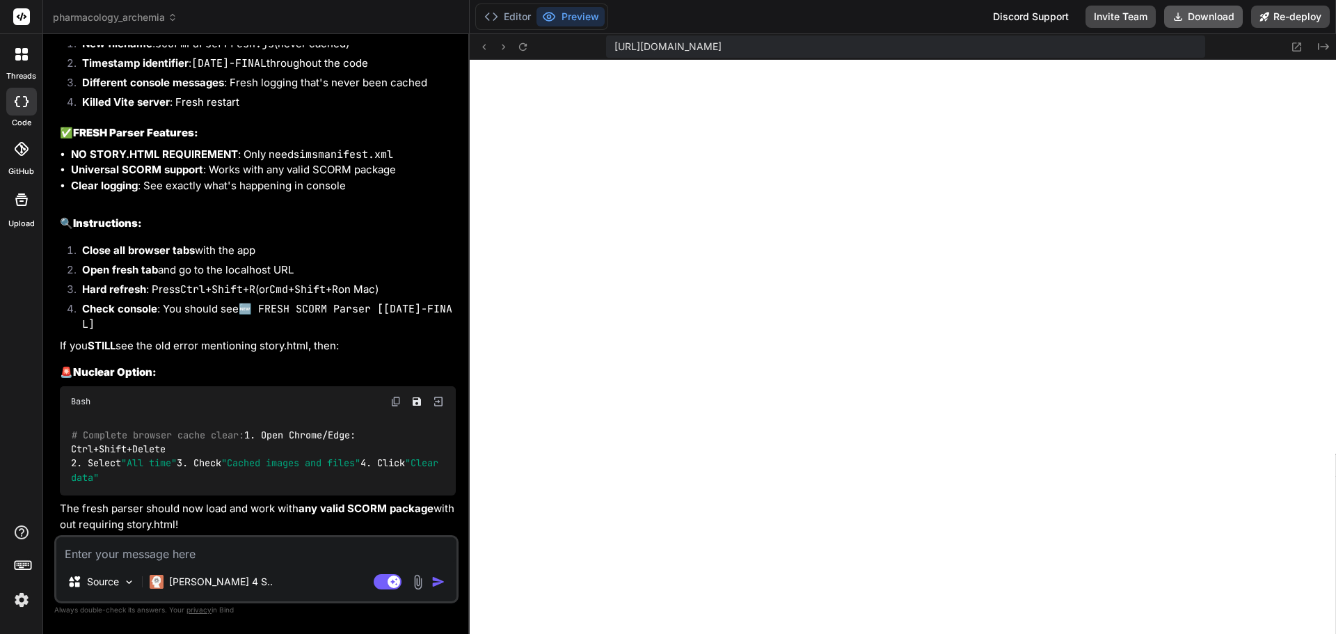
click at [1209, 15] on button "Download" at bounding box center [1203, 17] width 79 height 22
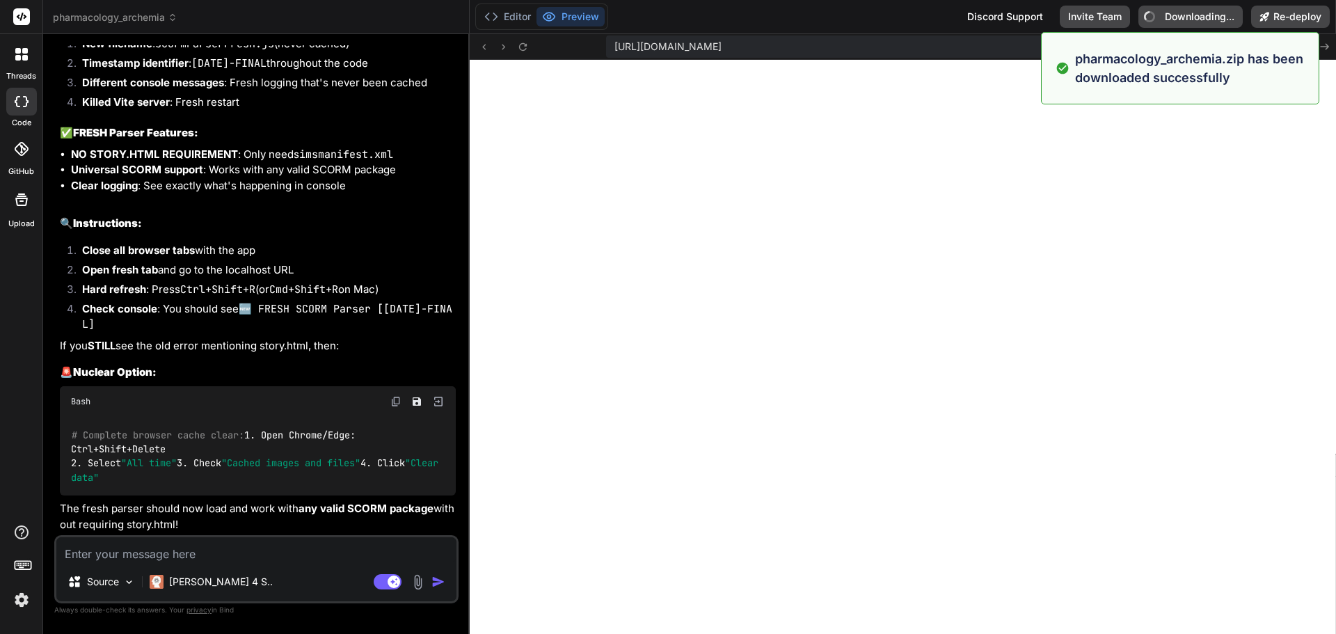
type textarea "x"
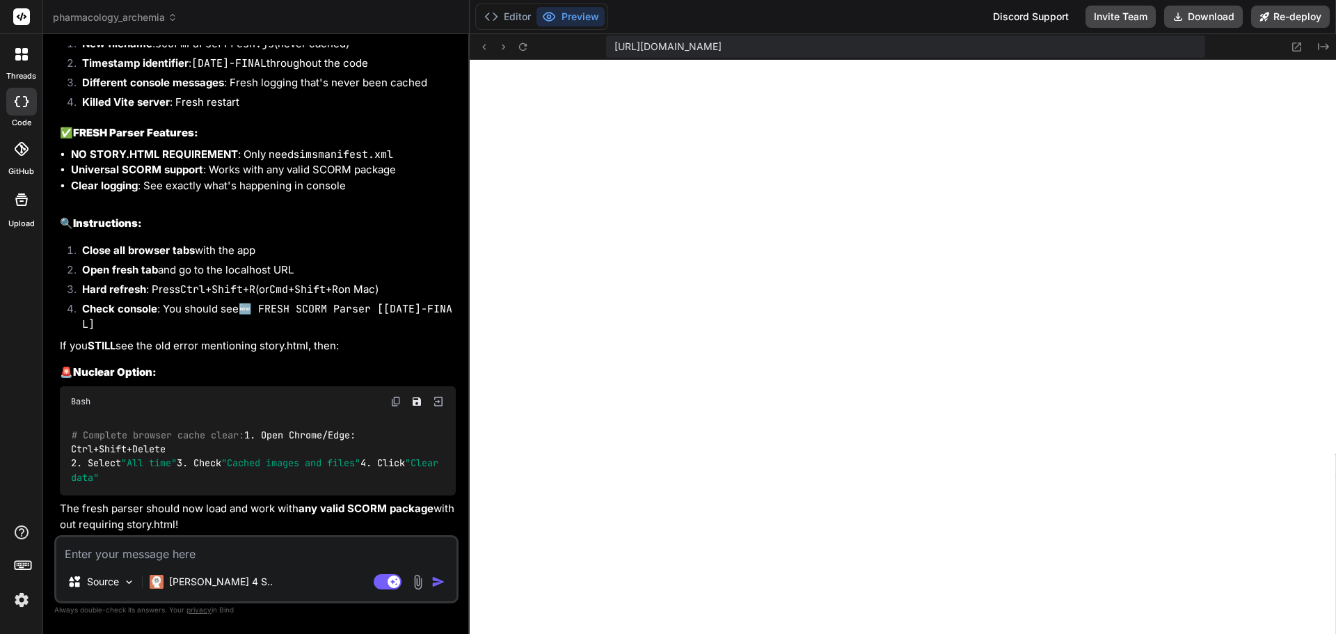
click at [195, 525] on p "The fresh parser should now load and work with any valid SCORM package without …" at bounding box center [258, 516] width 396 height 31
click at [245, 554] on textarea at bounding box center [256, 549] width 400 height 25
paste textarea "scormParser.js:47 SCORM parsing error: Error: This does not appear to be an iSp…"
type textarea "scormParser.js:47 SCORM parsing error: Error: This does not appear to be an iSp…"
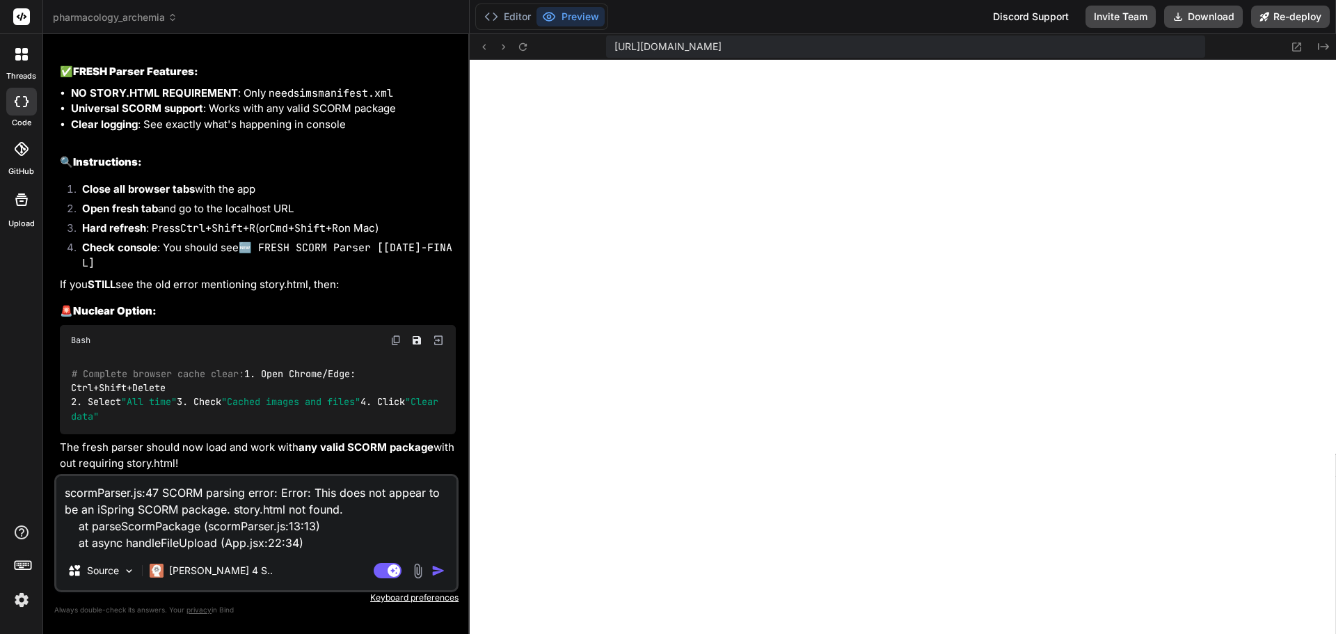
type textarea "x"
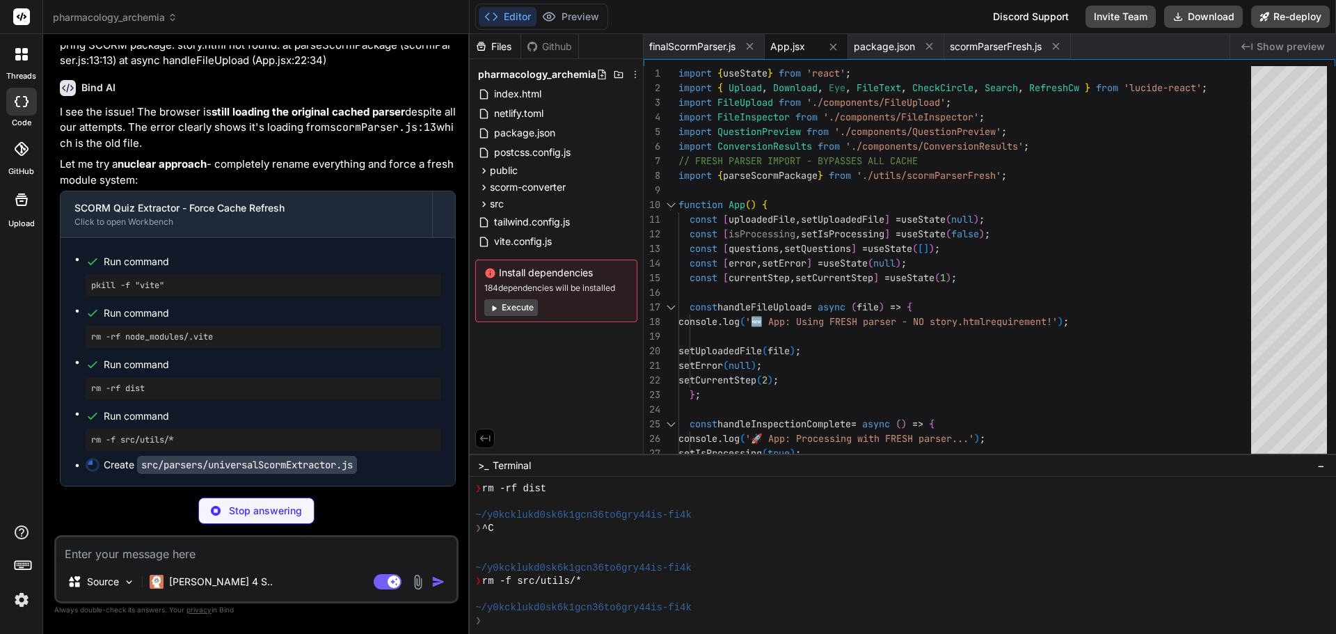
scroll to position [25786, 0]
type textarea "x"
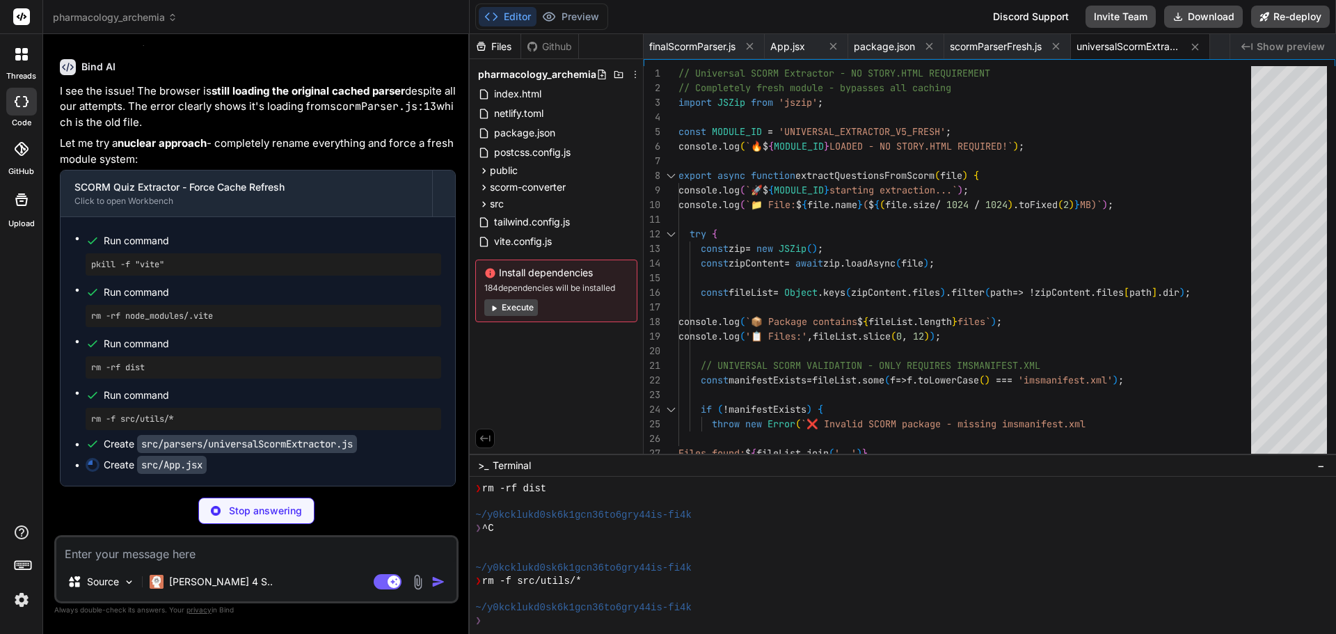
type textarea "x"
type textarea "</div> ); } export default App;"
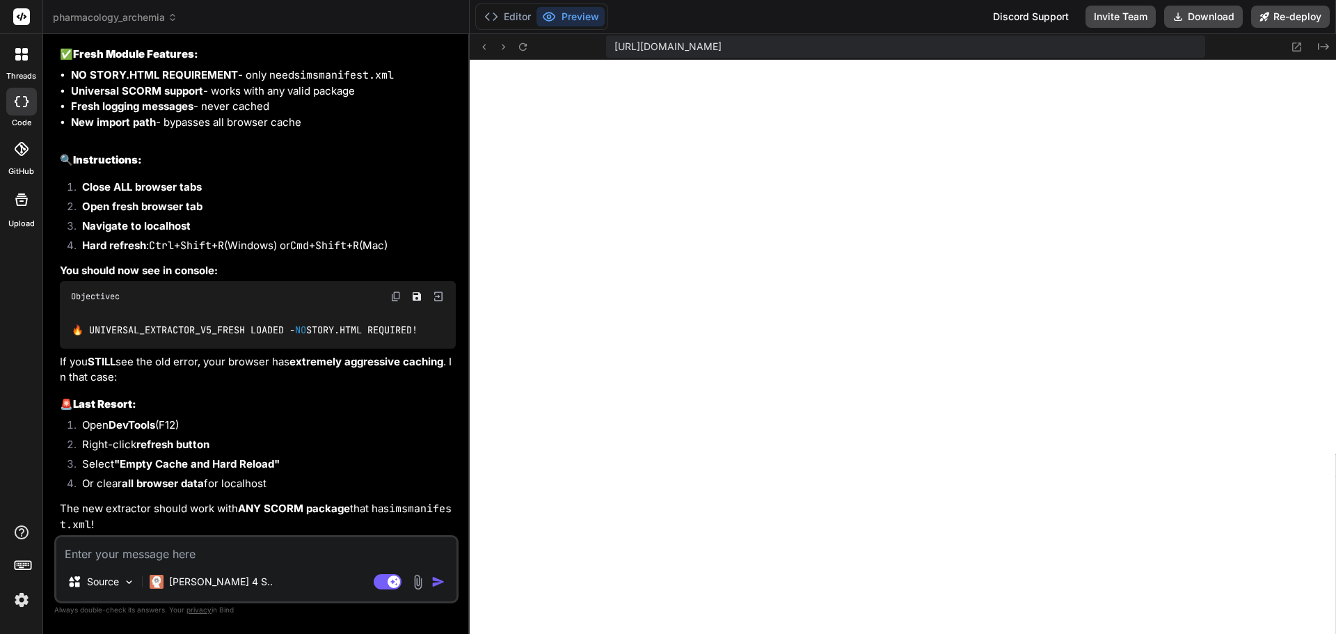
scroll to position [26524, 0]
click at [1213, 17] on button "Download" at bounding box center [1203, 17] width 79 height 22
click at [324, 436] on li "Open DevTools (F12)" at bounding box center [263, 426] width 385 height 19
click at [153, 556] on textarea at bounding box center [256, 549] width 400 height 25
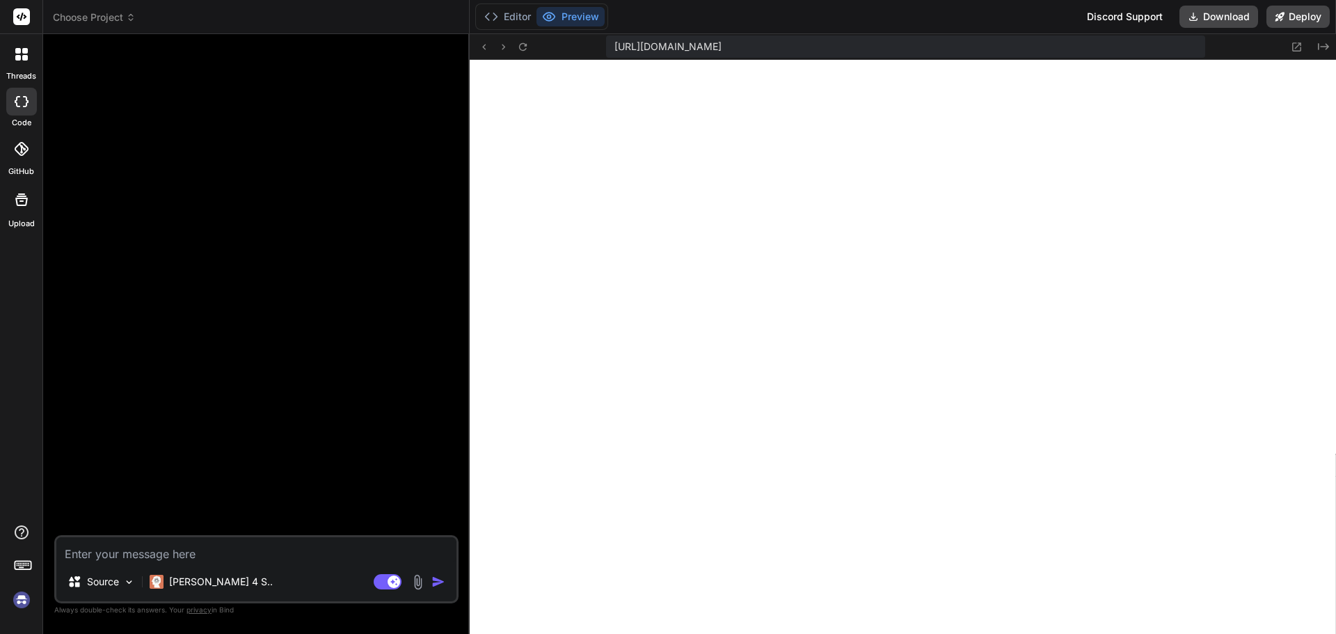
scroll to position [5248, 0]
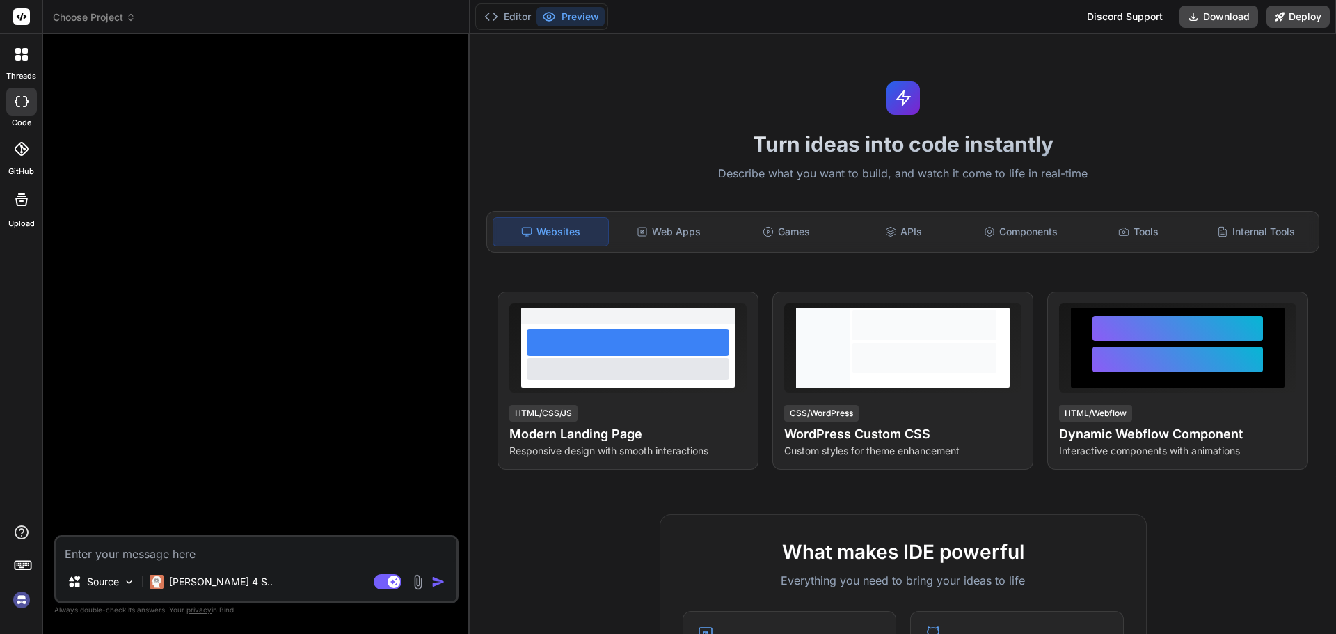
click at [18, 102] on icon at bounding box center [22, 101] width 14 height 11
click at [22, 98] on icon at bounding box center [22, 101] width 14 height 11
click at [22, 105] on icon at bounding box center [22, 101] width 14 height 11
type textarea "x"
